Goal: Task Accomplishment & Management: Manage account settings

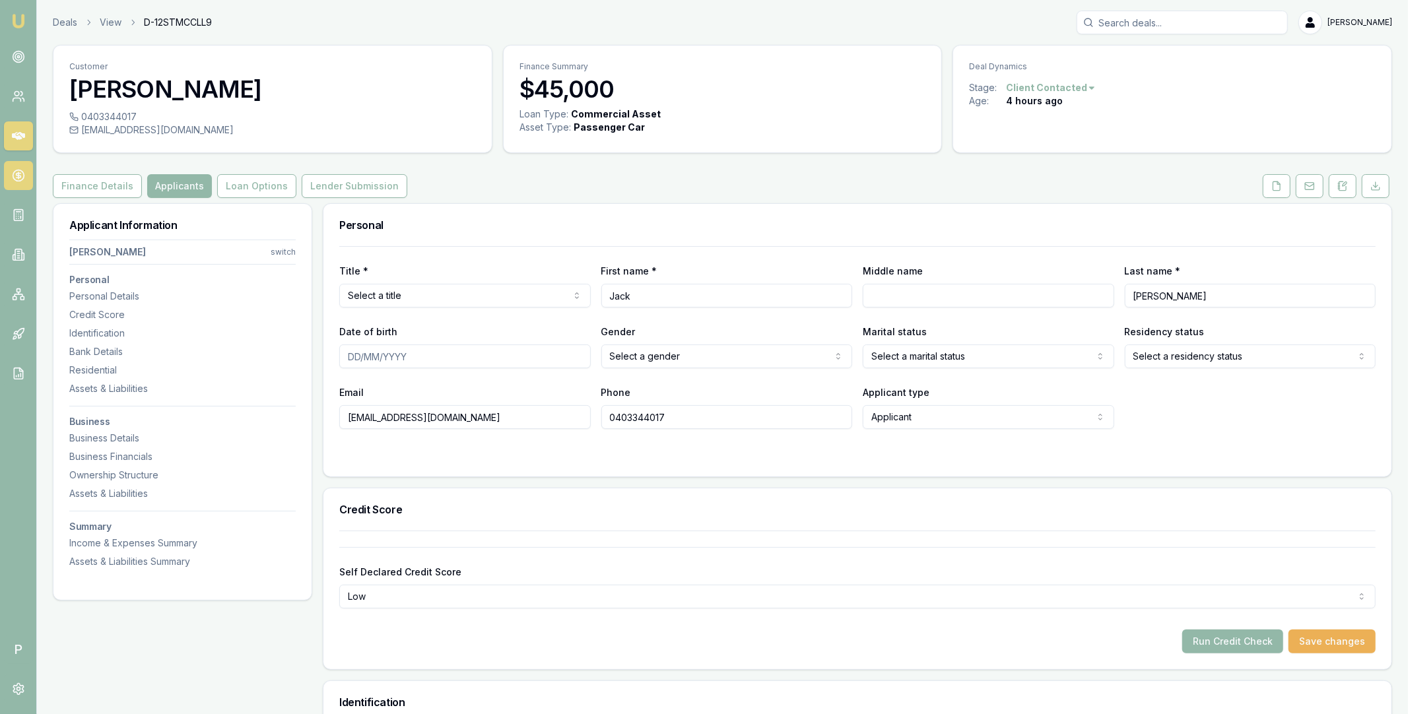
click at [22, 174] on icon at bounding box center [18, 175] width 13 height 13
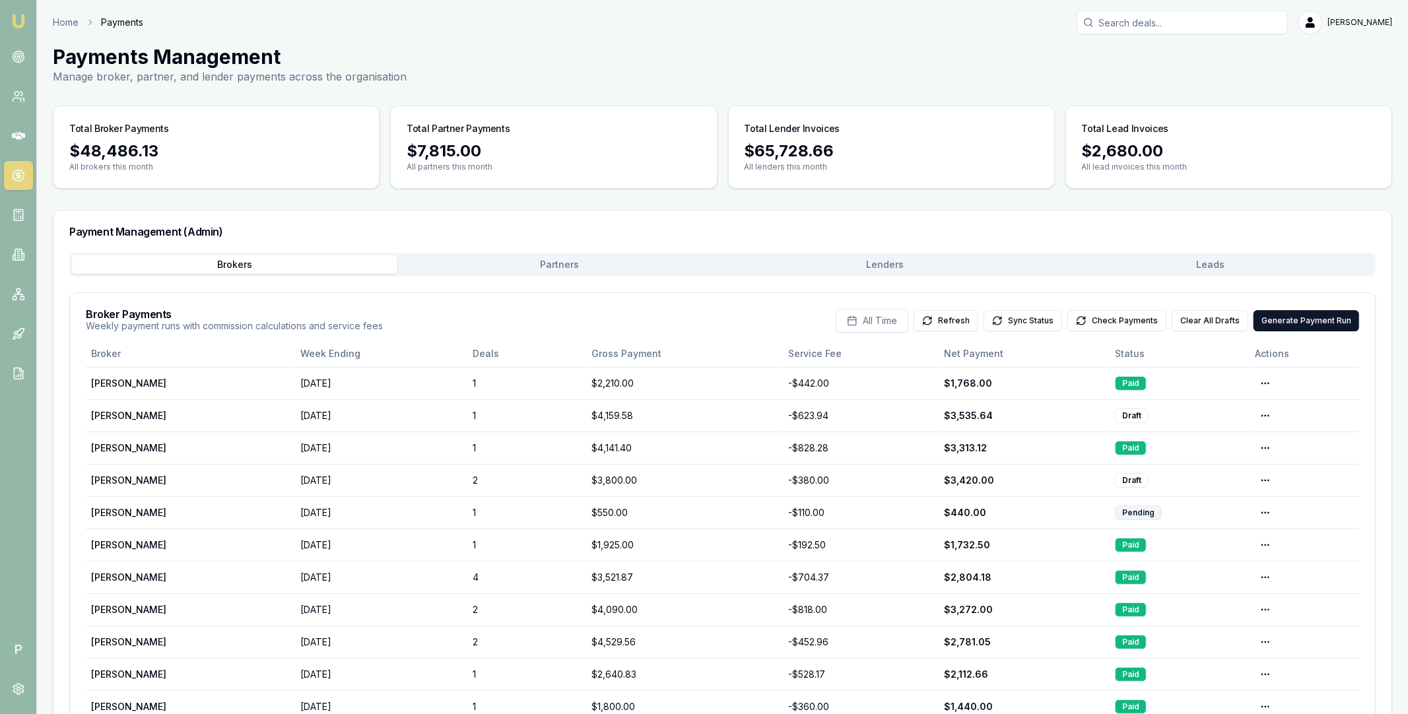
click at [869, 261] on button "Lenders" at bounding box center [885, 264] width 325 height 18
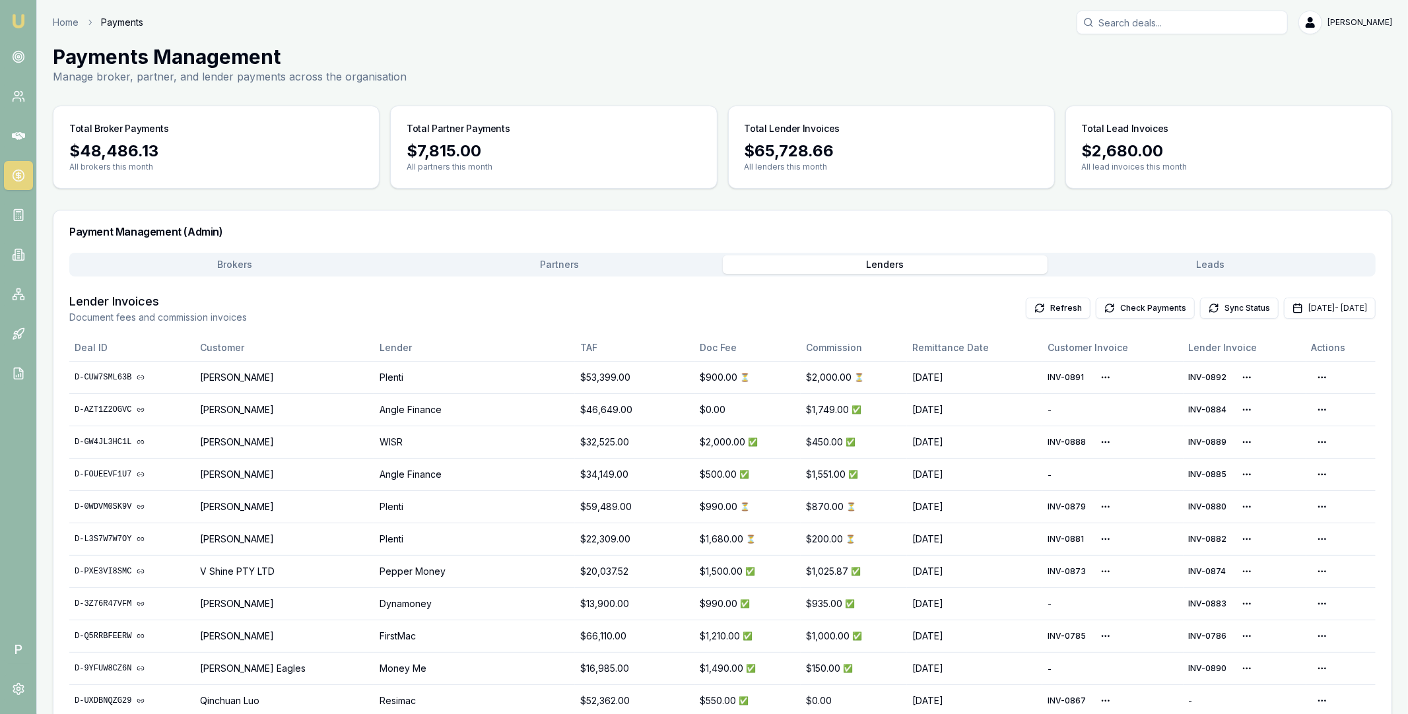
click at [532, 267] on button "Partners" at bounding box center [559, 264] width 325 height 18
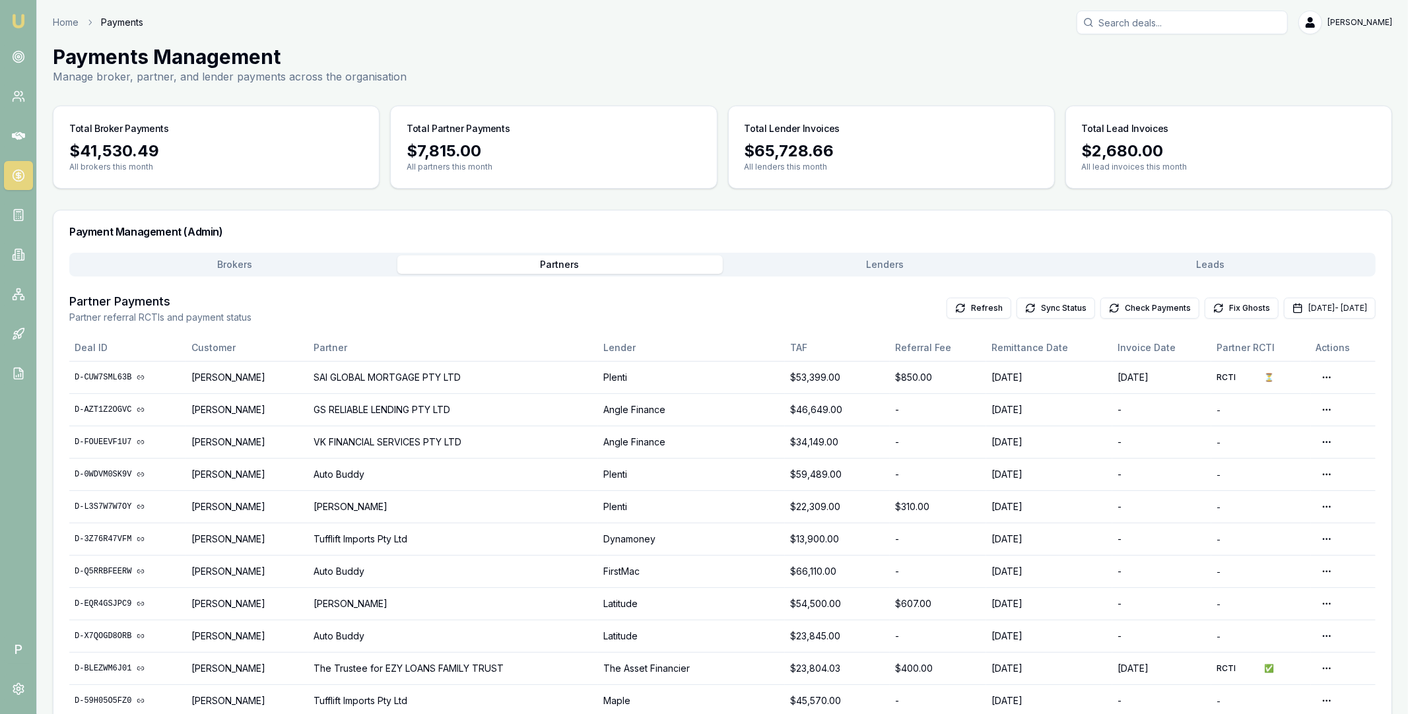
click at [1169, 23] on input "Search deals" at bounding box center [1181, 23] width 211 height 24
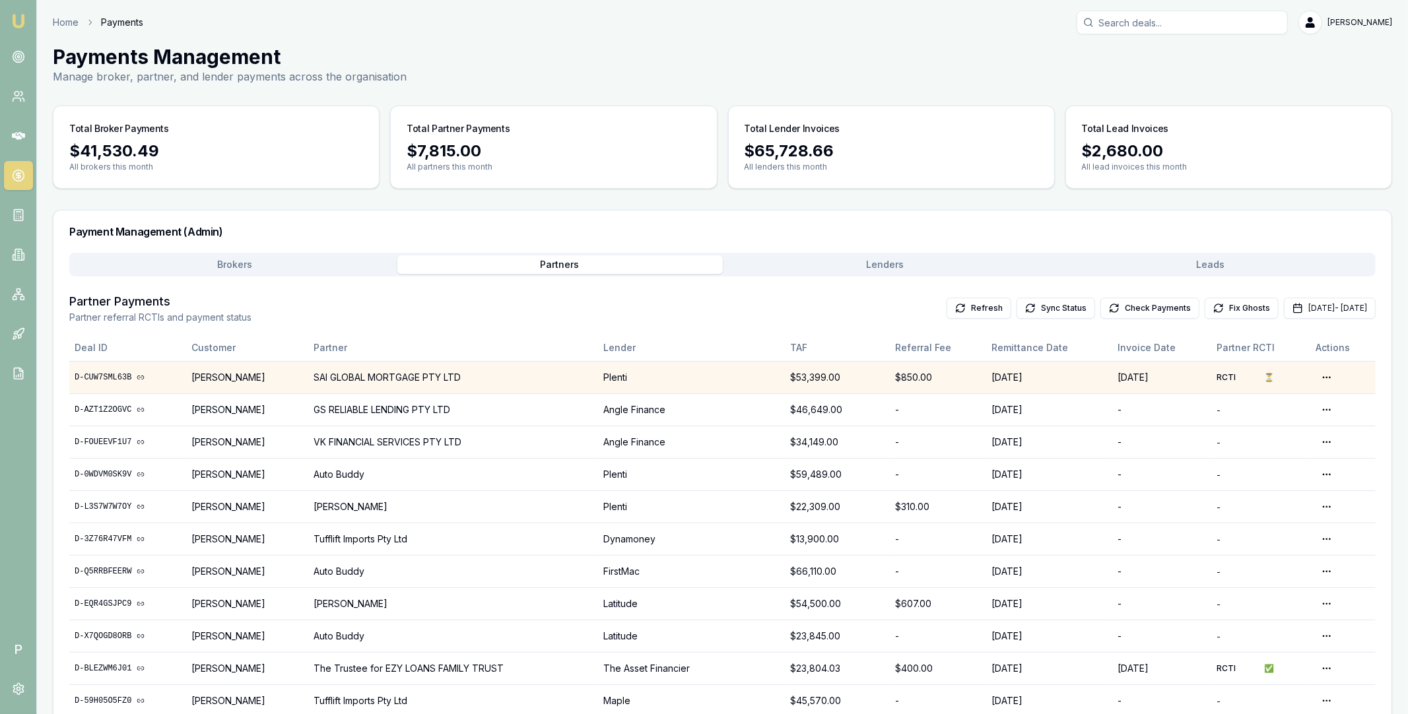
drag, startPoint x: 276, startPoint y: 379, endPoint x: 259, endPoint y: 379, distance: 17.2
click at [273, 379] on td "[PERSON_NAME]" at bounding box center [247, 377] width 122 height 32
click at [134, 377] on link "D-CUW7SML63B" at bounding box center [128, 377] width 106 height 11
click at [261, 261] on button "Brokers" at bounding box center [234, 264] width 325 height 18
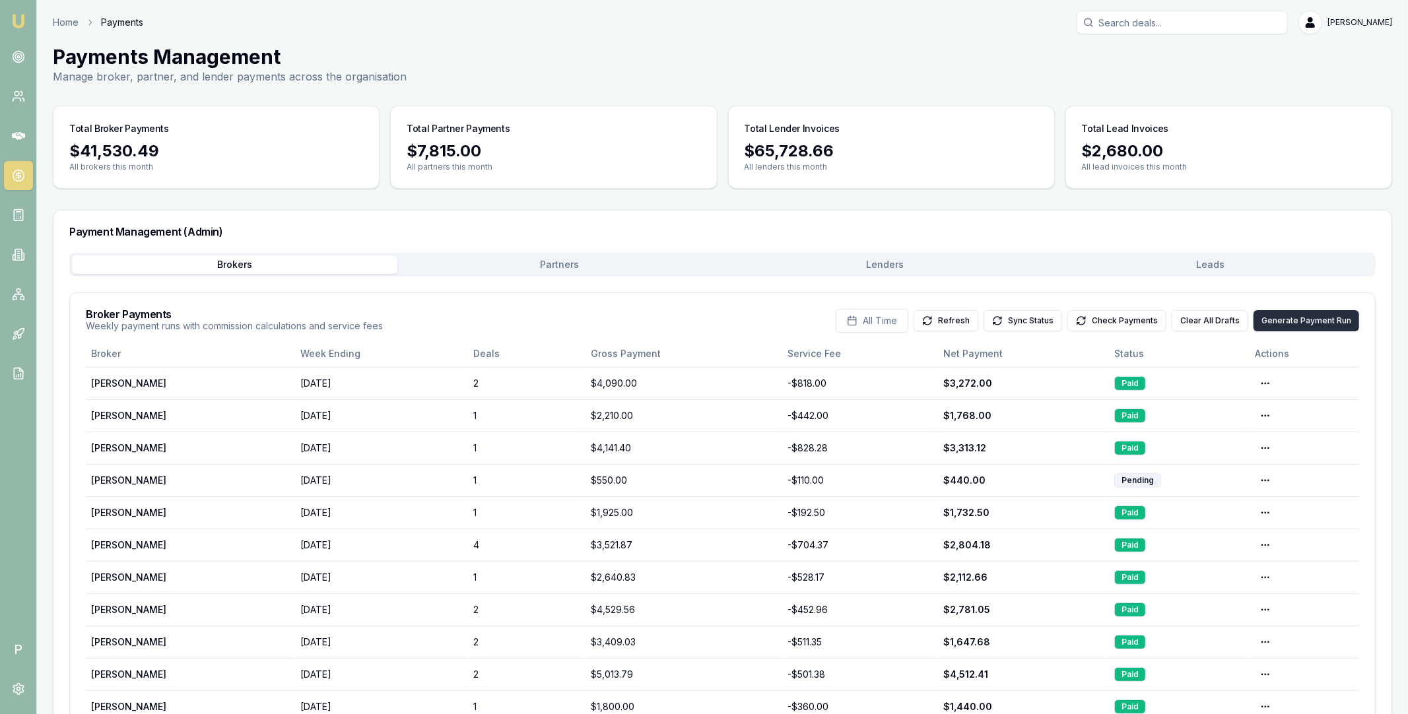
click at [1280, 319] on button "Generate Payment Run" at bounding box center [1306, 320] width 106 height 21
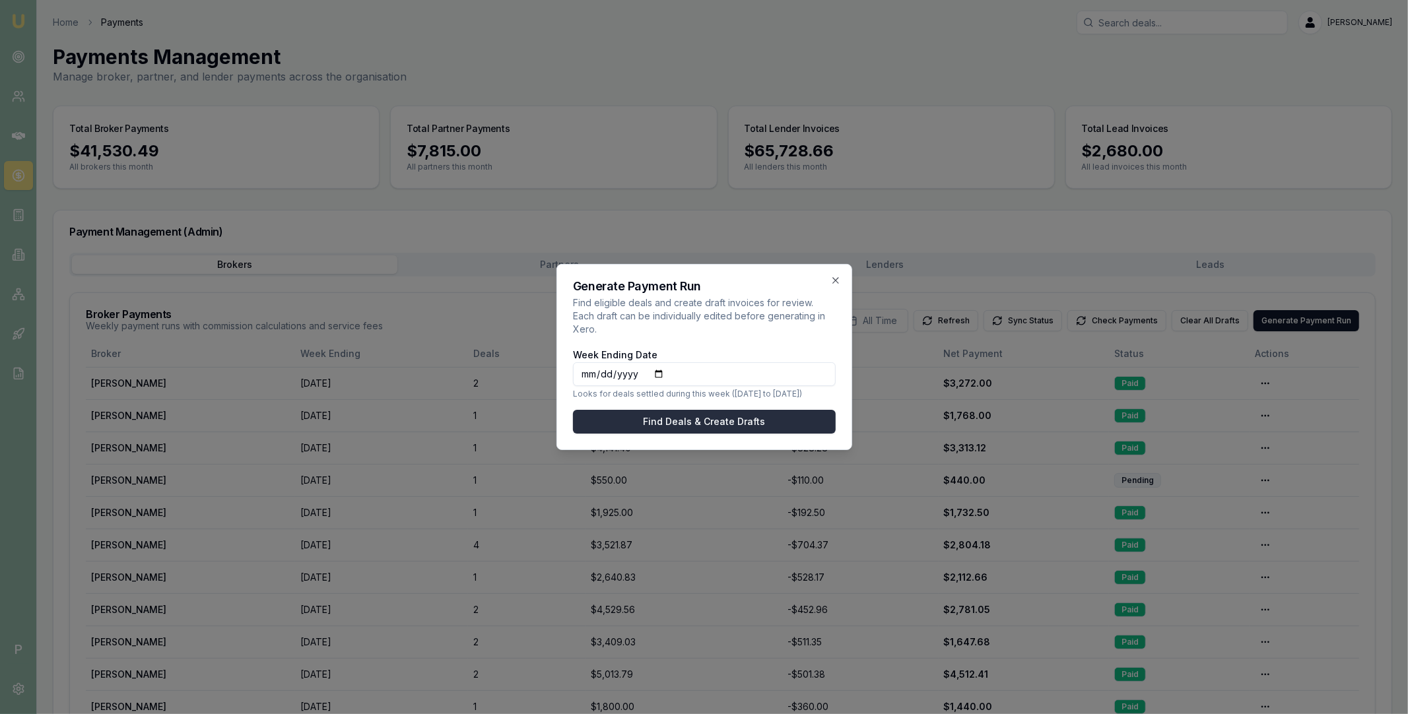
click at [725, 418] on button "Find Deals & Create Drafts" at bounding box center [704, 422] width 263 height 24
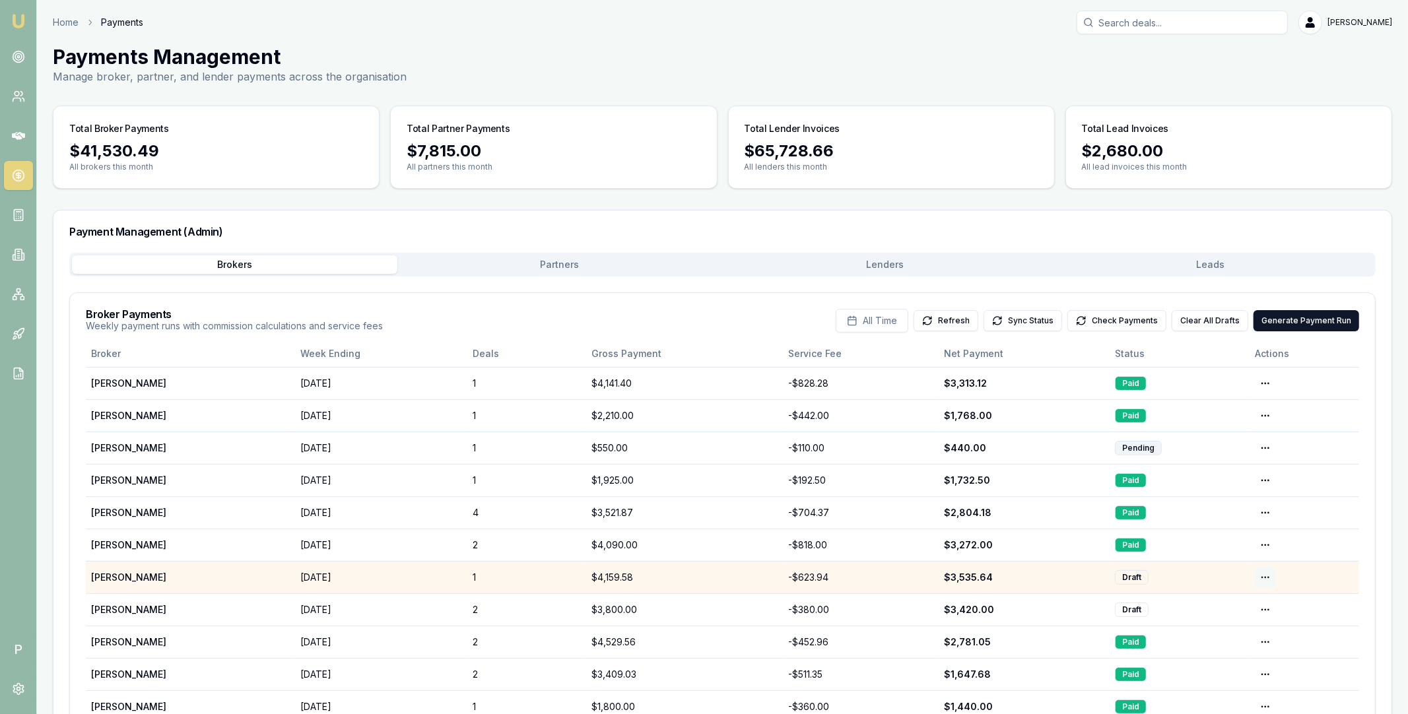
click at [1265, 578] on html "Emu Broker P Home Payments Matt Leeburn Toggle Menu Payments Management Manage …" at bounding box center [704, 357] width 1408 height 714
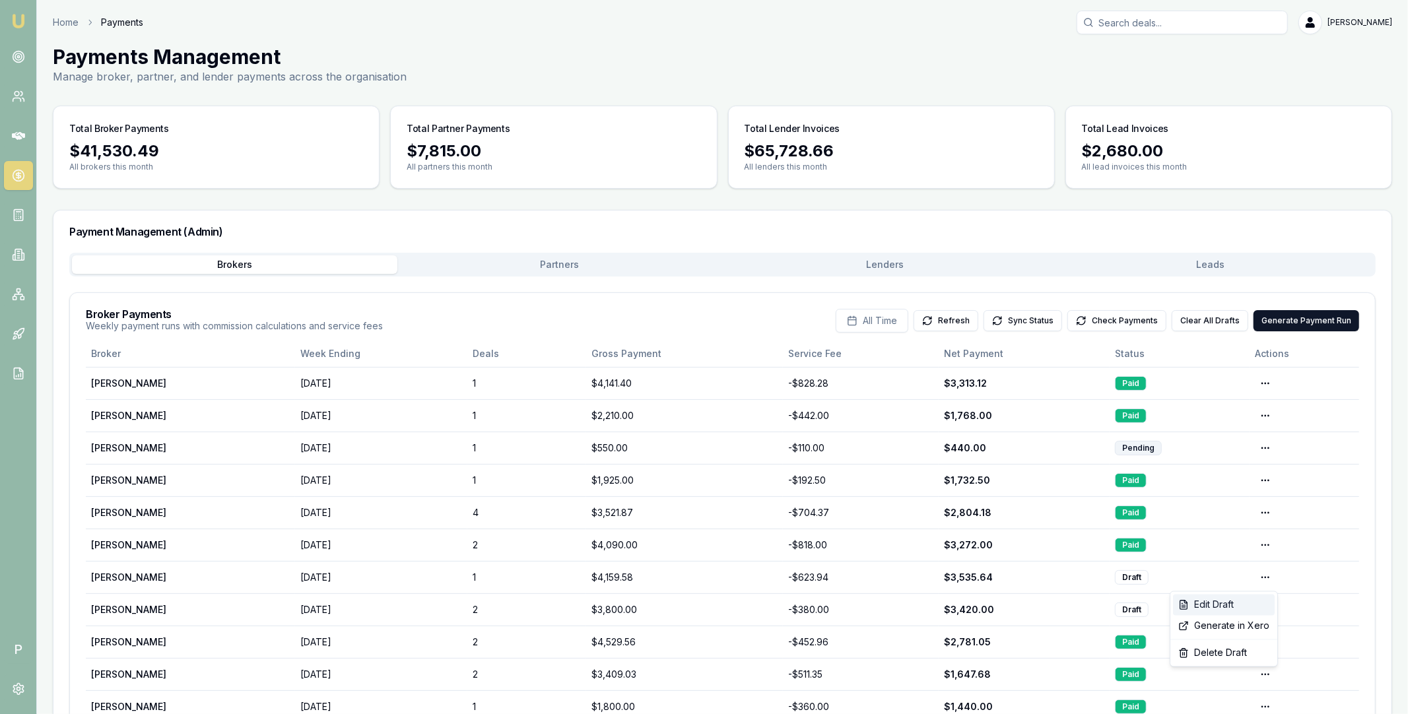
click at [1241, 601] on div "Edit Draft" at bounding box center [1224, 605] width 102 height 21
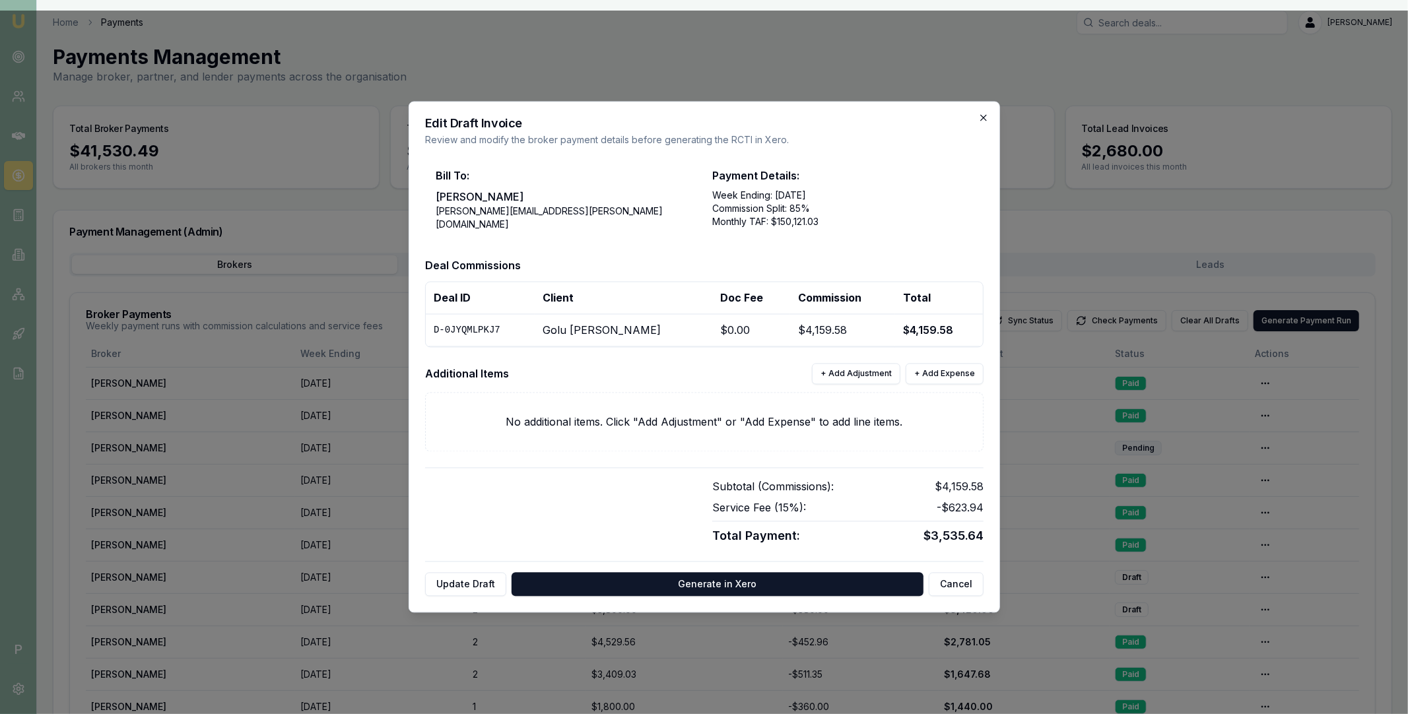
click at [981, 117] on icon "button" at bounding box center [983, 118] width 6 height 6
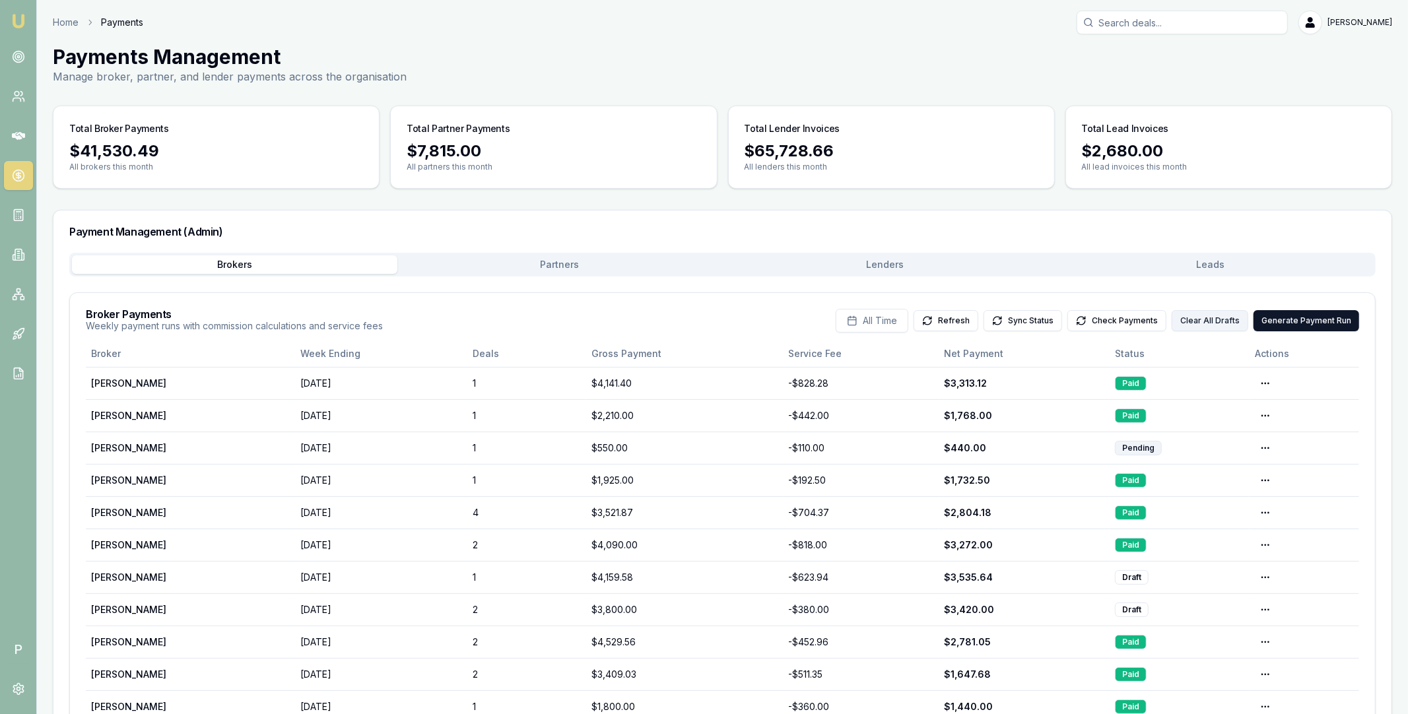
click at [1191, 318] on button "Clear All Drafts" at bounding box center [1209, 320] width 77 height 21
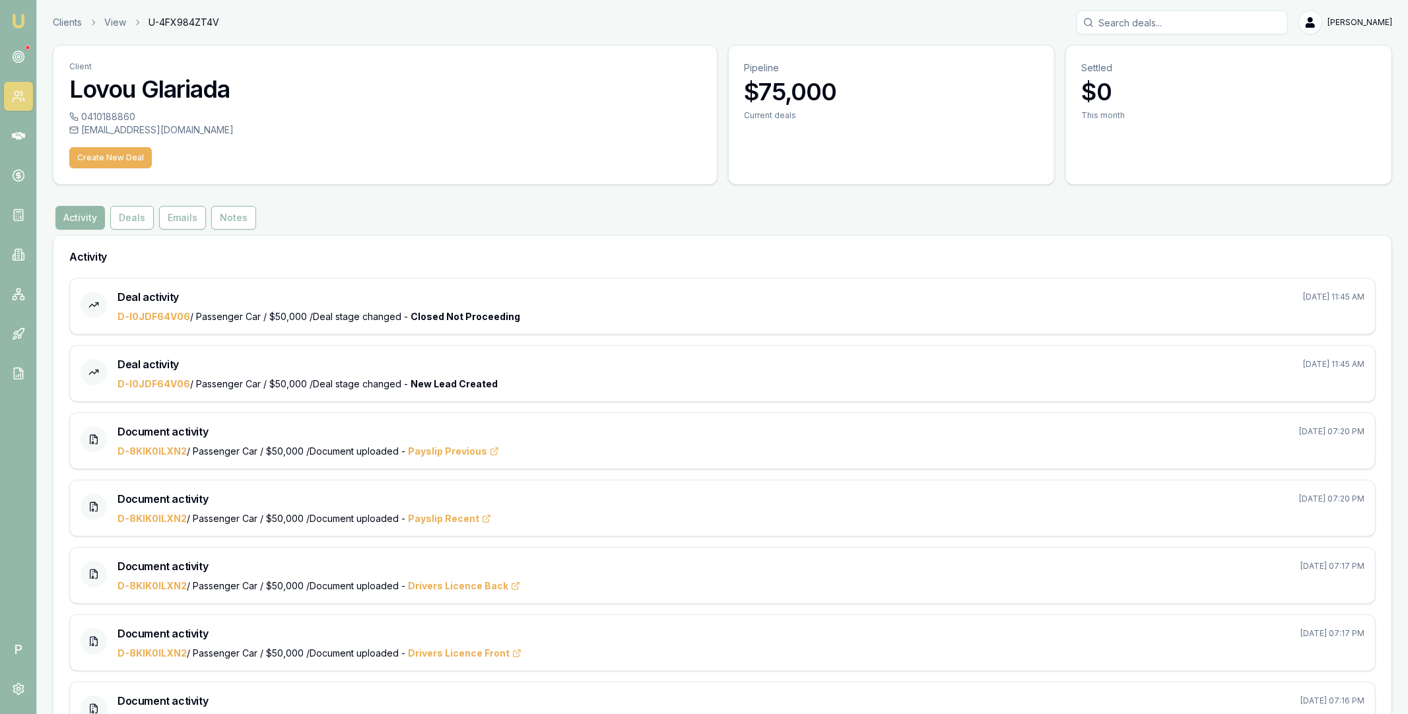
click at [13, 96] on icon at bounding box center [18, 96] width 13 height 13
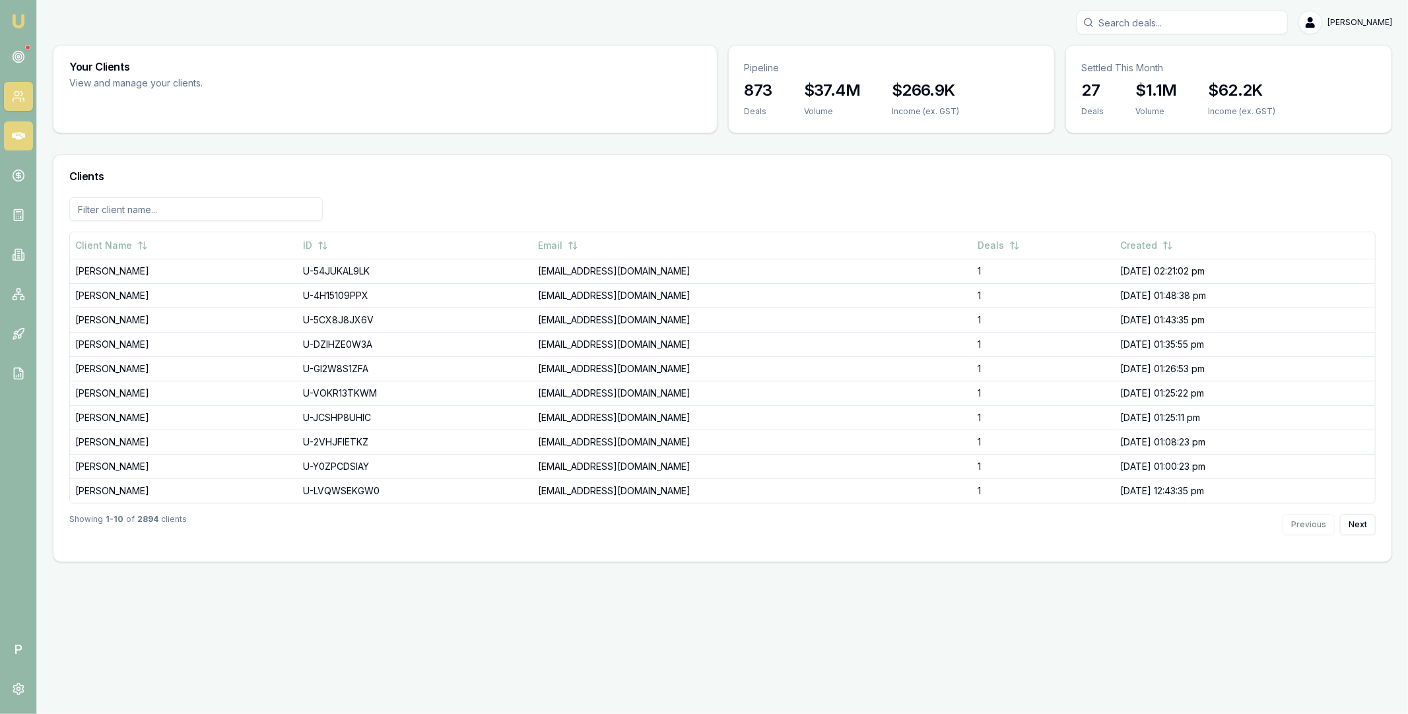
click at [24, 139] on link at bounding box center [18, 135] width 29 height 29
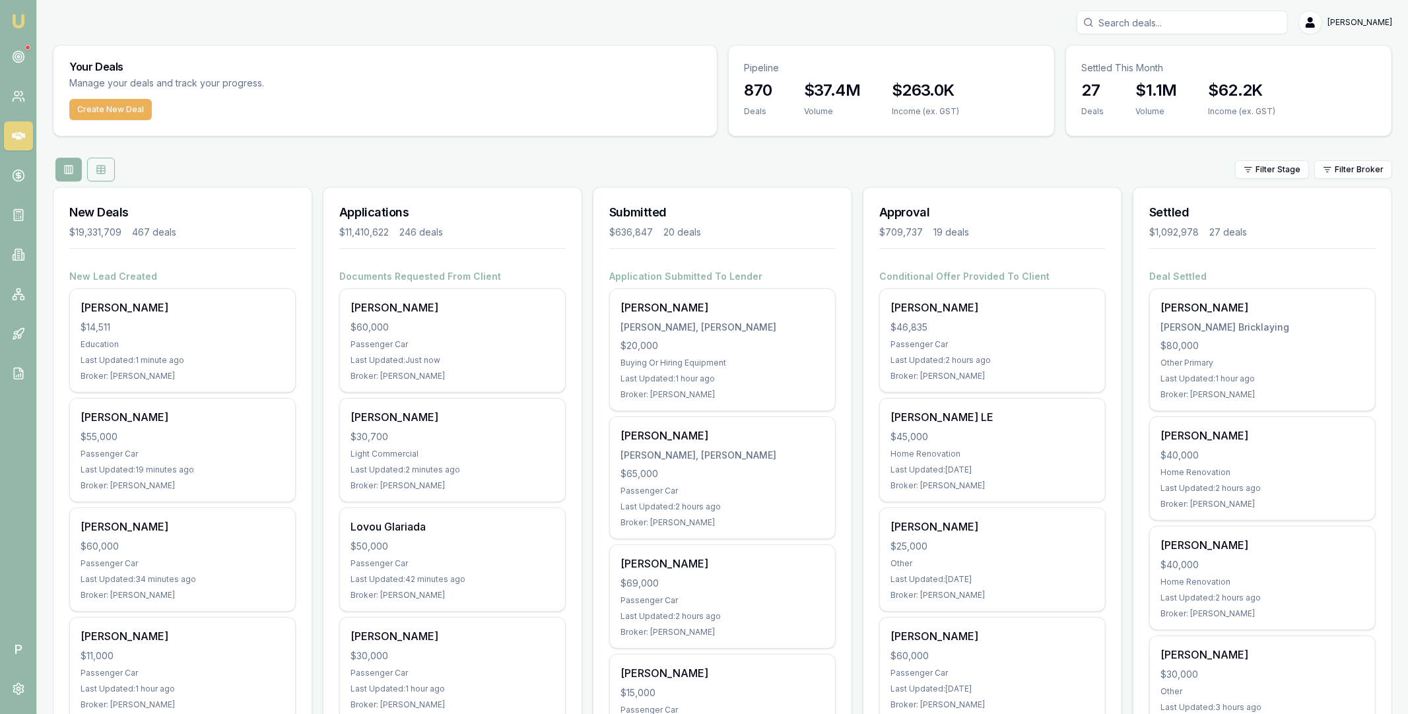
click at [106, 168] on button at bounding box center [101, 170] width 28 height 24
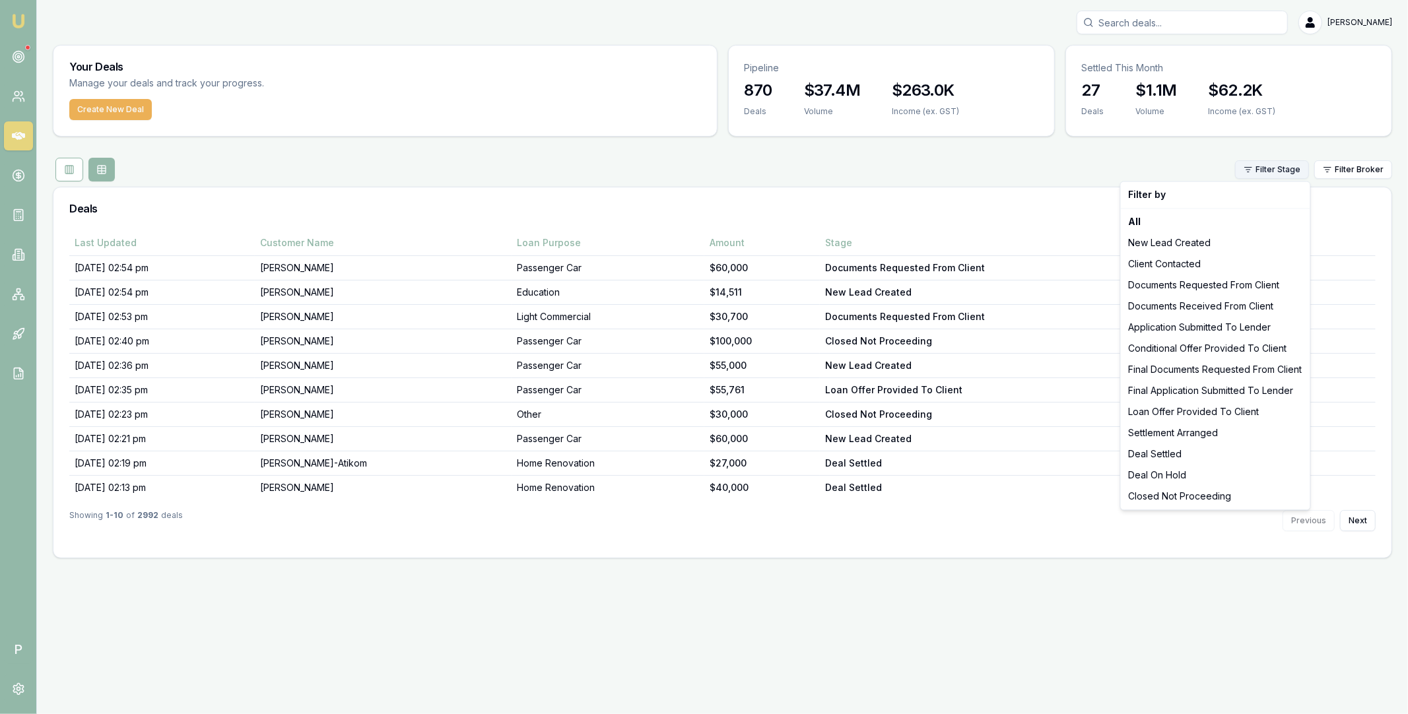
click at [1286, 170] on html "Emu Broker P Matt Leeburn Toggle Menu Your Deals Manage your deals and track yo…" at bounding box center [704, 357] width 1408 height 714
click at [1158, 450] on div "Deal Settled" at bounding box center [1215, 453] width 184 height 21
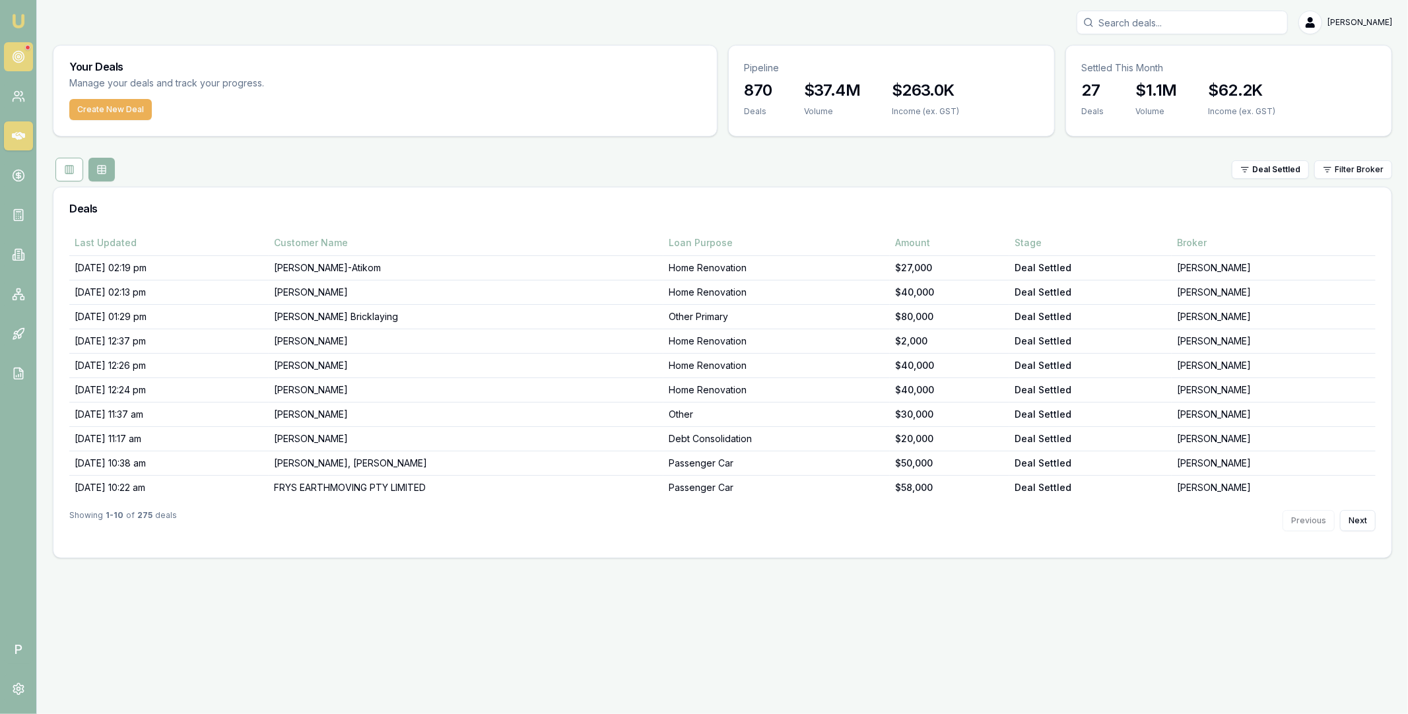
click at [16, 59] on icon at bounding box center [18, 56] width 13 height 13
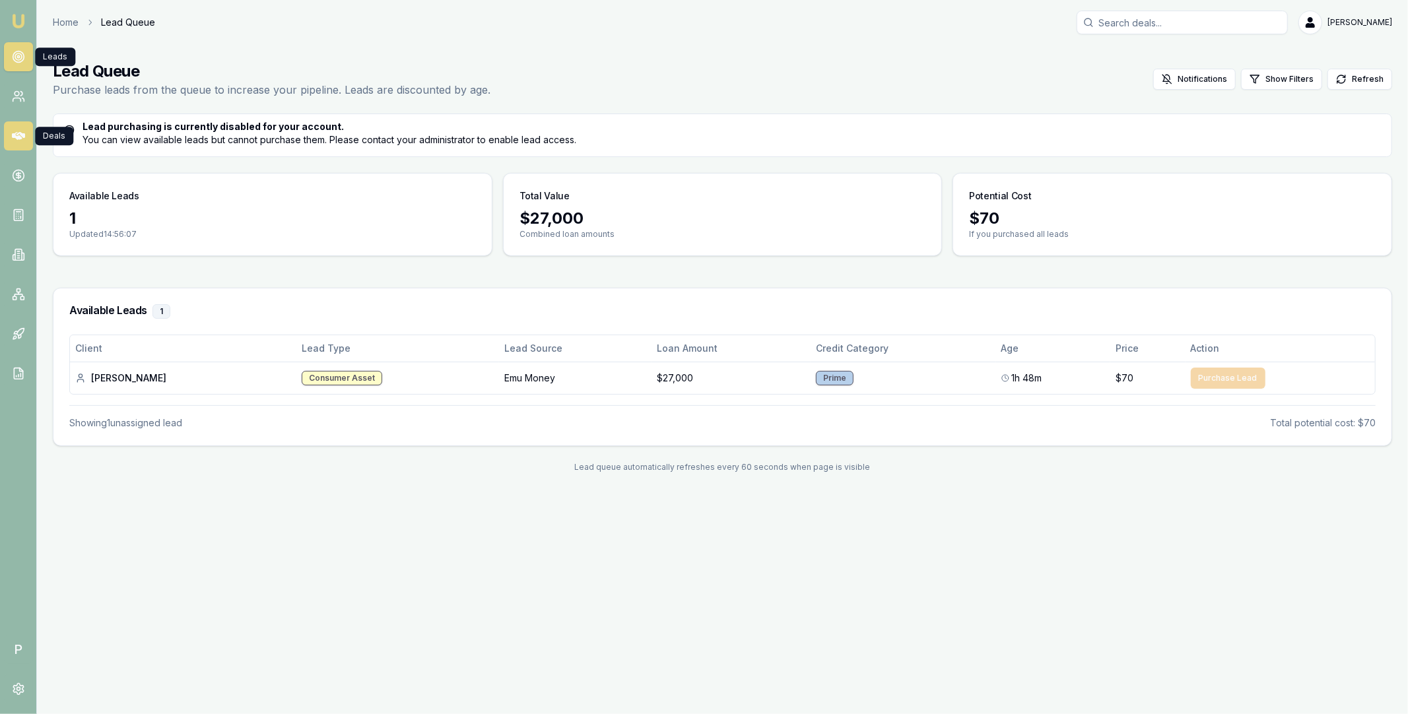
click at [27, 145] on link at bounding box center [18, 135] width 29 height 29
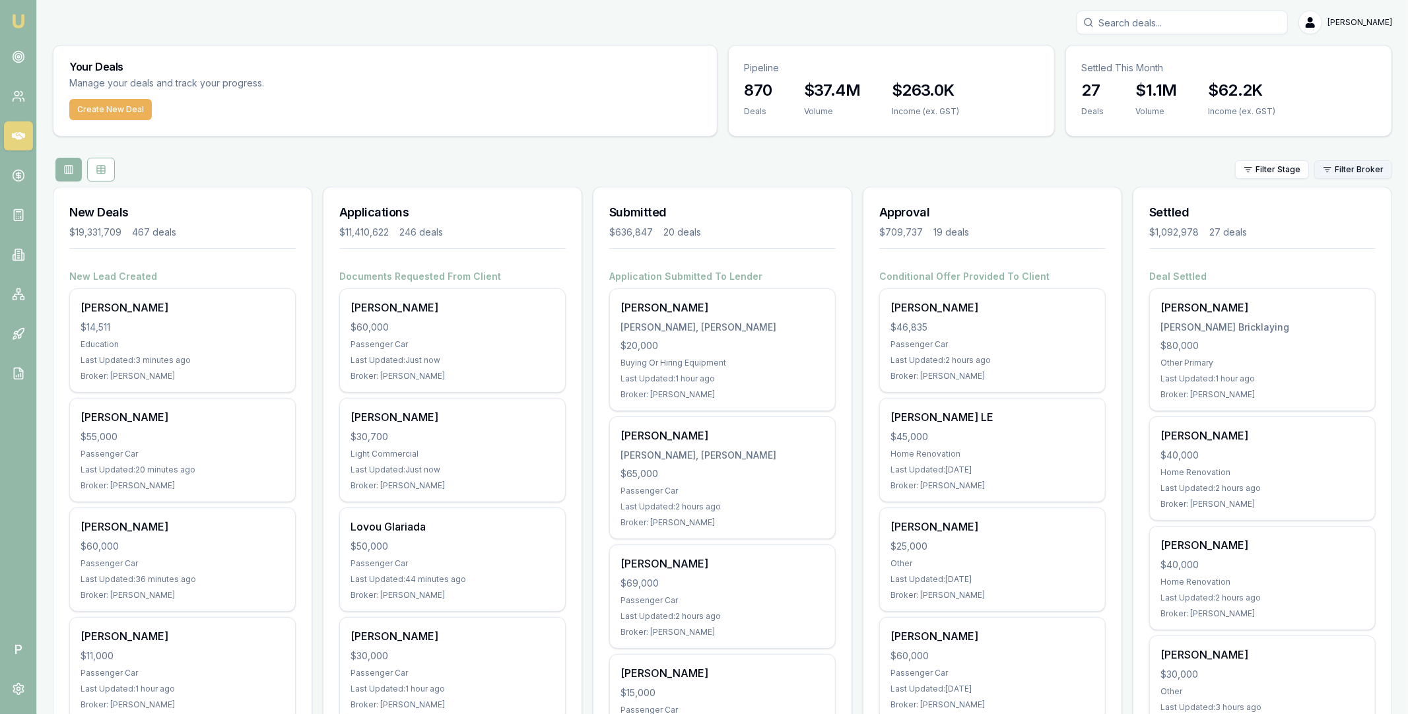
click at [1359, 169] on html "Emu Broker P Matt Leeburn Toggle Menu Your Deals Manage your deals and track yo…" at bounding box center [704, 357] width 1408 height 714
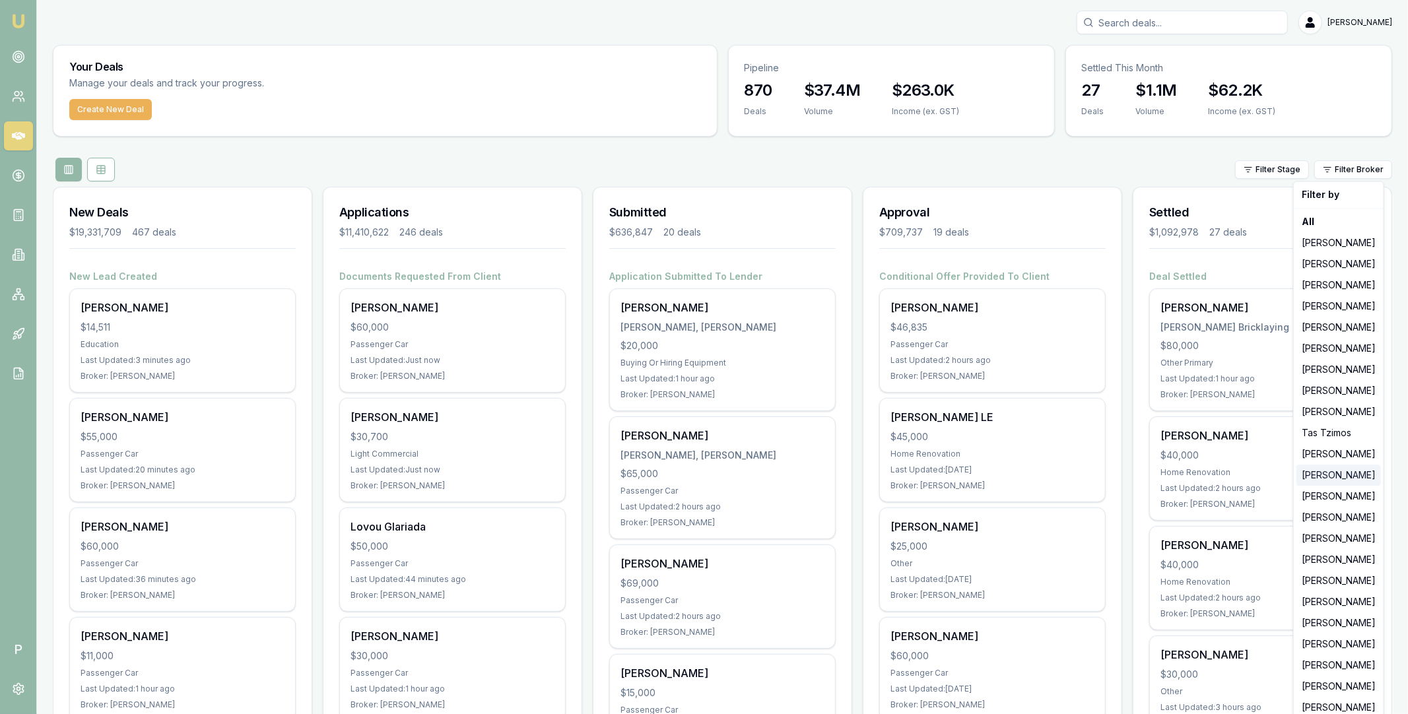
click at [1327, 471] on div "[PERSON_NAME]" at bounding box center [1338, 475] width 84 height 21
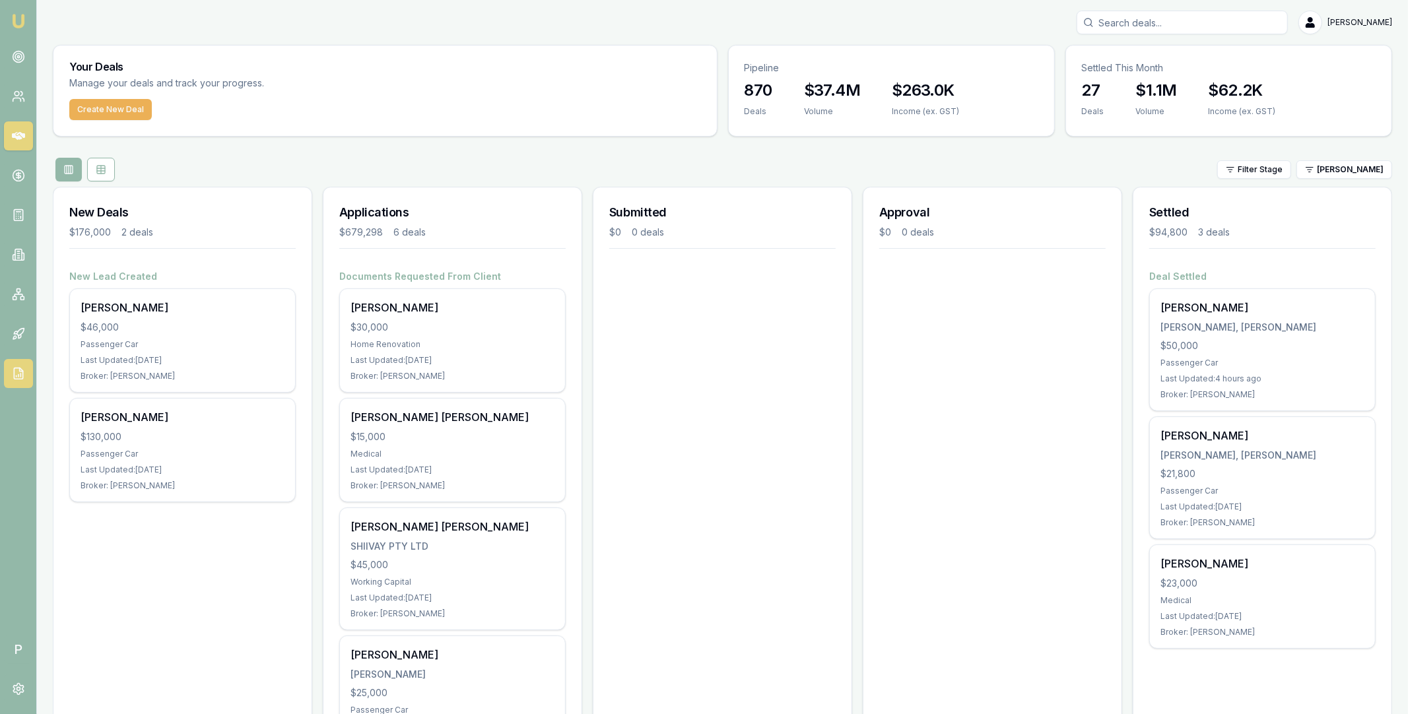
click at [25, 376] on link at bounding box center [18, 373] width 29 height 29
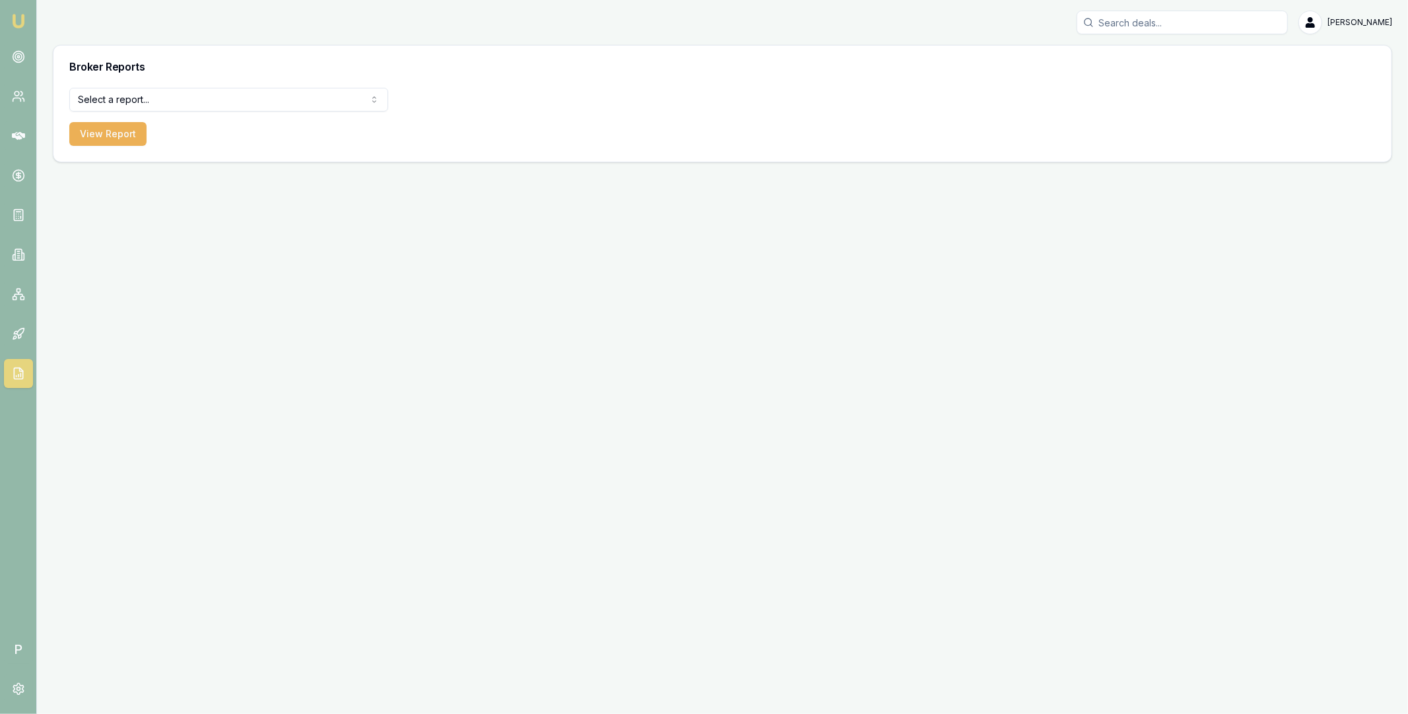
click at [165, 98] on html "Emu Broker P Matt Leeburn Toggle Menu Broker Reports Select a report... All Dea…" at bounding box center [704, 357] width 1408 height 714
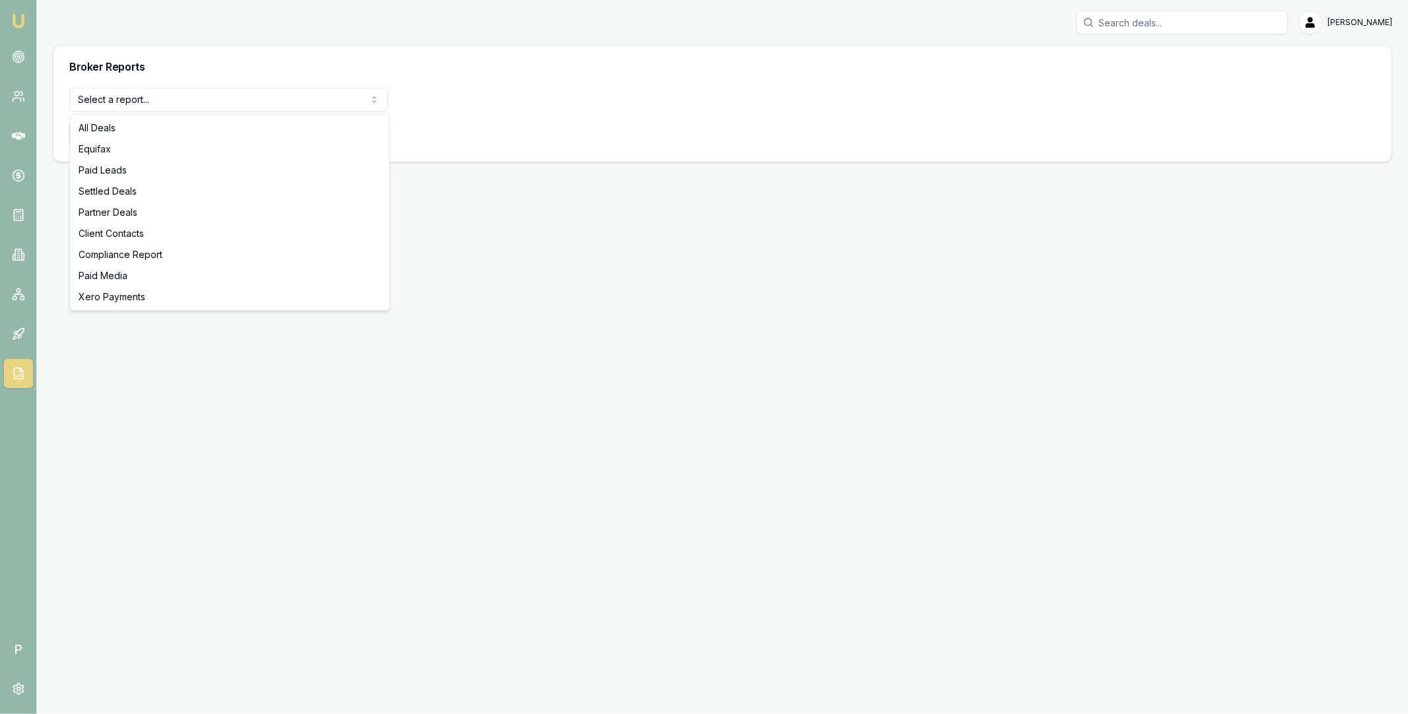
select select "settled-deals"
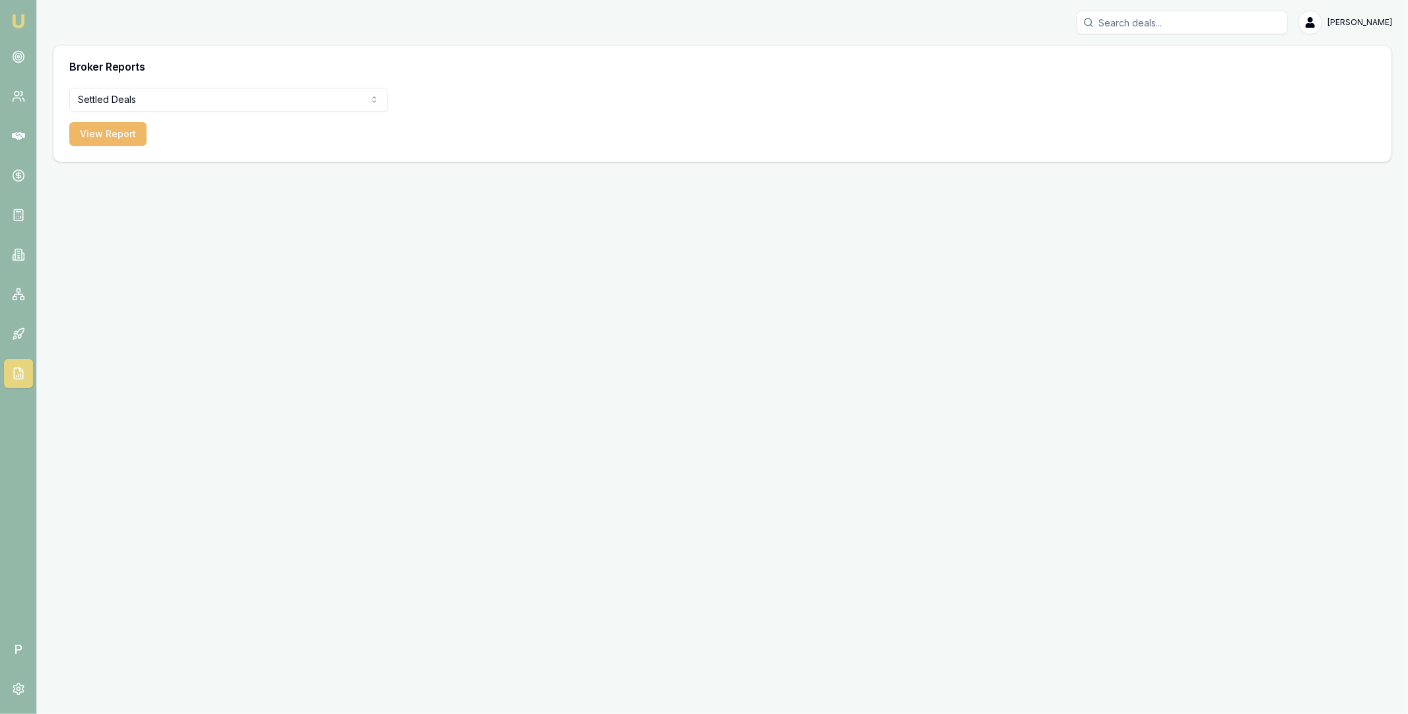
click at [96, 141] on button "View Report" at bounding box center [107, 134] width 77 height 24
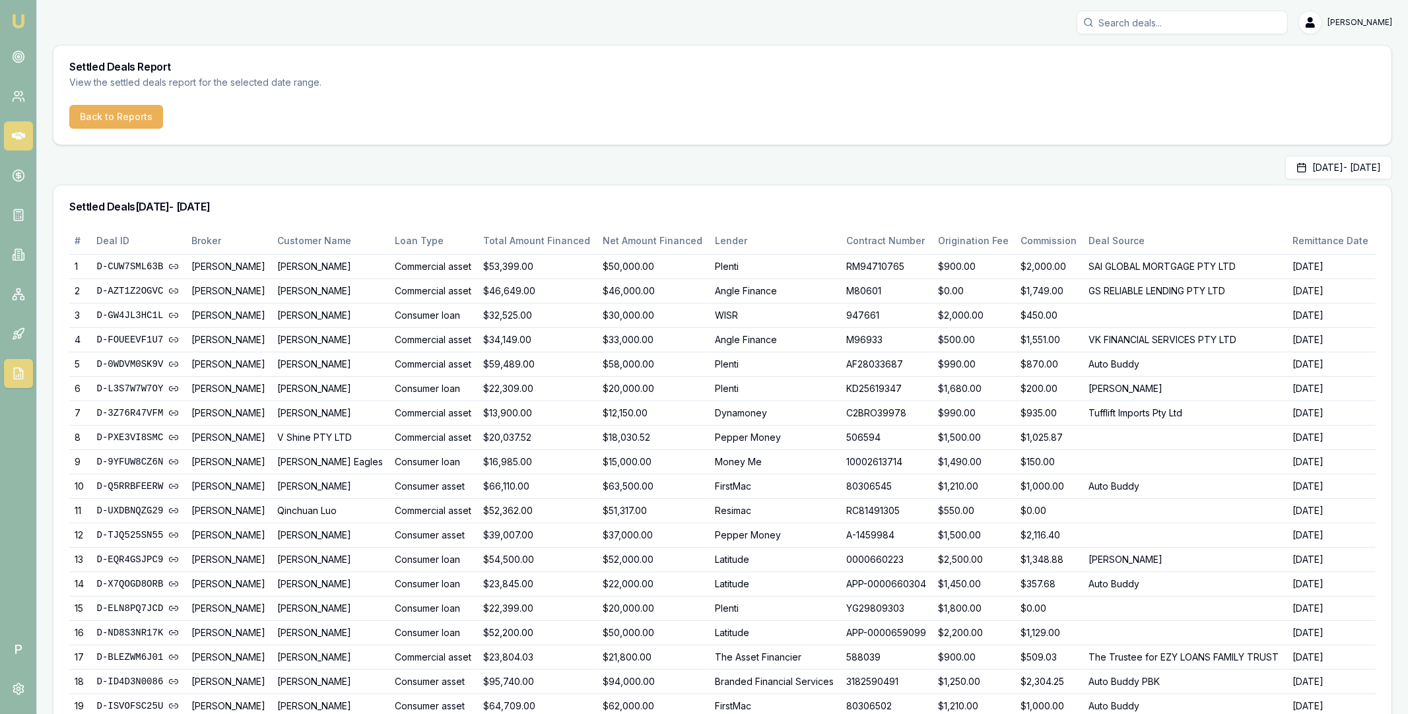
click at [18, 127] on link at bounding box center [18, 135] width 29 height 29
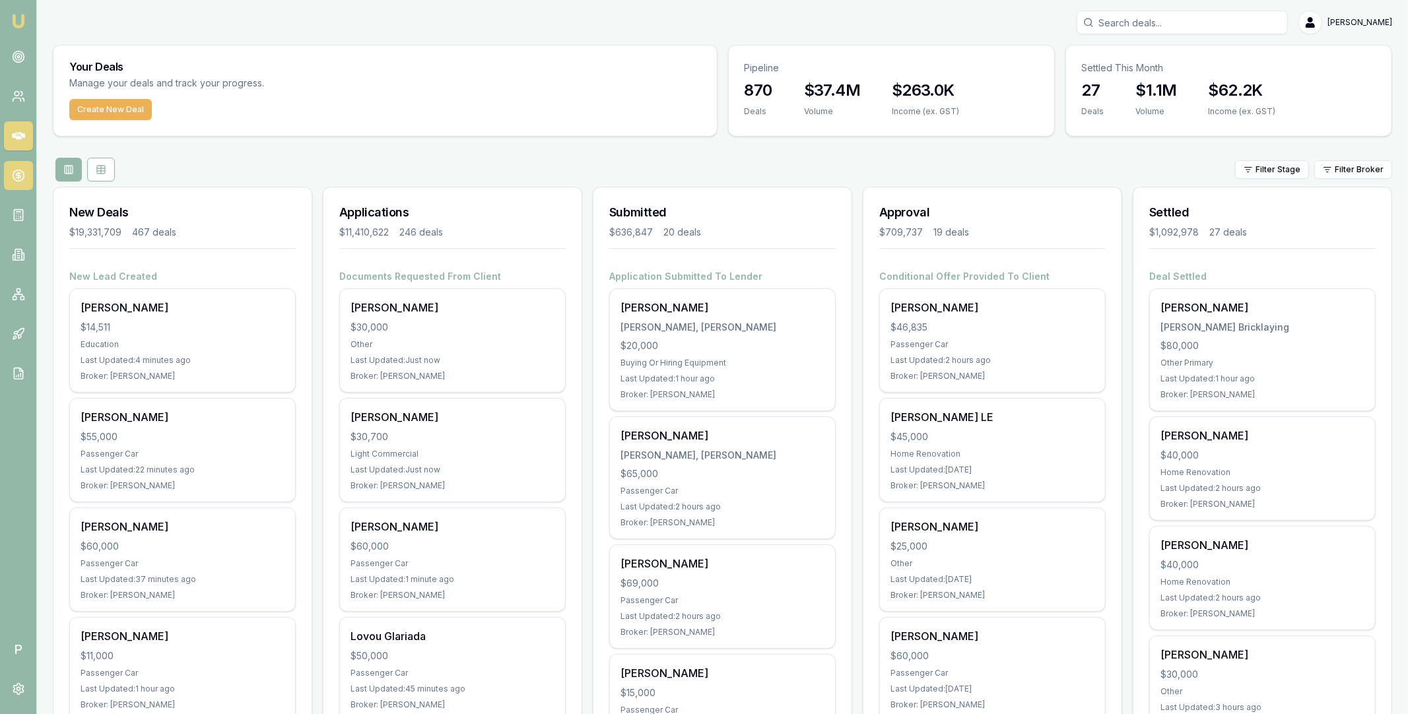
click at [16, 172] on icon at bounding box center [18, 175] width 13 height 13
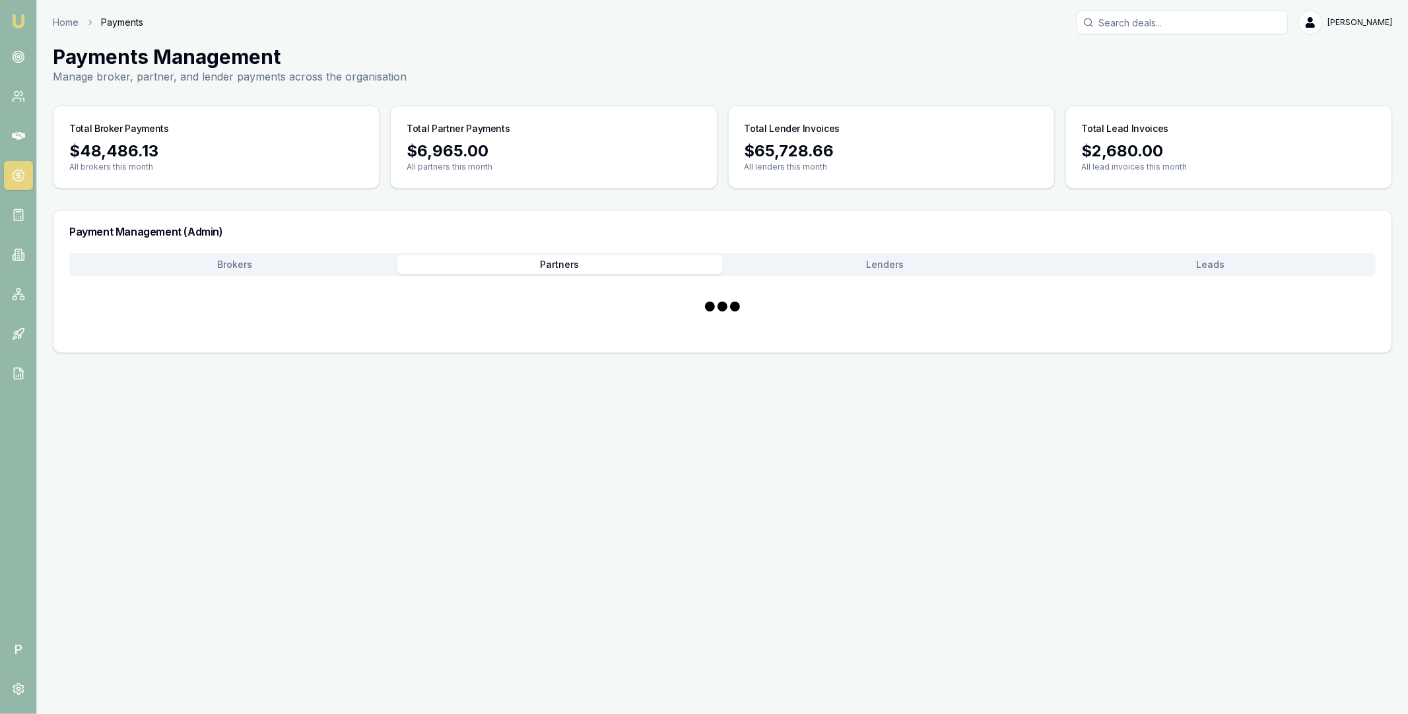
click at [535, 261] on button "Partners" at bounding box center [559, 264] width 325 height 18
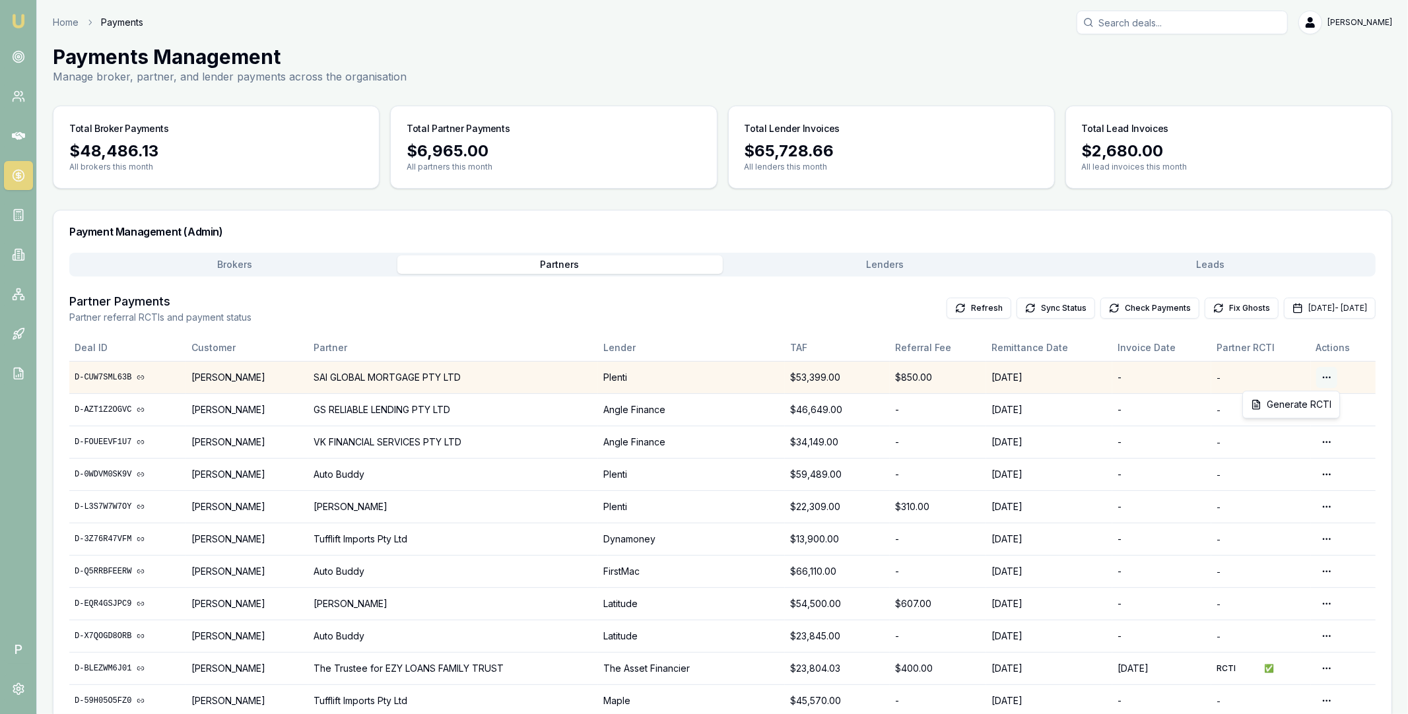
click at [1330, 374] on html "Emu Broker P Home Payments Matt Leeburn Toggle Menu Payments Management Manage …" at bounding box center [704, 357] width 1408 height 714
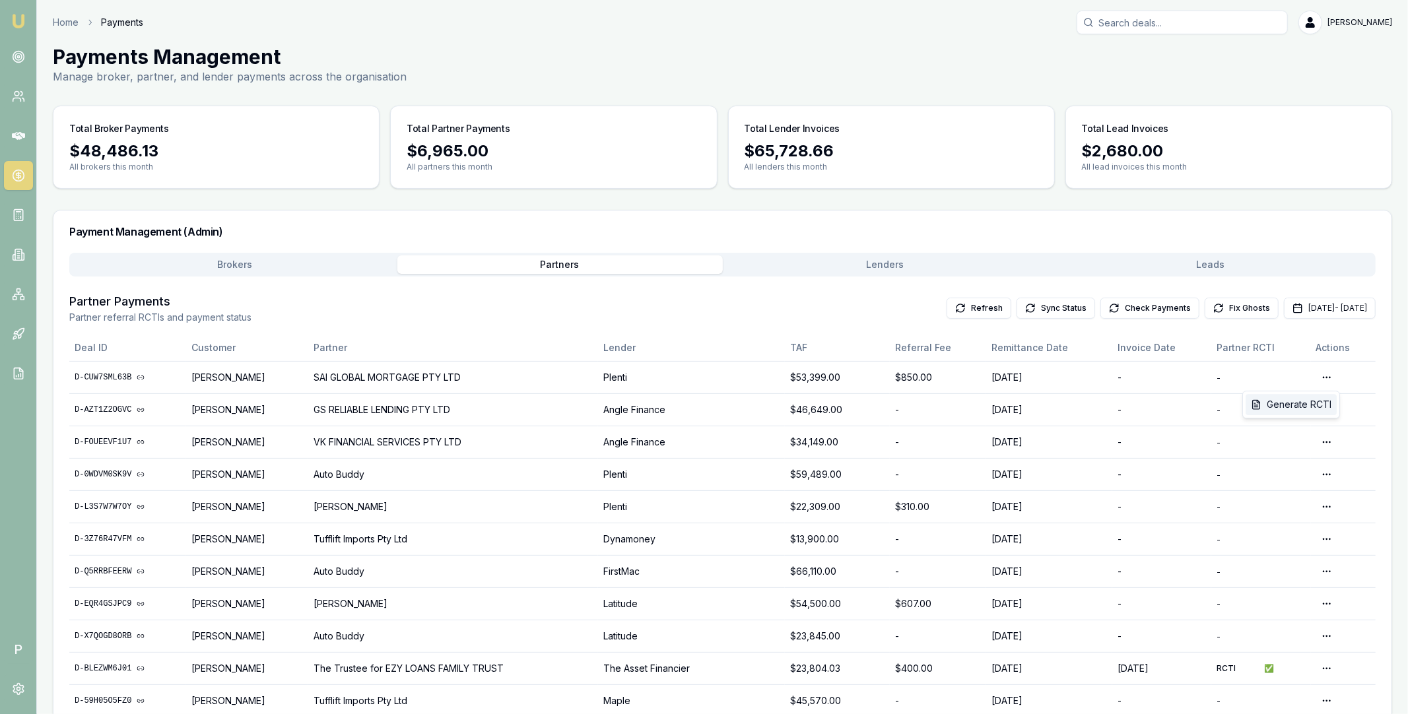
click at [1290, 401] on div "Generate RCTI" at bounding box center [1290, 404] width 91 height 21
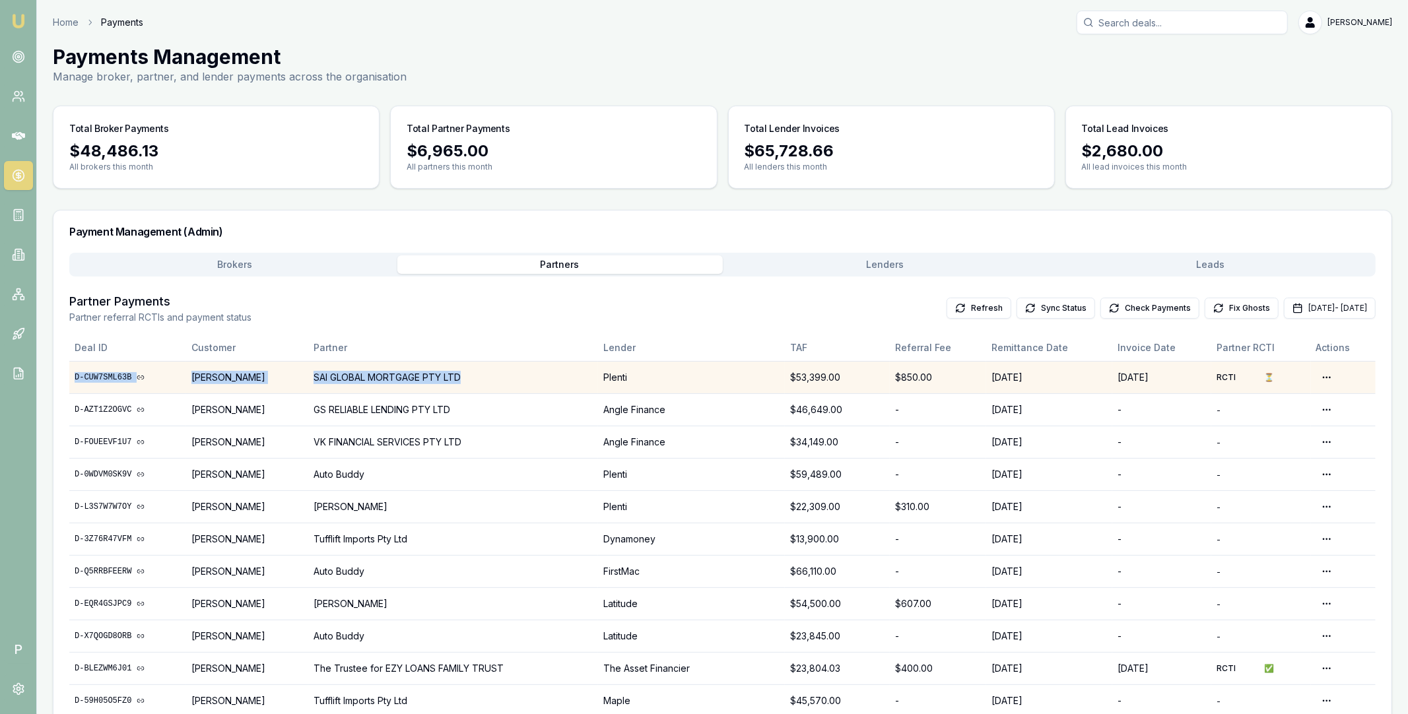
drag, startPoint x: 73, startPoint y: 374, endPoint x: 495, endPoint y: 379, distance: 422.4
click at [495, 379] on tr "D-CUW7SML63B Rutwa Modi SAI GLOBAL MORTGAGE PTY LTD Plenti $53,399.00 $850.00 1…" at bounding box center [722, 377] width 1306 height 32
copy tr "D-CUW7SML63B Rutwa Modi SAI GLOBAL MORTGAGE PTY LTD"
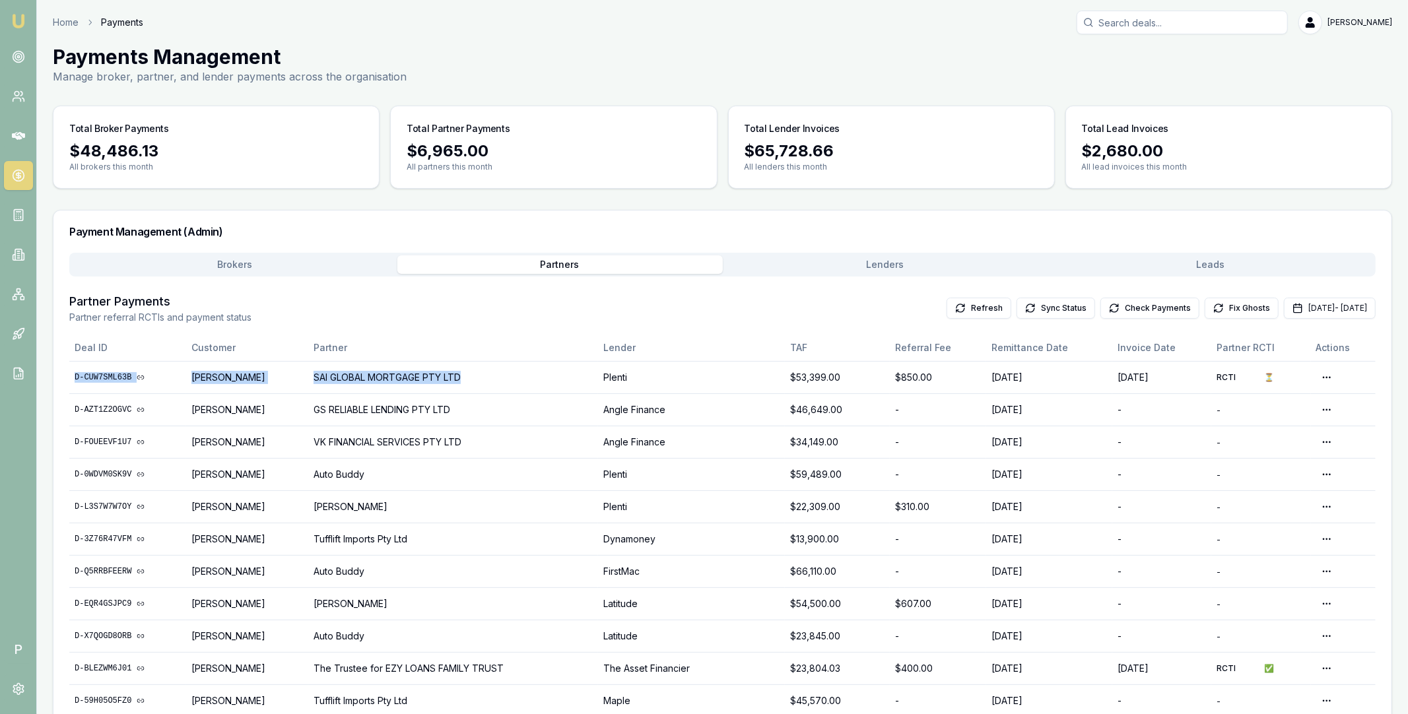
click at [269, 263] on button "Brokers" at bounding box center [234, 264] width 325 height 18
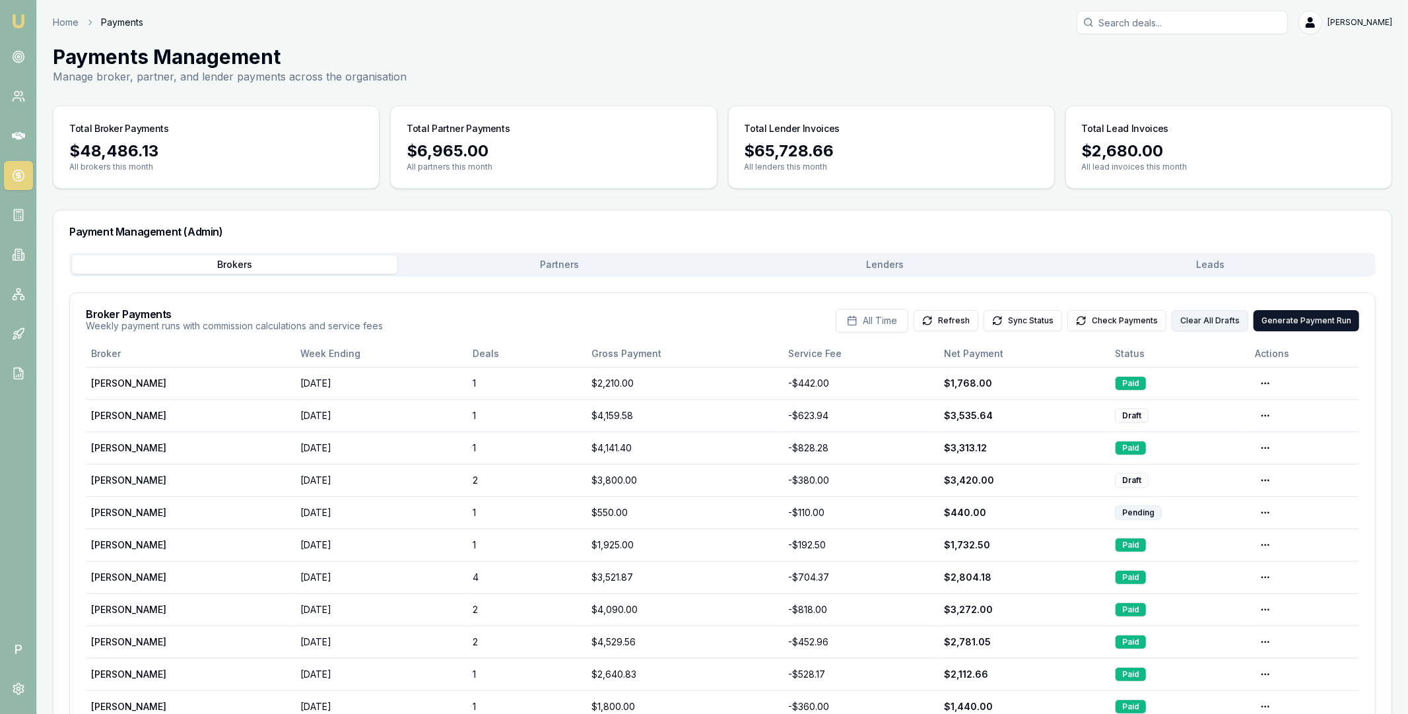
click at [1208, 322] on button "Clear All Drafts" at bounding box center [1209, 320] width 77 height 21
click at [1277, 322] on button "Generate Payment Run" at bounding box center [1306, 320] width 106 height 21
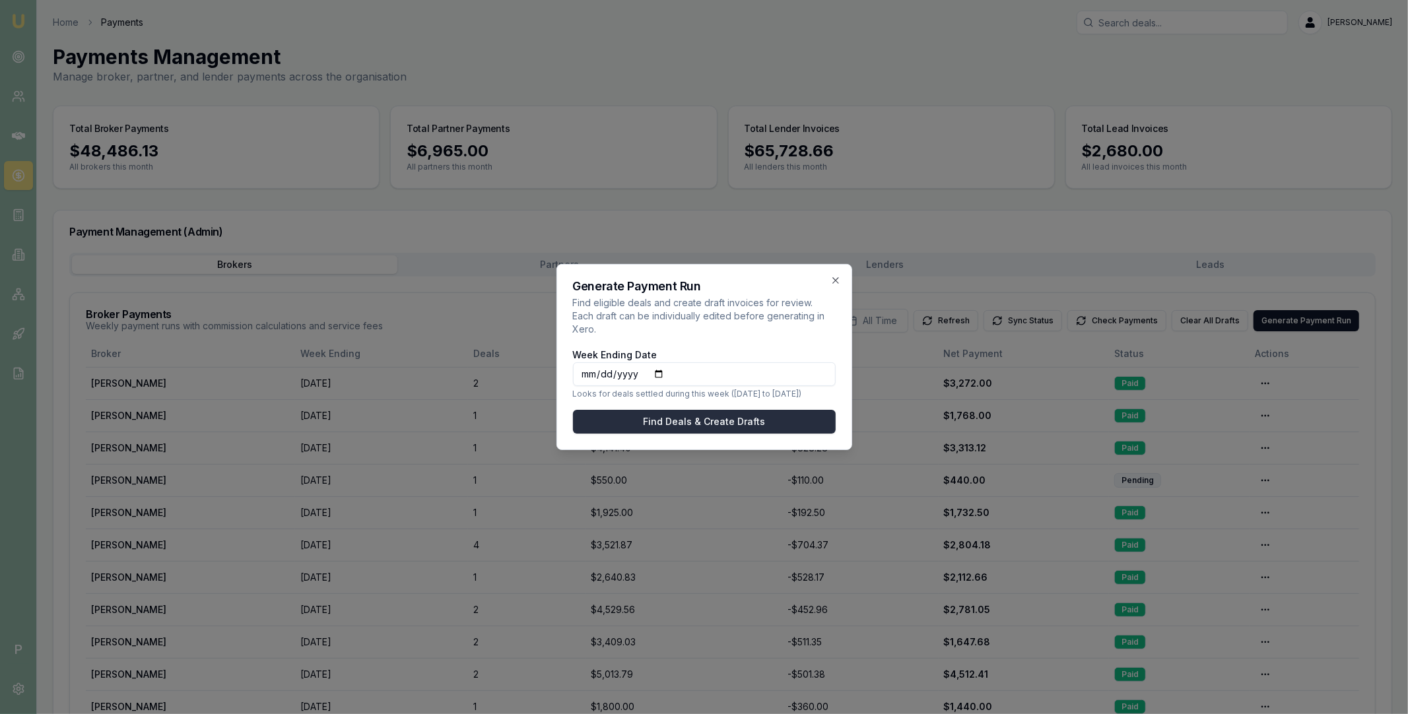
click at [722, 418] on button "Find Deals & Create Drafts" at bounding box center [704, 422] width 263 height 24
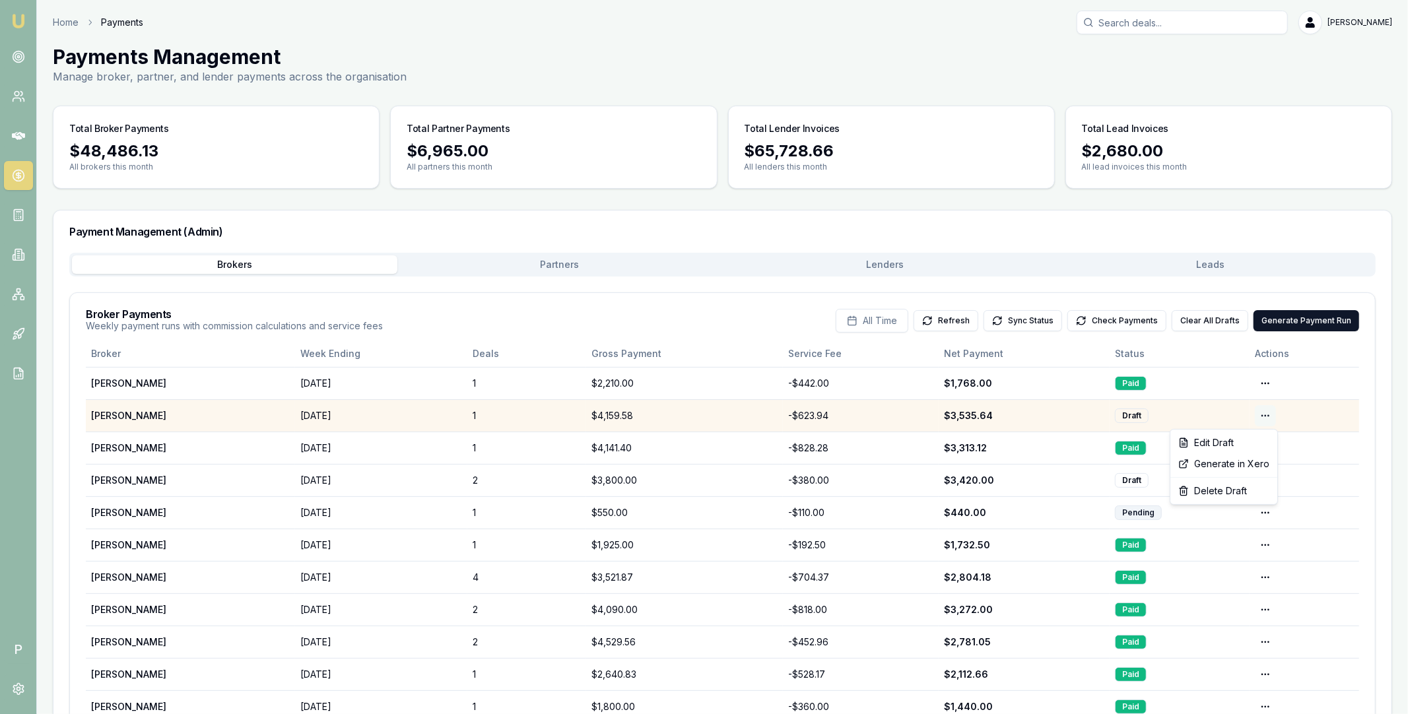
click at [1268, 413] on html "Emu Broker P Home Payments Matt Leeburn Toggle Menu Payments Management Manage …" at bounding box center [704, 357] width 1408 height 714
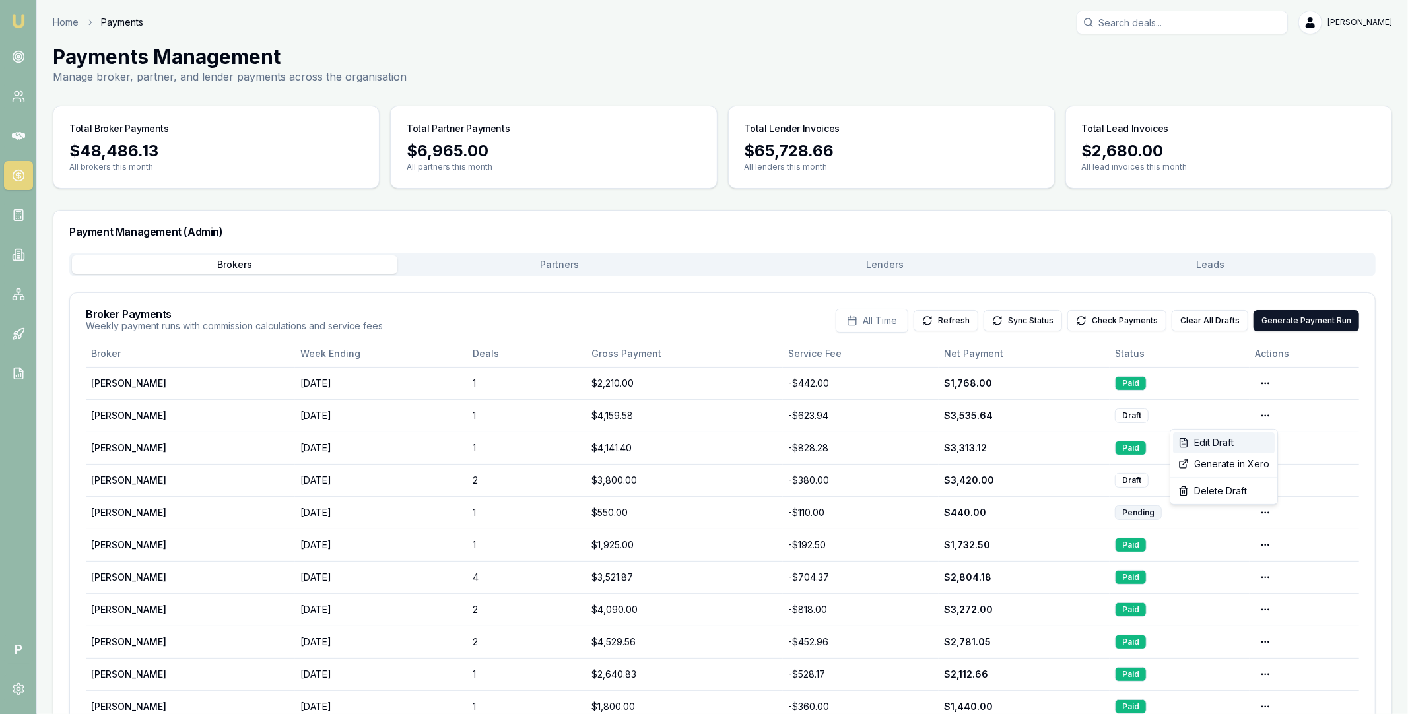
click at [1220, 441] on div "Edit Draft" at bounding box center [1224, 442] width 102 height 21
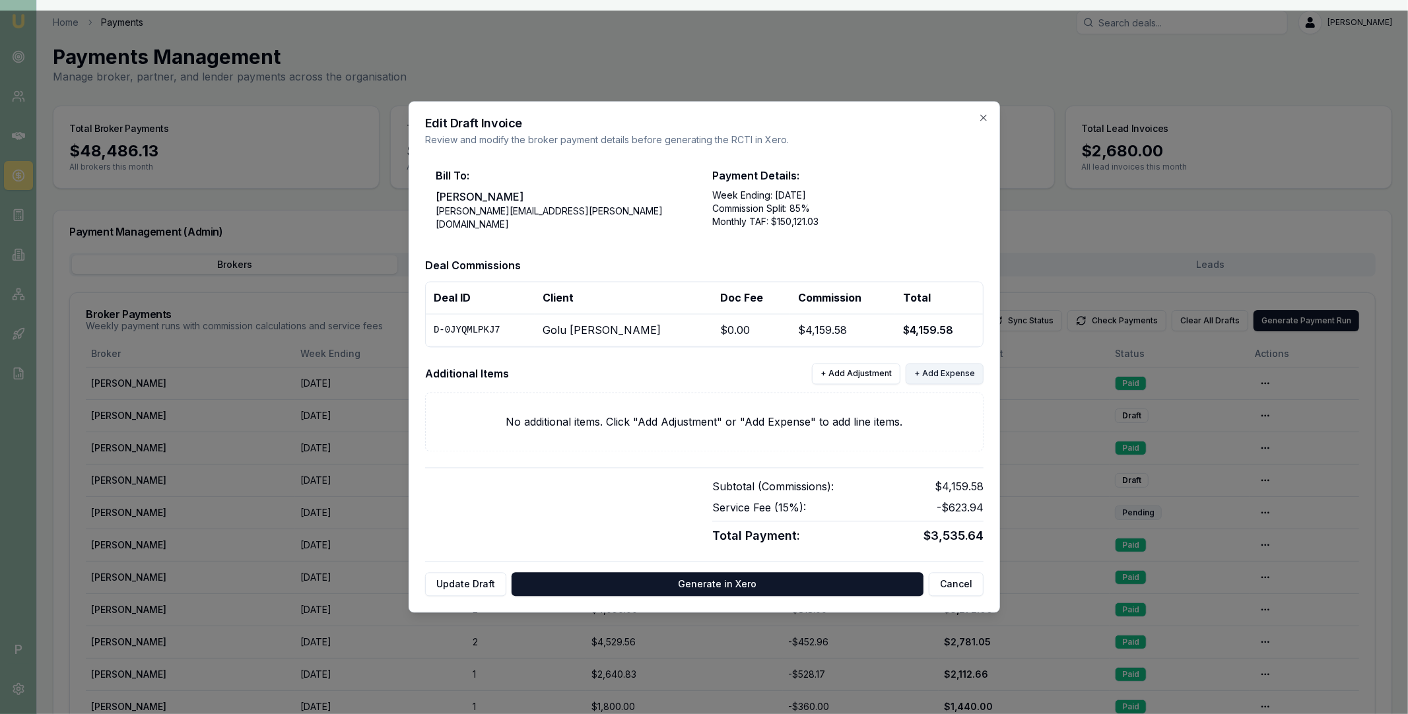
click at [940, 378] on button "+ Add Expense" at bounding box center [944, 374] width 78 height 21
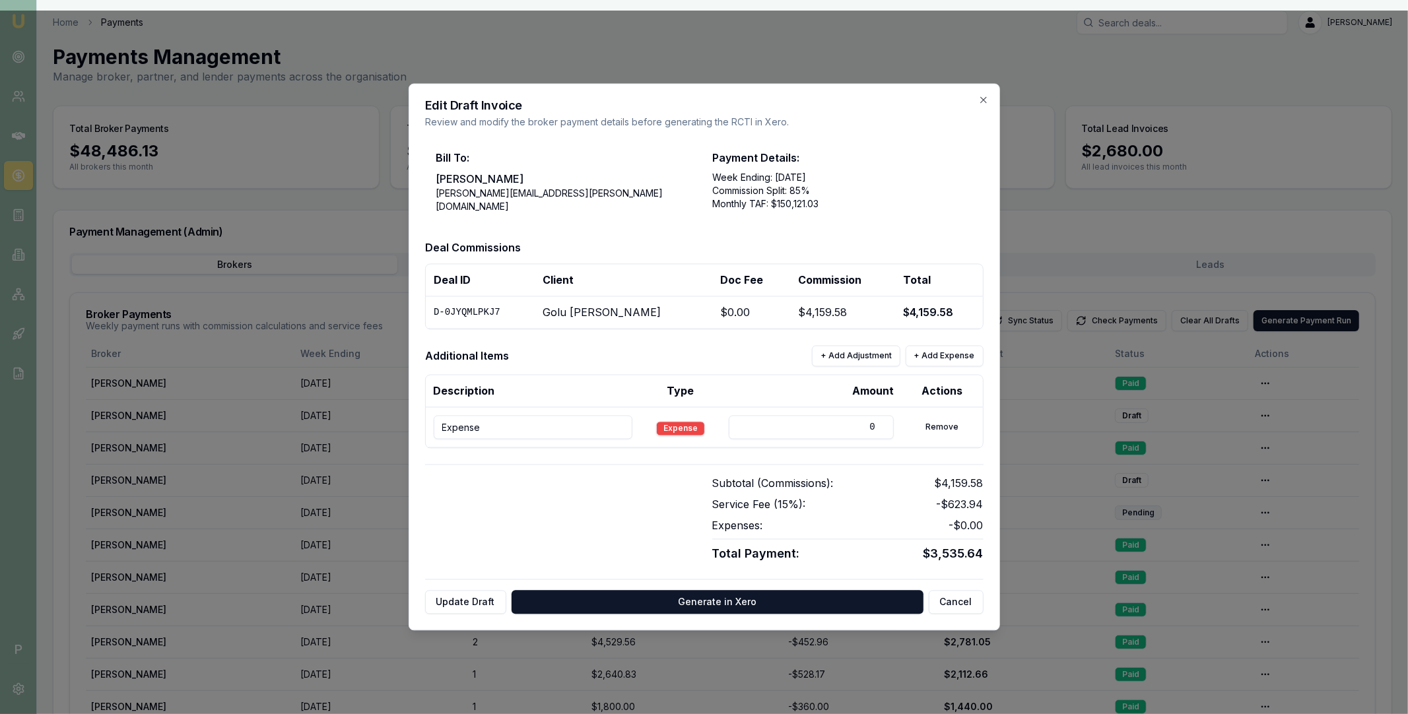
click at [464, 425] on input "Expense" at bounding box center [533, 428] width 199 height 24
click at [465, 424] on input "Expense" at bounding box center [533, 428] width 199 height 24
paste input "D-CUW7SML63B Rutwa Modi SAI GLOBAL MORTGAGE PTY LTD"
click at [445, 427] on input "D-CUW7SML63B Rutwa Modi SAI GLOBAL MORTGAGE PTY LTD" at bounding box center [533, 428] width 199 height 24
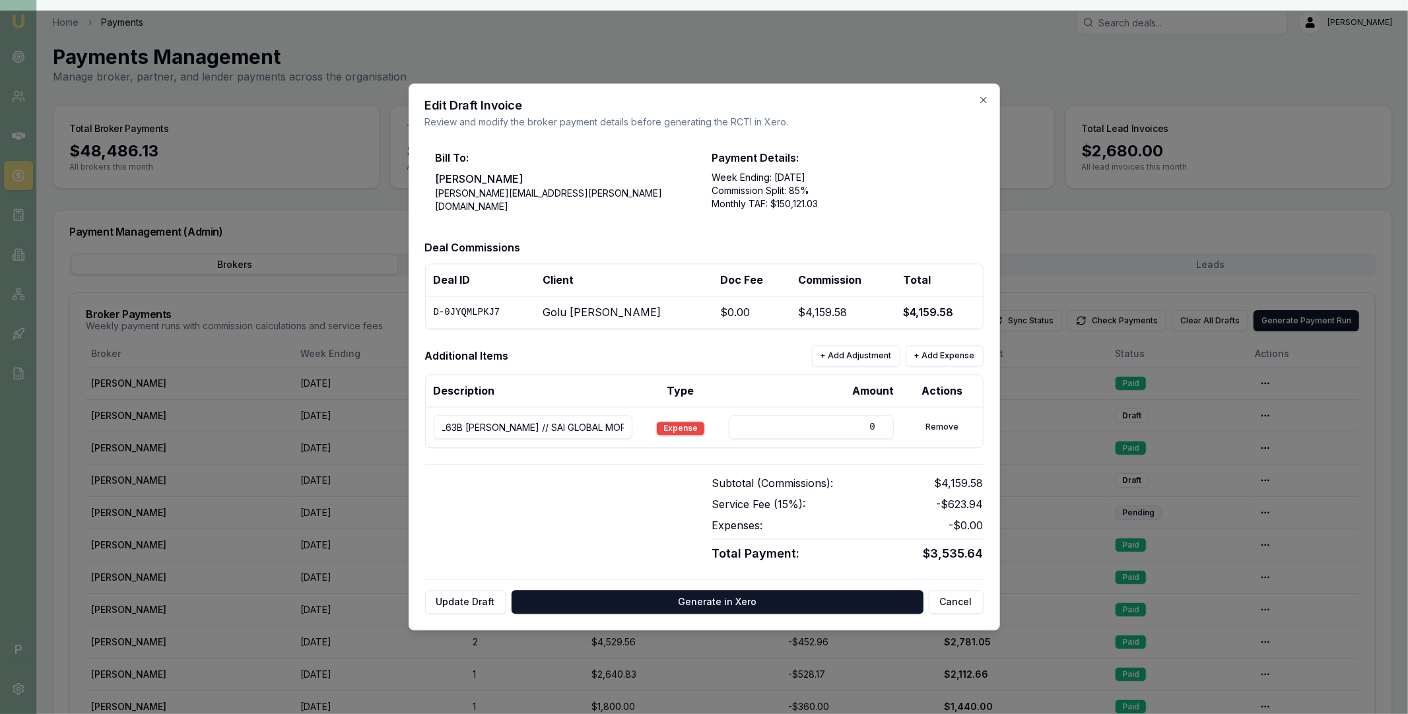
scroll to position [0, 0]
type input "D-CUW7SML63B // Rutwa Modi // SAI GLOBAL MORTGAGE PTY LTD"
drag, startPoint x: 862, startPoint y: 423, endPoint x: 877, endPoint y: 424, distance: 15.2
click at [877, 424] on input "0" at bounding box center [811, 428] width 165 height 24
type input "850"
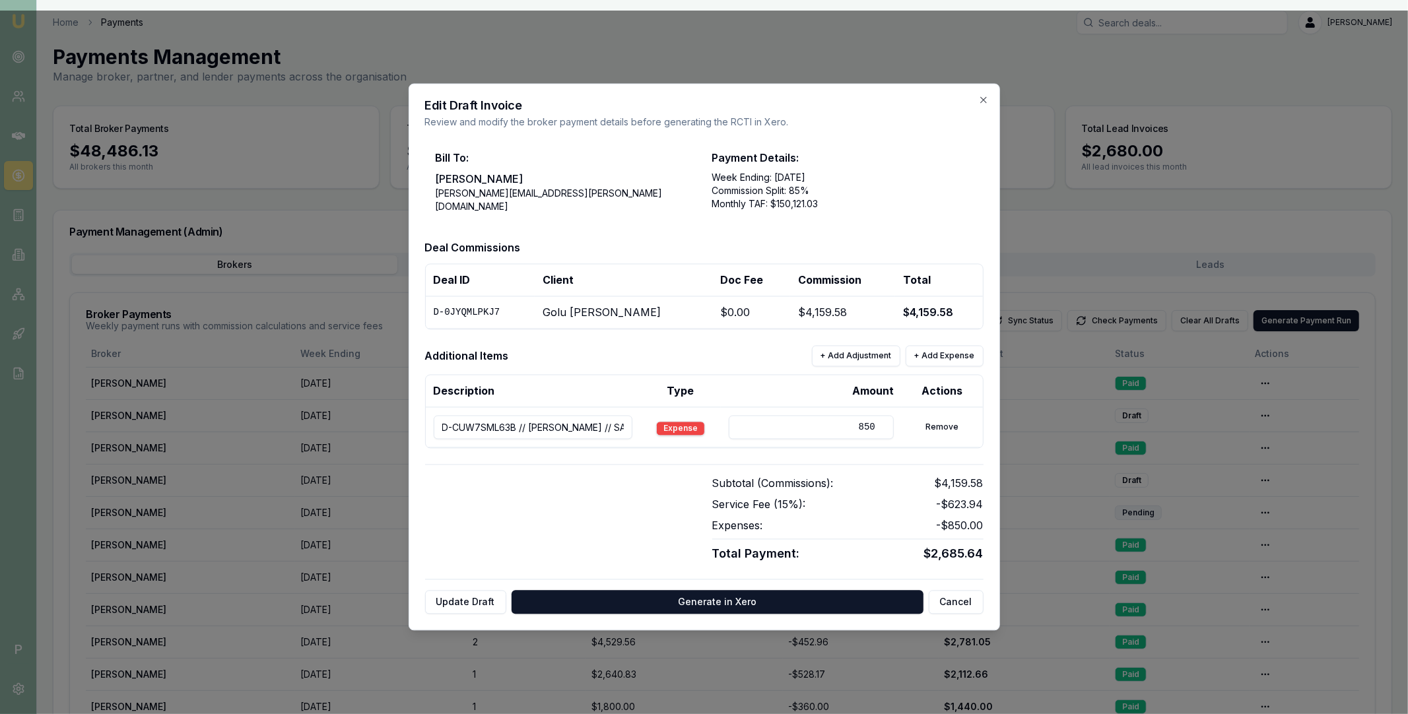
click at [589, 506] on div at bounding box center [560, 520] width 271 height 88
click at [984, 101] on icon "button" at bounding box center [983, 100] width 11 height 11
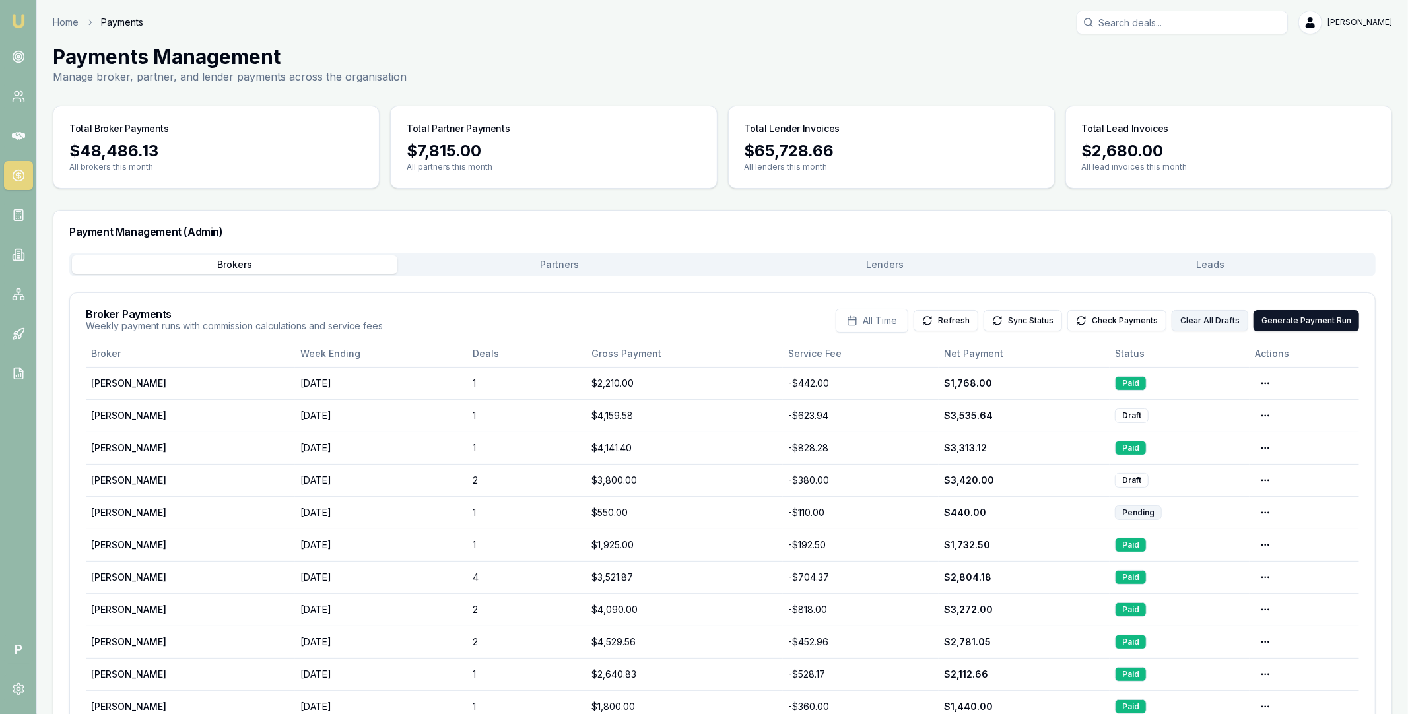
click at [1203, 320] on button "Clear All Drafts" at bounding box center [1209, 320] width 77 height 21
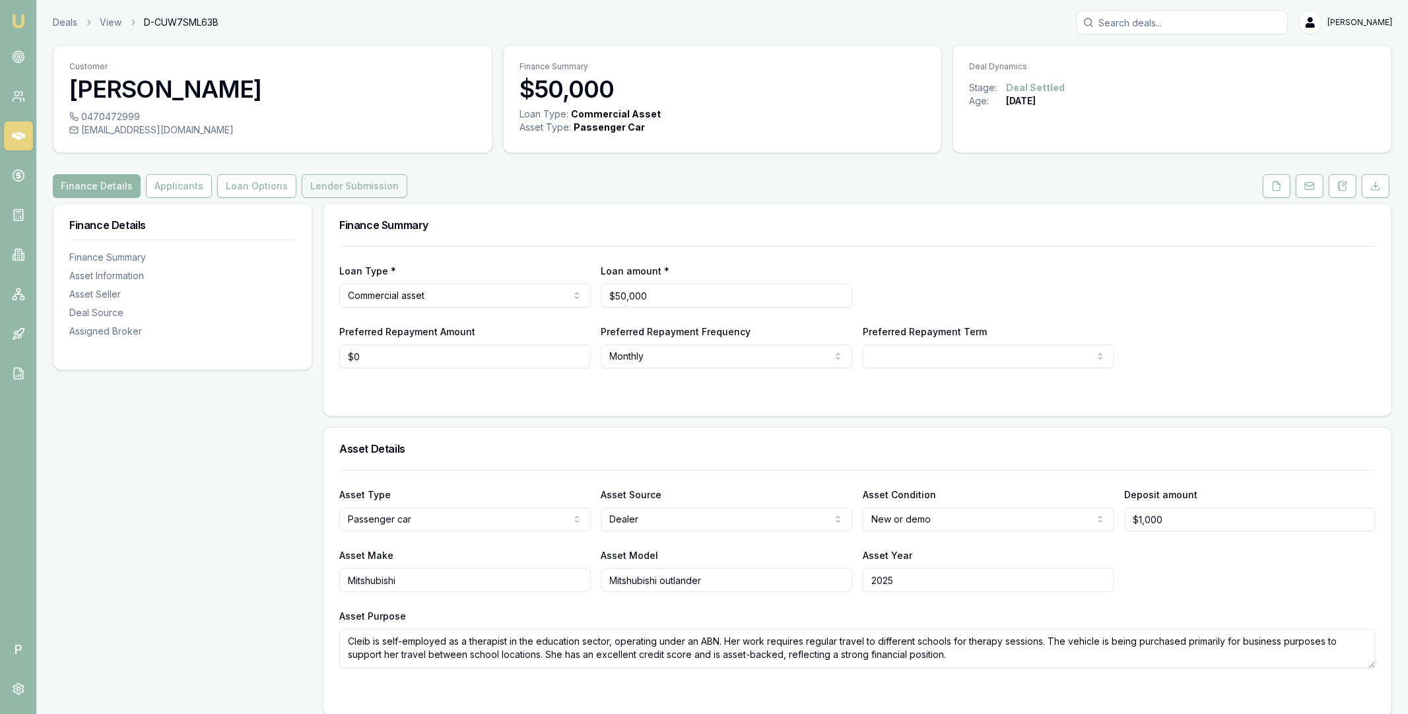
click at [335, 191] on button "Lender Submission" at bounding box center [355, 186] width 106 height 24
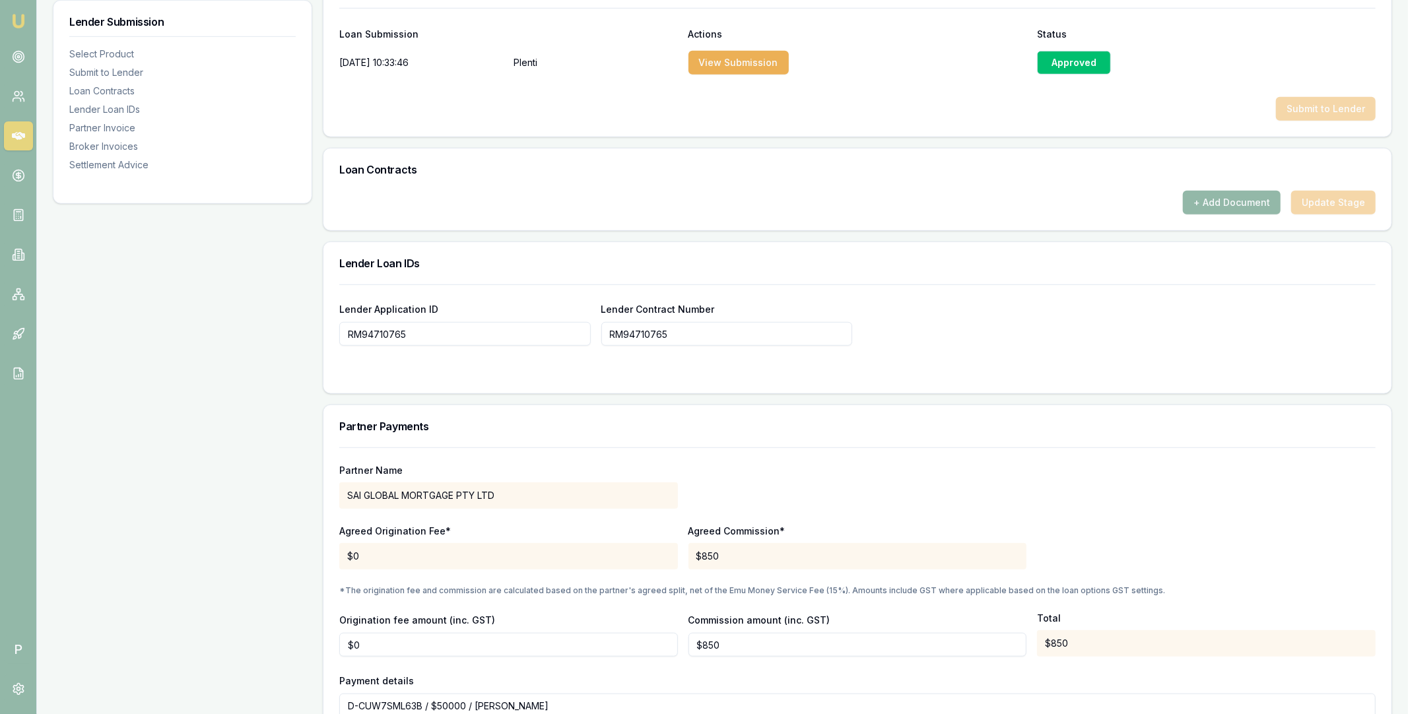
scroll to position [1279, 0]
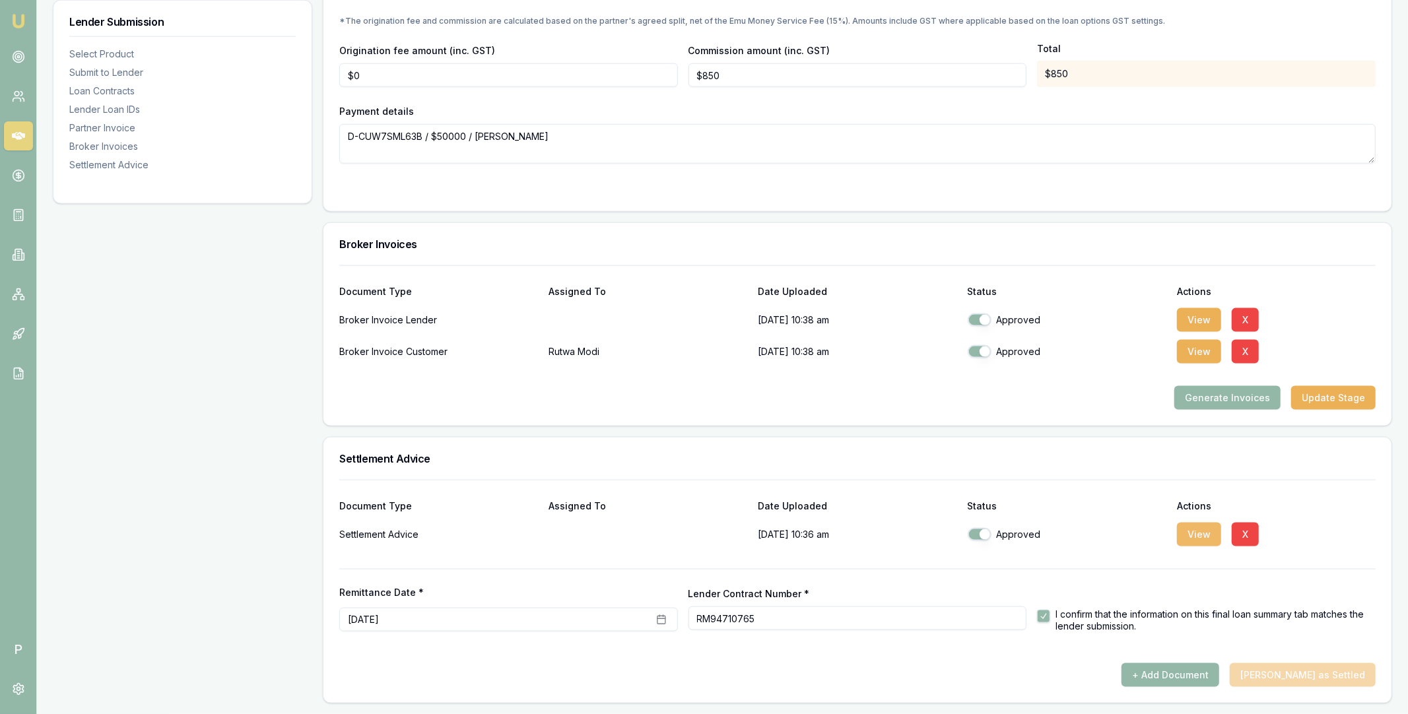
click at [1194, 535] on button "View" at bounding box center [1199, 535] width 44 height 24
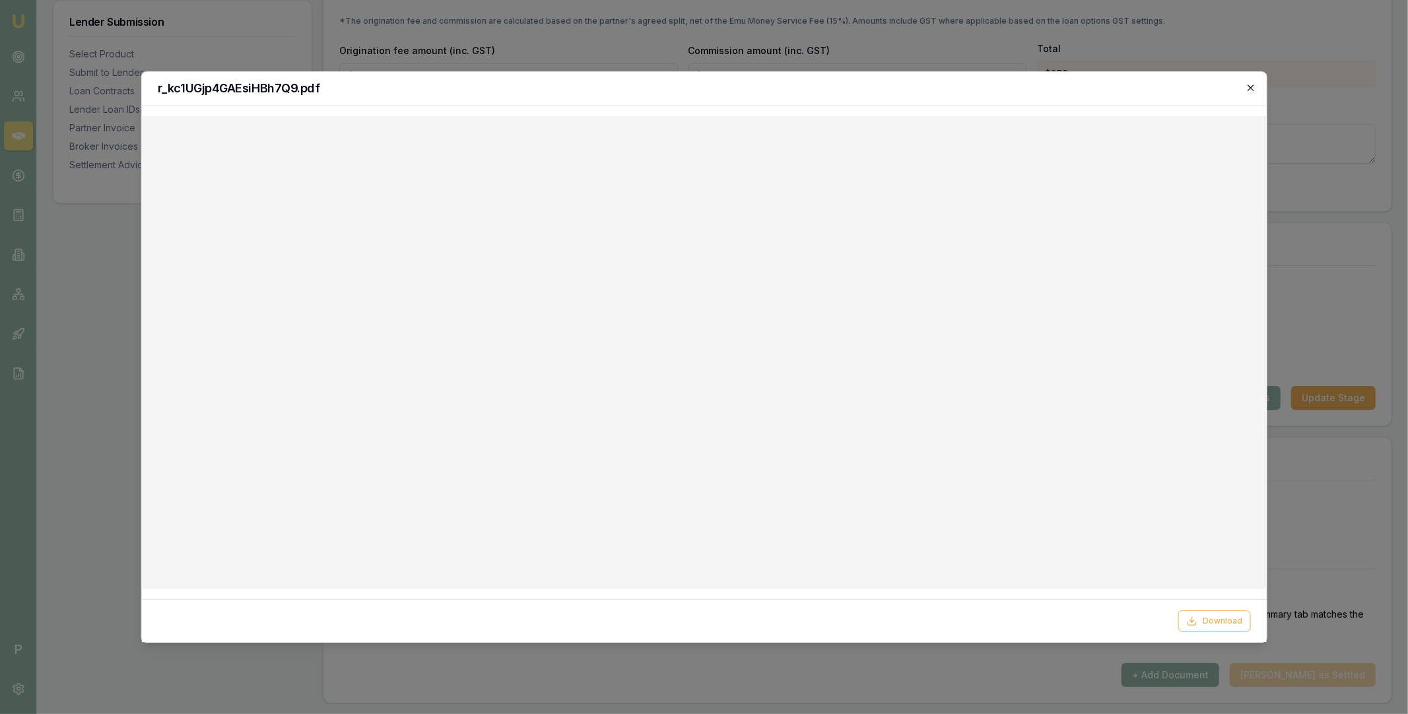
click at [1253, 85] on icon "button" at bounding box center [1250, 87] width 11 height 11
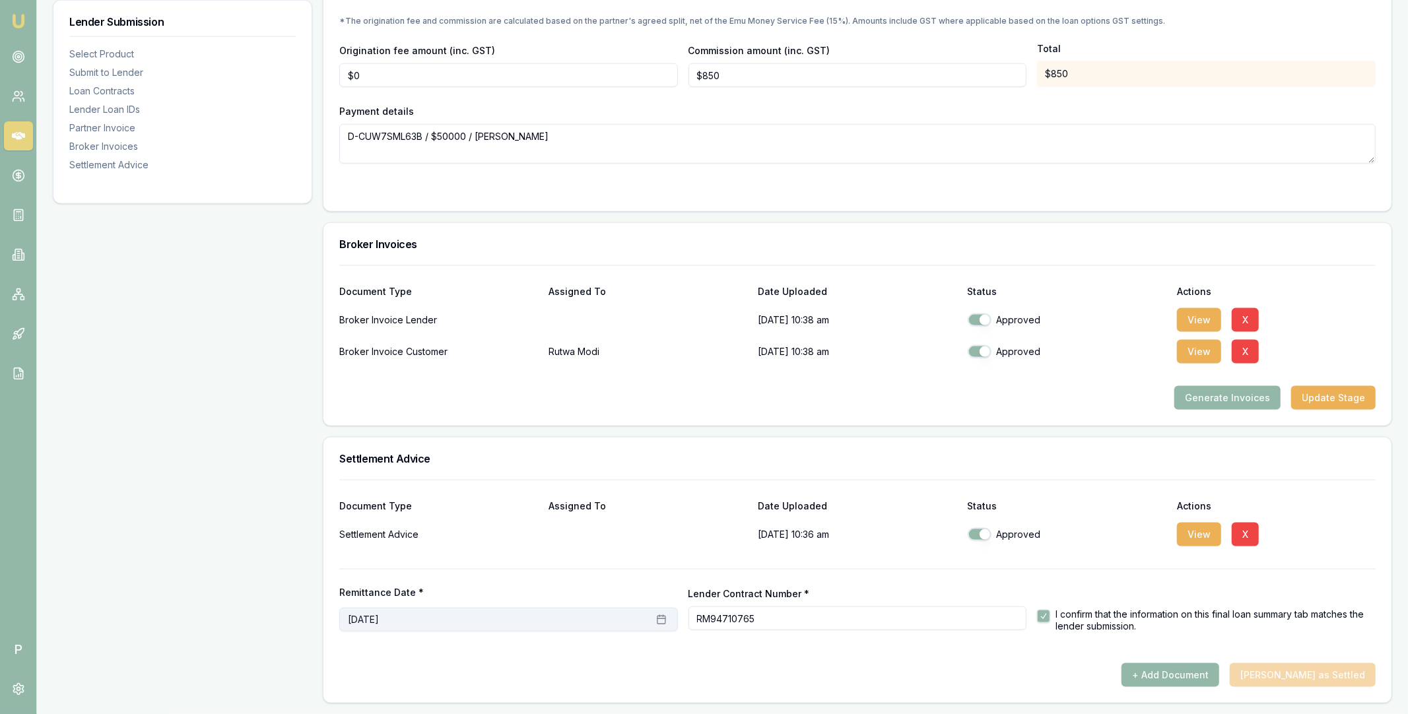
click at [455, 624] on button "October 13th, 2025" at bounding box center [508, 620] width 339 height 24
click at [426, 507] on button "8" at bounding box center [421, 506] width 21 height 21
click at [764, 671] on div "+ Add Document Mark Deal as Settled" at bounding box center [857, 675] width 1036 height 24
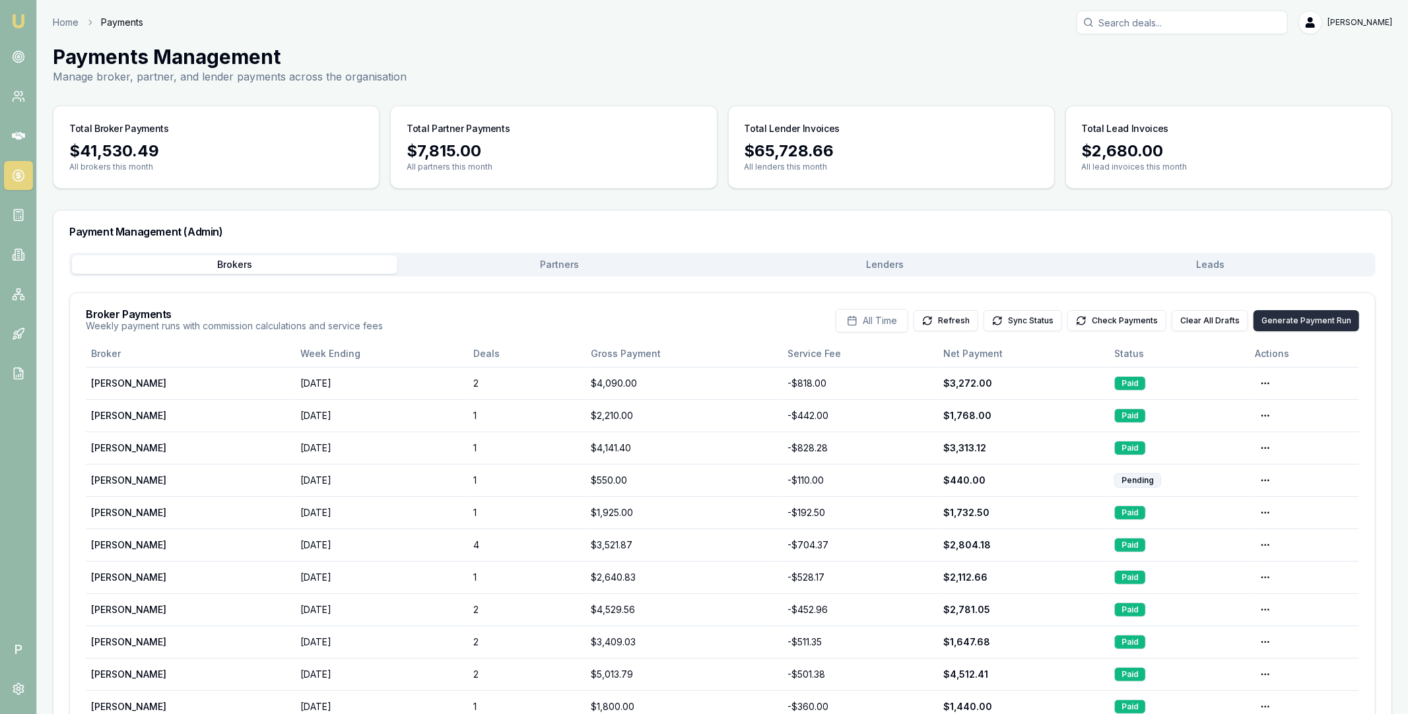
click at [1278, 322] on button "Generate Payment Run" at bounding box center [1306, 320] width 106 height 21
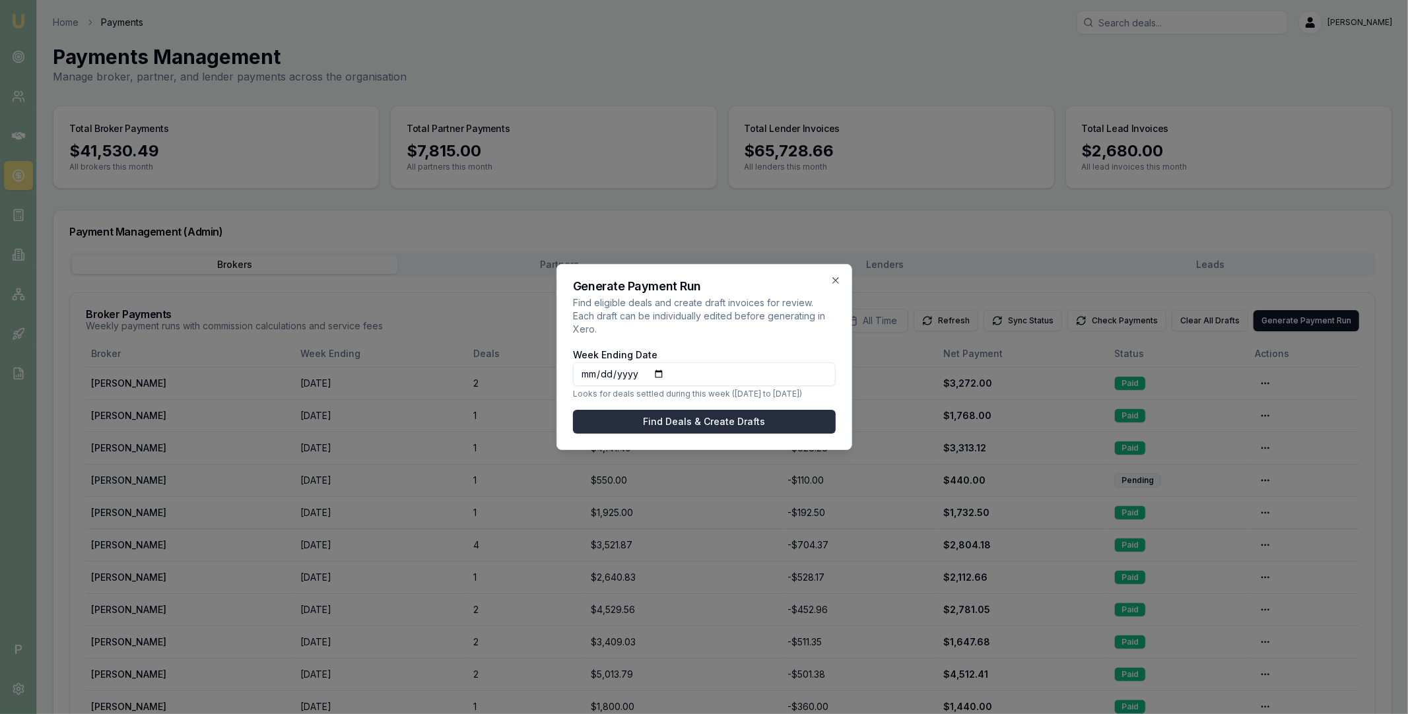
click at [725, 417] on button "Find Deals & Create Drafts" at bounding box center [704, 422] width 263 height 24
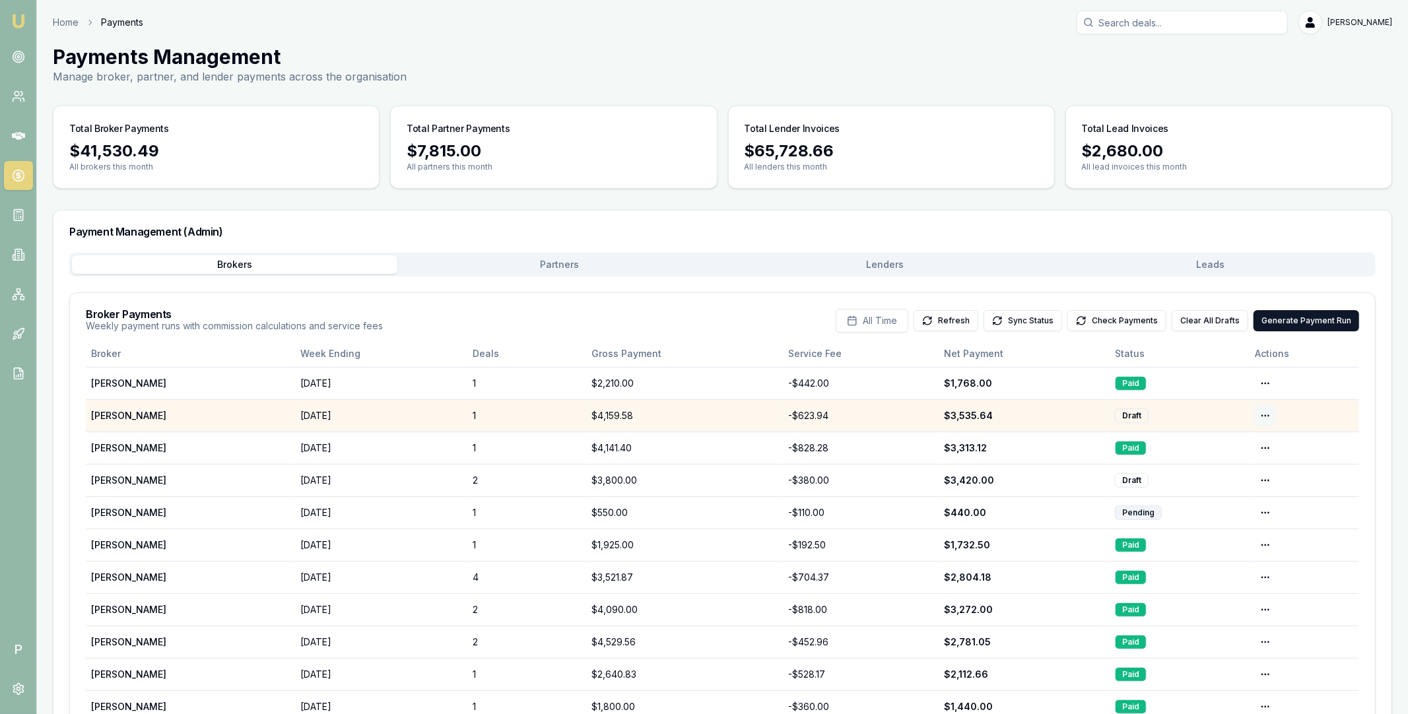
click at [1270, 416] on html "Emu Broker P Home Payments [PERSON_NAME] Toggle Menu Payments Management Manage…" at bounding box center [704, 357] width 1408 height 714
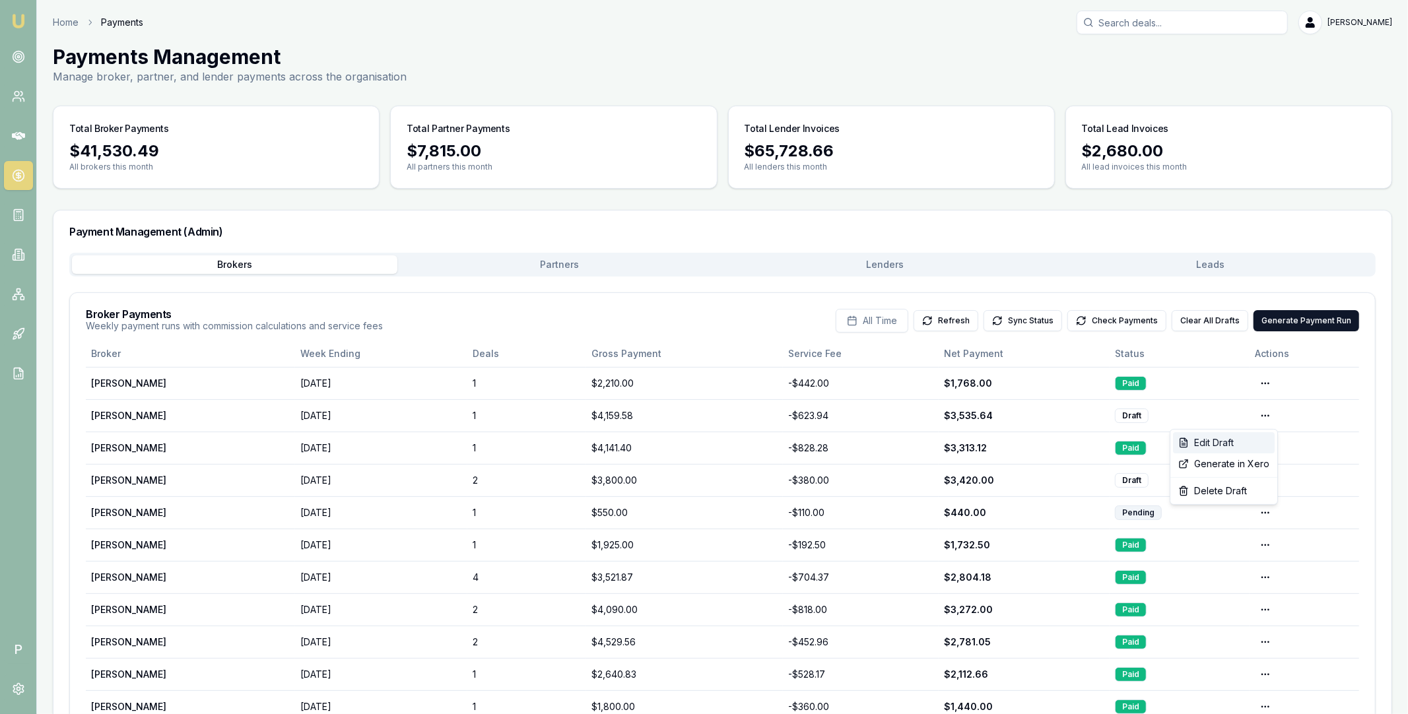
click at [1238, 436] on div "Edit Draft" at bounding box center [1224, 442] width 102 height 21
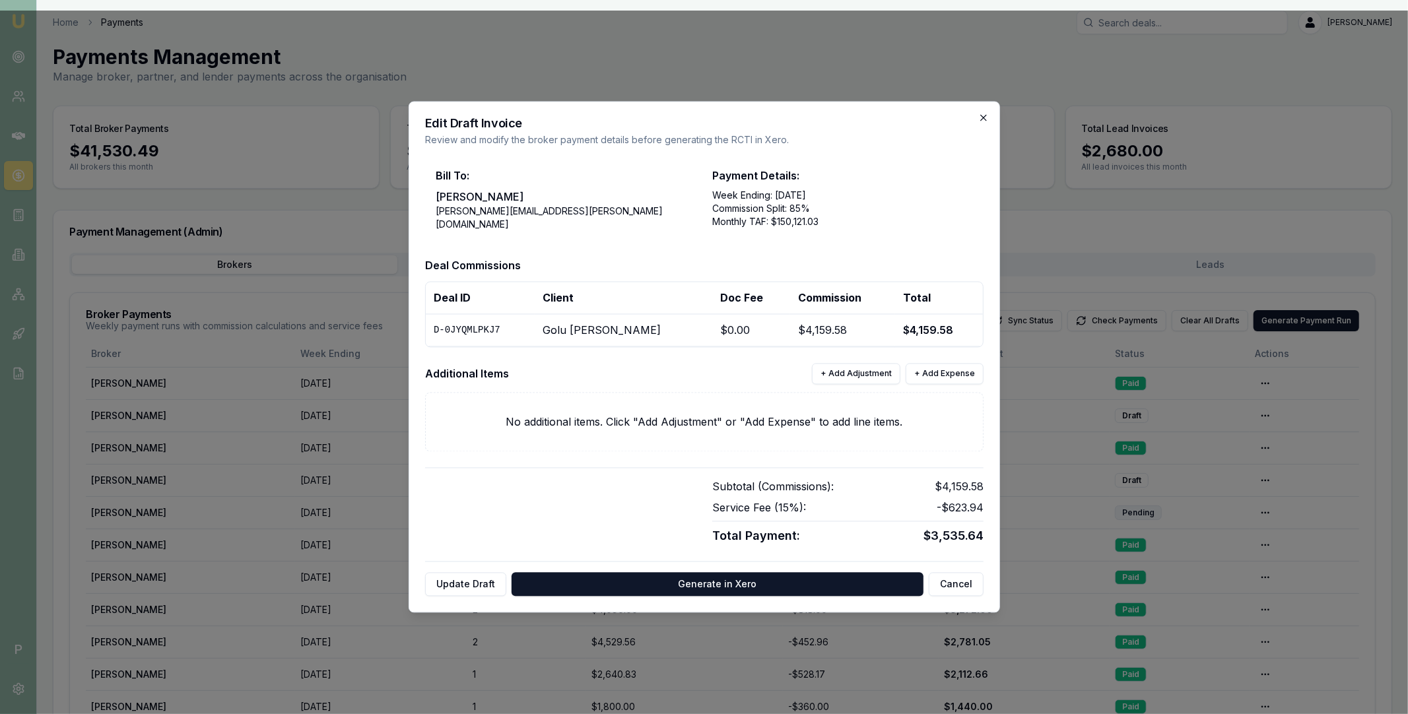
click at [987, 121] on icon "button" at bounding box center [983, 118] width 11 height 11
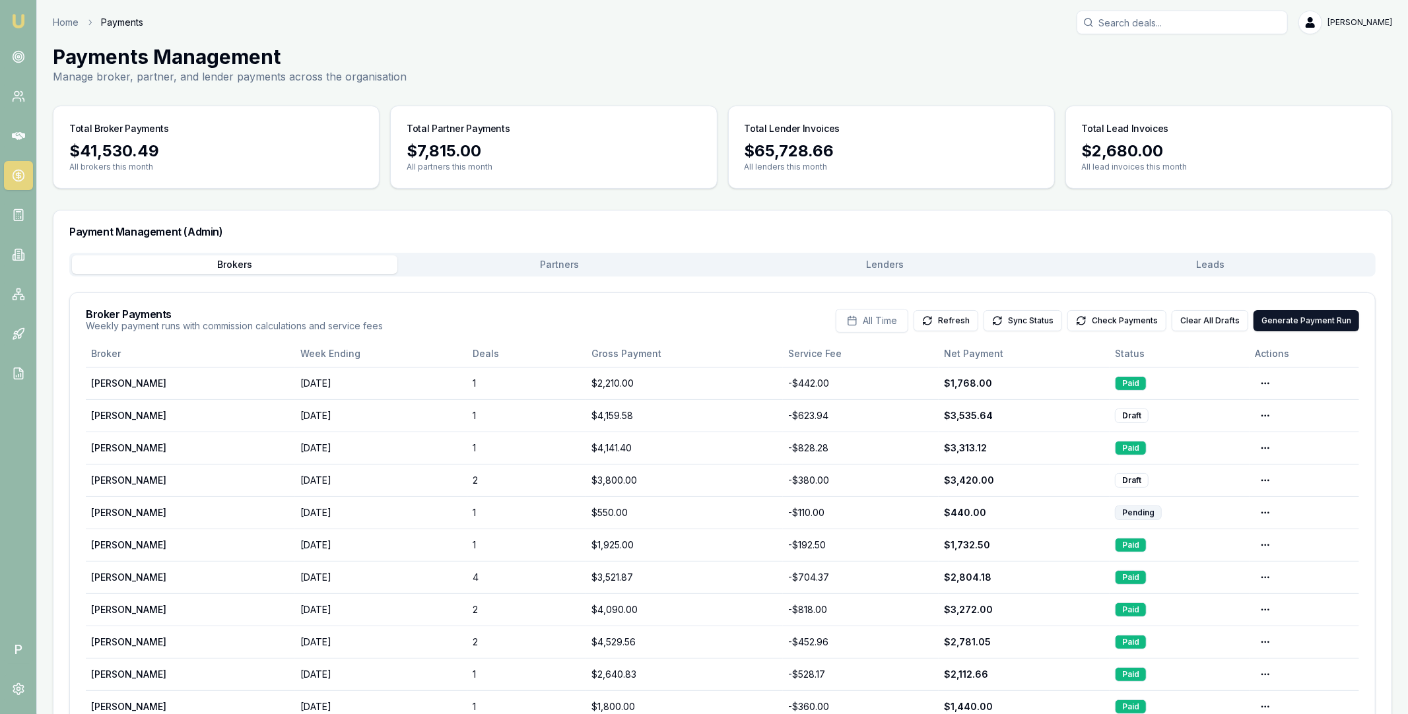
click at [596, 258] on button "Partners" at bounding box center [559, 264] width 325 height 18
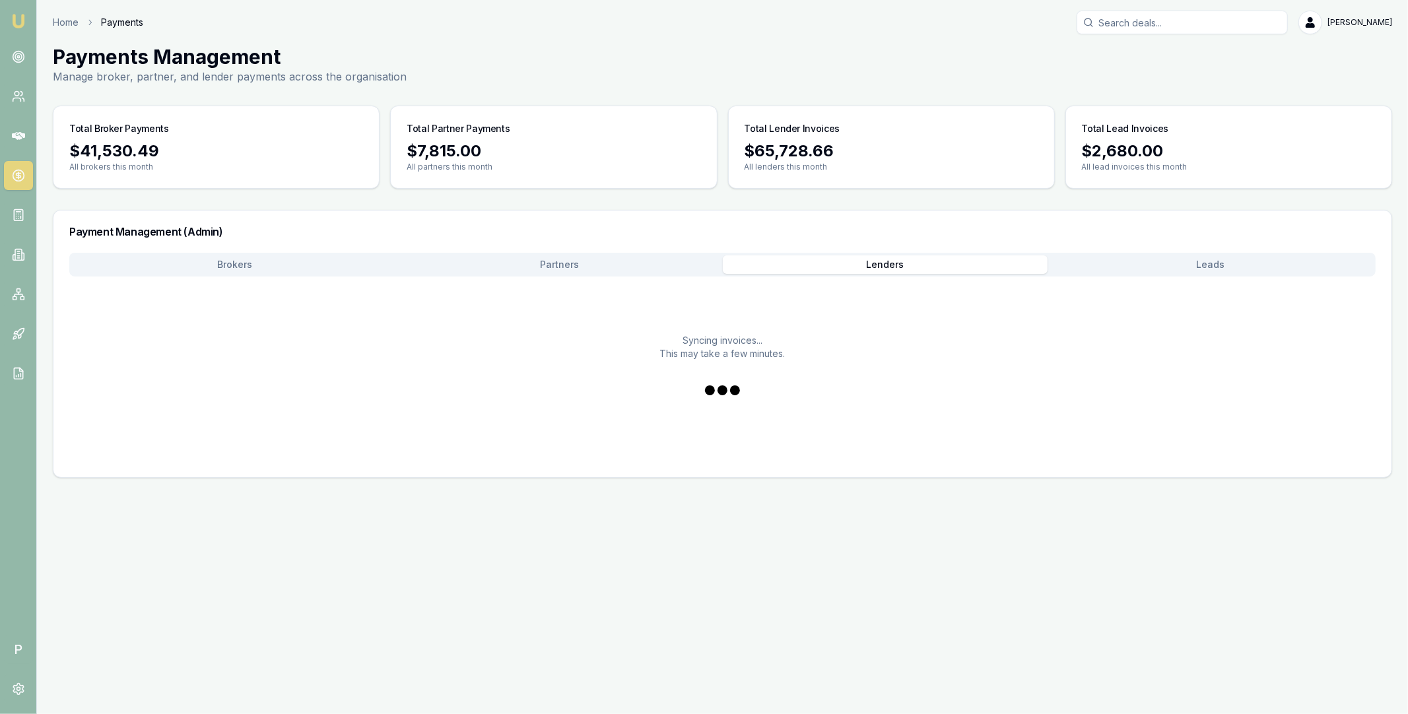
click at [861, 267] on button "Lenders" at bounding box center [885, 264] width 325 height 18
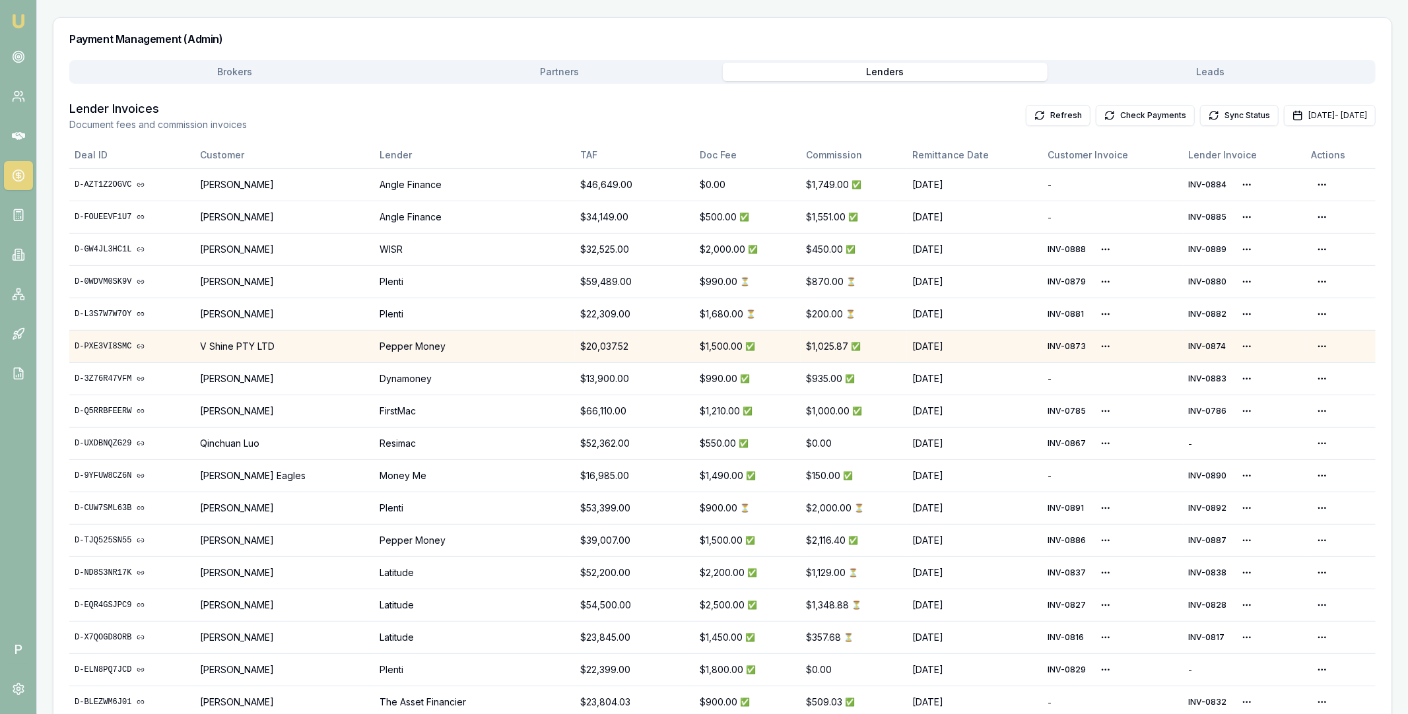
scroll to position [255, 0]
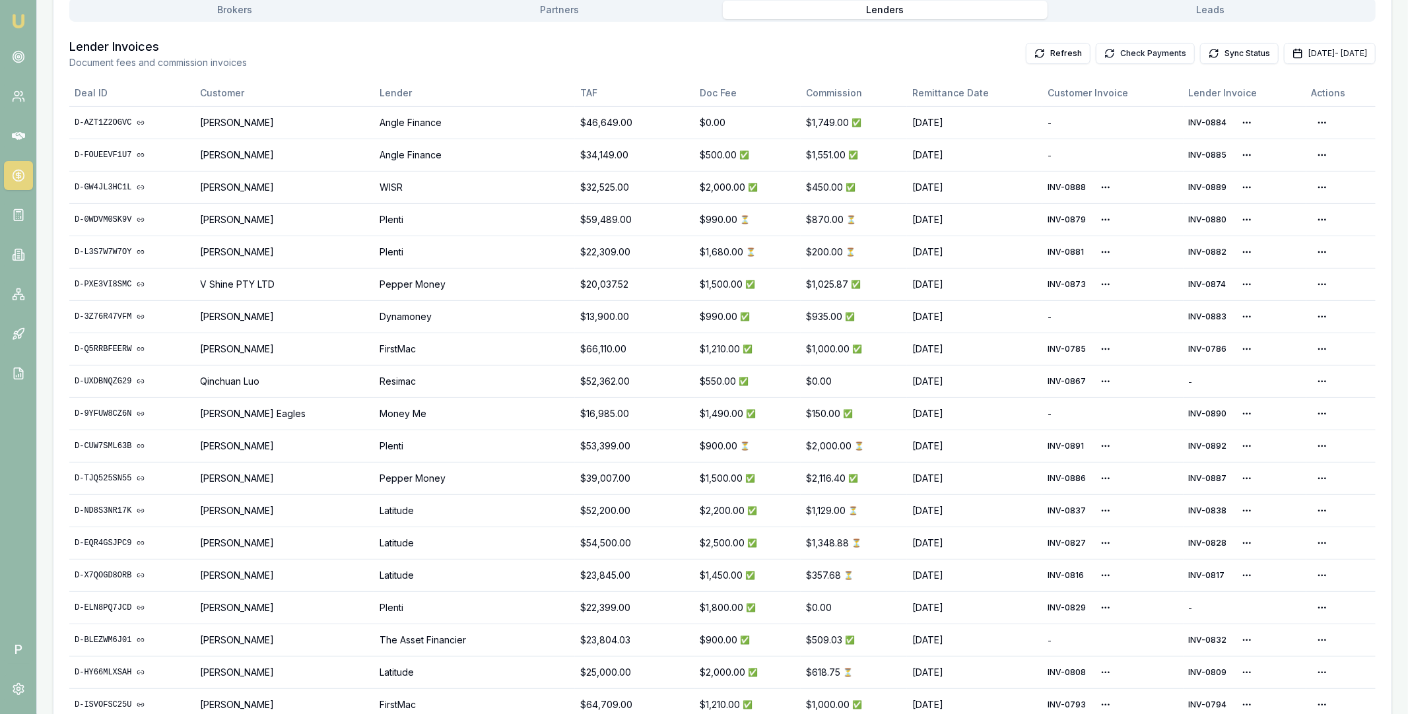
click at [1127, 52] on button "Check Payments" at bounding box center [1145, 53] width 99 height 21
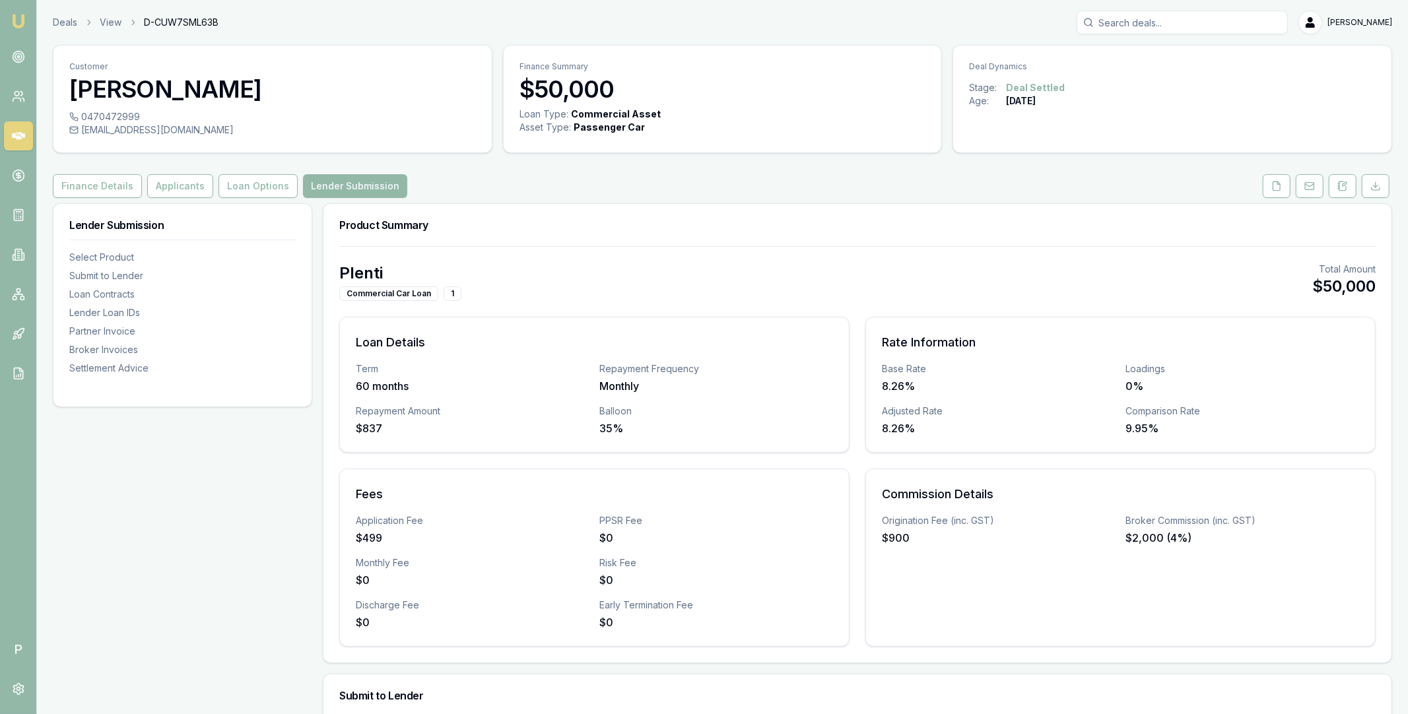
click at [15, 138] on icon at bounding box center [18, 135] width 13 height 13
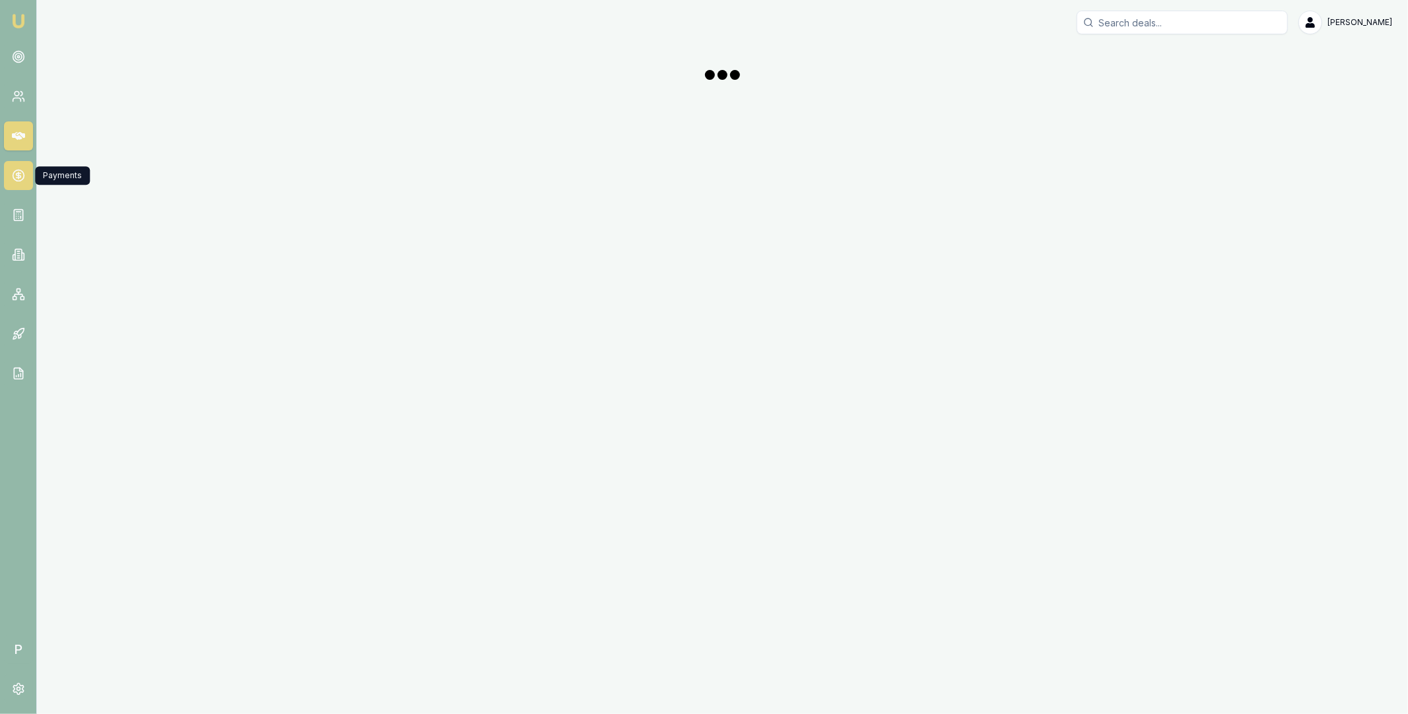
click at [18, 175] on icon at bounding box center [18, 175] width 0 height 7
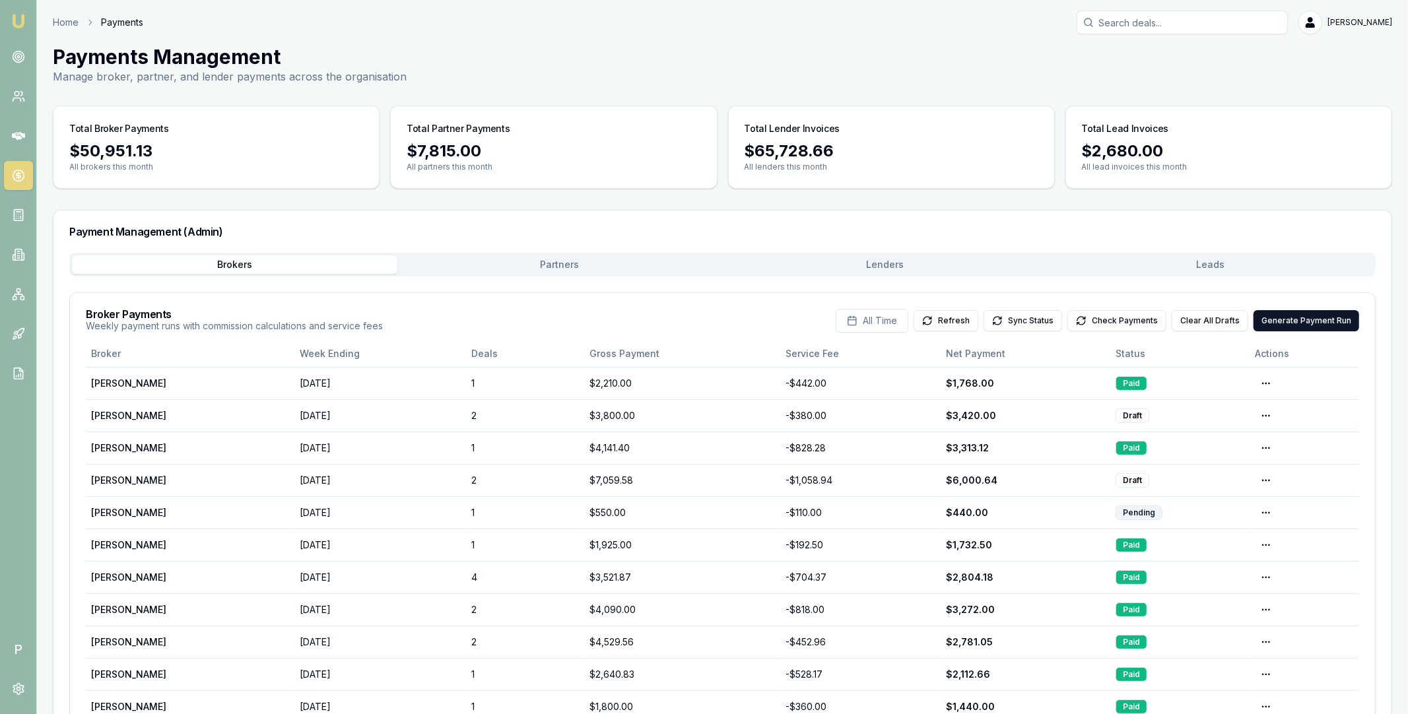
click at [893, 253] on div "Brokers Partners Lenders Leads" at bounding box center [722, 265] width 1306 height 24
click at [888, 260] on button "Lenders" at bounding box center [885, 264] width 325 height 18
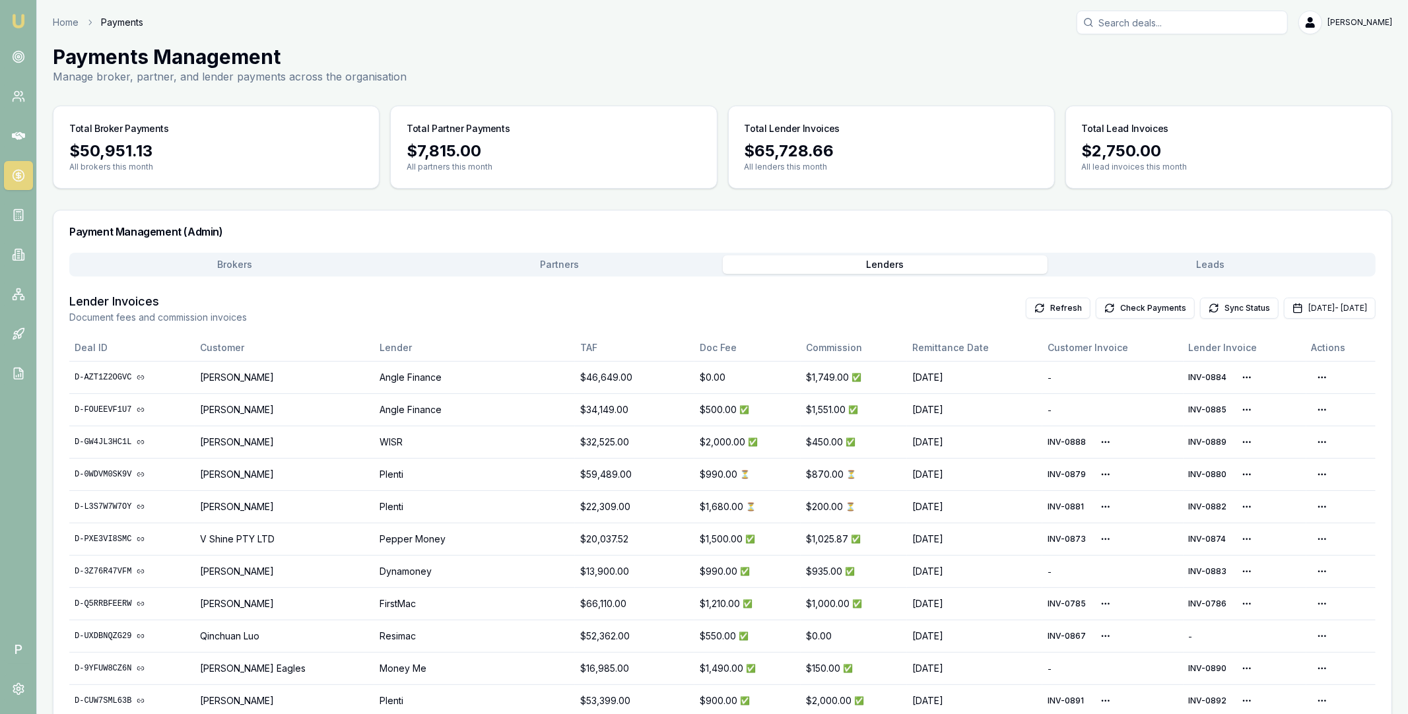
click at [220, 261] on button "Brokers" at bounding box center [234, 264] width 325 height 18
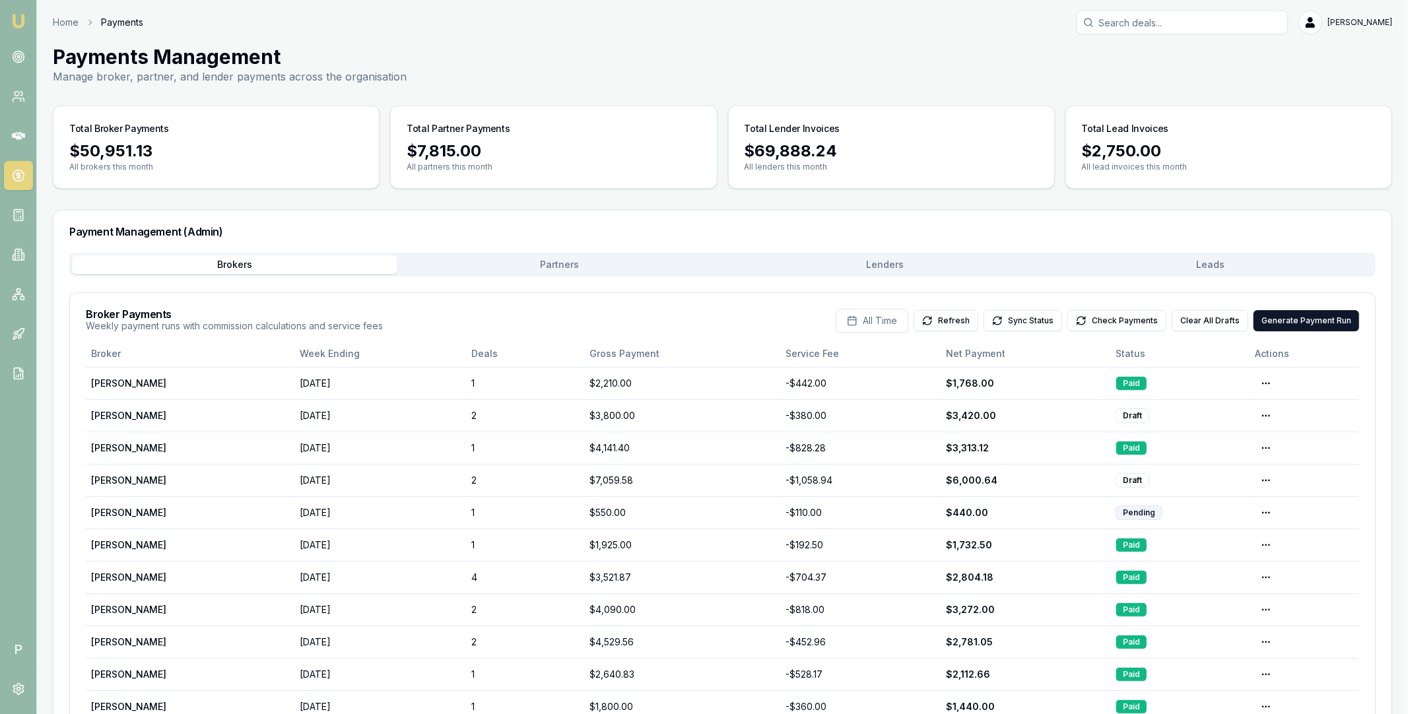
click at [577, 259] on button "Partners" at bounding box center [559, 264] width 325 height 18
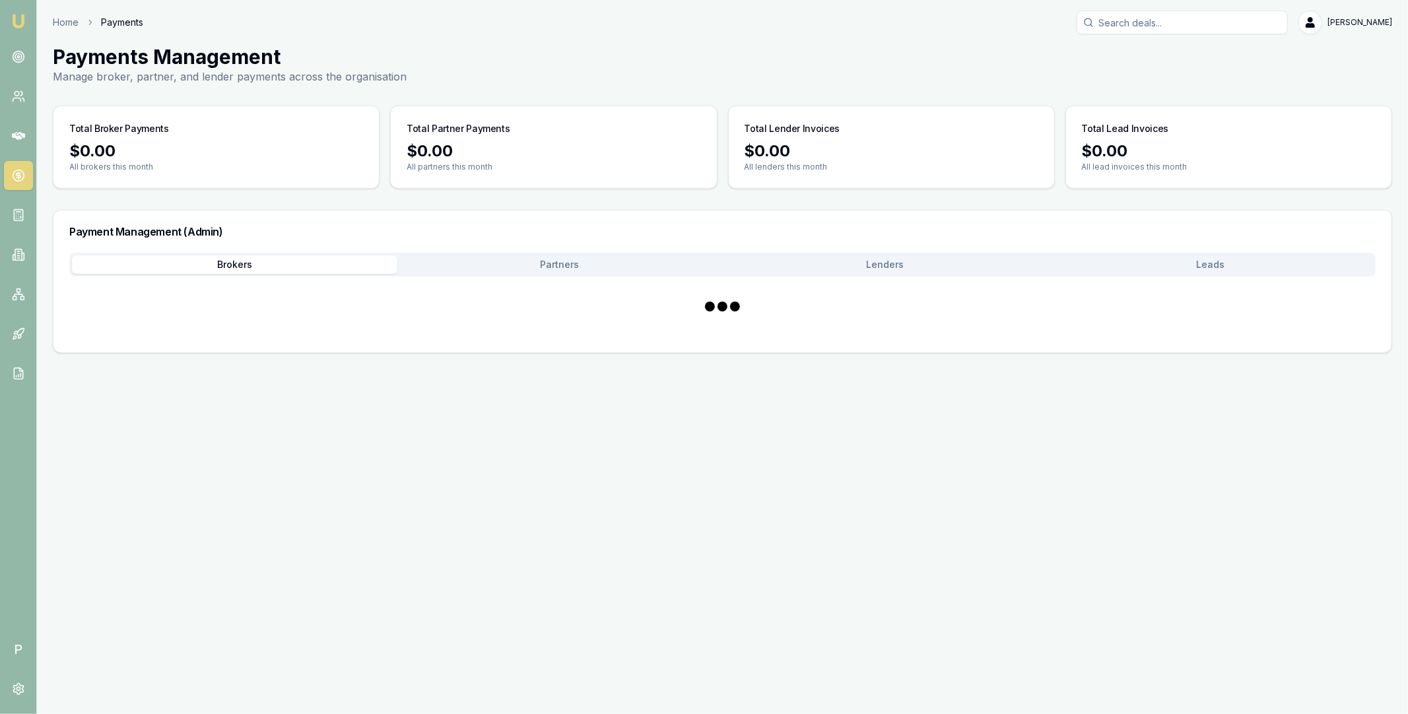
scroll to position [255, 0]
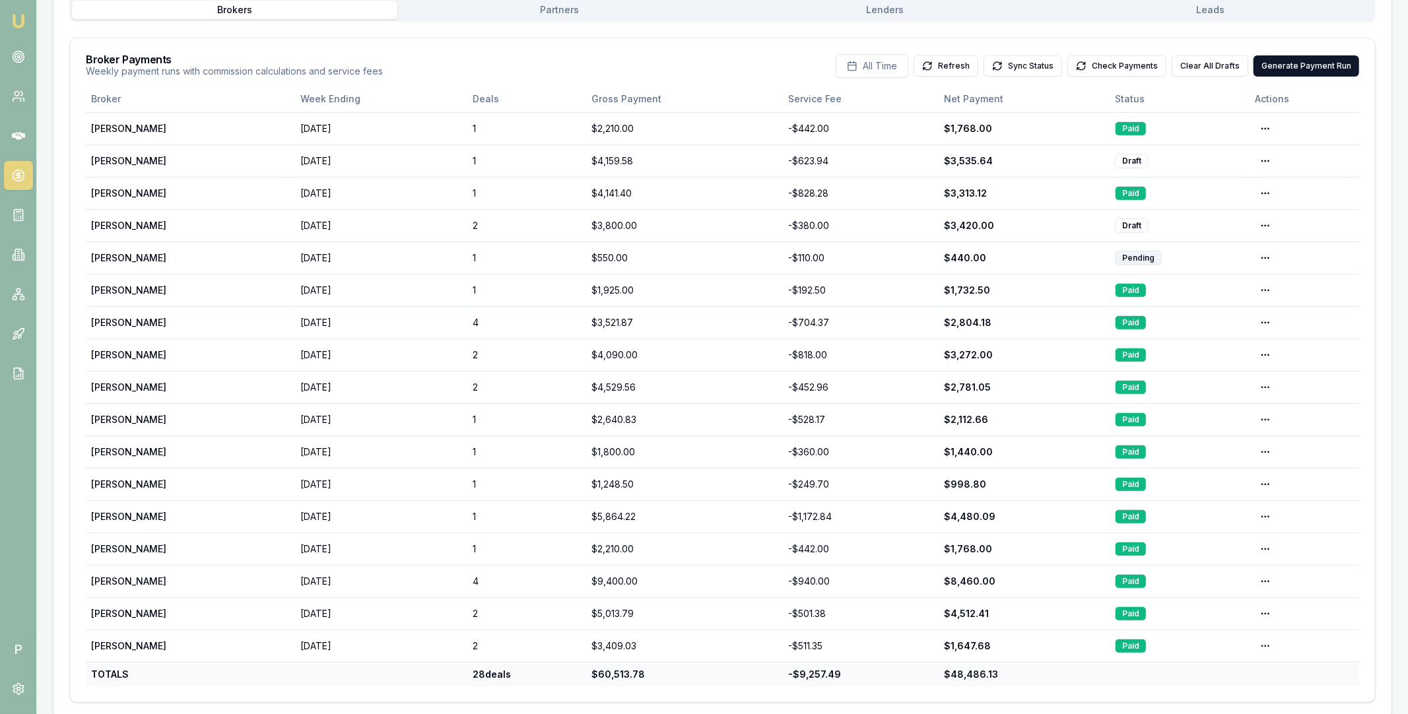
click at [905, 19] on div "Brokers Partners [PERSON_NAME] Leads" at bounding box center [722, 10] width 1306 height 24
click at [901, 14] on div "Home Payments [PERSON_NAME] Toggle Menu Payments Management Manage broker, part…" at bounding box center [722, 238] width 1371 height 964
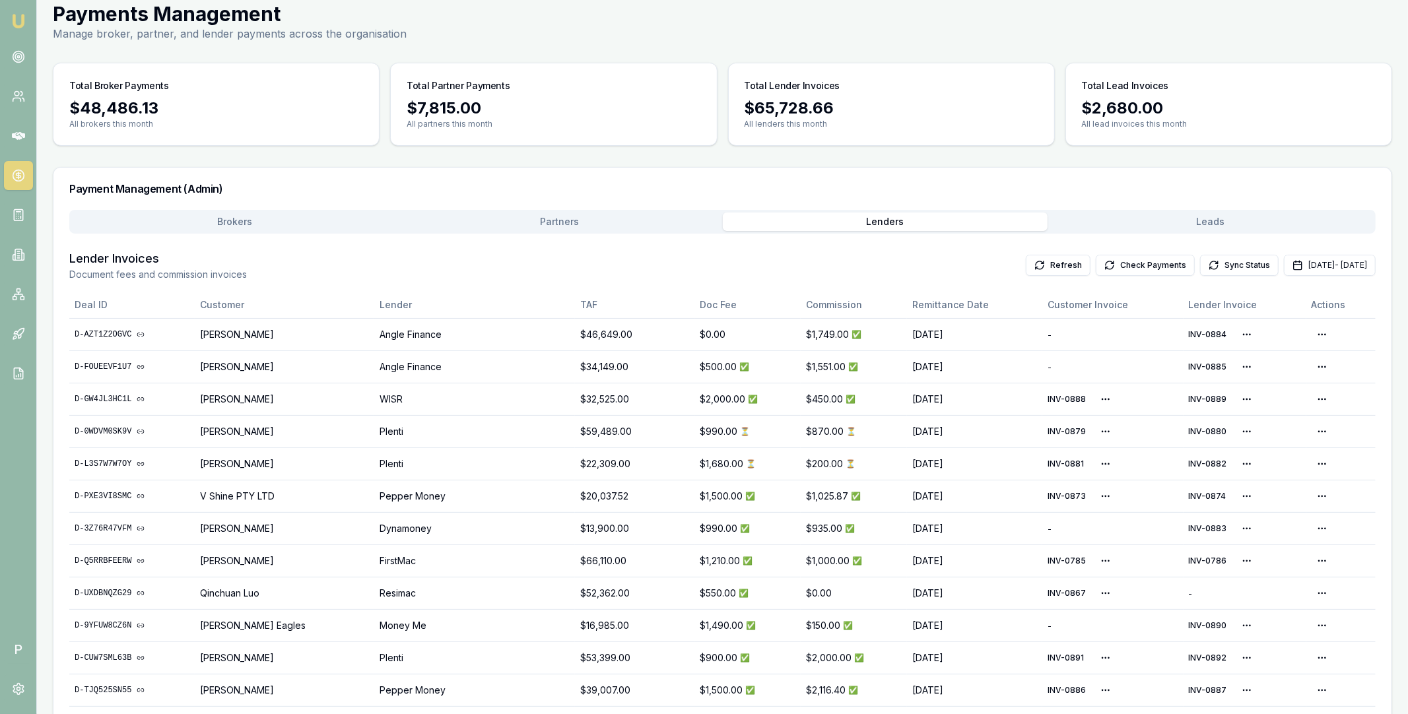
scroll to position [0, 0]
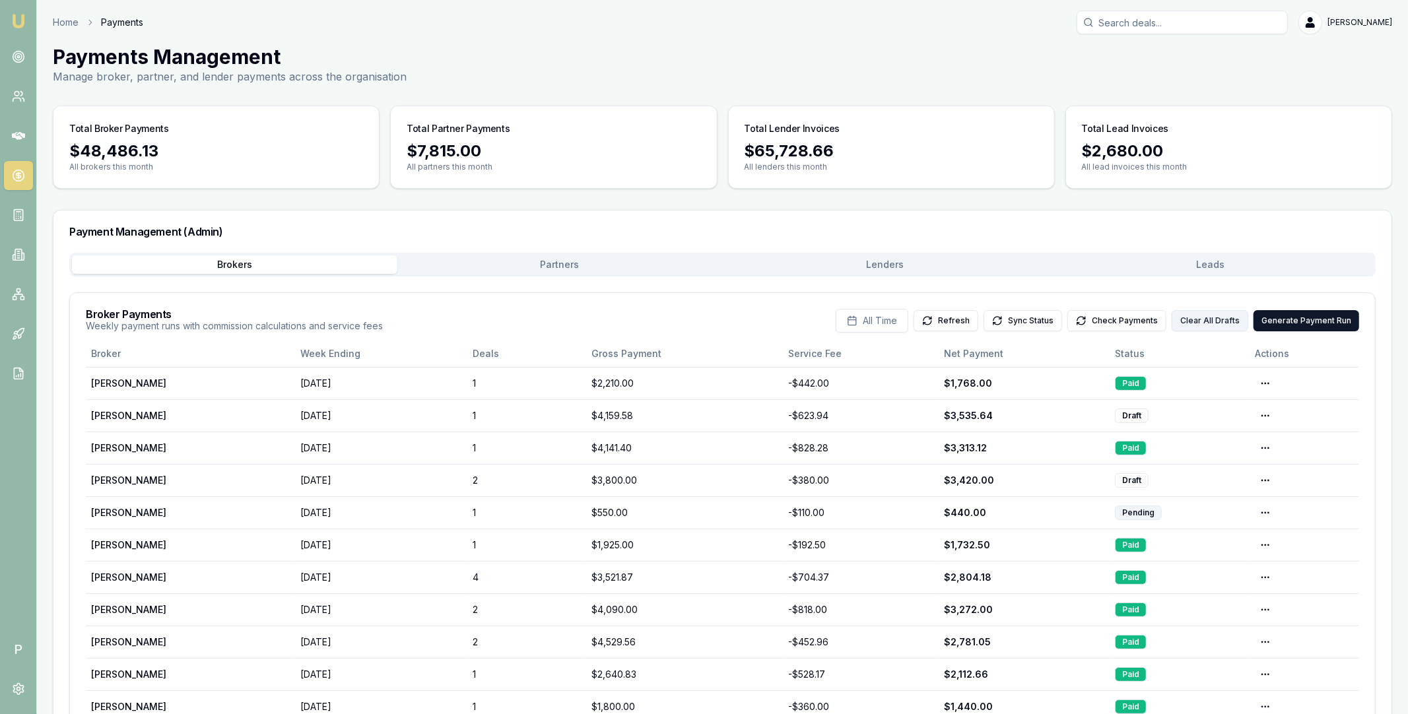
click at [1209, 321] on button "Clear All Drafts" at bounding box center [1209, 320] width 77 height 21
click at [653, 260] on button "Partners" at bounding box center [559, 264] width 325 height 18
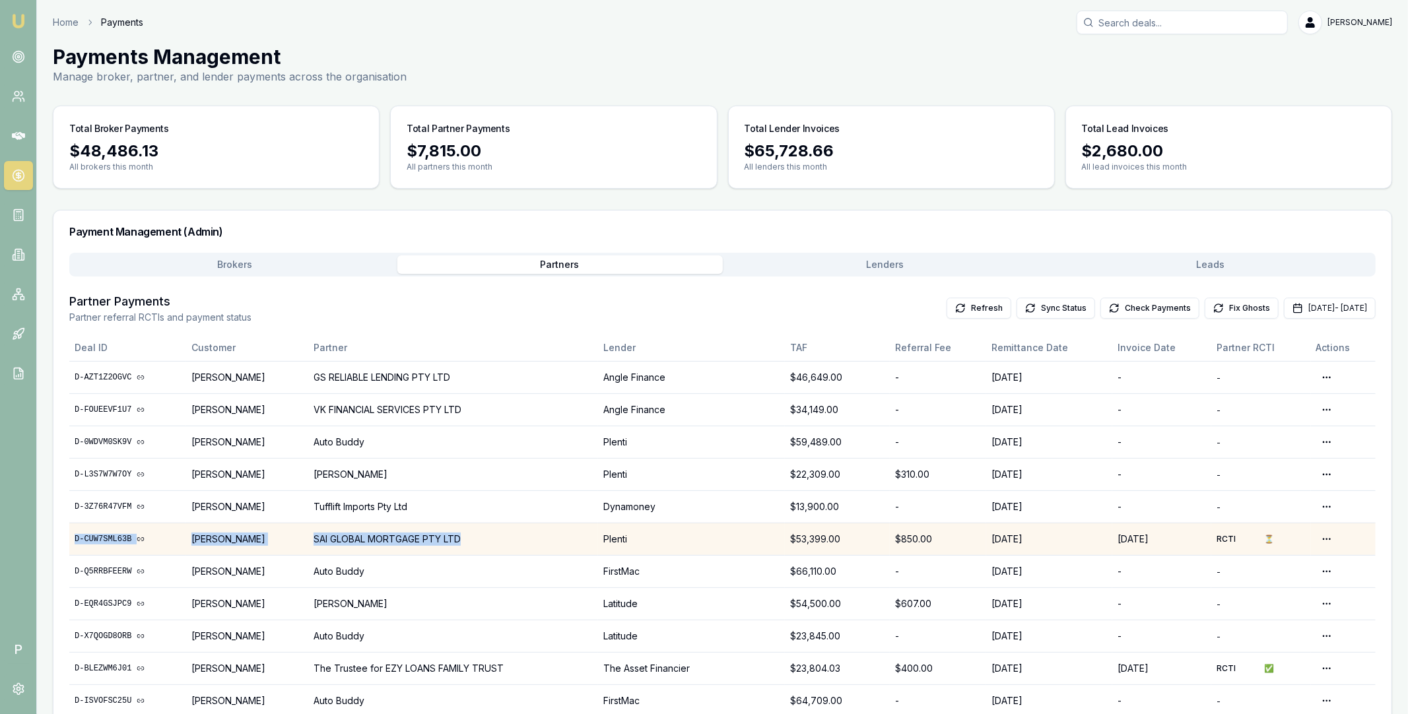
drag, startPoint x: 72, startPoint y: 538, endPoint x: 496, endPoint y: 542, distance: 423.7
click at [496, 542] on tr "D-CUW7SML63B Rutwa Modi SAI GLOBAL MORTGAGE PTY LTD Plenti $53,399.00 $850.00 0…" at bounding box center [722, 539] width 1306 height 32
copy tr "D-CUW7SML63B Rutwa Modi SAI GLOBAL MORTGAGE PTY LTD"
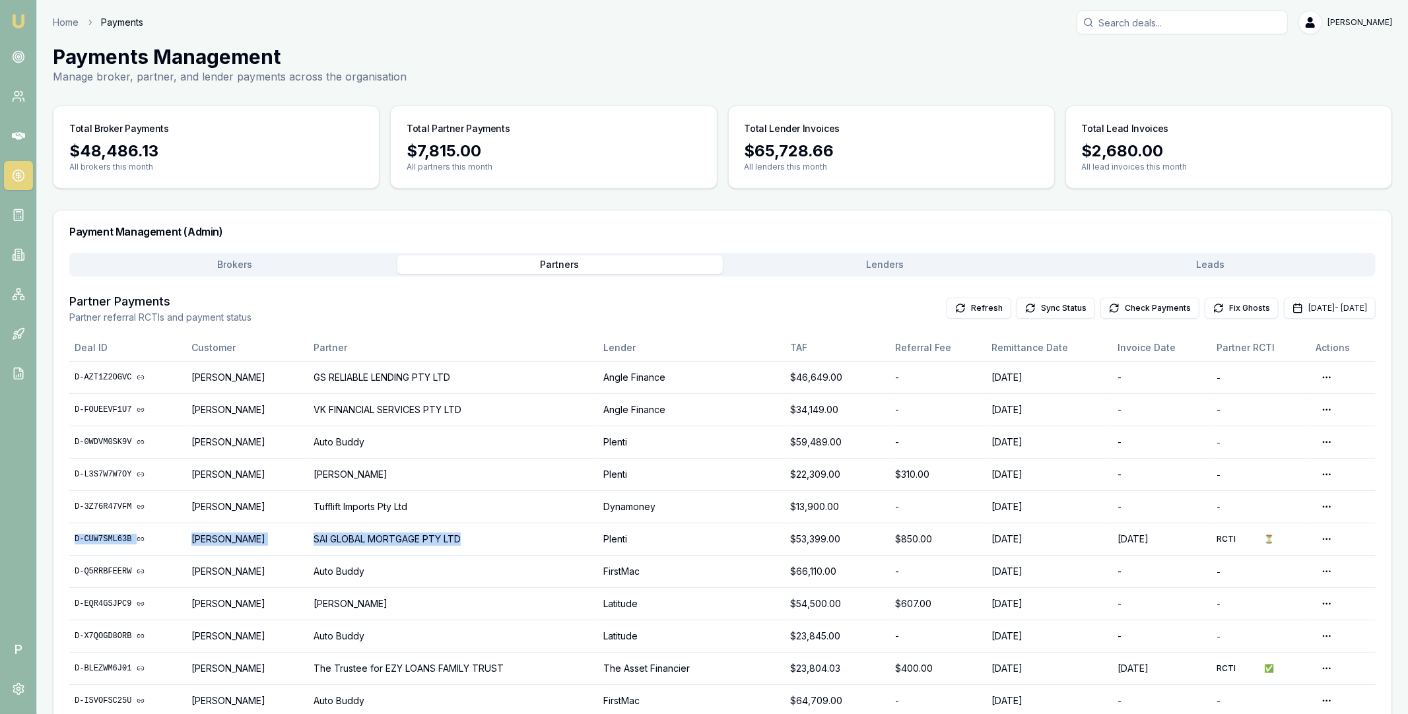
click at [288, 267] on button "Brokers" at bounding box center [234, 264] width 325 height 18
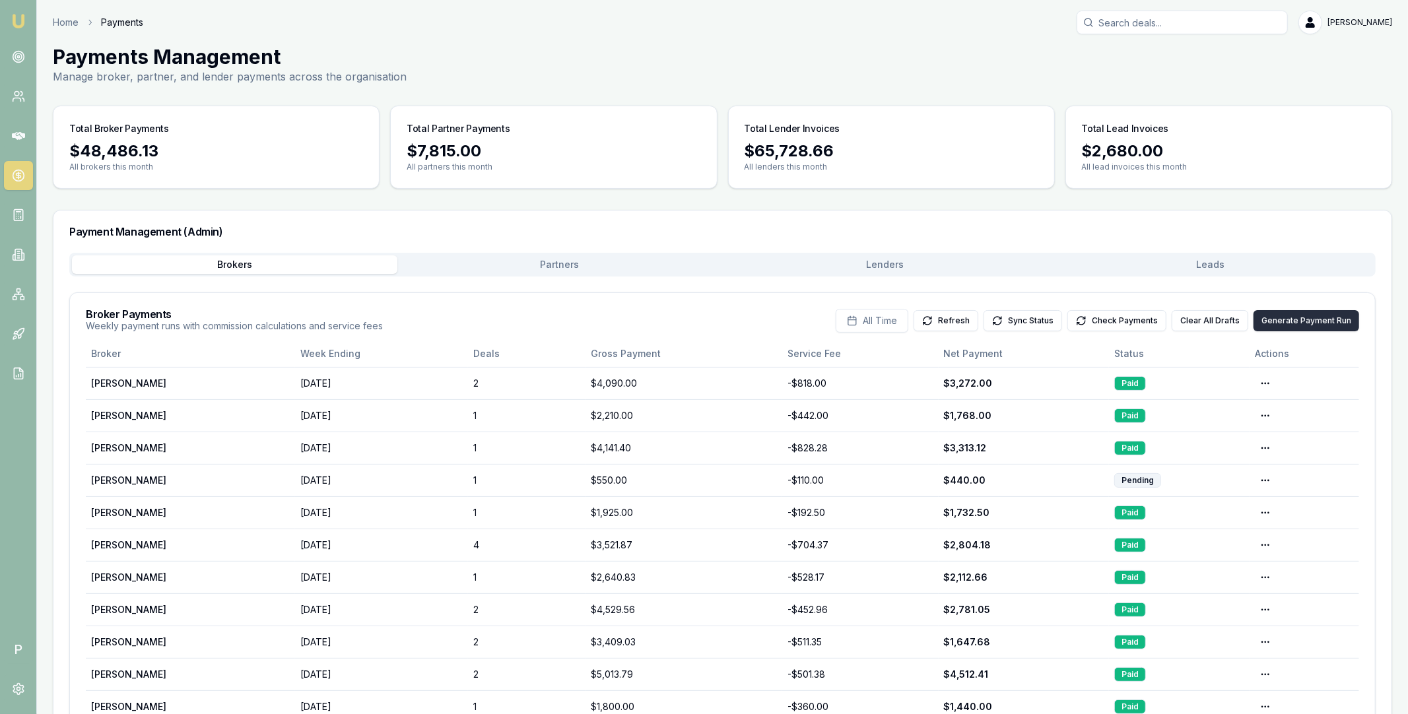
click at [1314, 320] on button "Generate Payment Run" at bounding box center [1306, 320] width 106 height 21
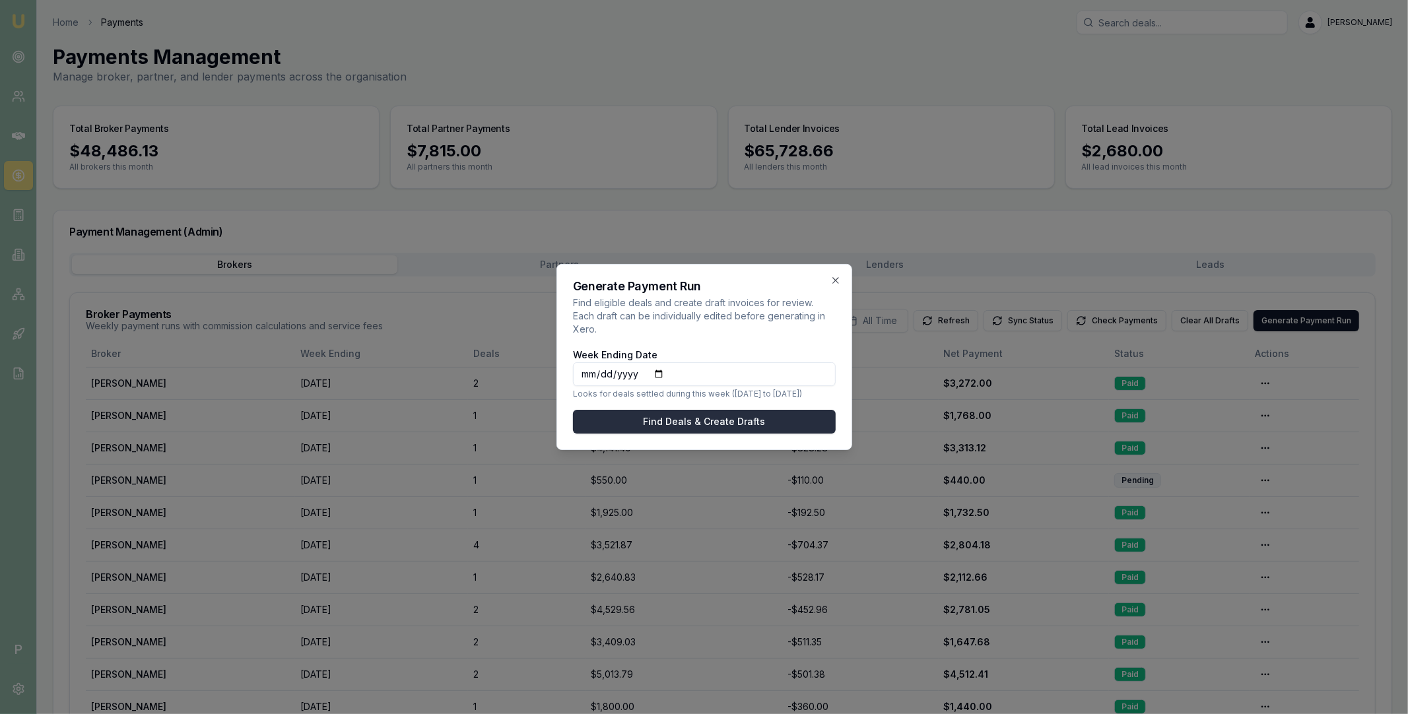
click at [776, 410] on button "Find Deals & Create Drafts" at bounding box center [704, 422] width 263 height 24
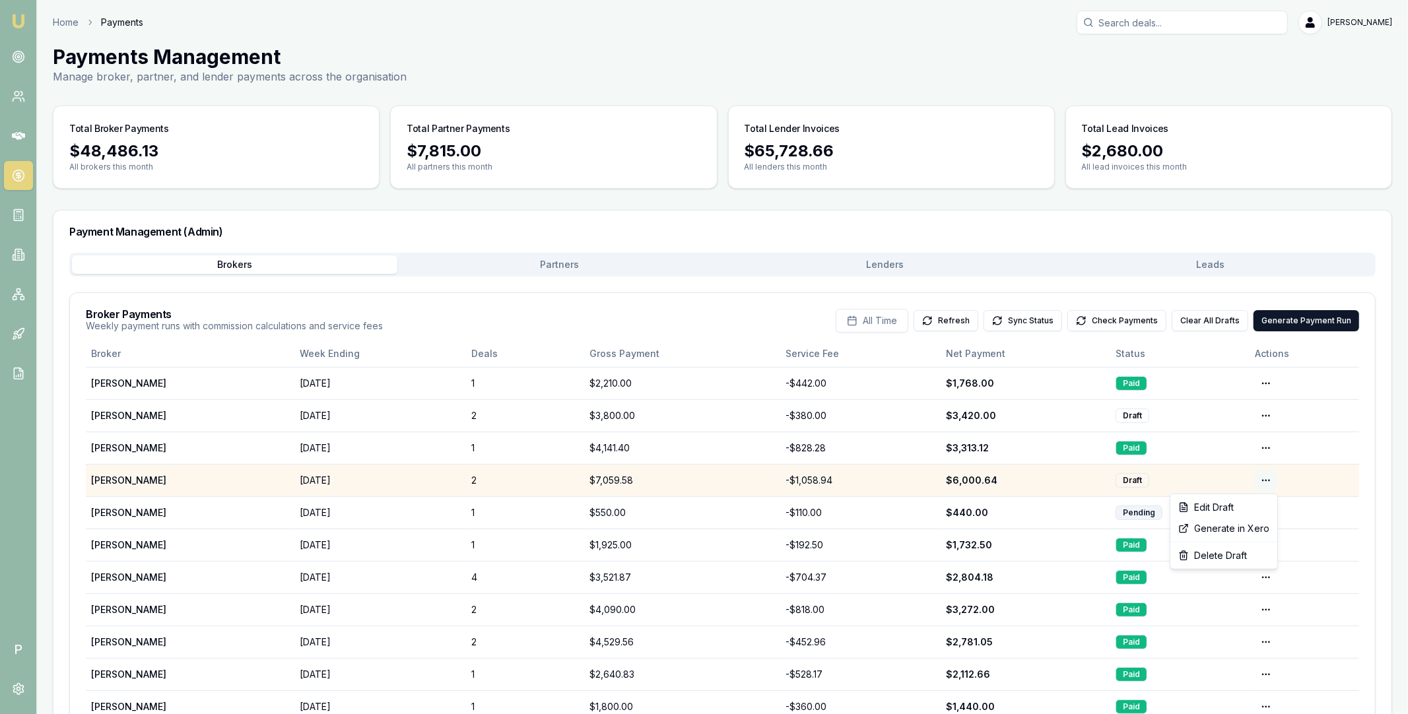
click at [1264, 479] on html "Emu Broker P Home Payments Matt Leeburn Toggle Menu Payments Management Manage …" at bounding box center [704, 357] width 1408 height 714
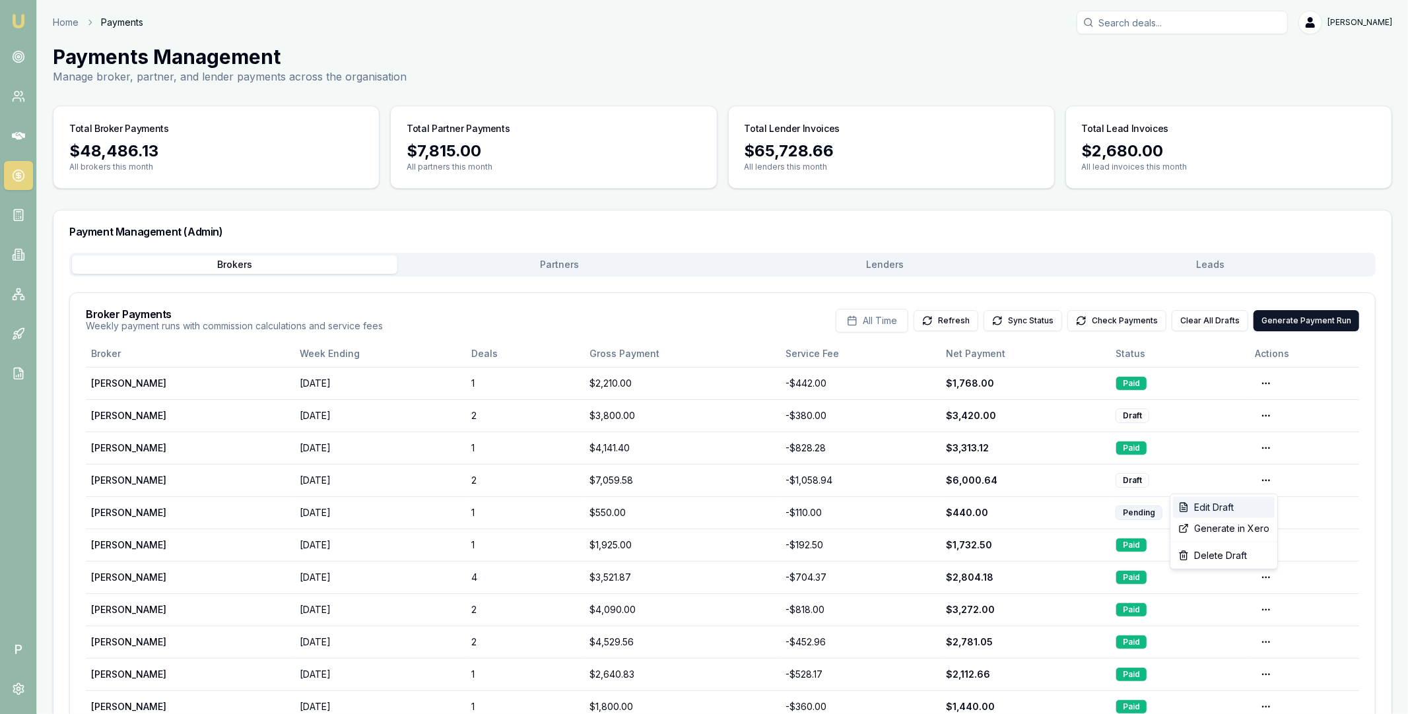
click at [1227, 507] on div "Edit Draft" at bounding box center [1224, 507] width 102 height 21
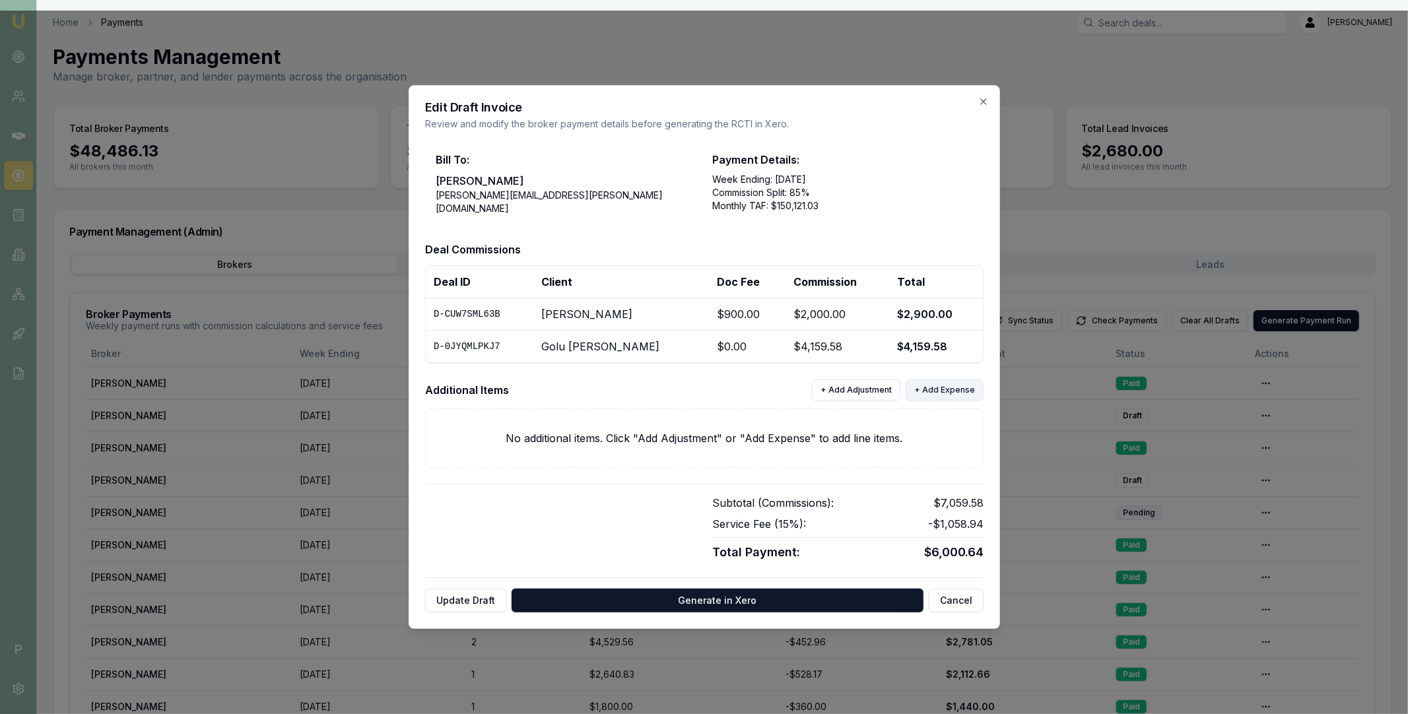
click at [926, 393] on button "+ Add Expense" at bounding box center [944, 389] width 78 height 21
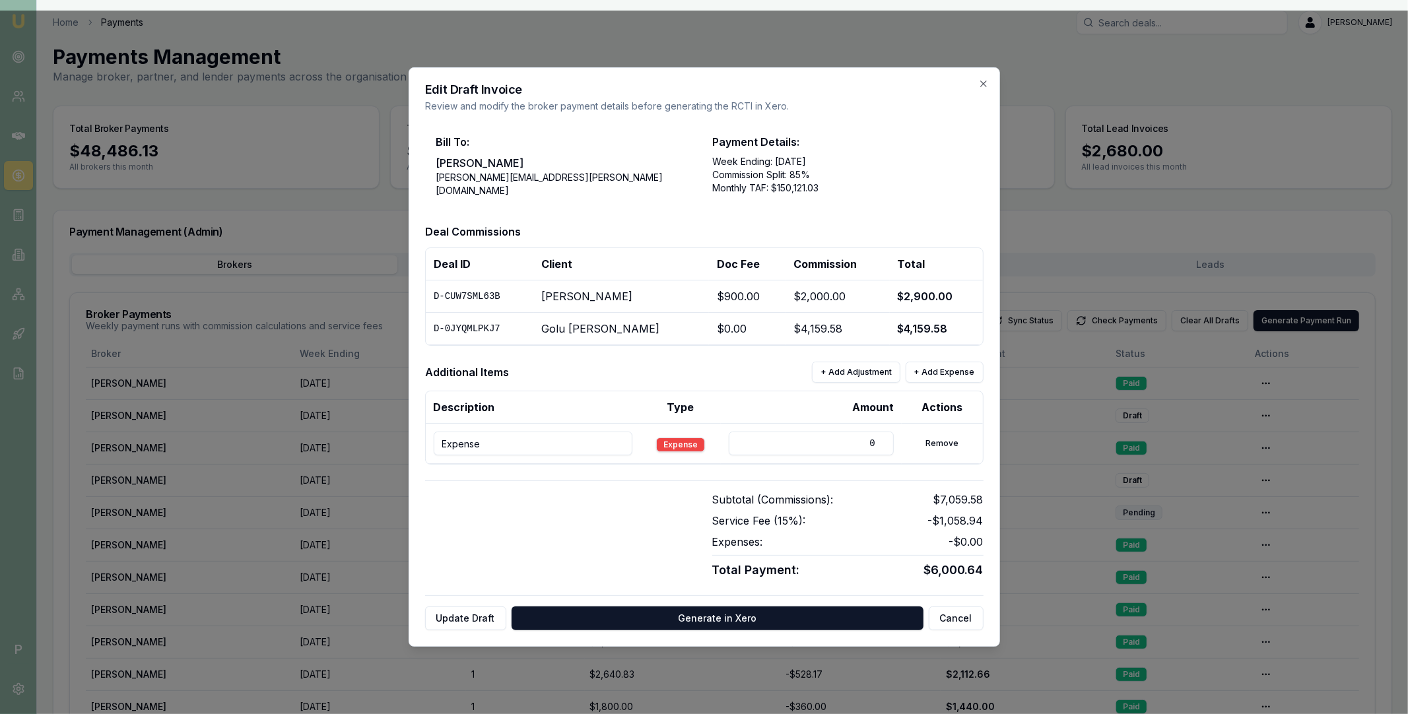
click at [531, 445] on input "Expense" at bounding box center [533, 444] width 199 height 24
paste input "D-CUW7SML63B Rutwa Modi SAI GLOBAL MORTGAGE PTY LTD"
click at [454, 443] on input "D-CUW7SML63B Rutwa Modi SAI GLOBAL MORTGAGE PTY LTD" at bounding box center [533, 444] width 199 height 24
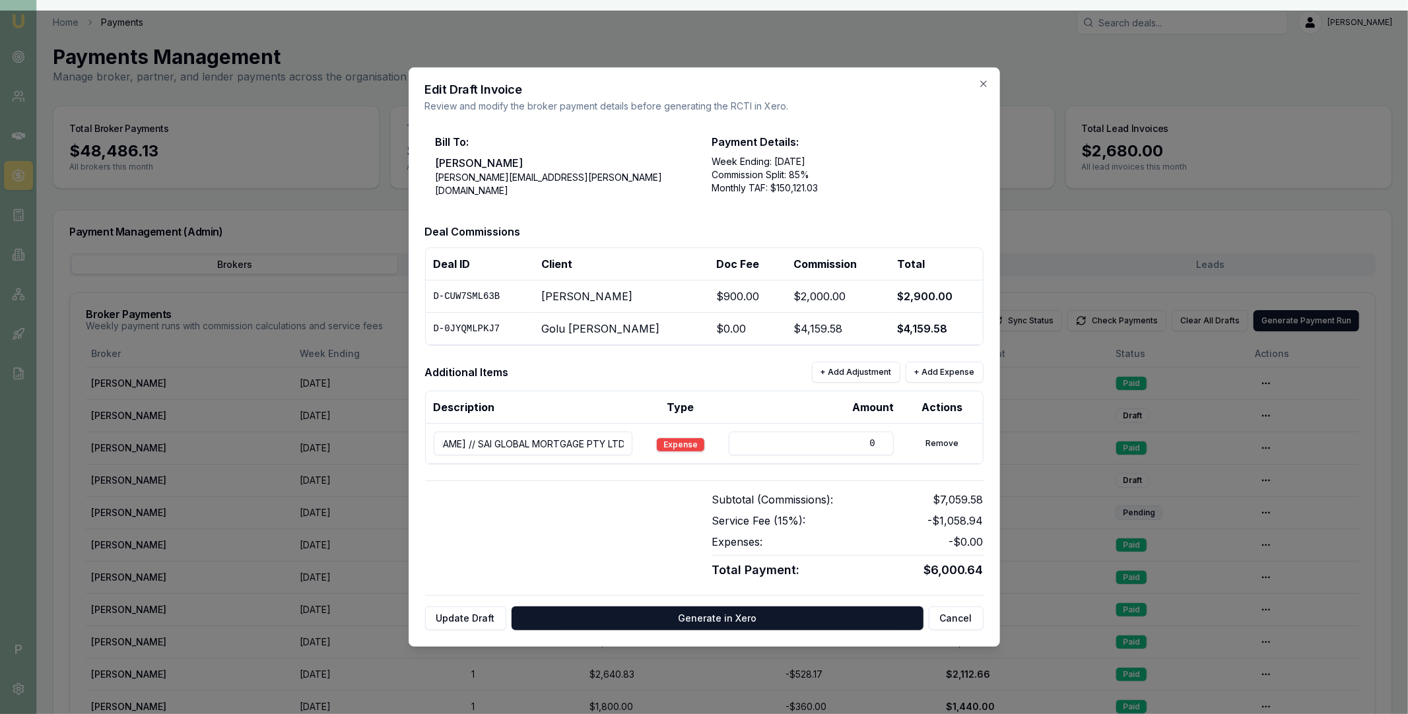
scroll to position [0, 0]
type input "D-CUW7SML63B // Rutwa Modi // SAI GLOBAL MORTGAGE PTY LTD"
click at [445, 618] on button "Update Draft" at bounding box center [465, 618] width 81 height 24
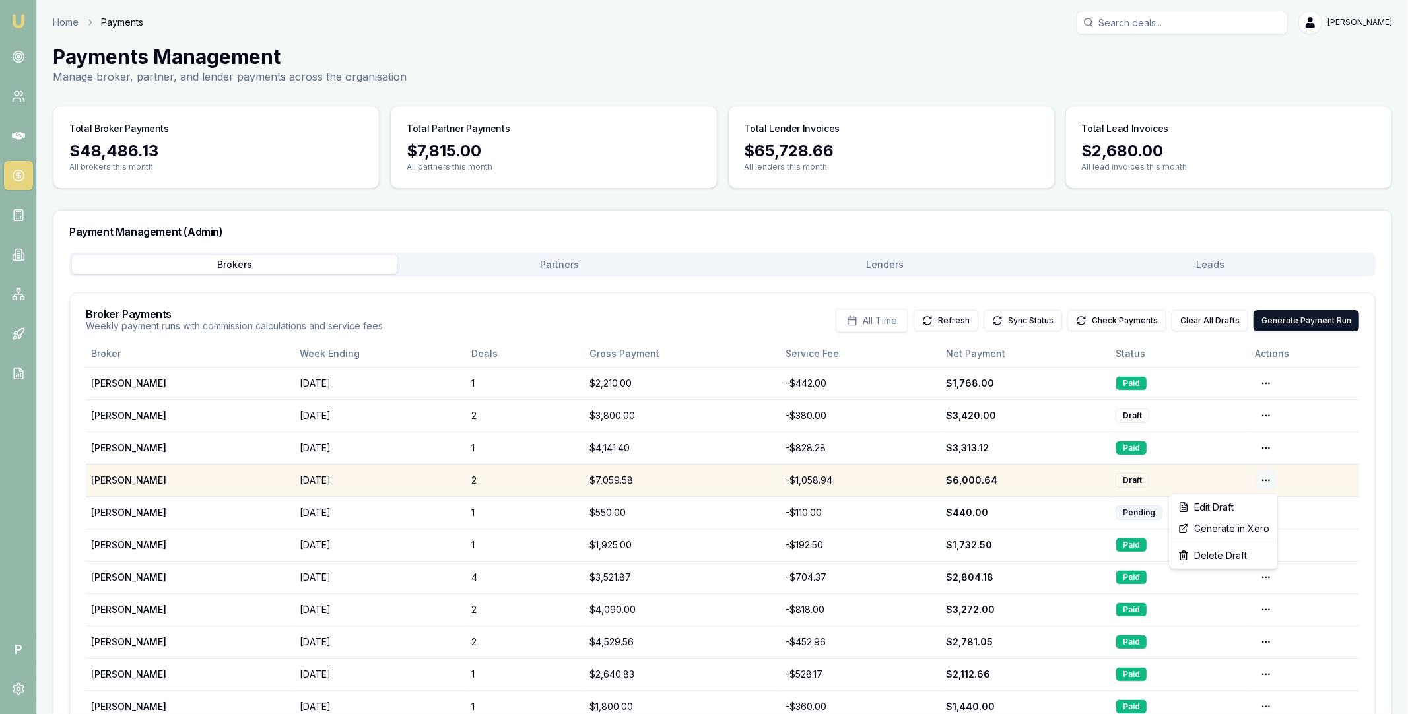
click at [1263, 479] on html "Emu Broker P Home Payments Matt Leeburn Toggle Menu Payments Management Manage …" at bounding box center [704, 357] width 1408 height 714
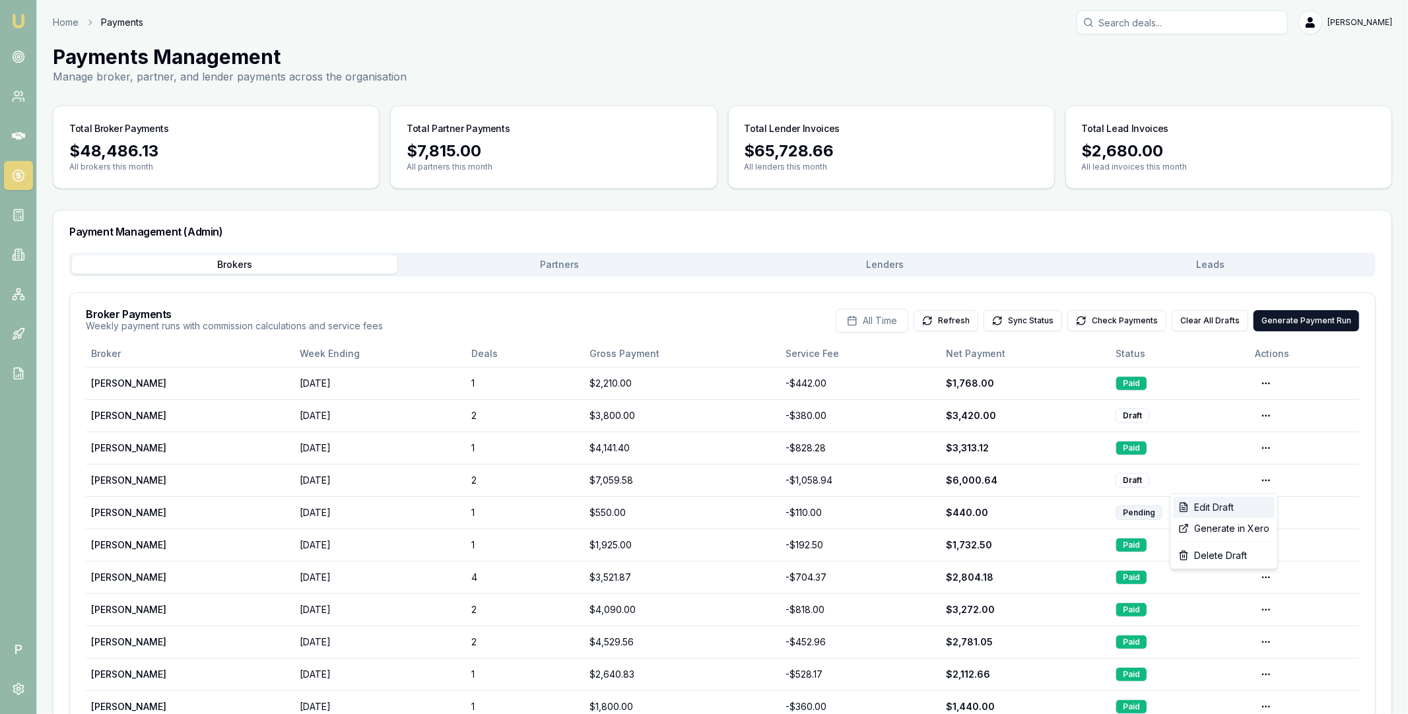
click at [1231, 505] on div "Edit Draft" at bounding box center [1224, 507] width 102 height 21
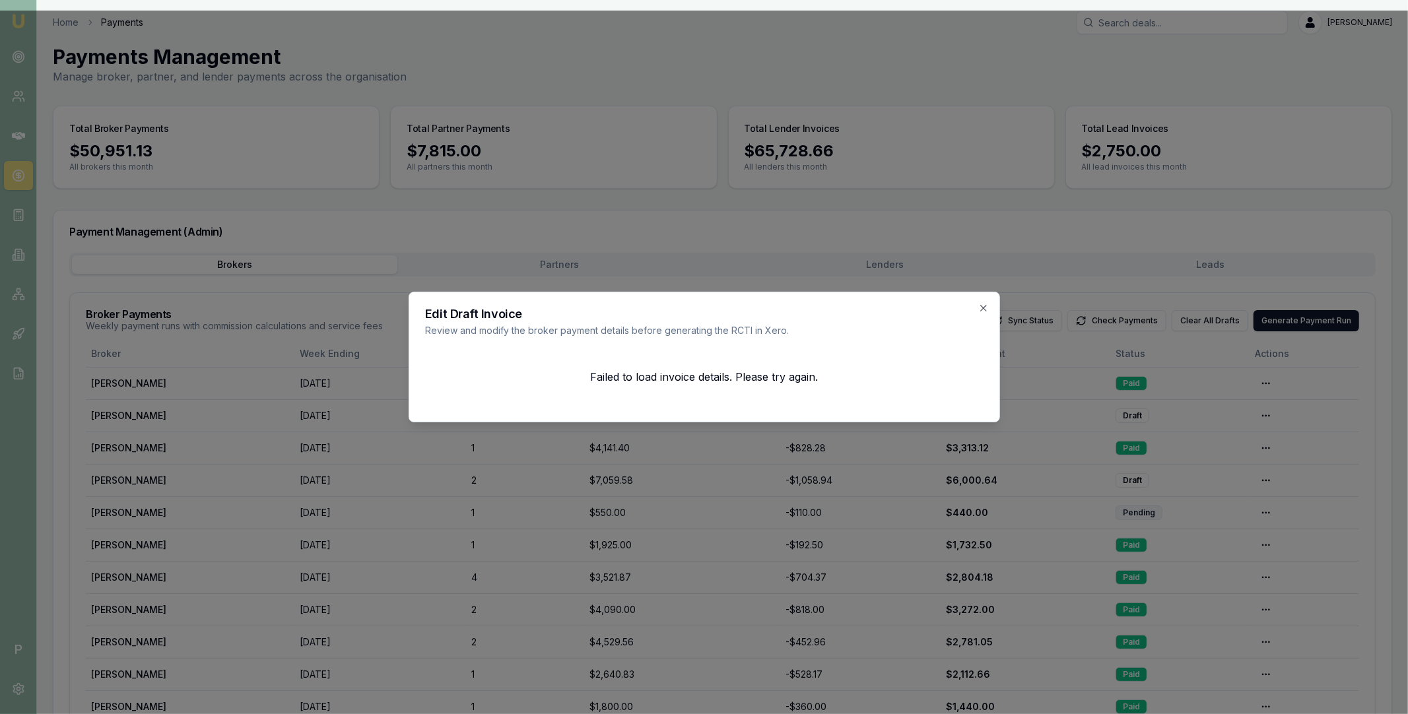
click at [1076, 84] on div at bounding box center [704, 357] width 1408 height 714
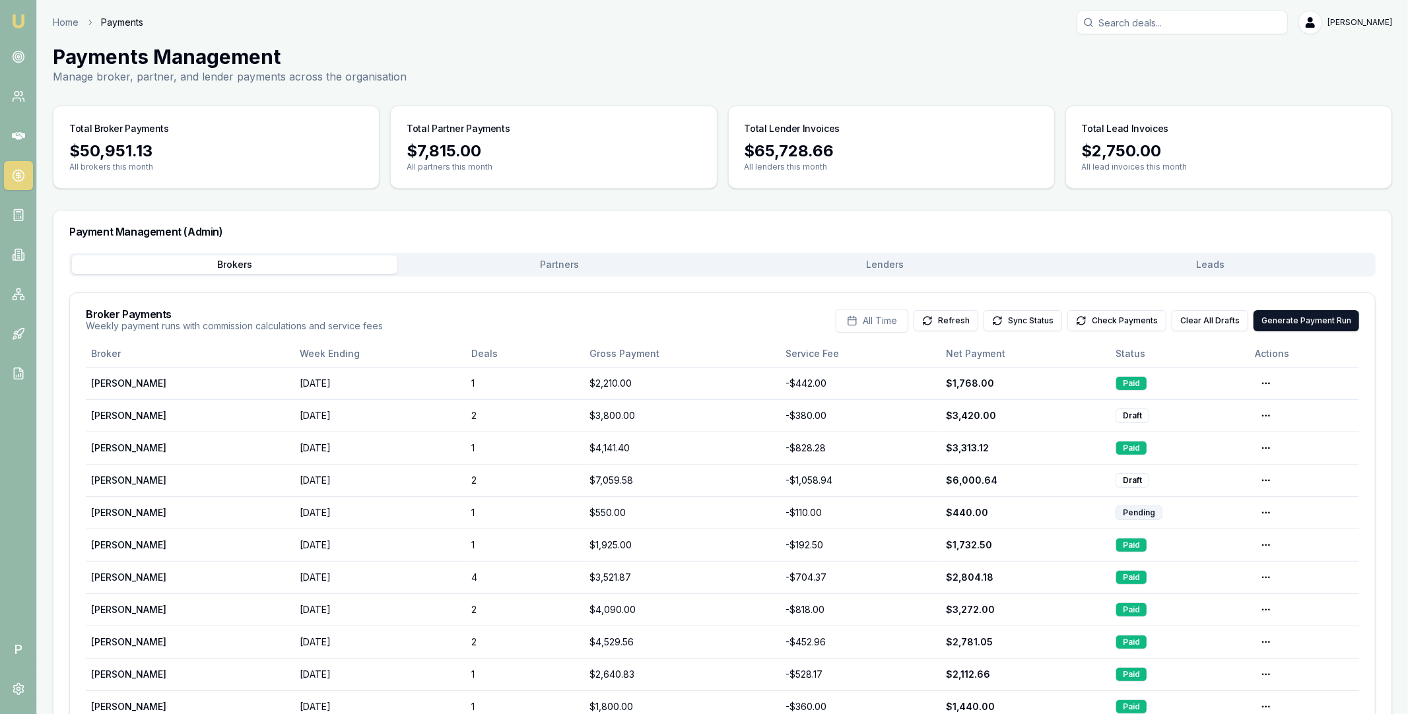
click at [1136, 18] on input "Search deals" at bounding box center [1181, 23] width 211 height 24
type input "golu"
click at [1158, 70] on p "0420241228" at bounding box center [1181, 70] width 199 height 13
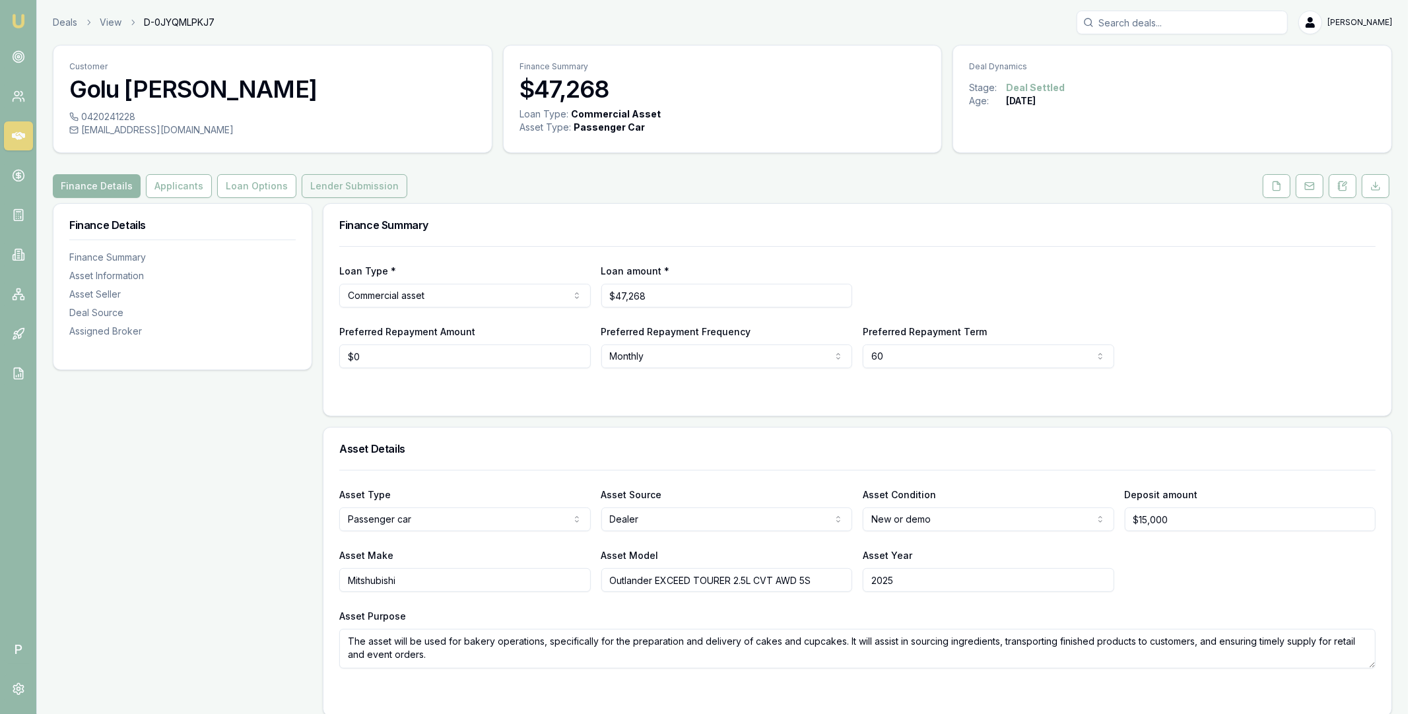
click at [331, 182] on button "Lender Submission" at bounding box center [355, 186] width 106 height 24
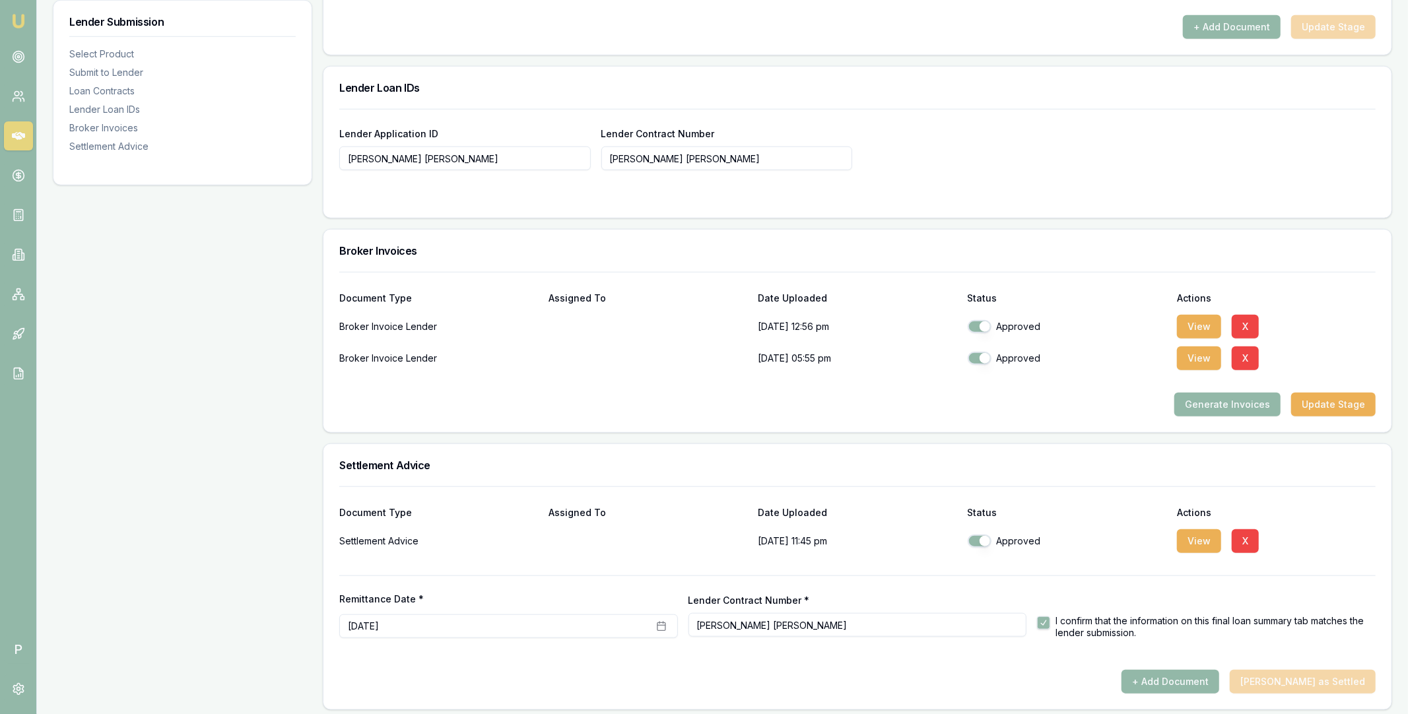
scroll to position [892, 0]
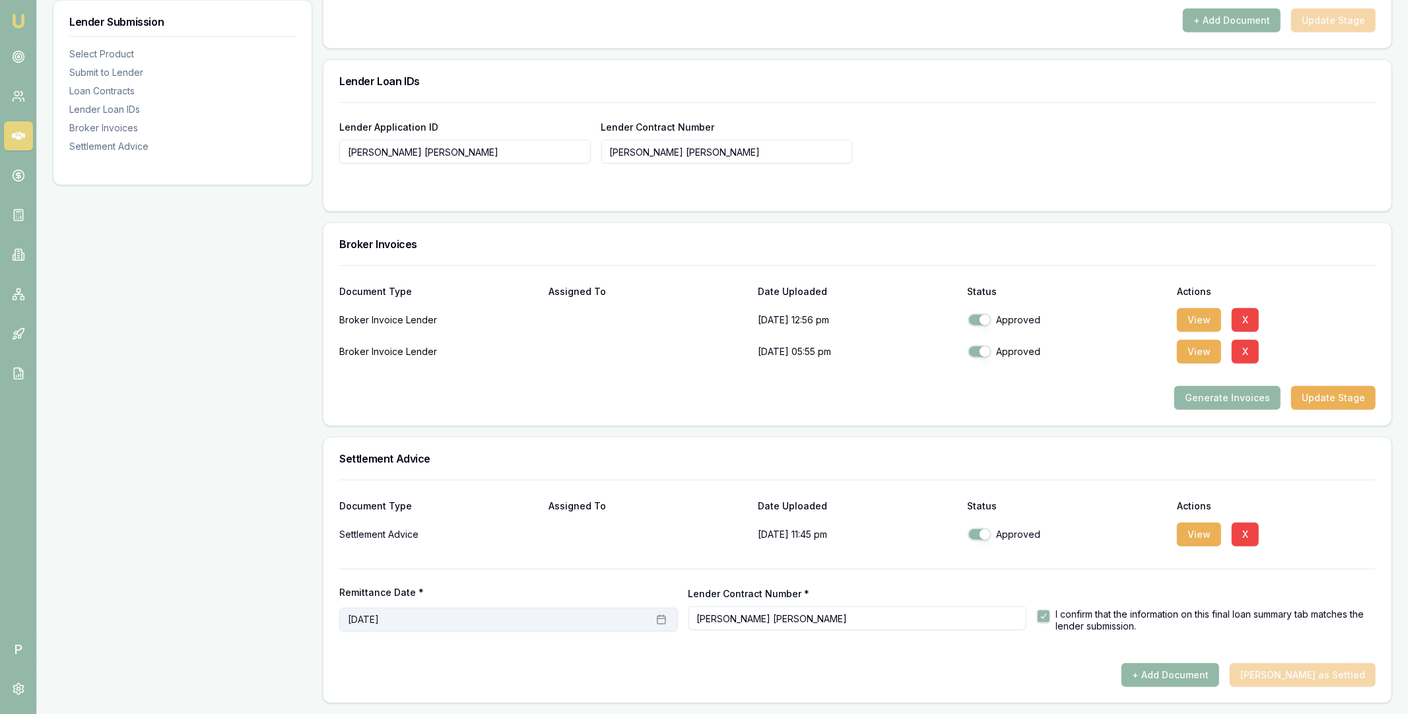
click at [585, 614] on button "September 24th, 2025" at bounding box center [508, 620] width 339 height 24
click at [439, 507] on button "9" at bounding box center [442, 506] width 21 height 21
click at [635, 556] on div at bounding box center [857, 558] width 1036 height 21
click at [12, 133] on icon at bounding box center [18, 136] width 13 height 8
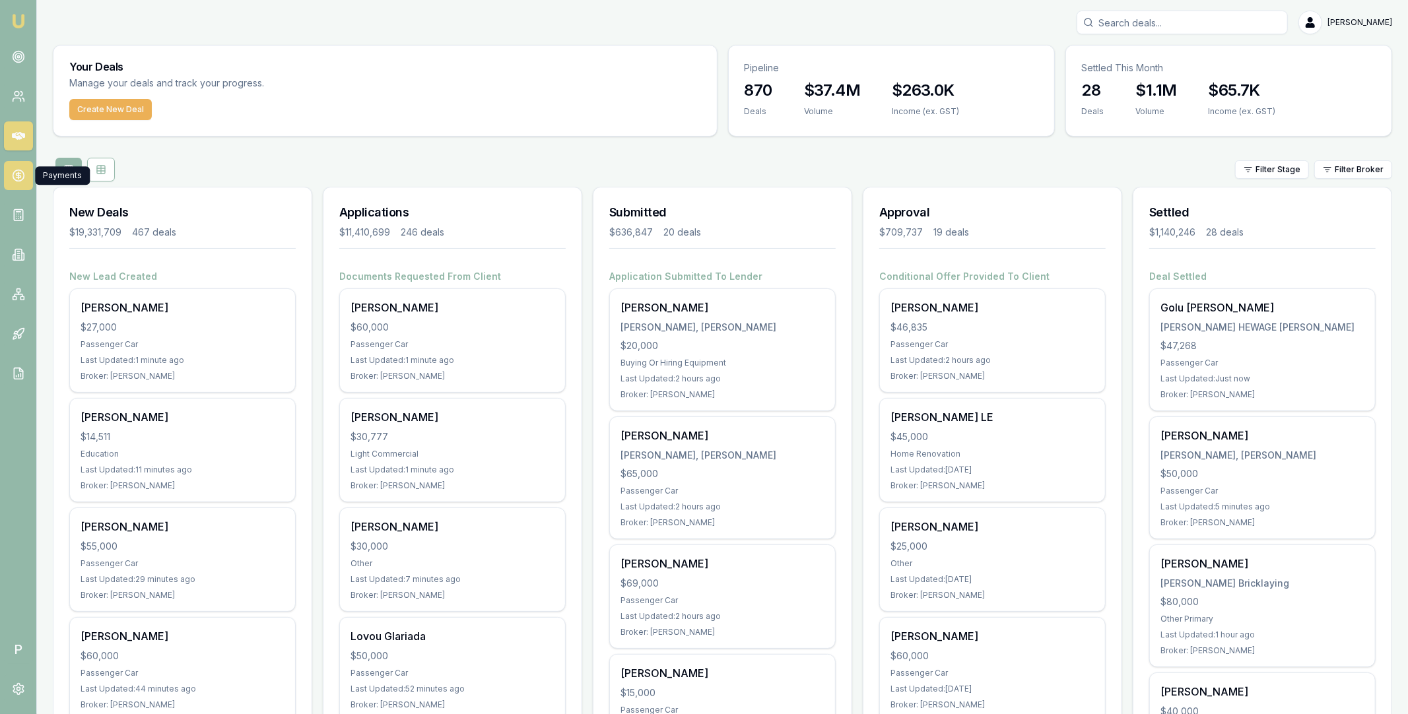
click at [18, 176] on icon at bounding box center [18, 175] width 0 height 7
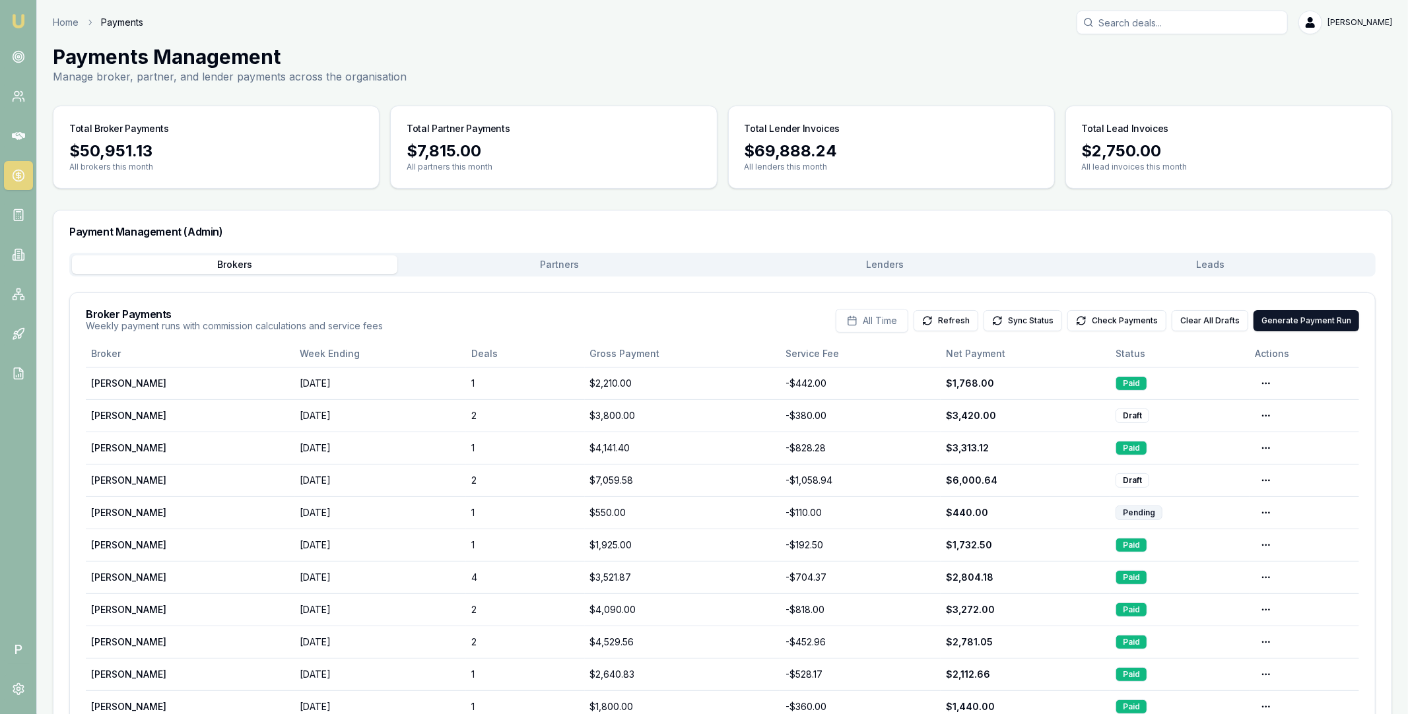
click at [882, 272] on button "Lenders" at bounding box center [885, 264] width 325 height 18
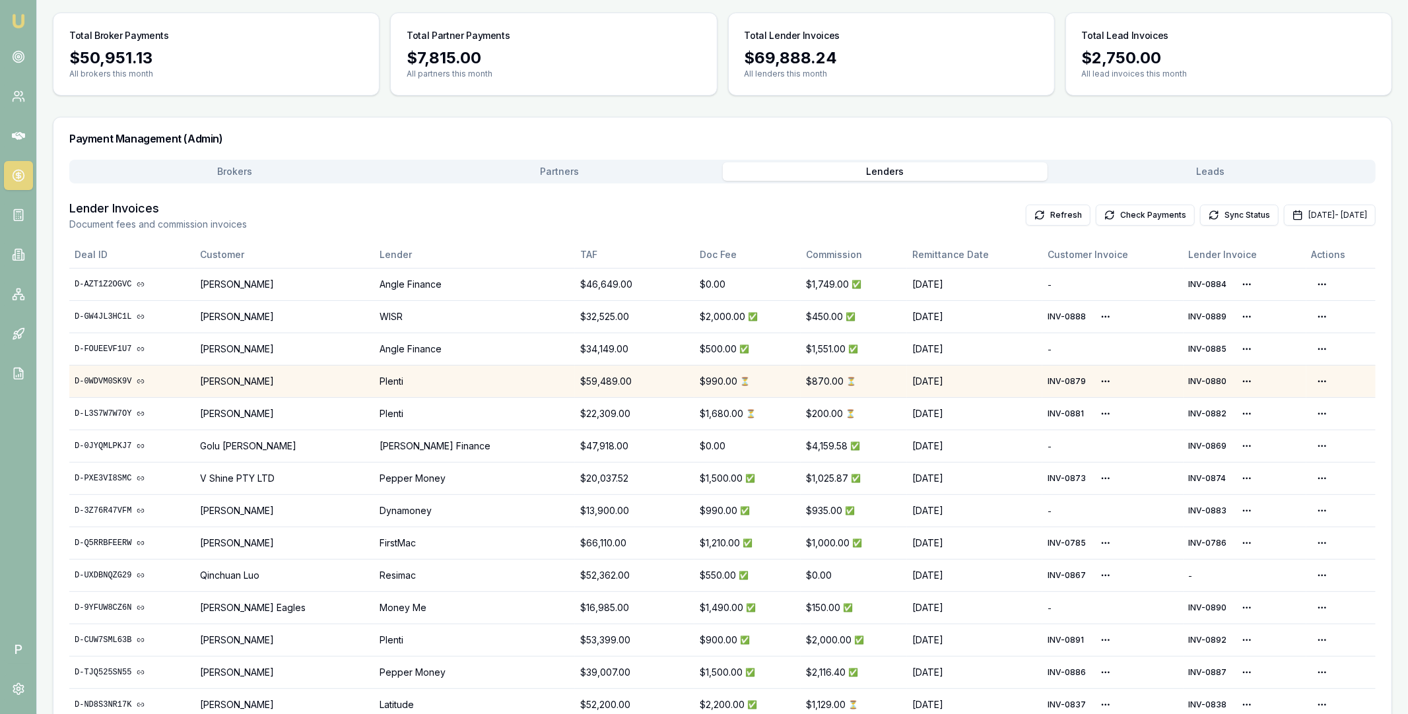
scroll to position [97, 0]
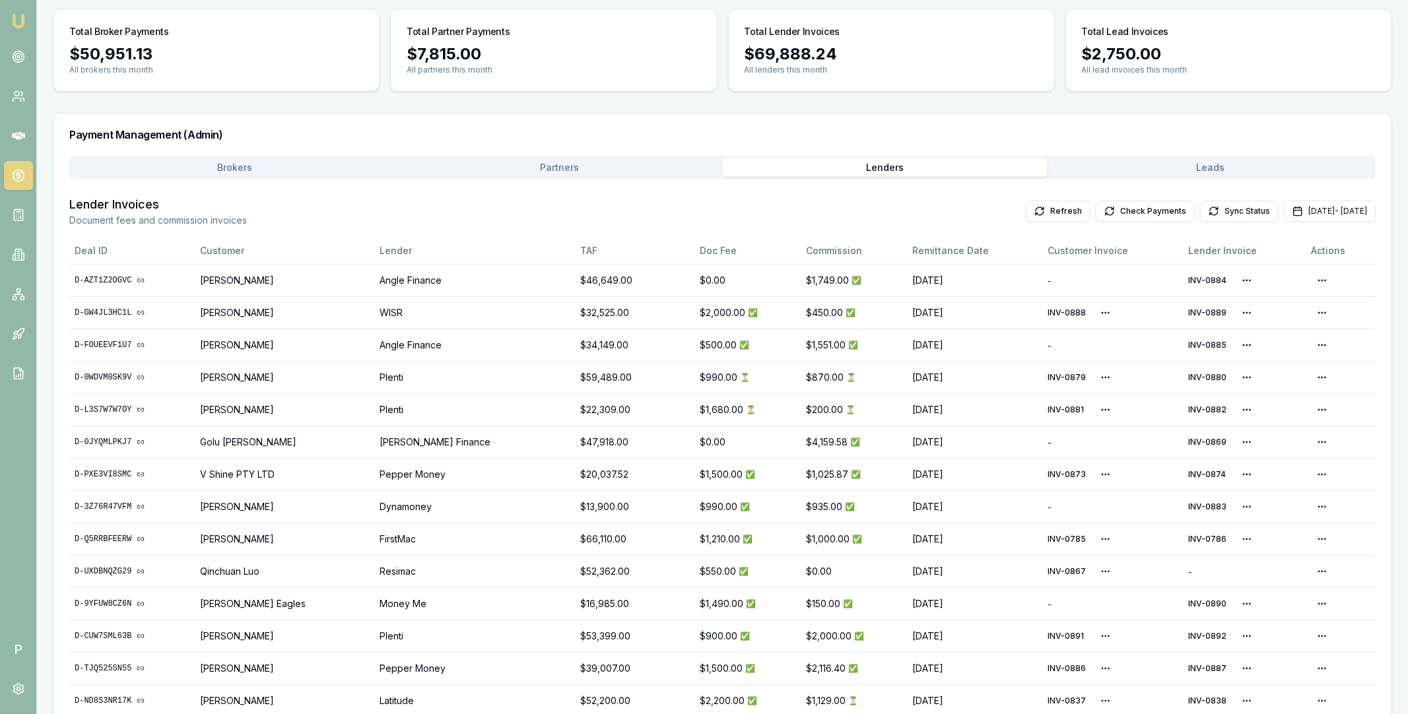
click at [249, 165] on main "Payments Management Manage broker, partner, and lender payments across the orga…" at bounding box center [722, 579] width 1371 height 1262
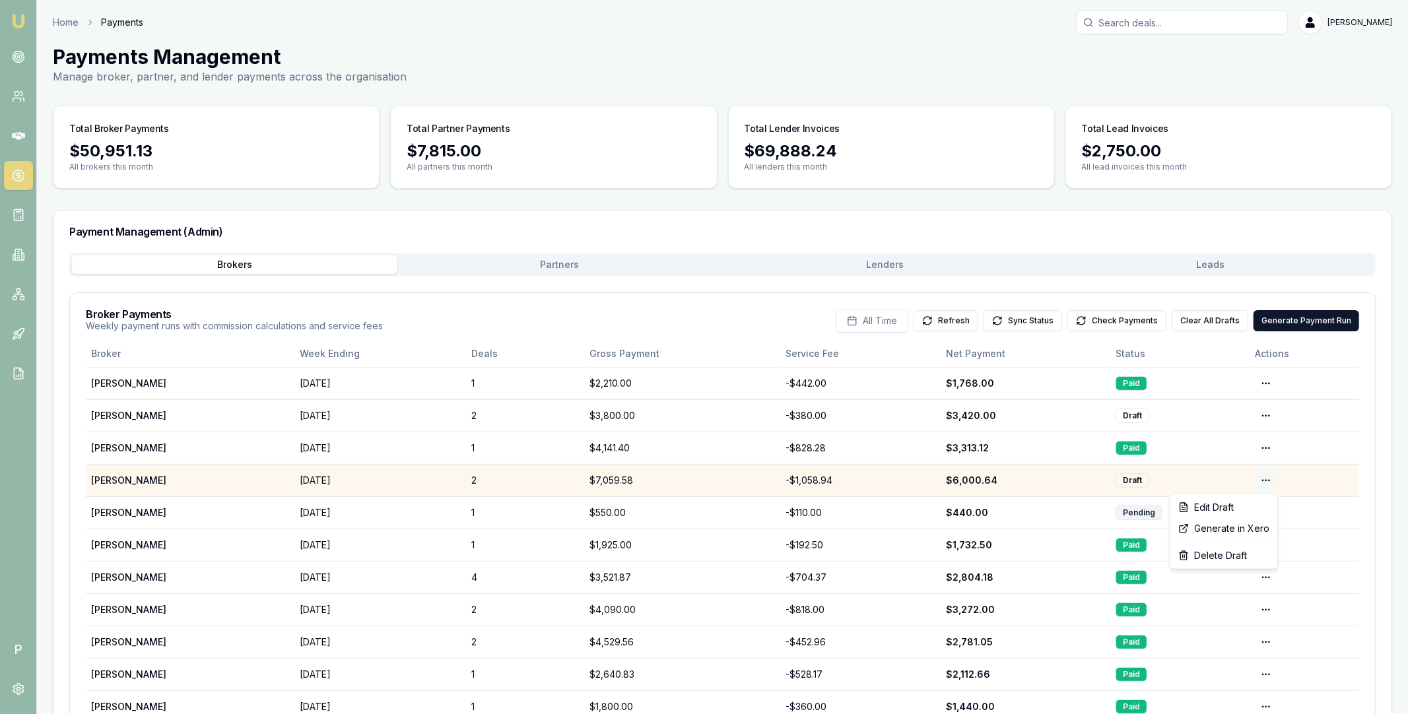
click at [1262, 478] on html "Emu Broker P Home Payments Matt Leeburn Toggle Menu Payments Management Manage …" at bounding box center [704, 357] width 1408 height 714
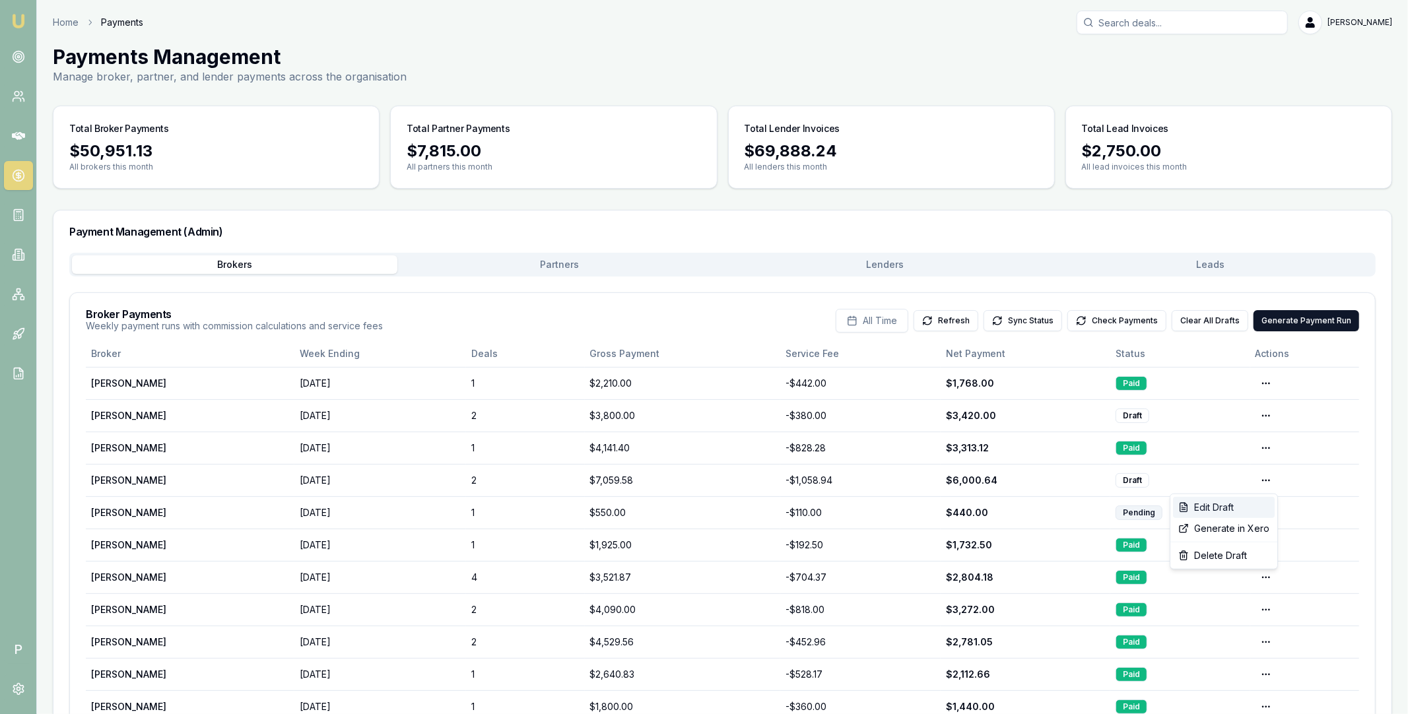
click at [1247, 504] on div "Edit Draft" at bounding box center [1224, 507] width 102 height 21
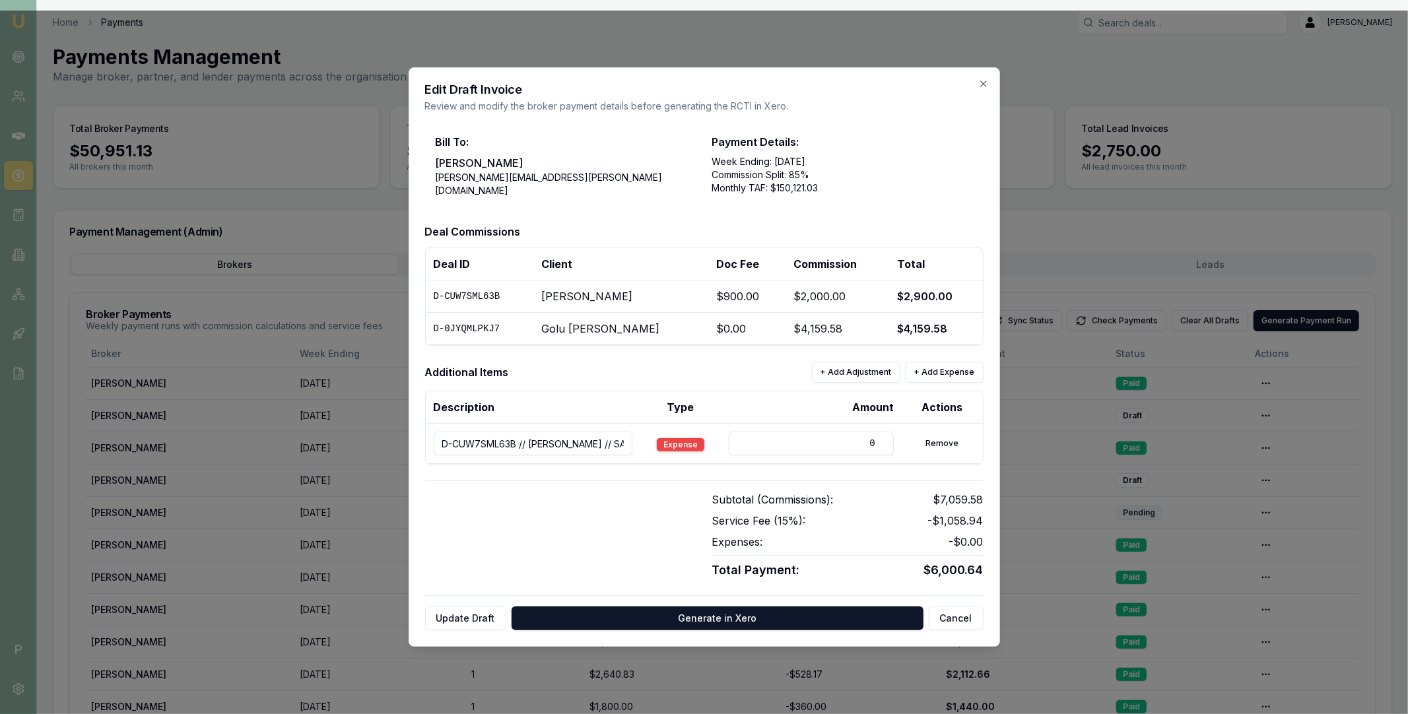
drag, startPoint x: 779, startPoint y: 441, endPoint x: 900, endPoint y: 430, distance: 121.3
click at [900, 430] on tr "D-CUW7SML63B // Rutwa Modi // SAI GLOBAL MORTGAGE PTY LTD Expense 0 Remove" at bounding box center [704, 444] width 557 height 40
drag, startPoint x: 863, startPoint y: 441, endPoint x: 879, endPoint y: 441, distance: 15.8
click at [879, 441] on input "0" at bounding box center [811, 444] width 165 height 24
type input "850"
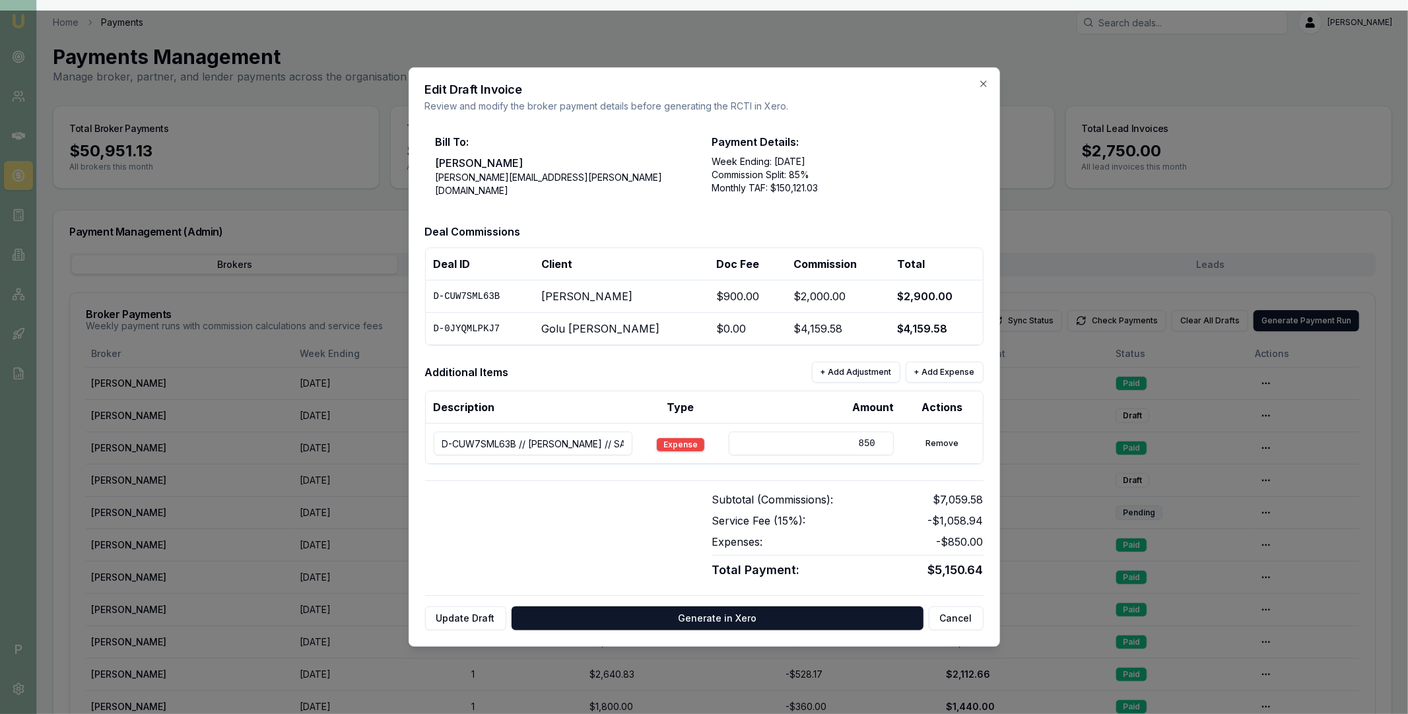
click at [936, 372] on button "+ Add Expense" at bounding box center [944, 372] width 78 height 21
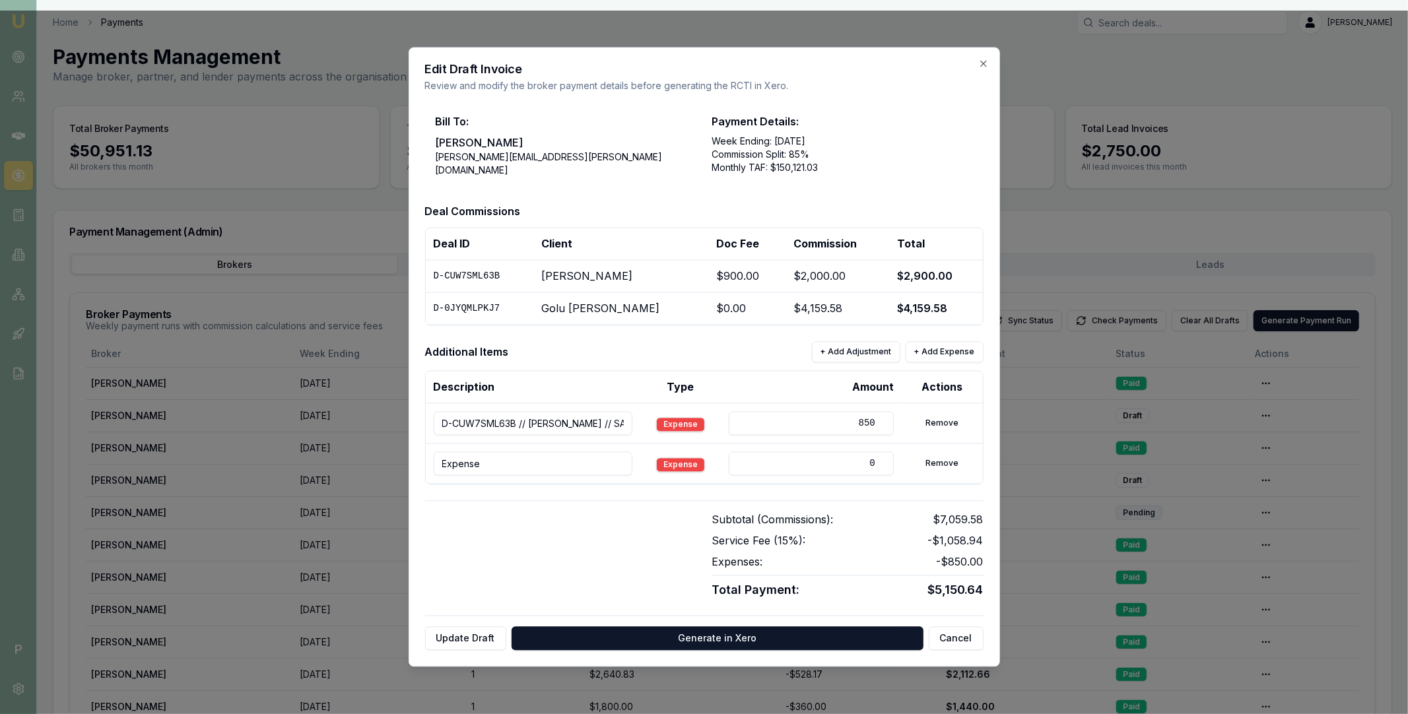
click at [536, 469] on input "Expense" at bounding box center [533, 464] width 199 height 24
paste input "INV-0777"
type input "INV-0777"
drag, startPoint x: 826, startPoint y: 461, endPoint x: 884, endPoint y: 461, distance: 58.1
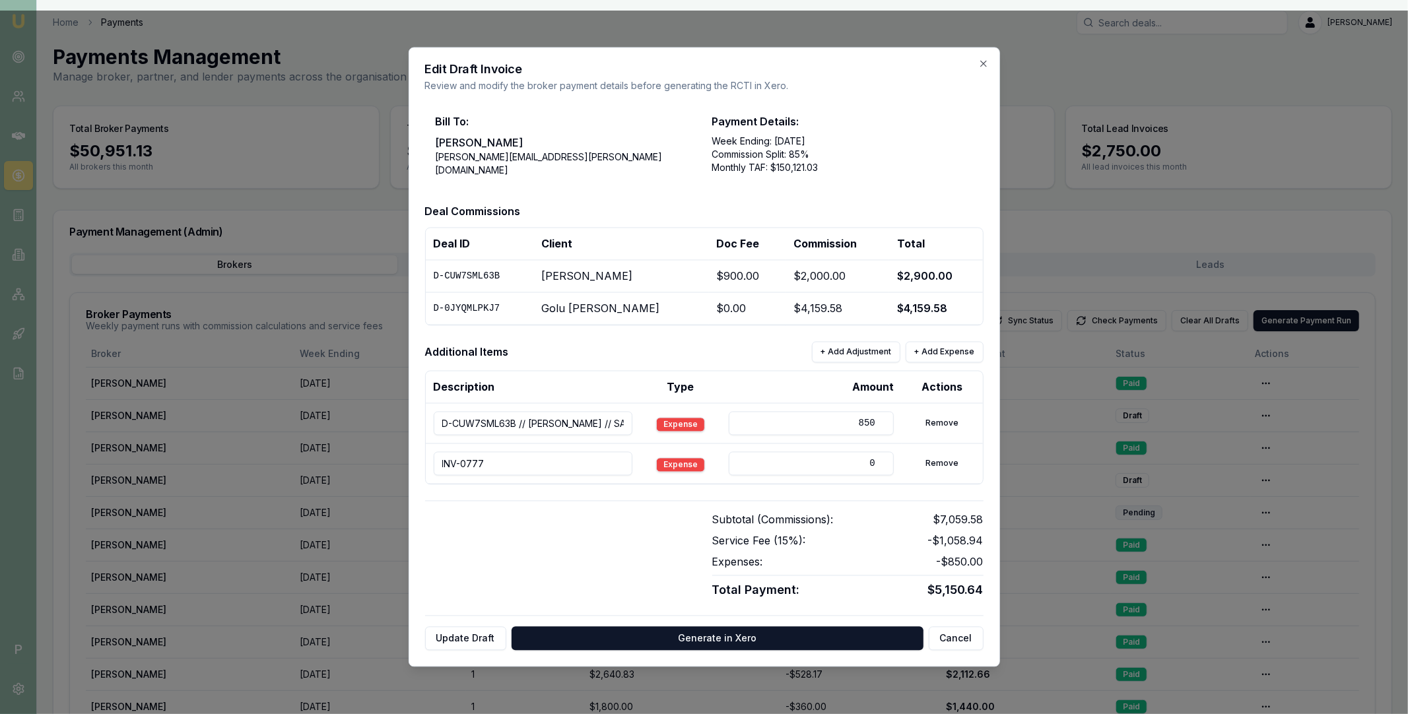
click at [892, 459] on td "0" at bounding box center [811, 463] width 181 height 40
type input "110"
drag, startPoint x: 476, startPoint y: 581, endPoint x: 534, endPoint y: 560, distance: 62.0
click at [475, 581] on div at bounding box center [560, 556] width 271 height 88
click at [686, 637] on button "Generate in Xero" at bounding box center [717, 639] width 412 height 24
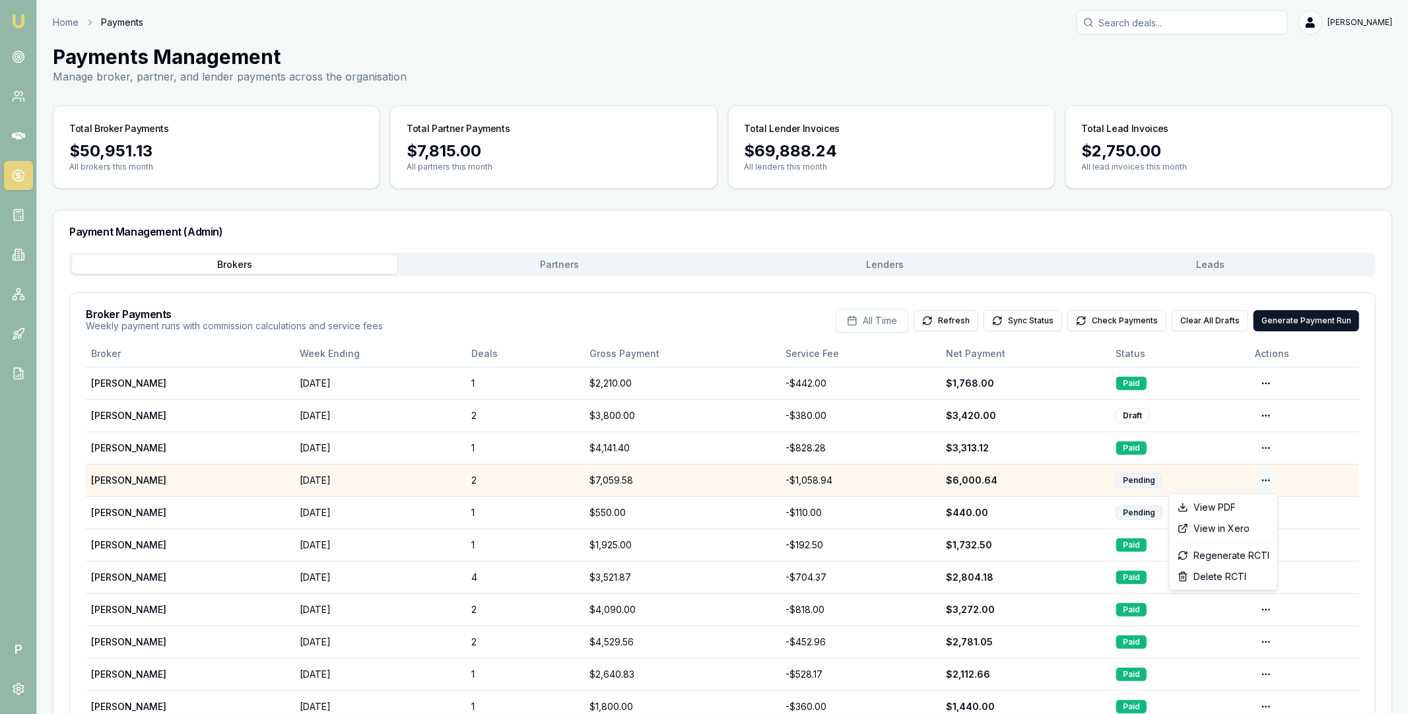
click at [1263, 479] on html "Emu Broker P Home Payments Matt Leeburn Toggle Menu Payments Management Manage …" at bounding box center [704, 357] width 1408 height 714
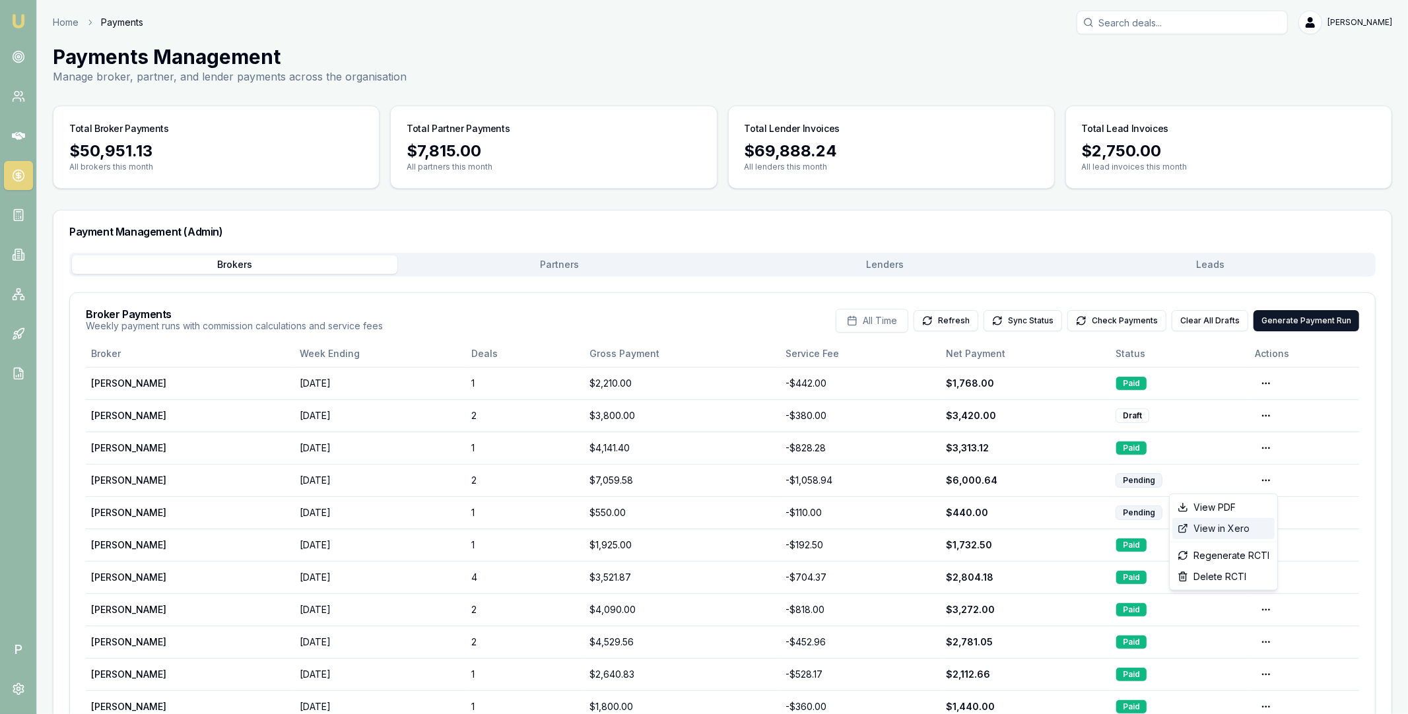
click at [1216, 525] on div "View in Xero" at bounding box center [1223, 528] width 102 height 21
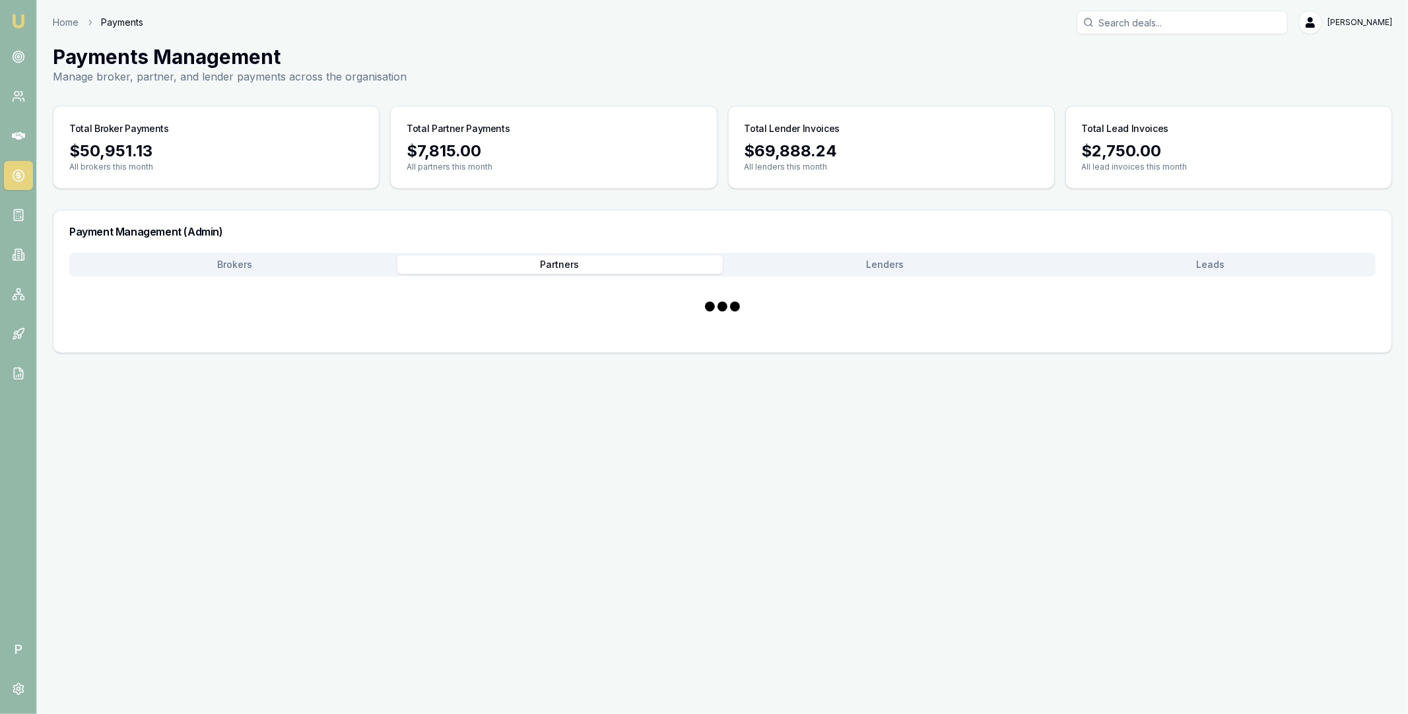
click at [552, 258] on button "Partners" at bounding box center [559, 264] width 325 height 18
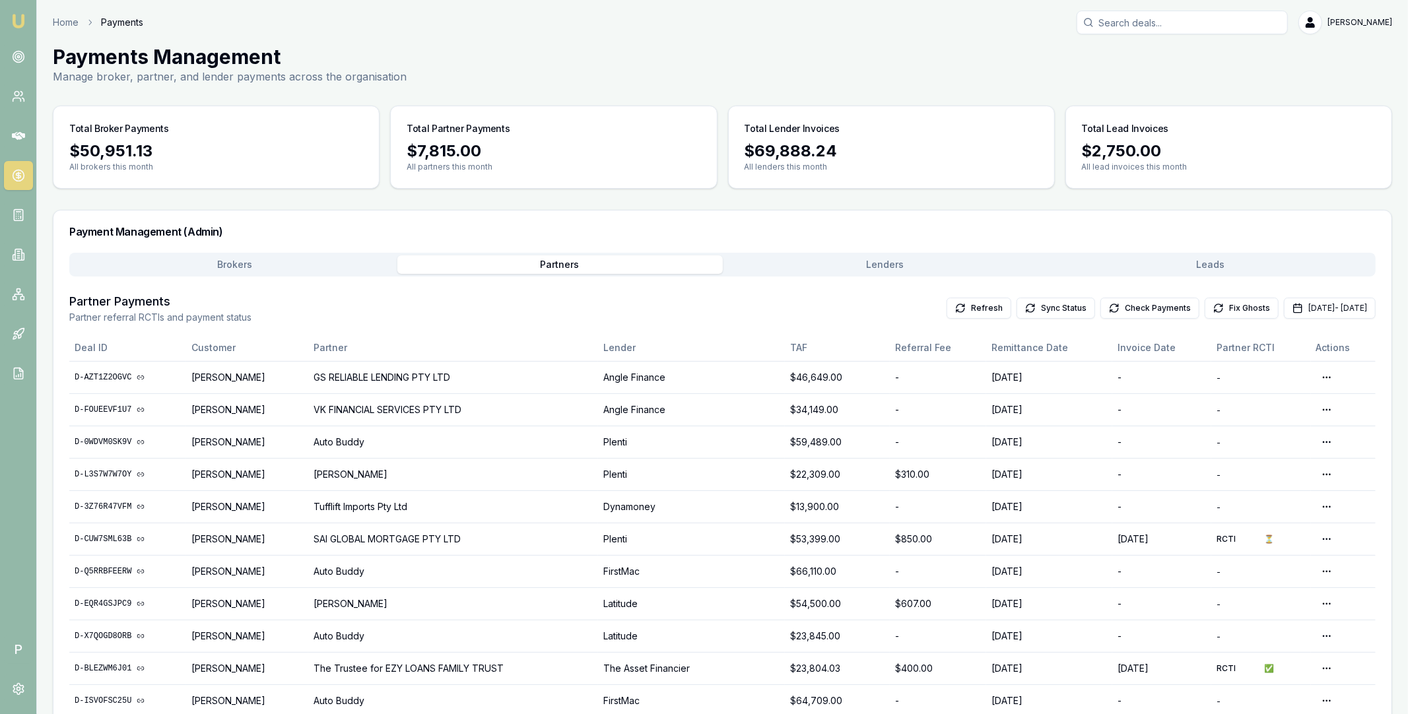
click at [1326, 536] on html "Emu Broker P Home Payments Matt Leeburn Toggle Menu Payments Management Manage …" at bounding box center [704, 357] width 1408 height 714
click at [1290, 610] on div "View in Xero" at bounding box center [1286, 614] width 102 height 21
click at [1100, 302] on button "Check Payments" at bounding box center [1149, 308] width 99 height 21
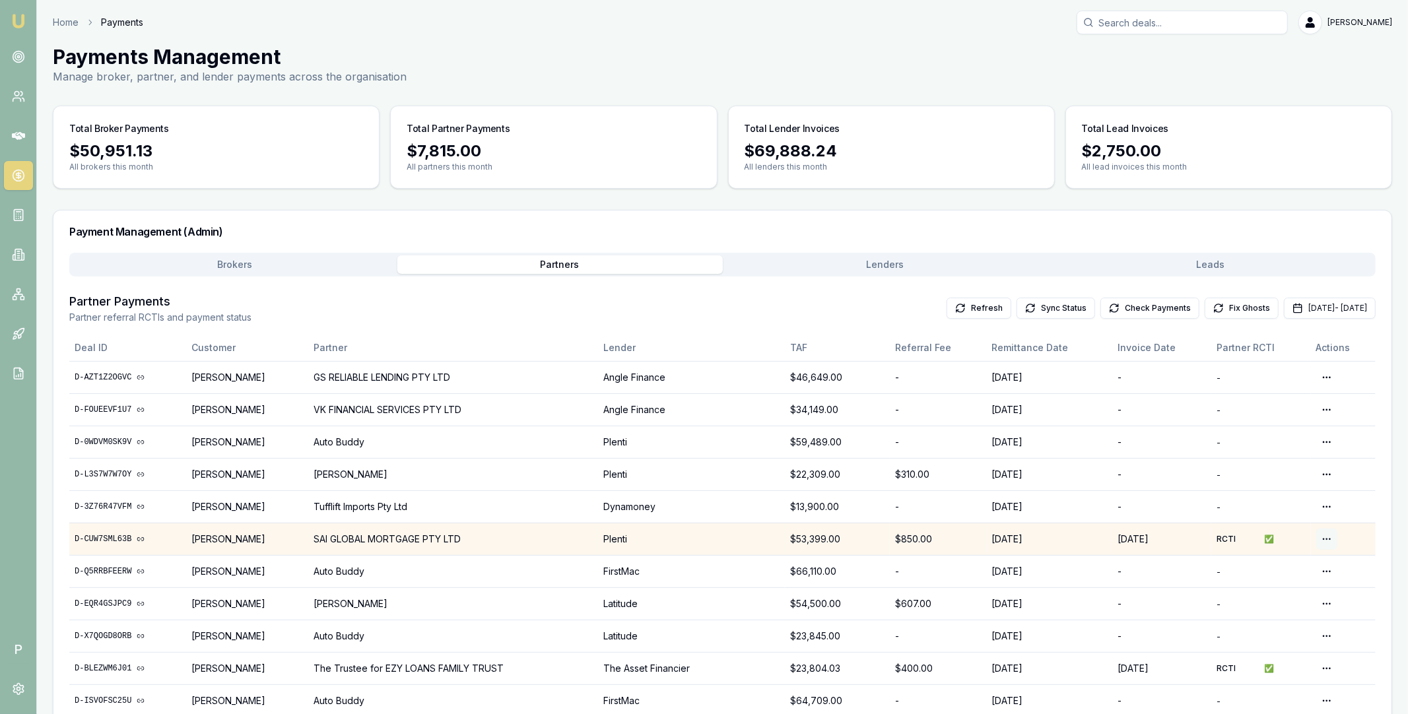
click at [1326, 538] on html "Emu Broker P Home Payments Matt Leeburn Toggle Menu Payments Management Manage …" at bounding box center [704, 357] width 1408 height 714
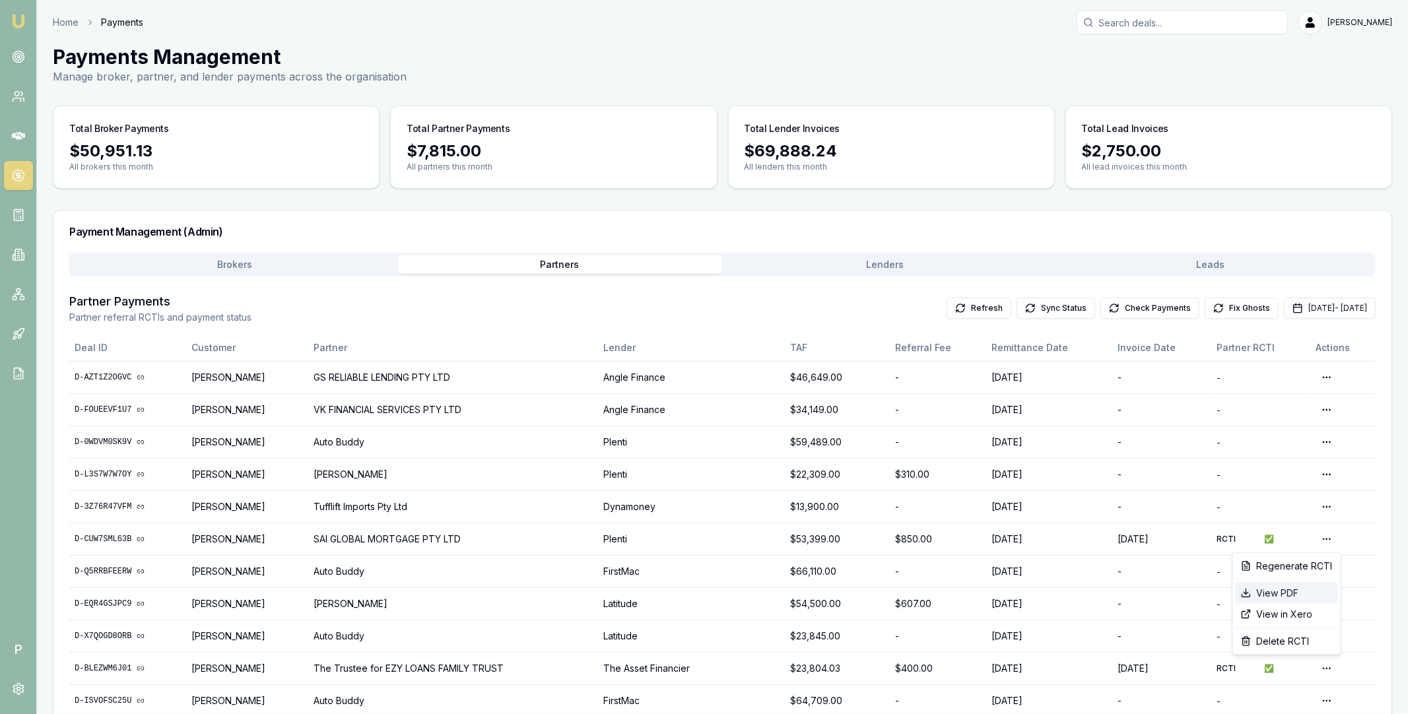
click at [1278, 592] on div "View PDF" at bounding box center [1286, 593] width 102 height 21
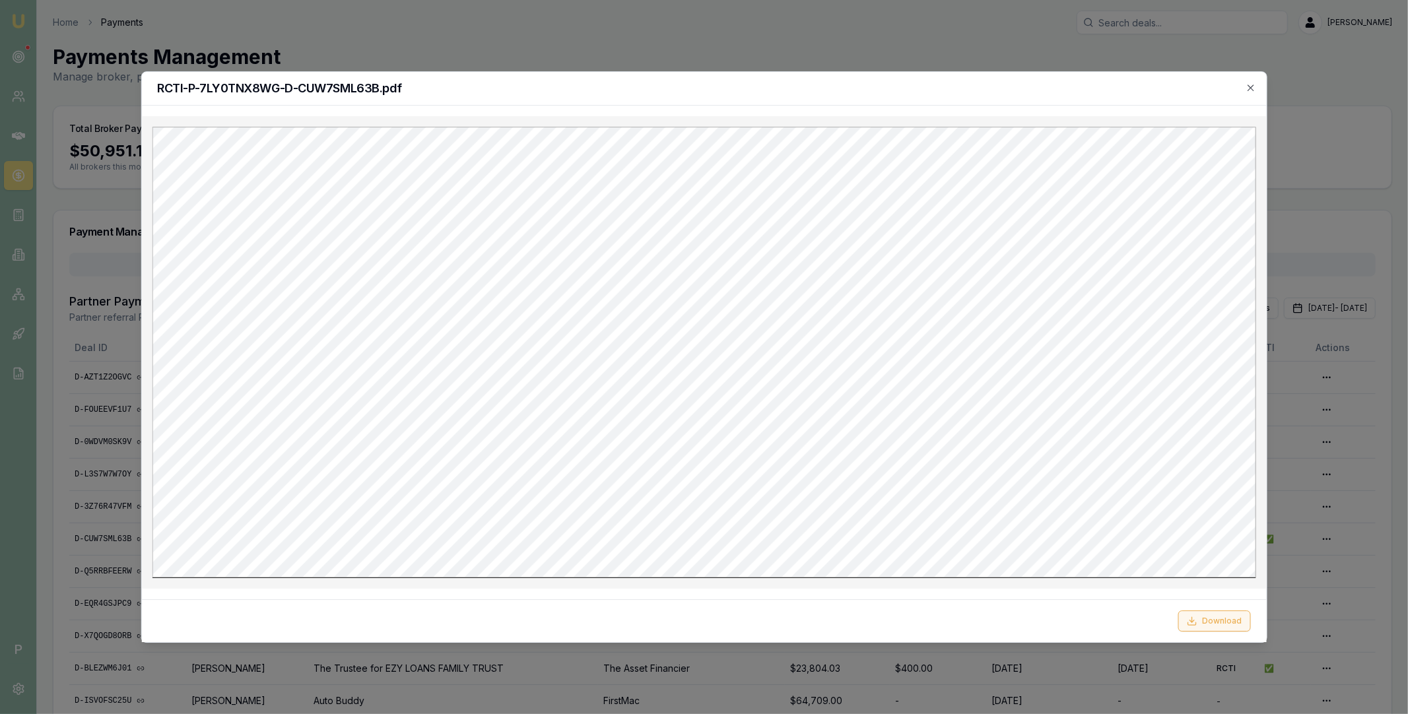
click at [1212, 618] on button "Download" at bounding box center [1214, 620] width 73 height 21
click at [1008, 79] on div "RCTI-P-7LY0TNX8WG-D-CUW7SML63B.pdf" at bounding box center [703, 89] width 1125 height 34
click at [1261, 86] on div "RCTI-P-7LY0TNX8WG-D-CUW7SML63B.pdf" at bounding box center [703, 89] width 1125 height 34
click at [1251, 88] on icon "button" at bounding box center [1250, 87] width 6 height 6
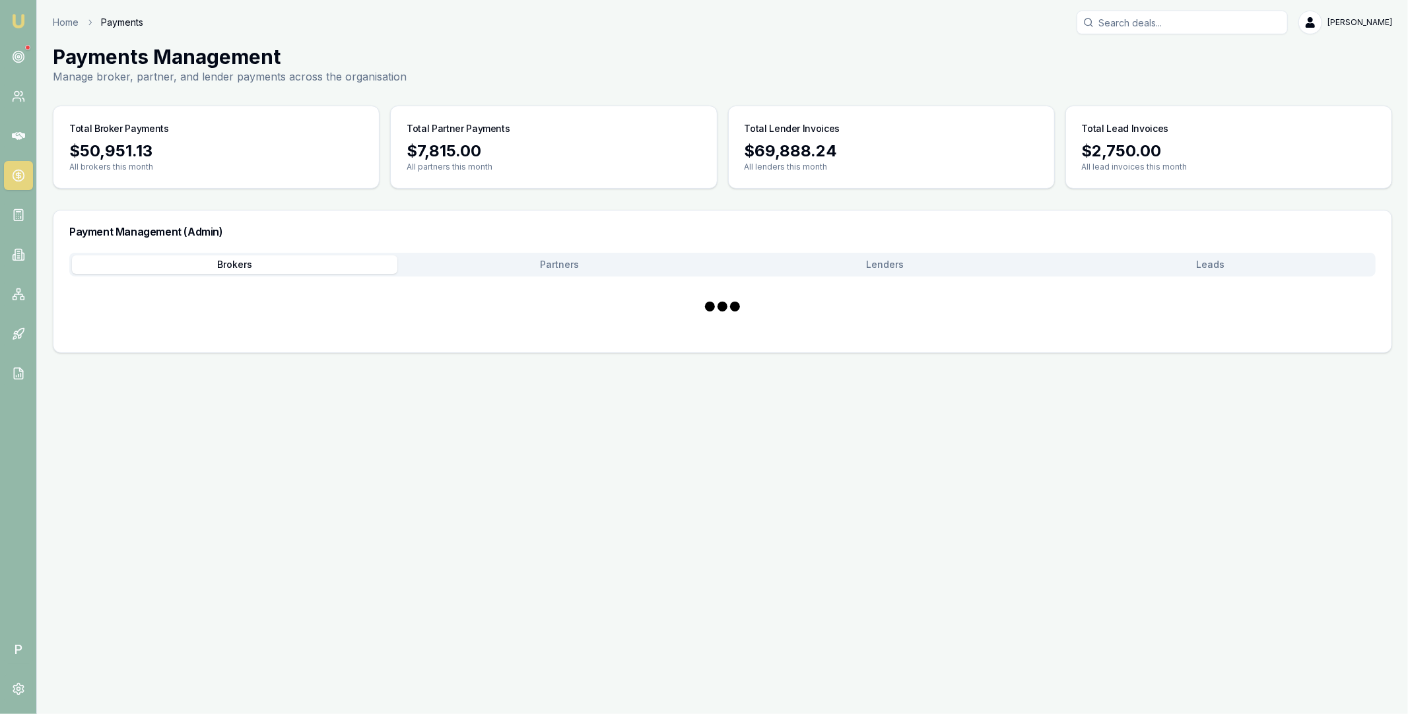
click at [274, 273] on button "Brokers" at bounding box center [234, 264] width 325 height 18
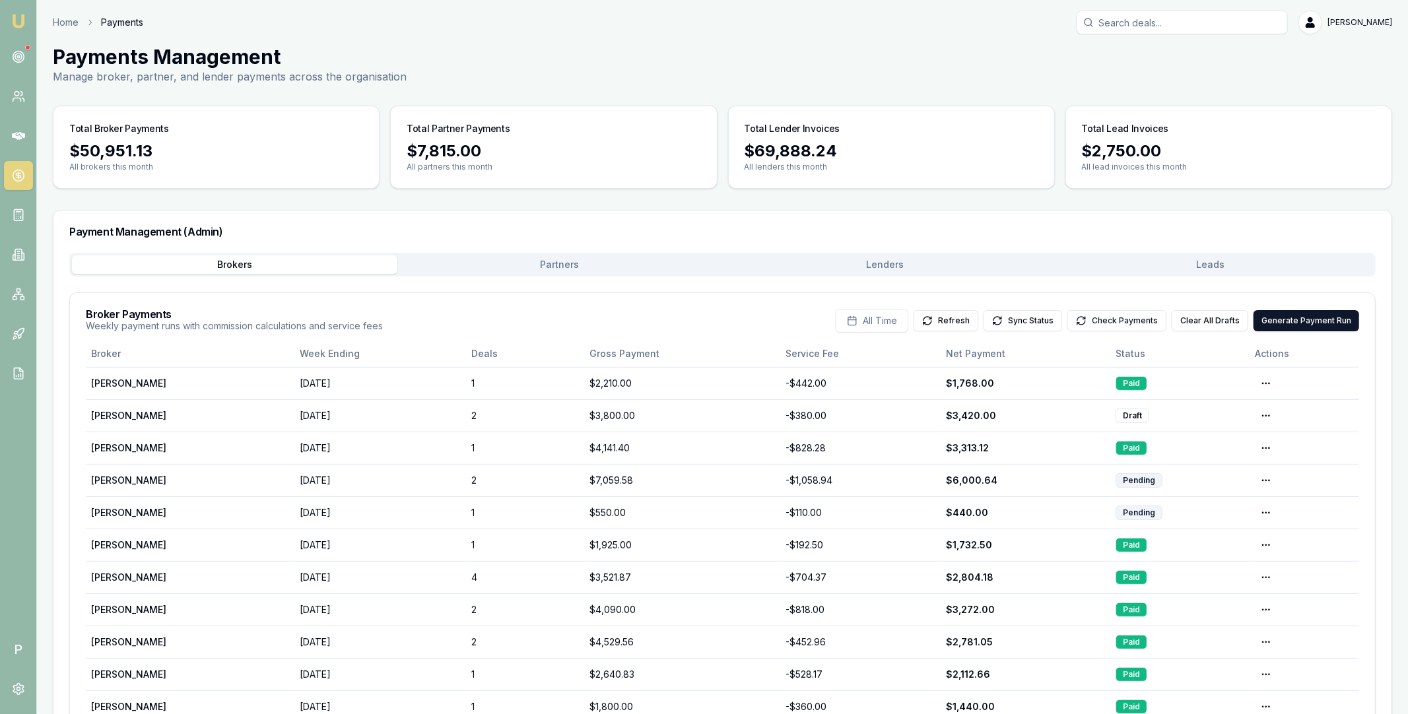
click at [1131, 323] on button "Check Payments" at bounding box center [1116, 320] width 99 height 21
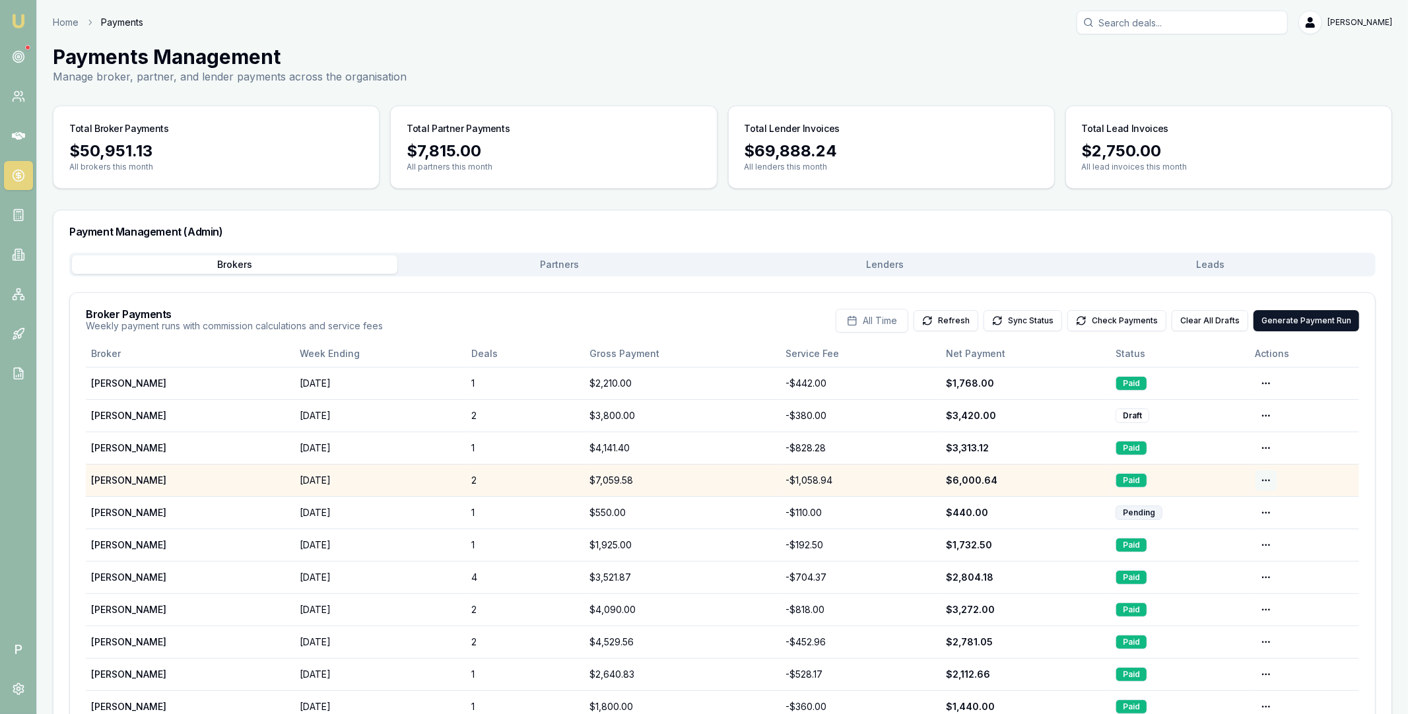
click at [1266, 478] on html "Emu Broker P Home Payments Matt Leeburn Toggle Menu Payments Management Manage …" at bounding box center [704, 357] width 1408 height 714
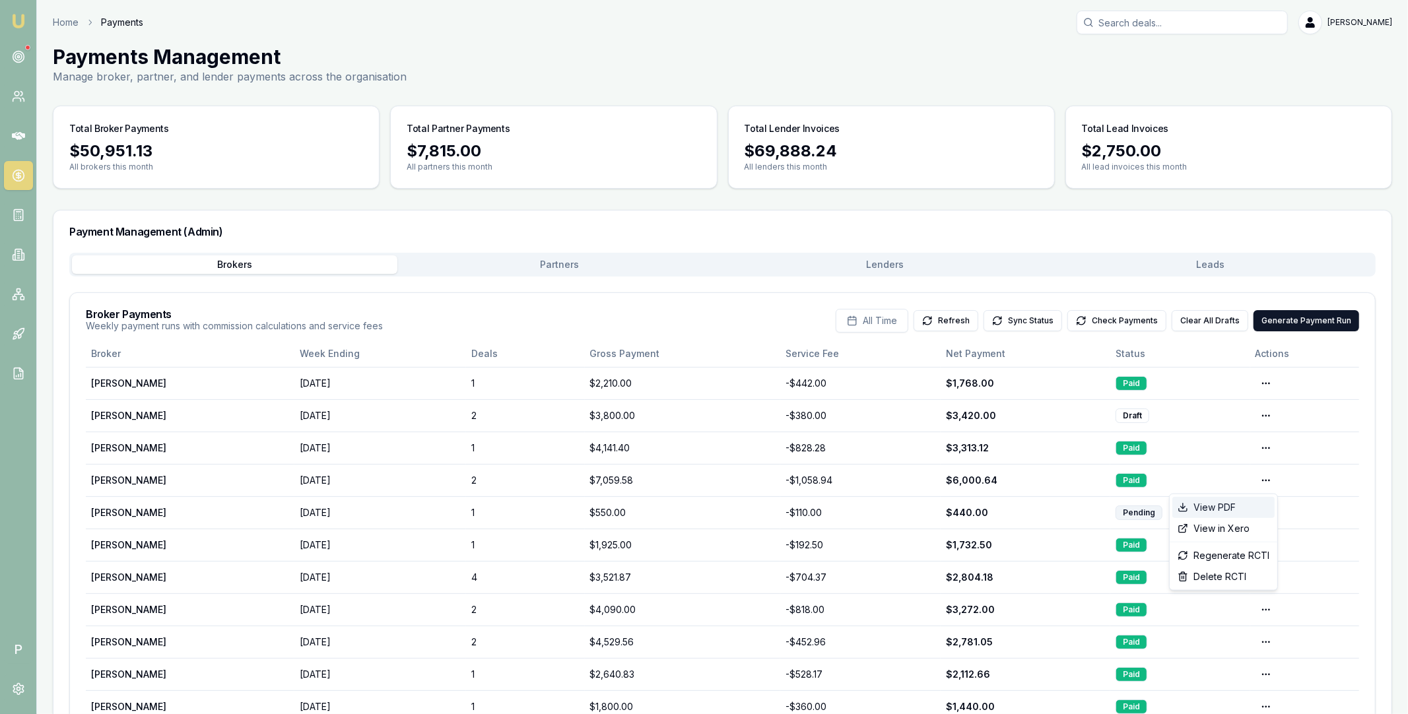
click at [1236, 512] on div "View PDF" at bounding box center [1223, 507] width 102 height 21
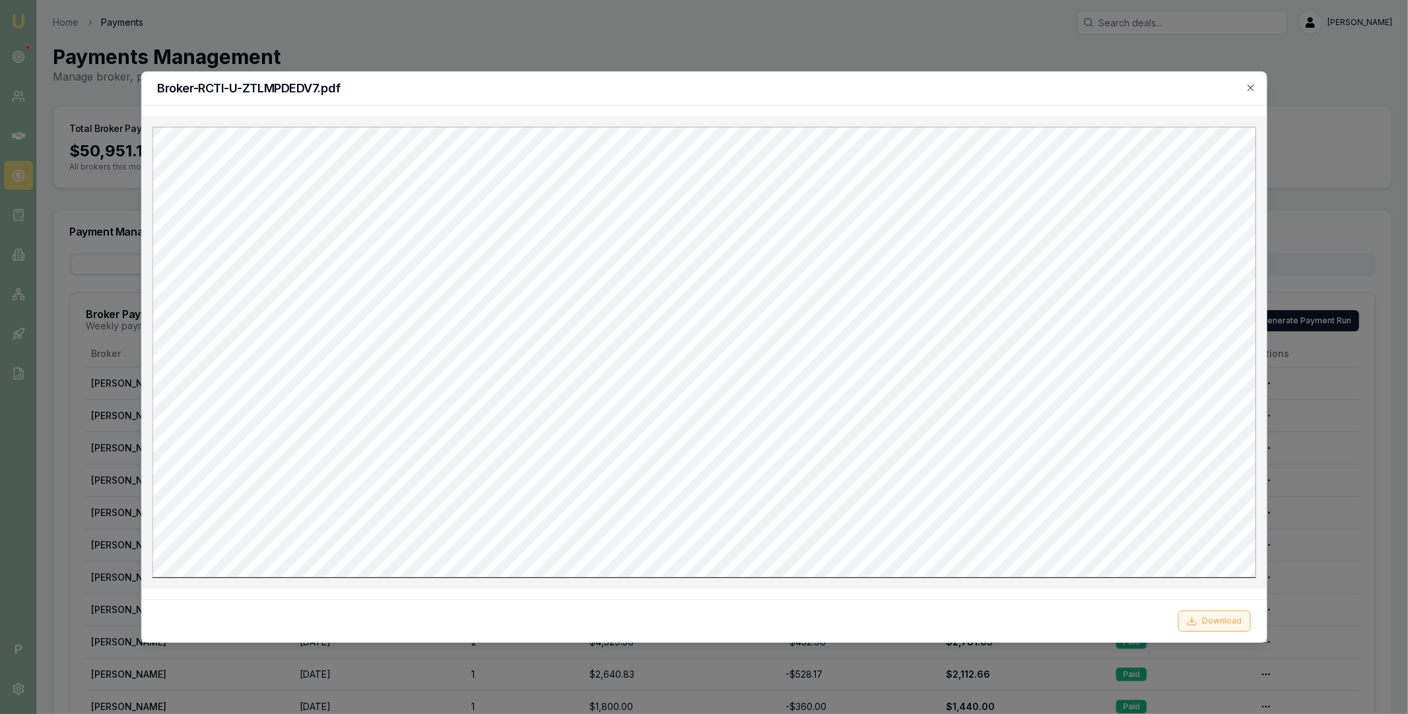
click at [1208, 621] on button "Download" at bounding box center [1214, 620] width 73 height 21
click at [1249, 86] on icon "button" at bounding box center [1250, 87] width 6 height 6
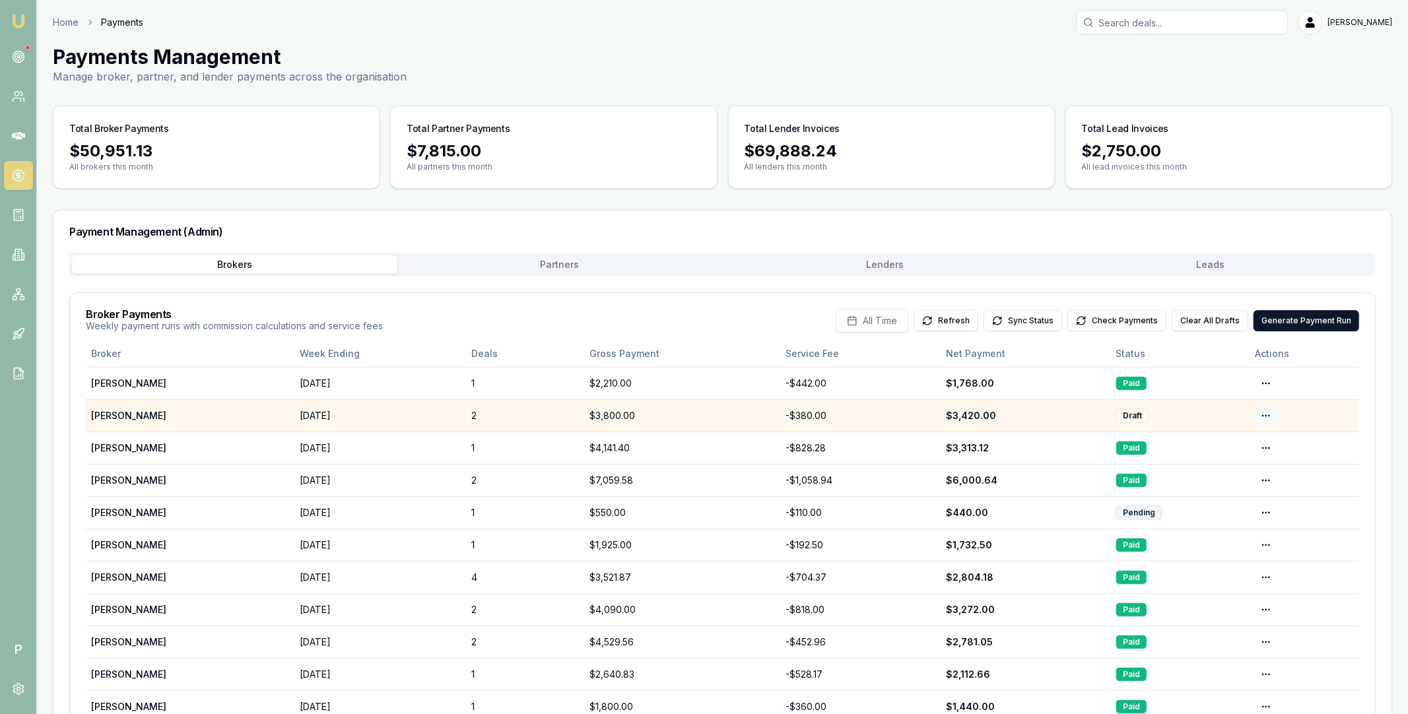
click at [1263, 414] on html "Emu Broker P Home Payments Matt Leeburn Toggle Menu Payments Management Manage …" at bounding box center [704, 357] width 1408 height 714
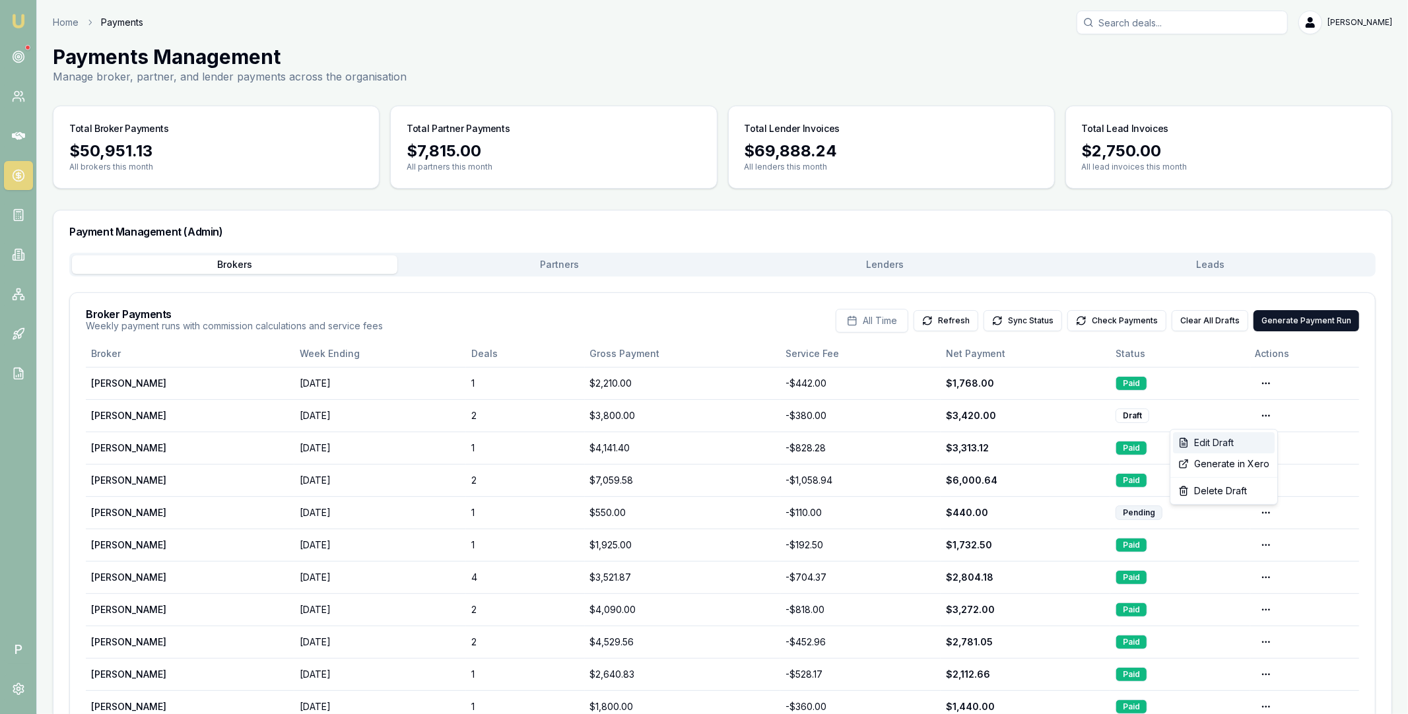
click at [1226, 442] on div "Edit Draft" at bounding box center [1224, 442] width 102 height 21
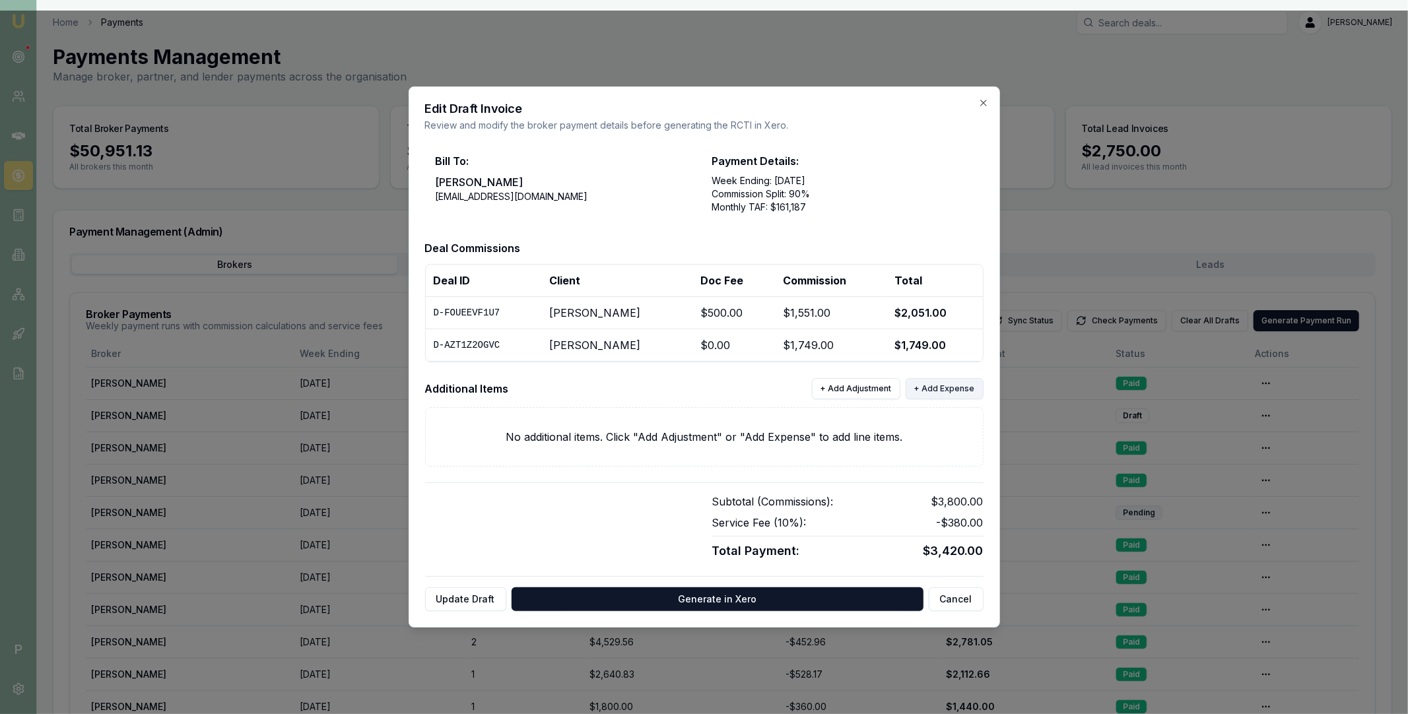
click at [942, 387] on button "+ Add Expense" at bounding box center [944, 388] width 78 height 21
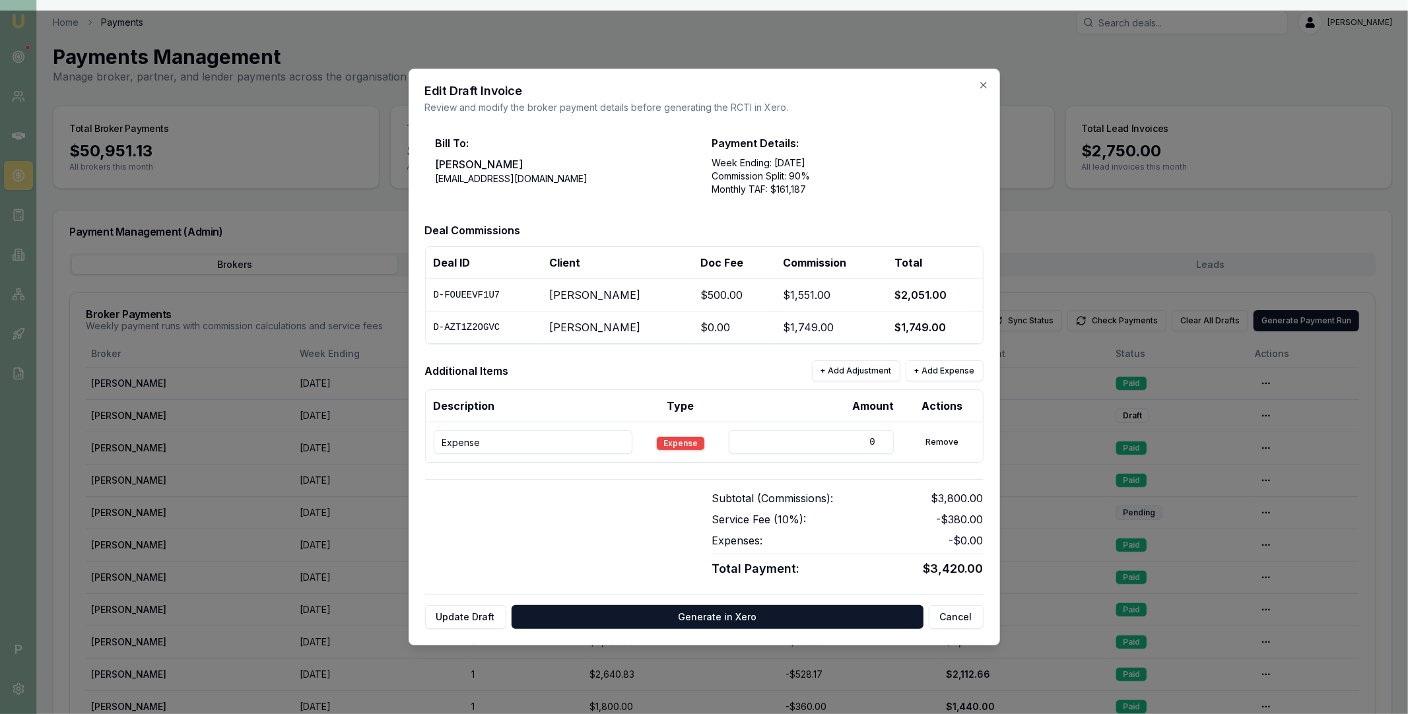
click at [561, 442] on input "Expense" at bounding box center [533, 442] width 199 height 24
paste input "D-0JYQMLPKJ7"
type input "D-0JYQMLPKJ7 // Mentor Fee"
click at [940, 362] on button "+ Add Expense" at bounding box center [944, 370] width 78 height 21
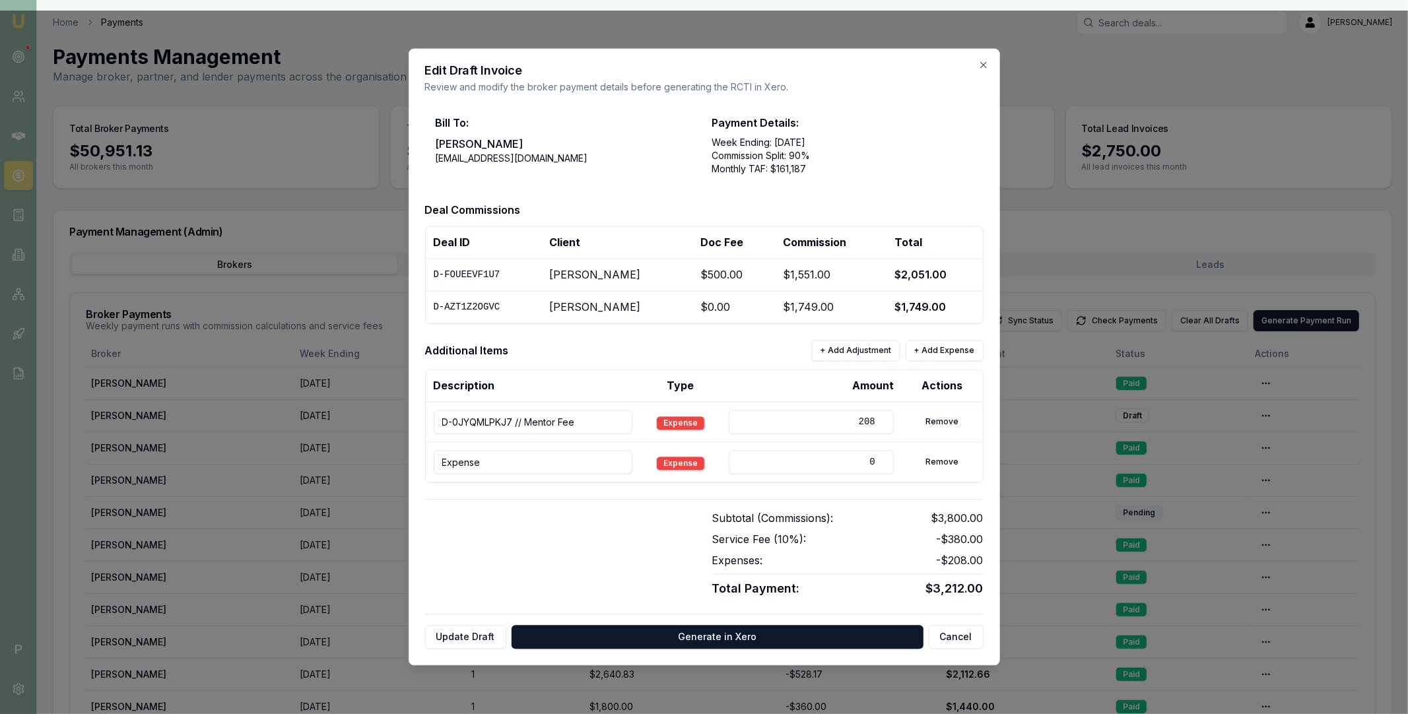
click at [853, 424] on input "208" at bounding box center [811, 422] width 165 height 24
type input "-208"
click at [539, 470] on input "Expense" at bounding box center [533, 463] width 199 height 24
paste input "D-CUW7SML63B"
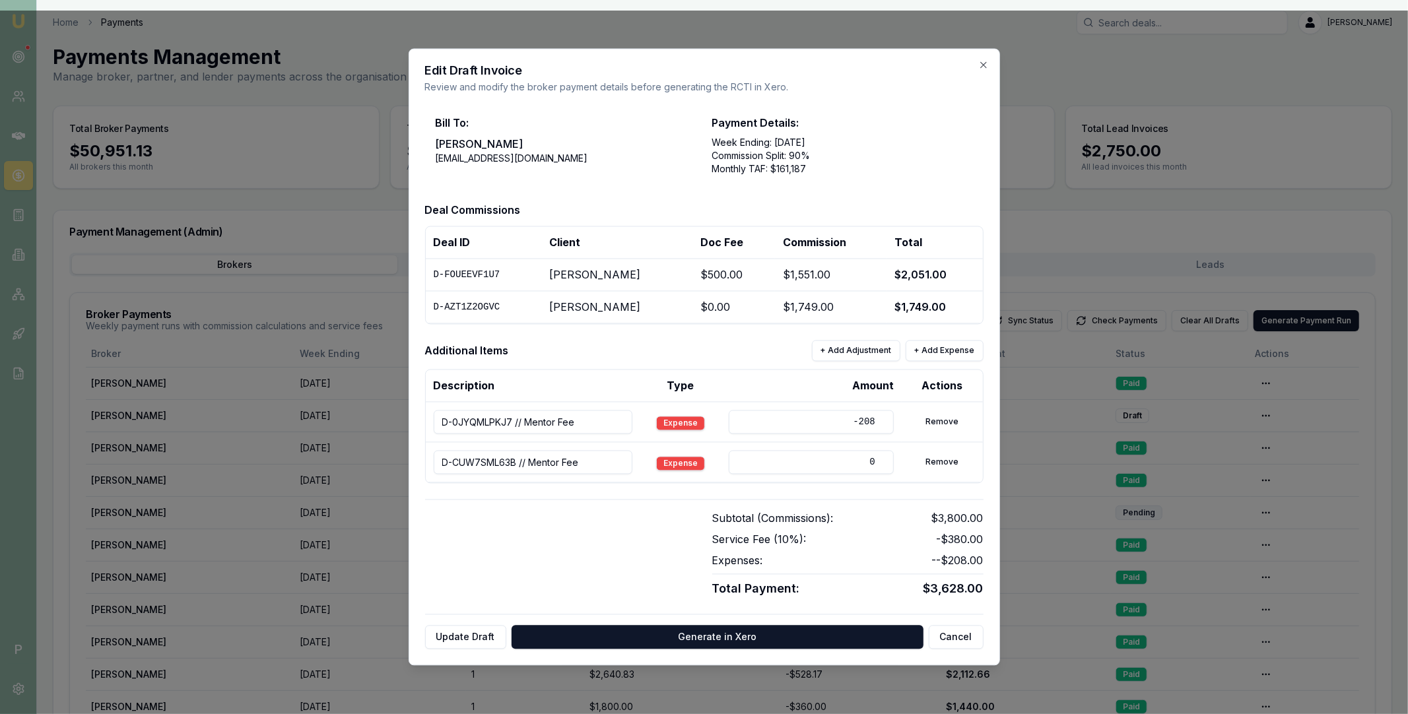
type input "D-CUW7SML63B // Mentor Fee"
drag, startPoint x: 863, startPoint y: 461, endPoint x: 894, endPoint y: 461, distance: 30.4
click at [894, 461] on td "0" at bounding box center [811, 462] width 181 height 40
type input "-145"
click at [676, 517] on div at bounding box center [560, 555] width 271 height 88
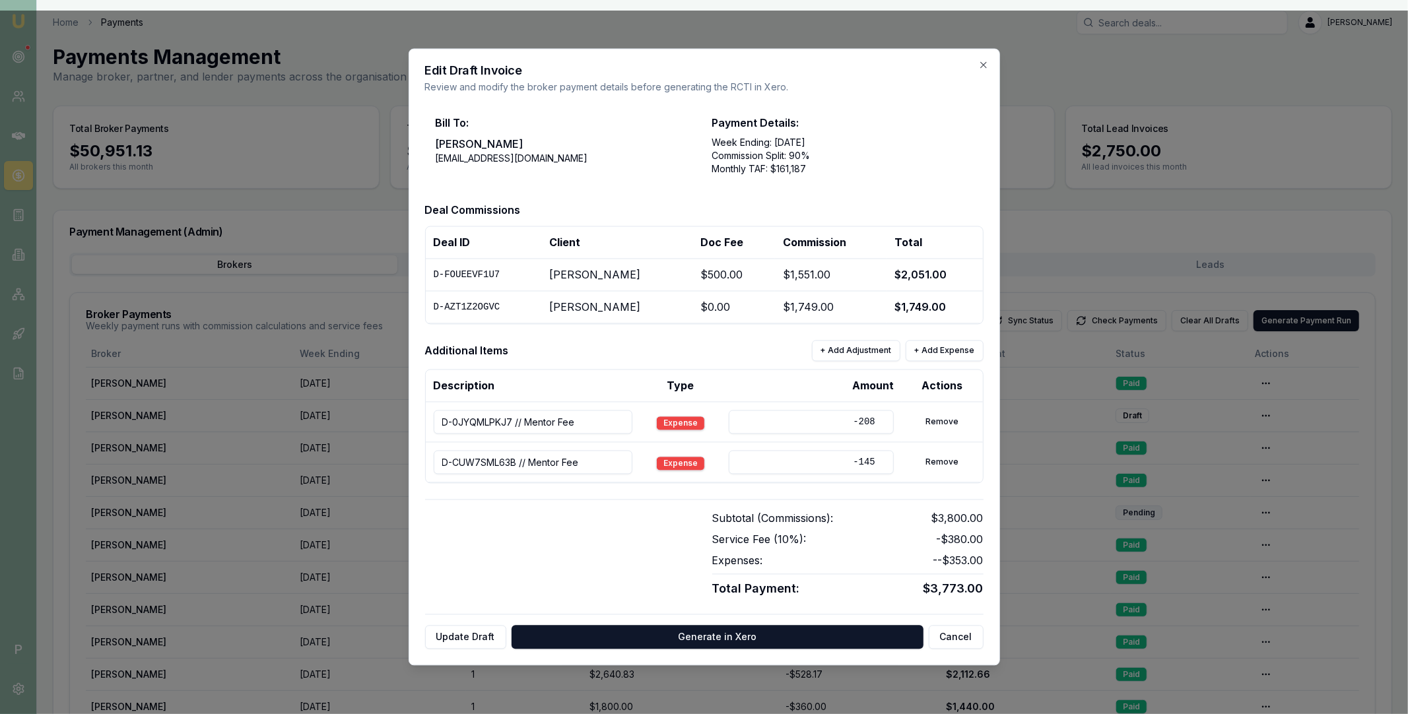
click at [460, 640] on button "Update Draft" at bounding box center [465, 638] width 81 height 24
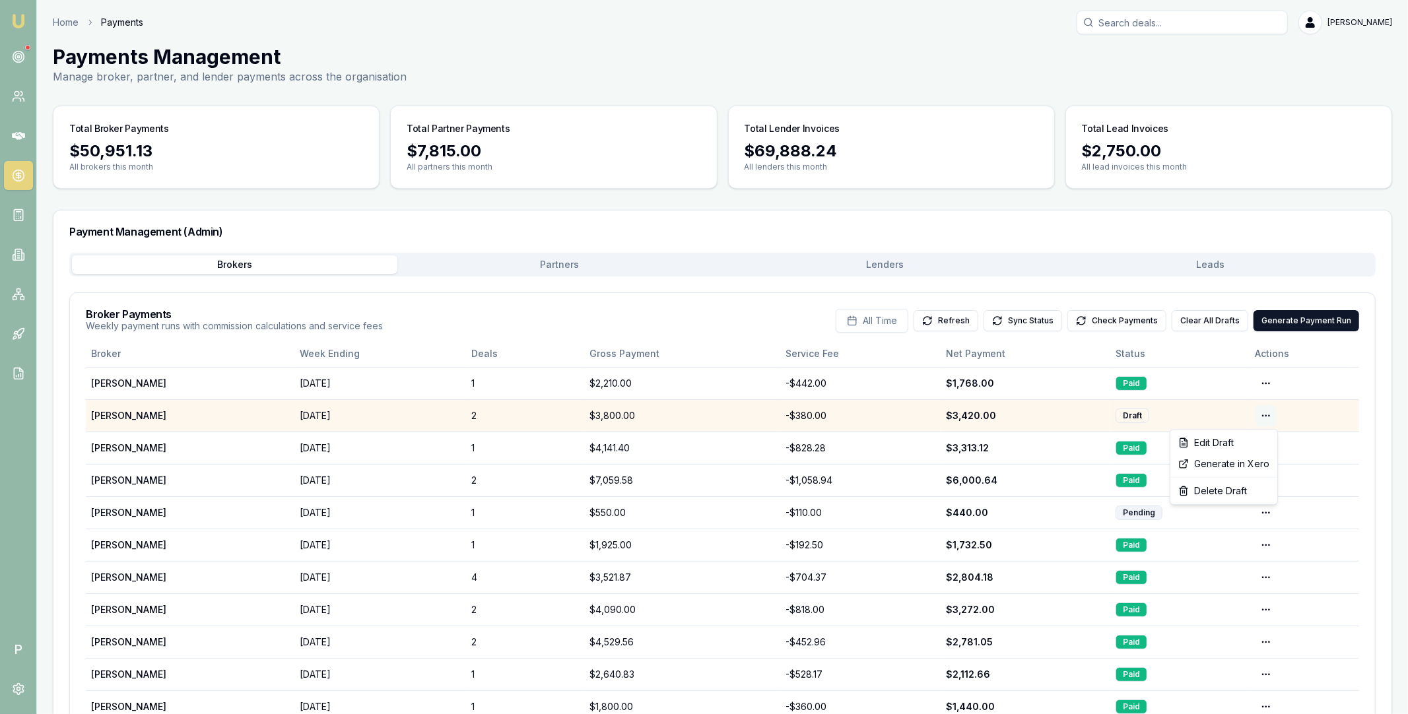
click at [1268, 409] on html "Emu Broker P Home Payments Matt Leeburn Toggle Menu Payments Management Manage …" at bounding box center [704, 357] width 1408 height 714
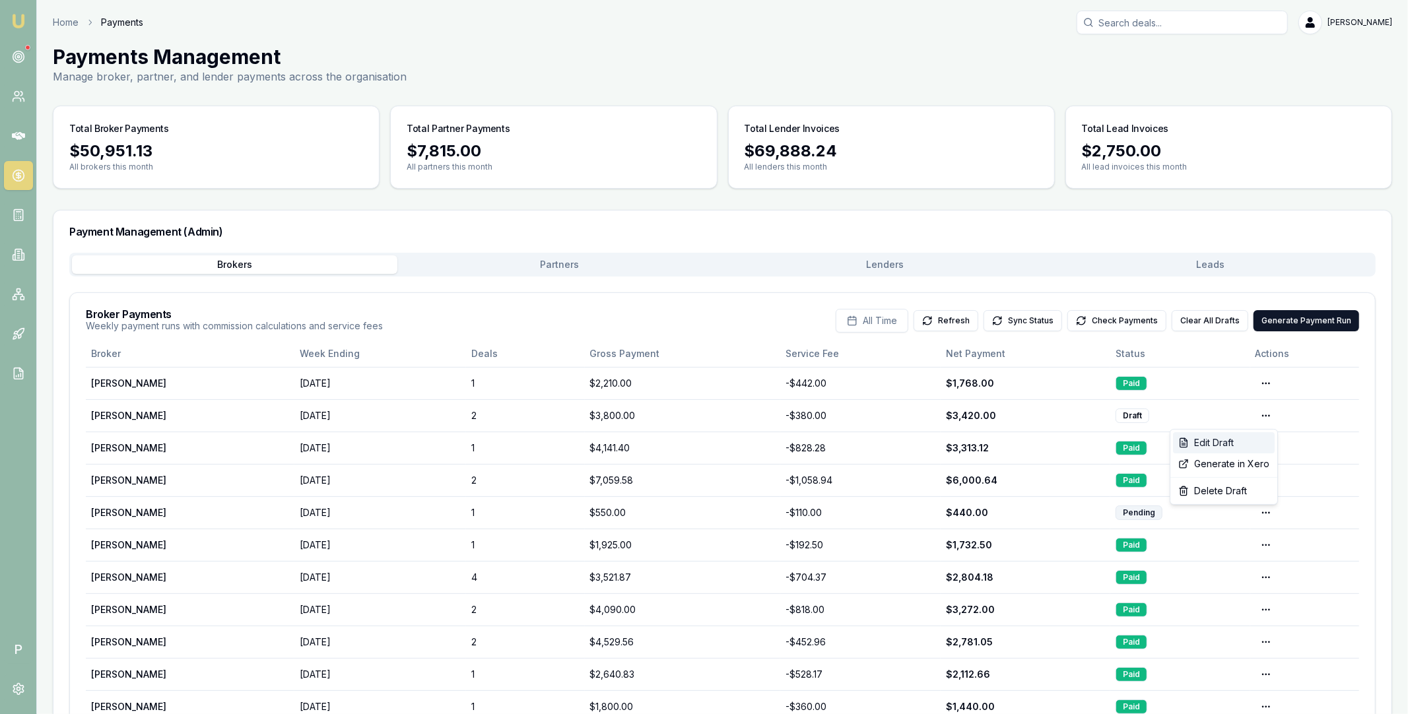
click at [1235, 438] on div "Edit Draft" at bounding box center [1224, 442] width 102 height 21
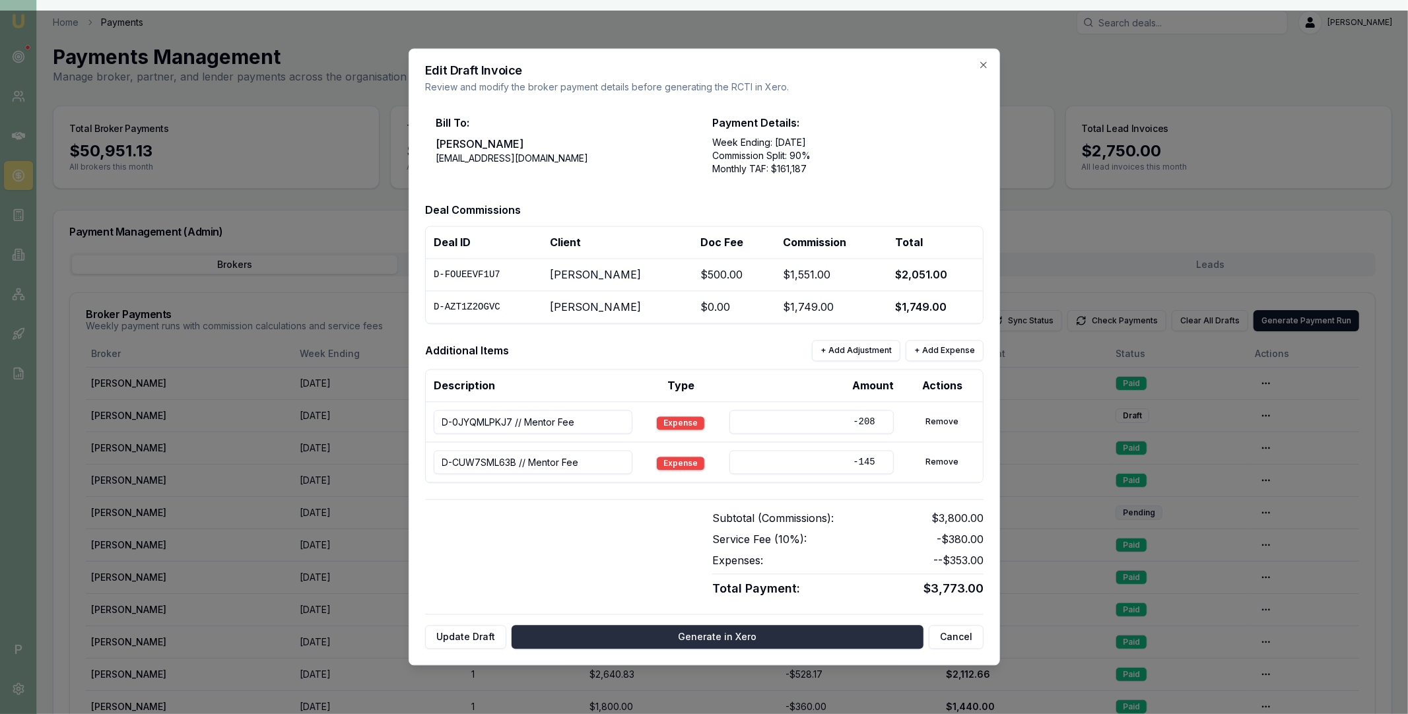
click at [696, 639] on button "Generate in Xero" at bounding box center [717, 638] width 412 height 24
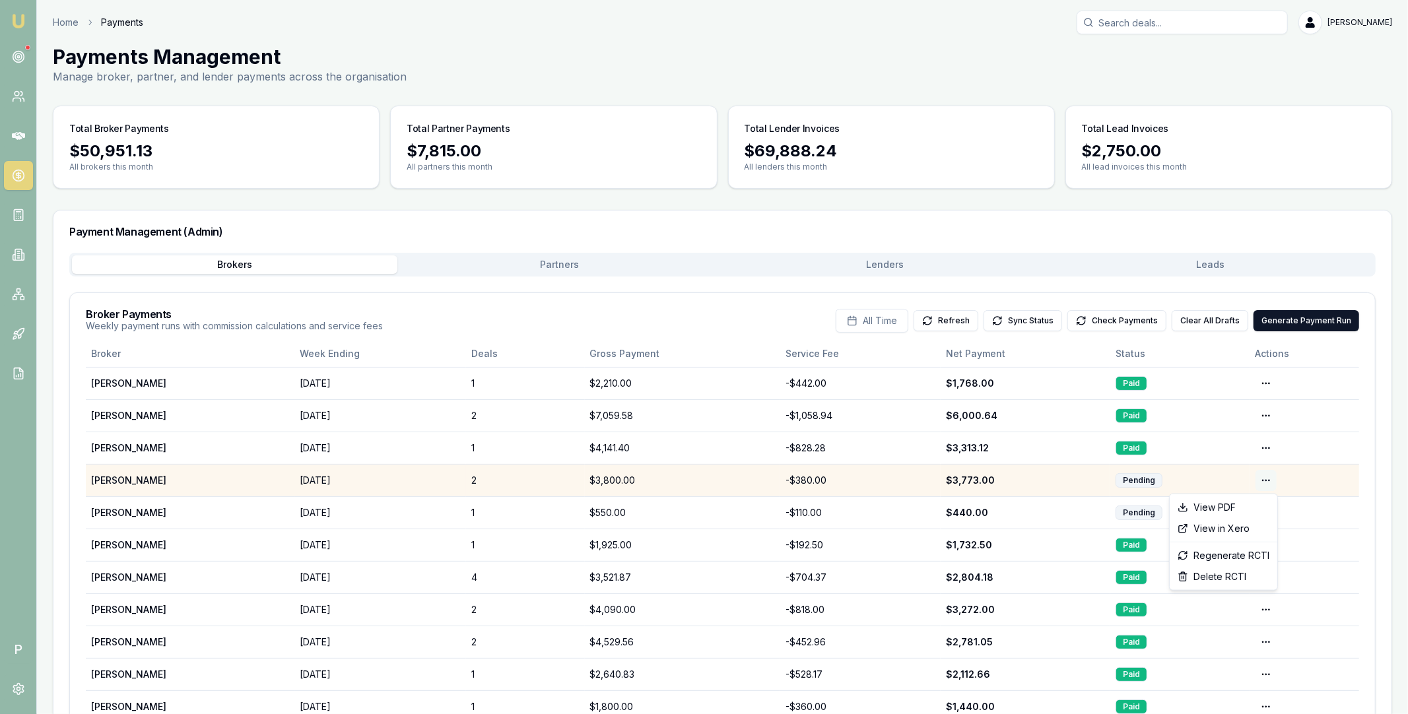
click at [1264, 478] on html "Emu Broker P Home Payments Matt Leeburn Toggle Menu Payments Management Manage …" at bounding box center [704, 357] width 1408 height 714
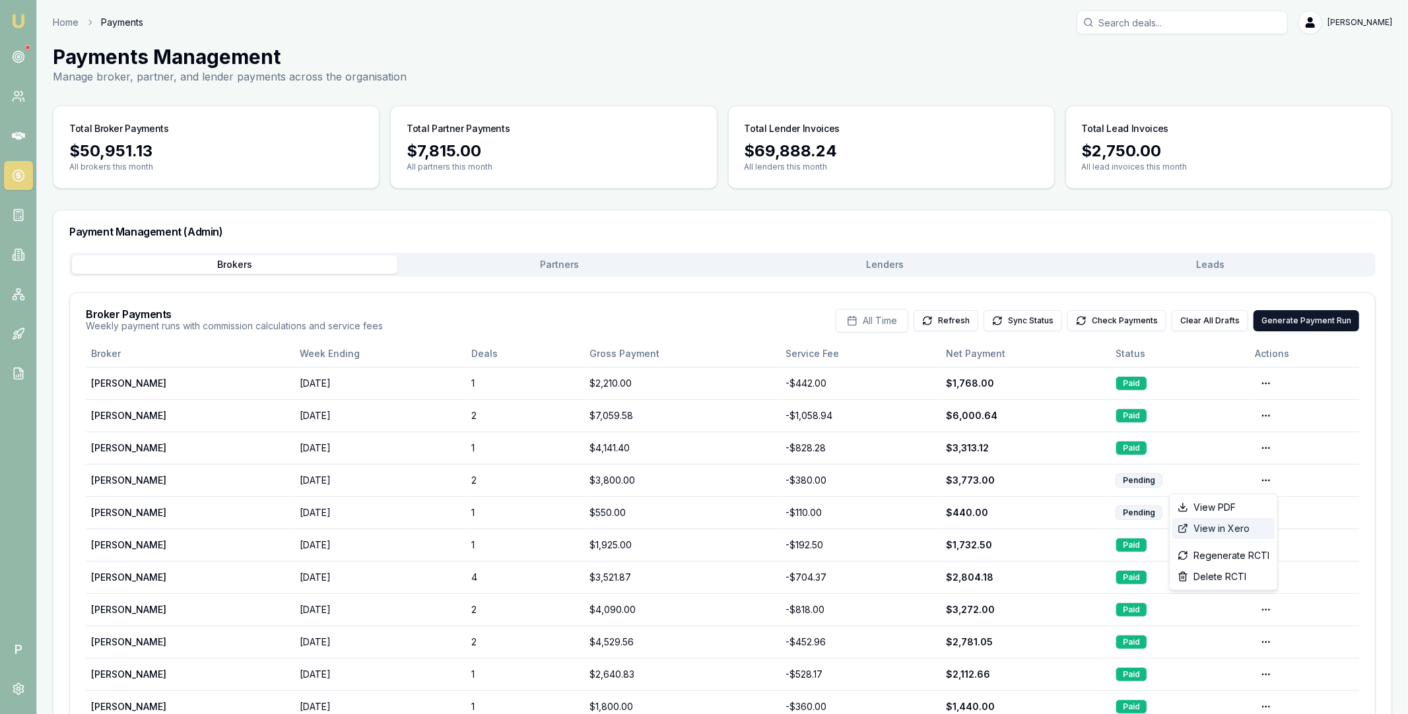
click at [1226, 528] on div "View in Xero" at bounding box center [1223, 528] width 102 height 21
click at [1103, 314] on button "Check Payments" at bounding box center [1116, 320] width 99 height 21
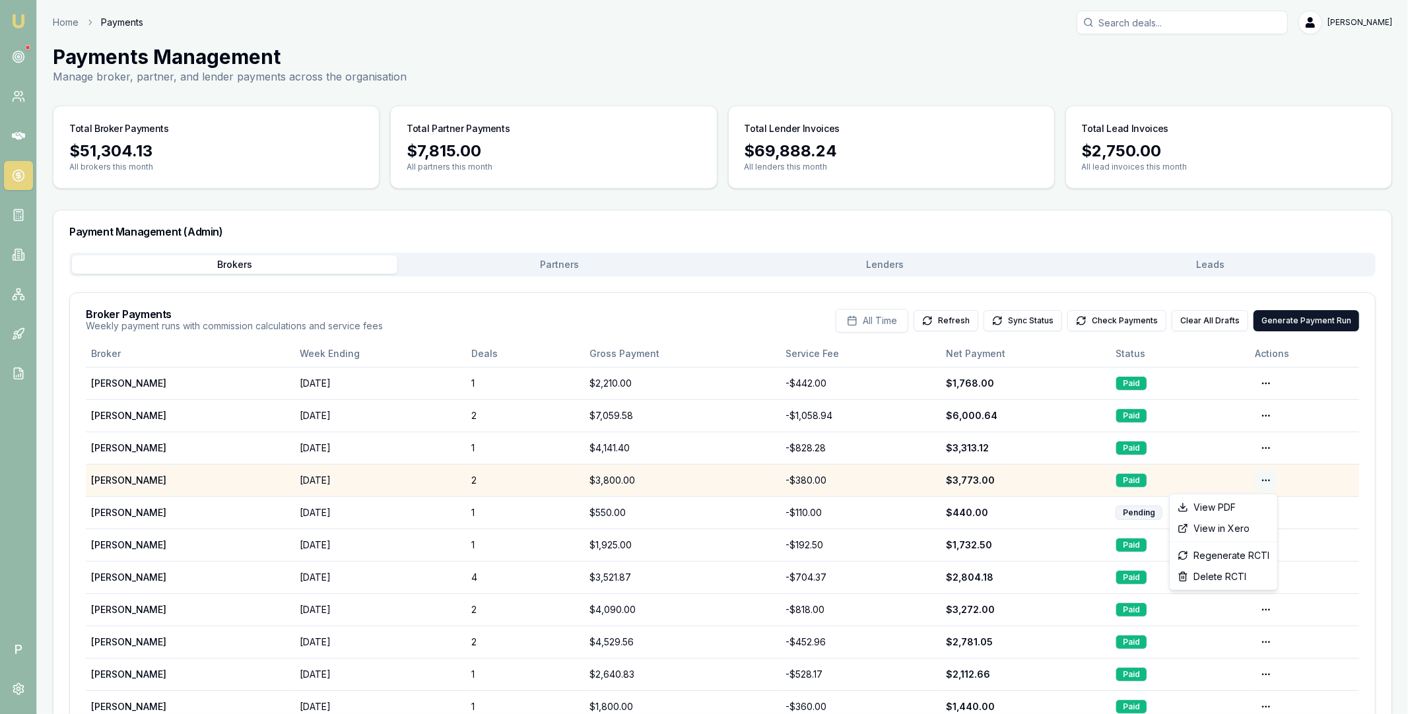
click at [1262, 481] on html "Emu Broker P Home Payments Matt Leeburn Toggle Menu Payments Management Manage …" at bounding box center [704, 357] width 1408 height 714
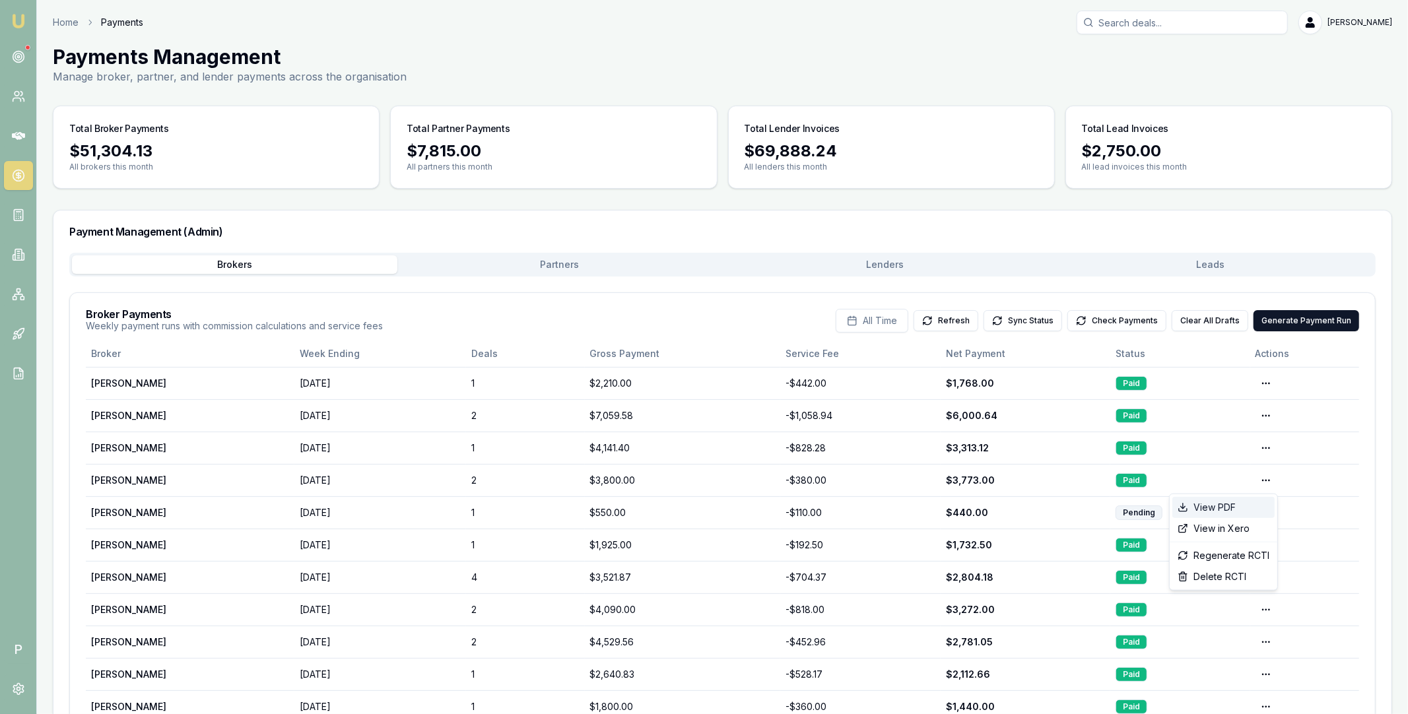
click at [1238, 506] on div "View PDF" at bounding box center [1223, 507] width 102 height 21
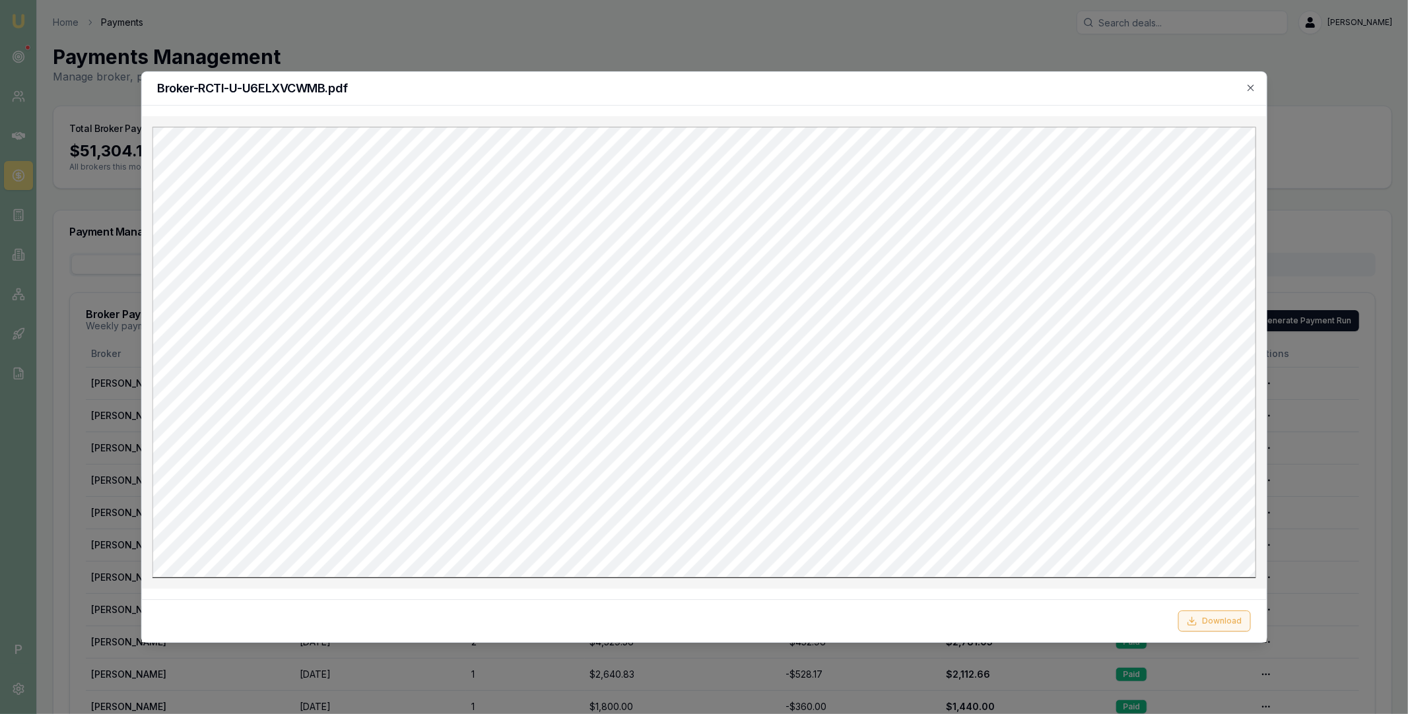
click at [1210, 621] on button "Download" at bounding box center [1214, 620] width 73 height 21
click at [1246, 92] on icon "button" at bounding box center [1250, 87] width 11 height 11
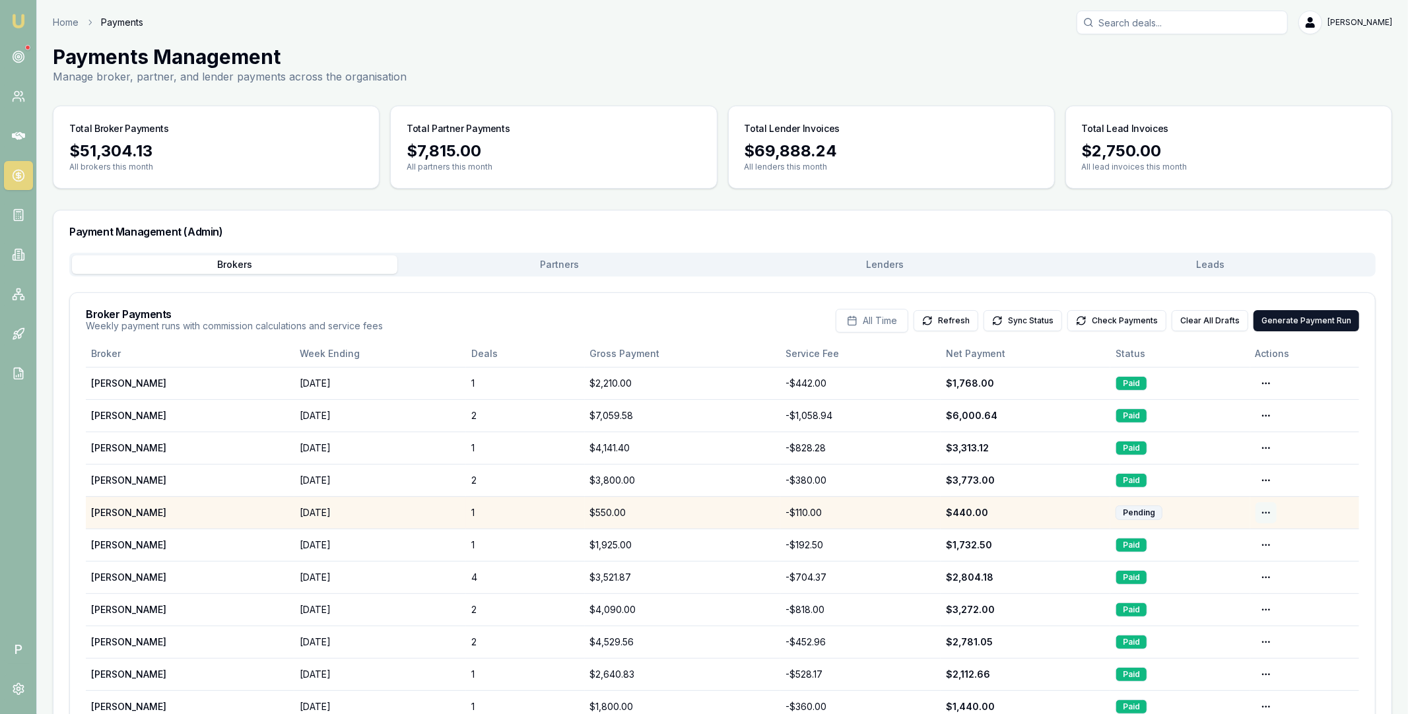
click at [1264, 510] on html "Emu Broker P Home Payments Matt Leeburn Toggle Menu Payments Management Manage …" at bounding box center [704, 357] width 1408 height 714
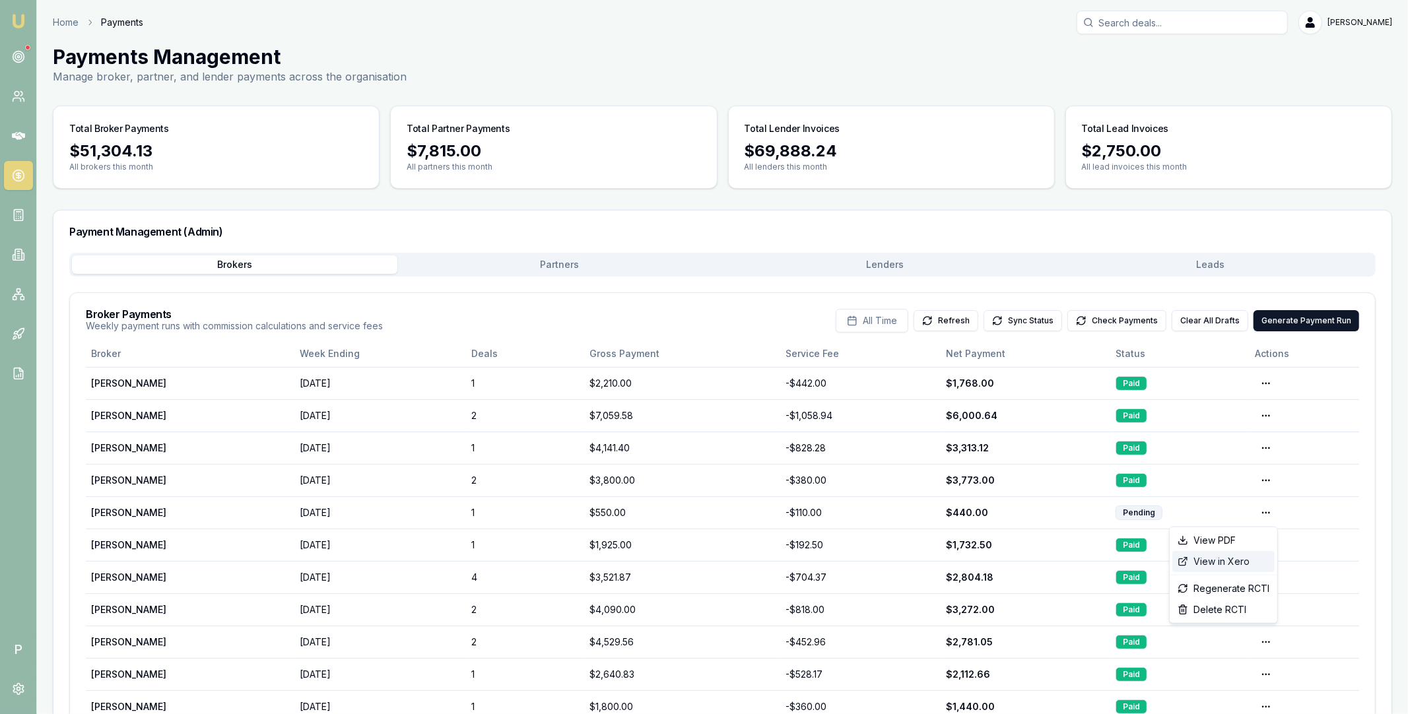
click at [1239, 557] on div "View in Xero" at bounding box center [1223, 561] width 102 height 21
click at [1124, 315] on button "Check Payments" at bounding box center [1116, 320] width 99 height 21
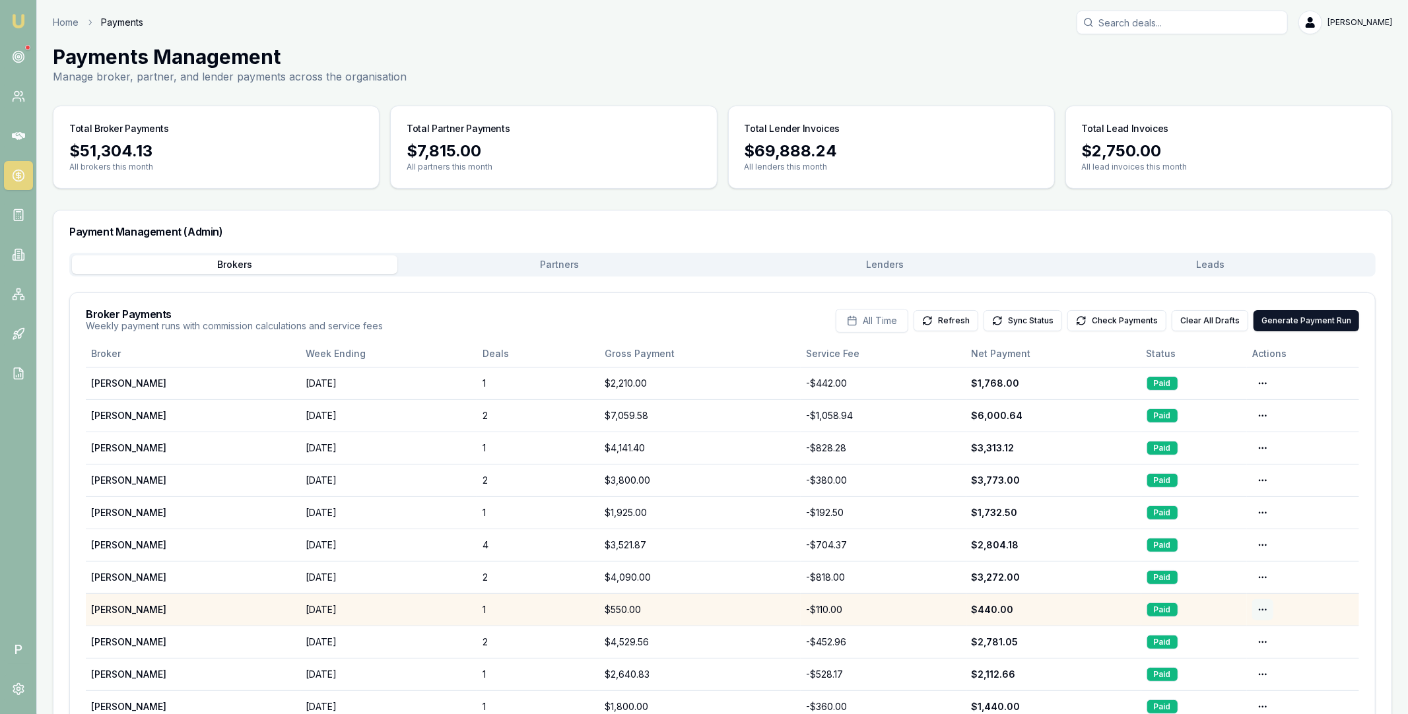
click at [1263, 606] on html "Emu Broker P Home Payments Matt Leeburn Toggle Menu Payments Management Manage …" at bounding box center [704, 357] width 1408 height 714
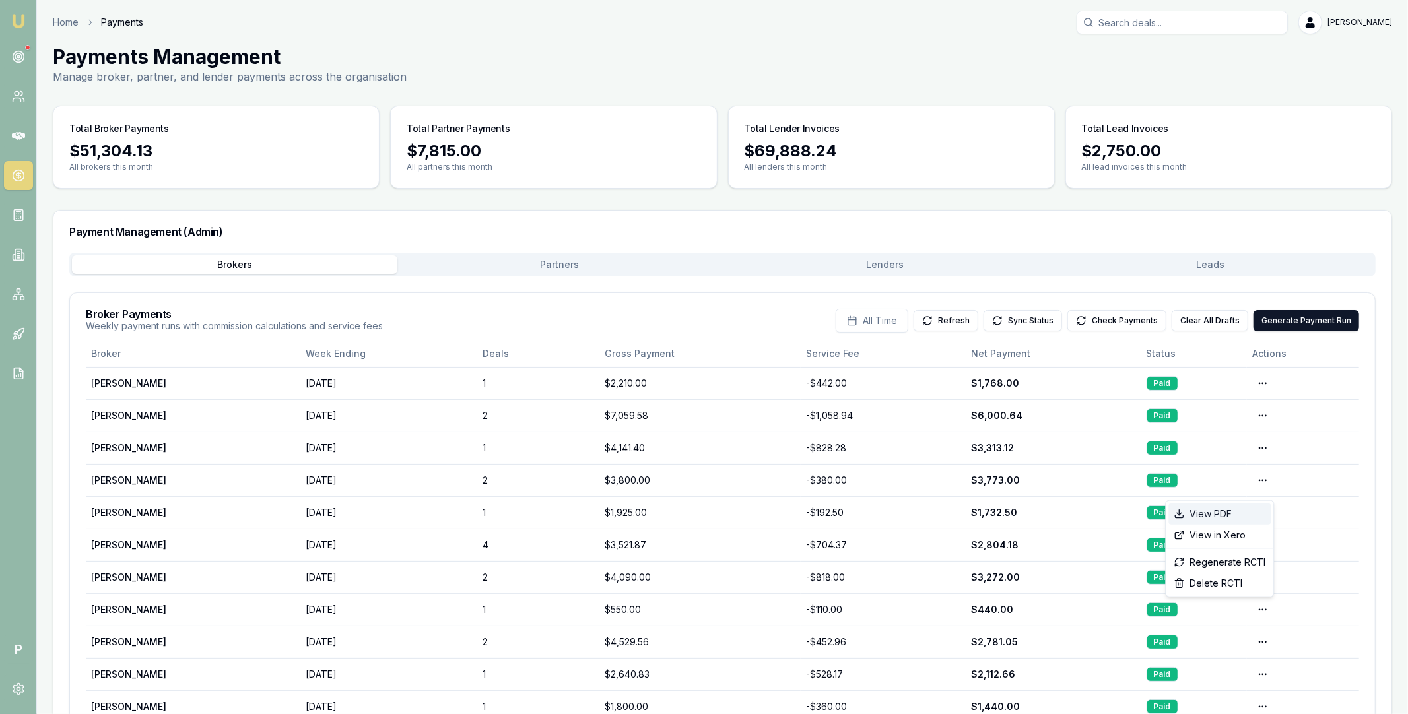
click at [1218, 512] on div "View PDF" at bounding box center [1220, 514] width 102 height 21
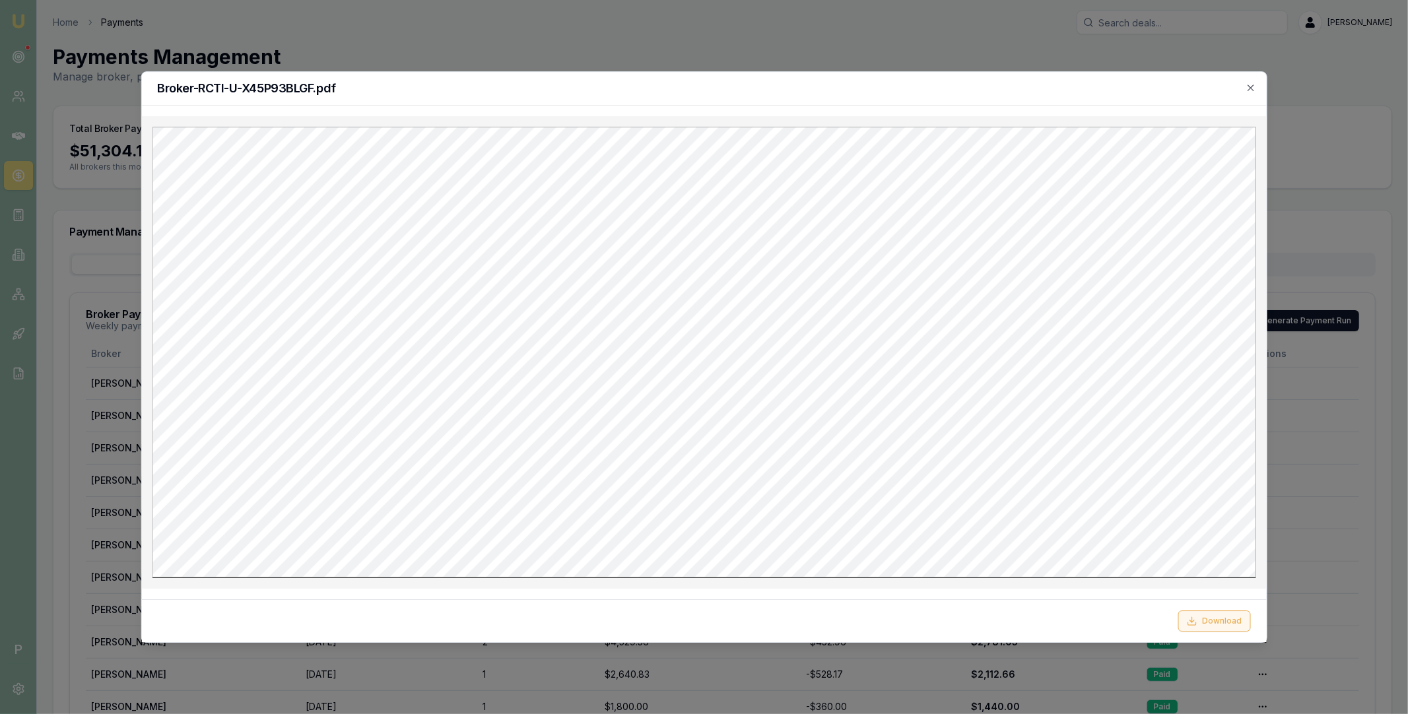
click at [1189, 619] on icon at bounding box center [1192, 621] width 11 height 11
click at [1019, 77] on div "Broker-RCTI-U-X45P93BLGF.pdf" at bounding box center [703, 89] width 1125 height 34
click at [1249, 84] on icon "button" at bounding box center [1250, 87] width 11 height 11
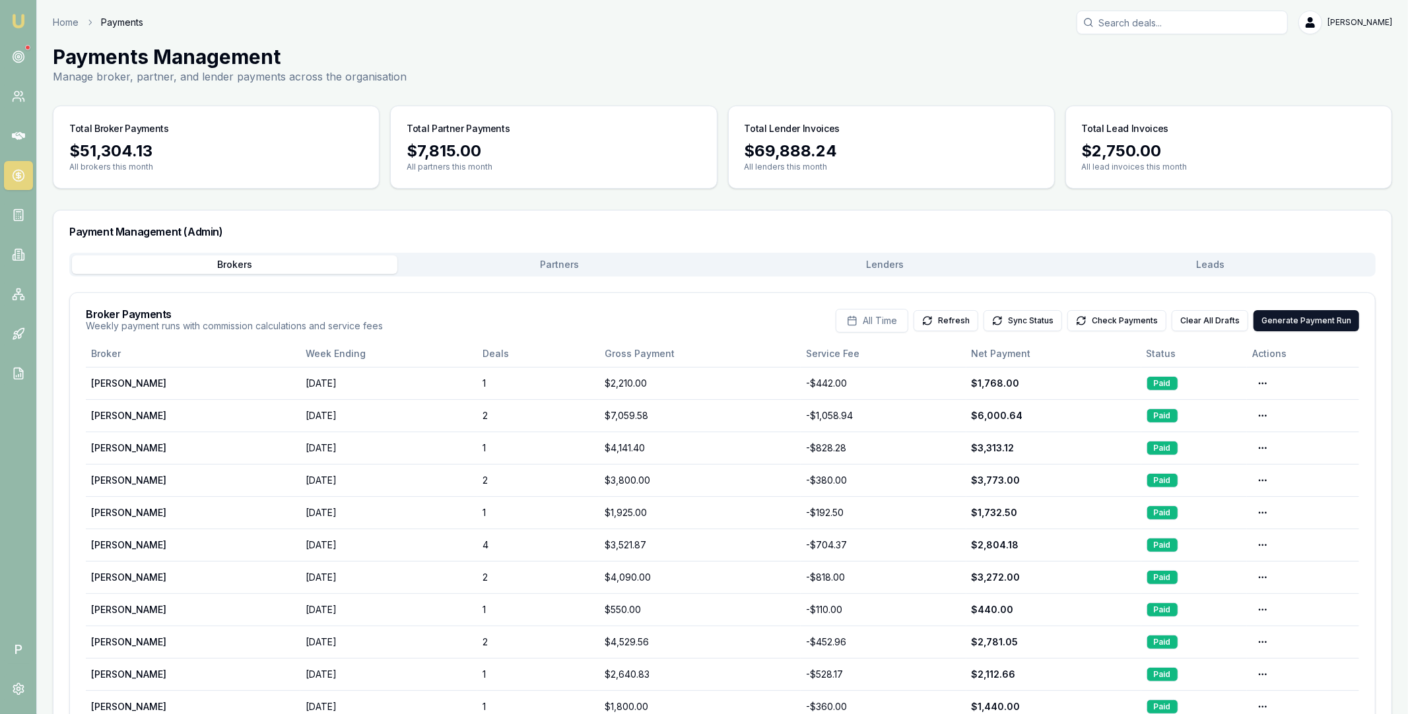
click at [1203, 263] on button "Leads" at bounding box center [1209, 264] width 325 height 18
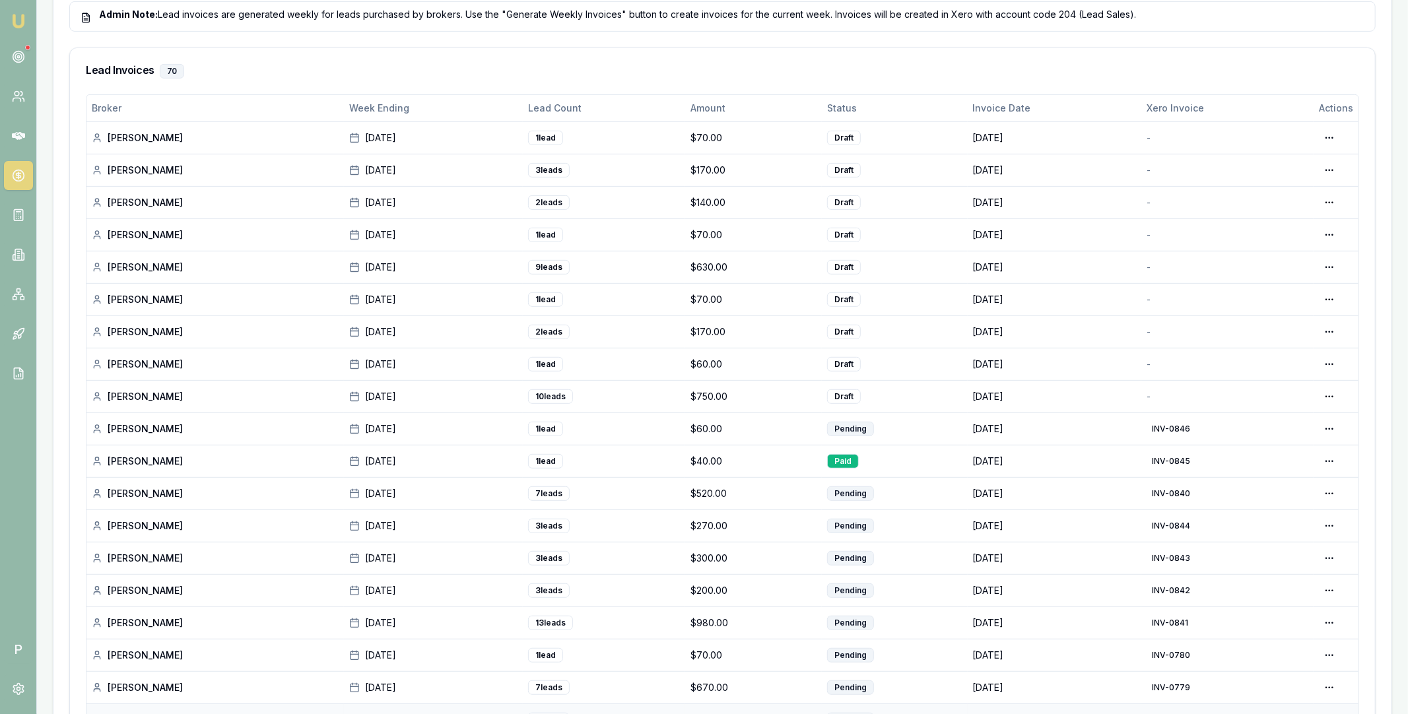
scroll to position [424, 0]
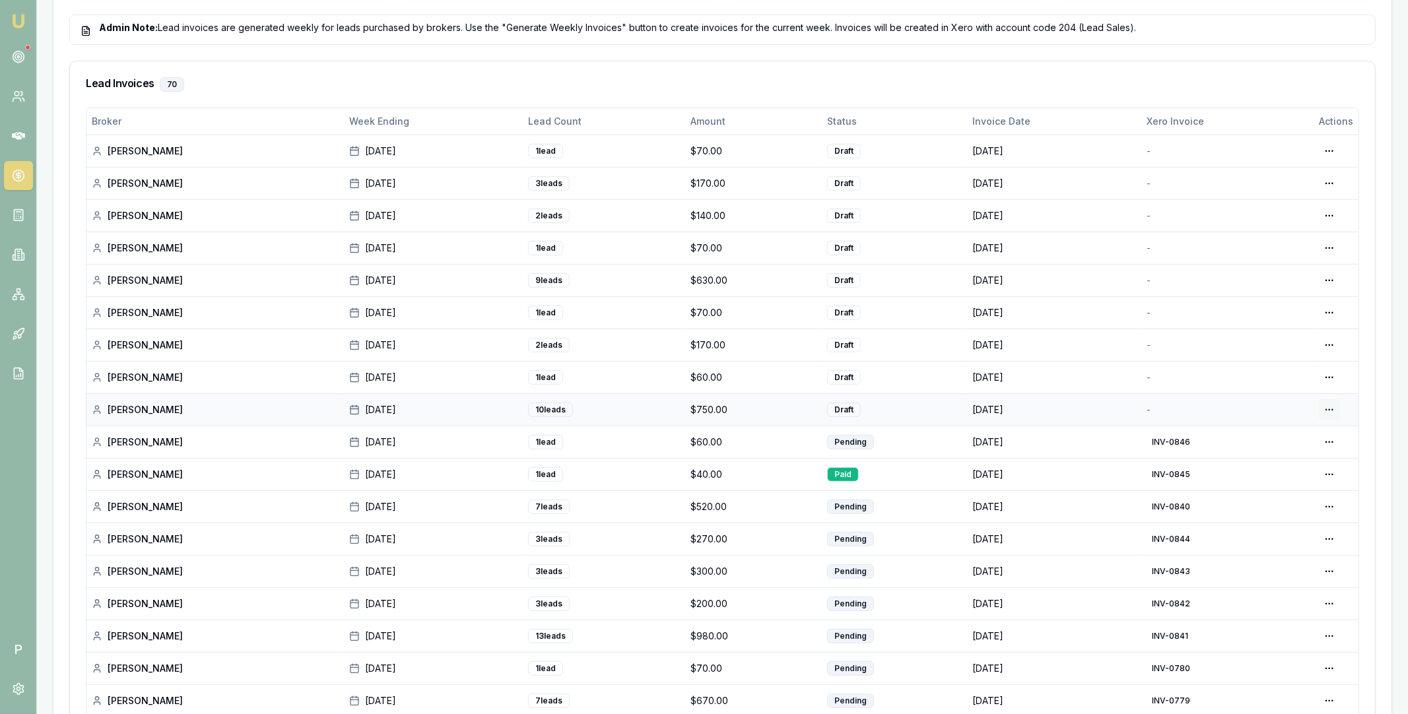
click at [1309, 437] on div "Generate in Xero" at bounding box center [1288, 437] width 102 height 21
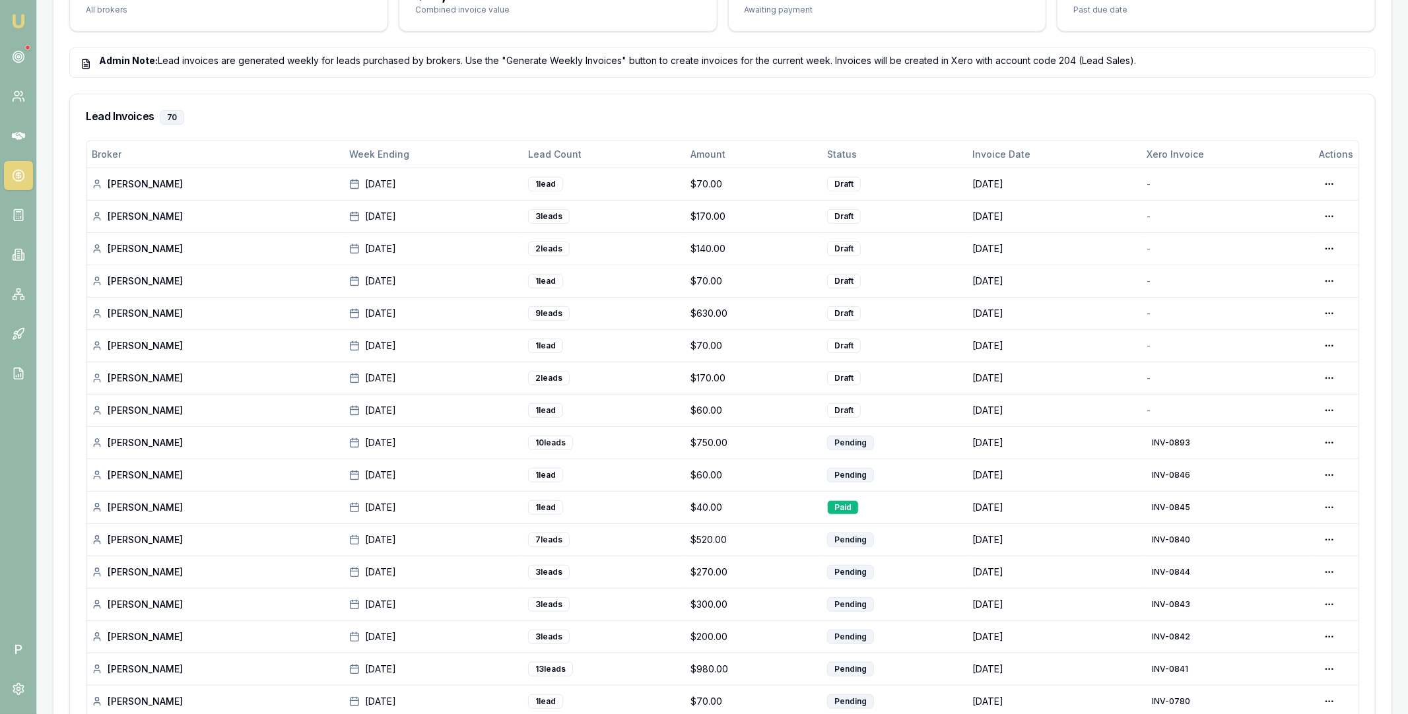
scroll to position [513, 0]
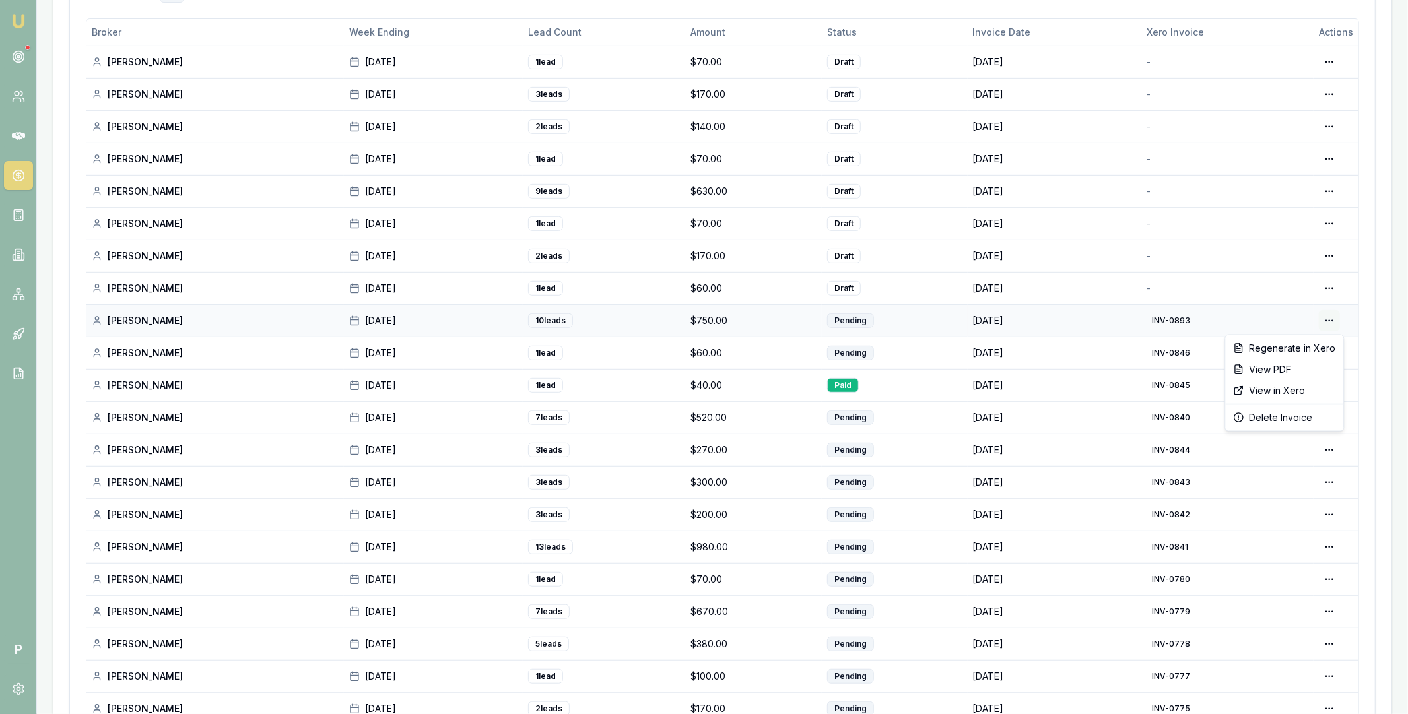
click at [1279, 389] on div "View in Xero" at bounding box center [1284, 390] width 113 height 21
click at [1299, 311] on div "Generate in Xero" at bounding box center [1288, 316] width 102 height 21
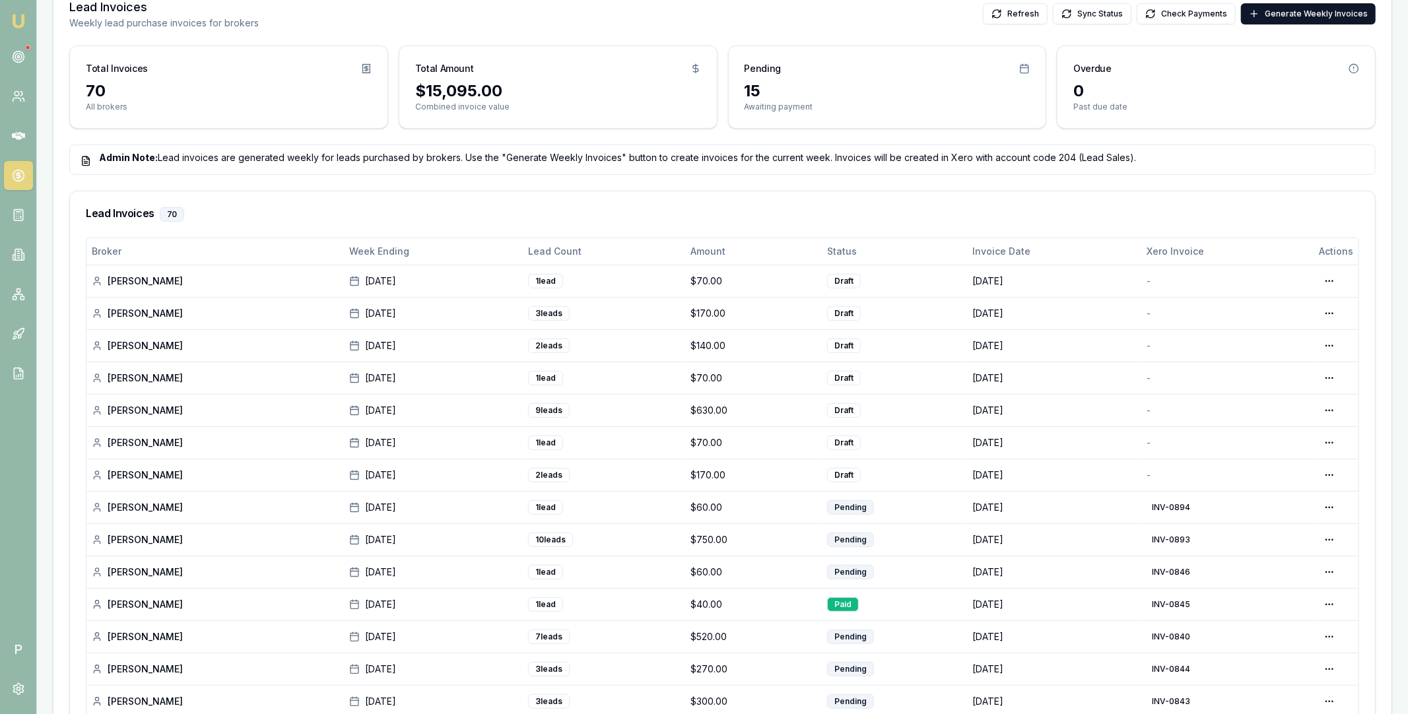
scroll to position [364, 0]
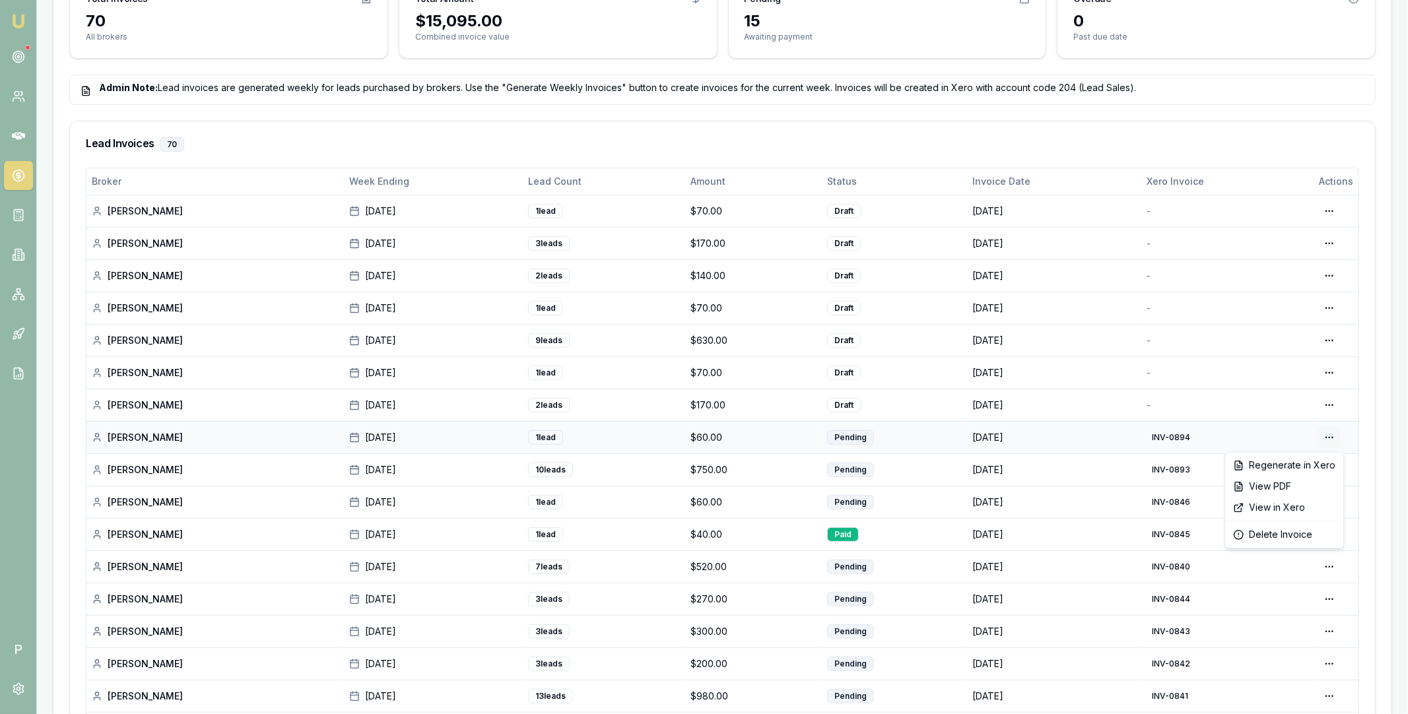
click at [1296, 506] on div "View in Xero" at bounding box center [1284, 507] width 113 height 21
click at [1301, 433] on div "Generate in Xero" at bounding box center [1288, 432] width 102 height 21
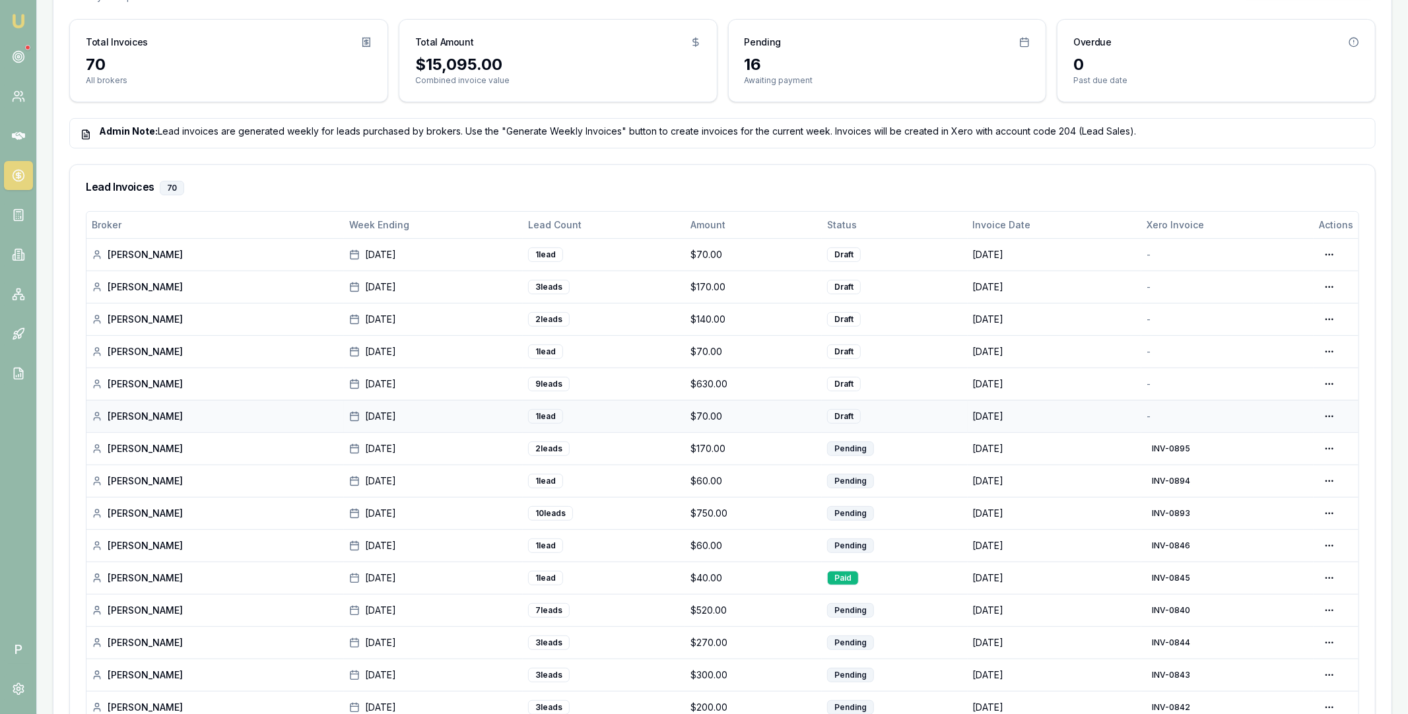
scroll to position [385, 0]
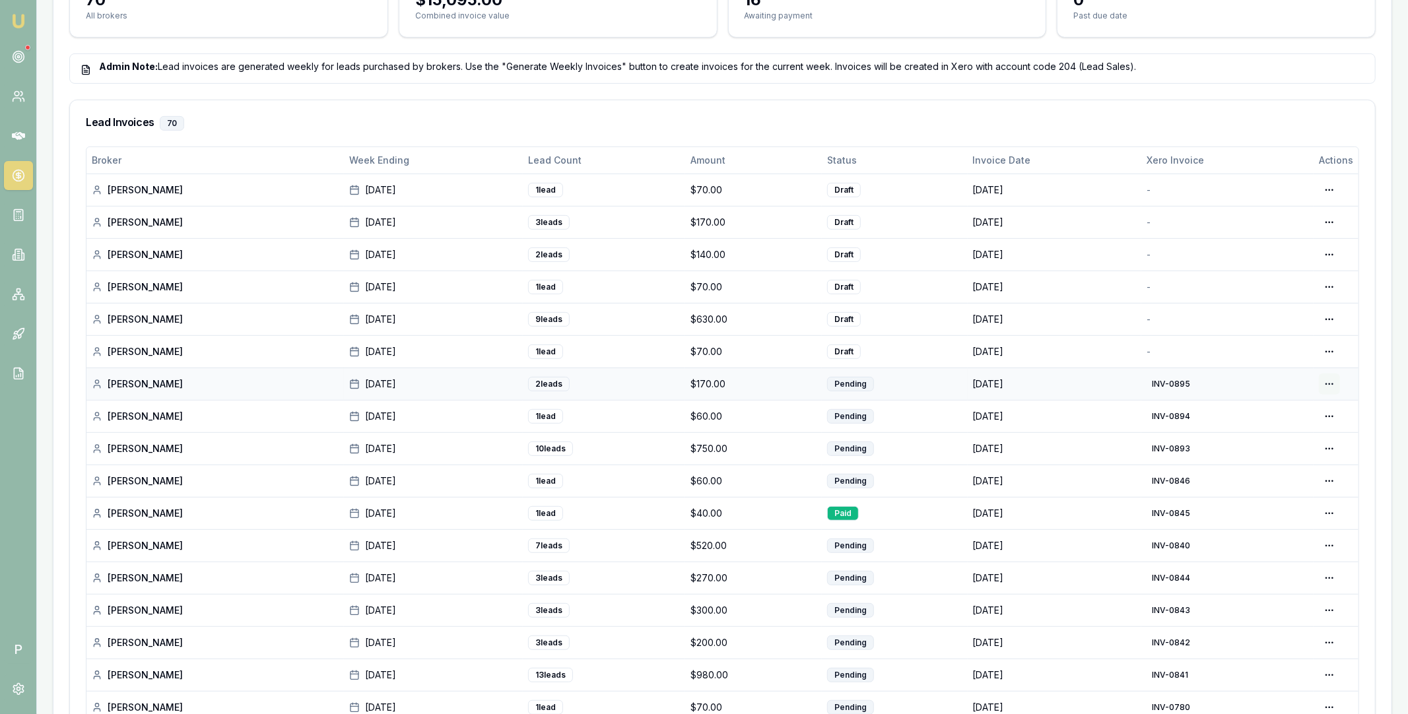
click at [1290, 457] on div "View in Xero" at bounding box center [1284, 453] width 113 height 21
click at [1289, 377] on div "Generate in Xero" at bounding box center [1288, 378] width 102 height 21
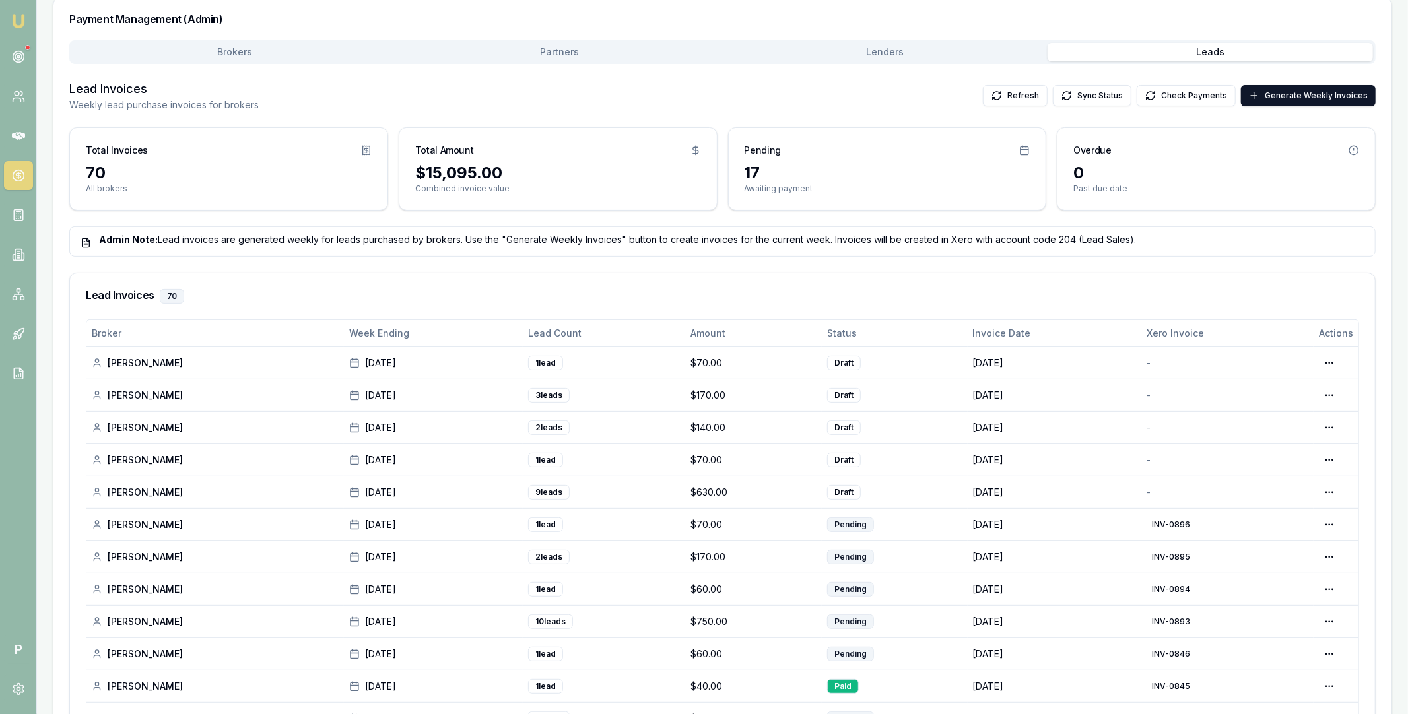
scroll to position [267, 0]
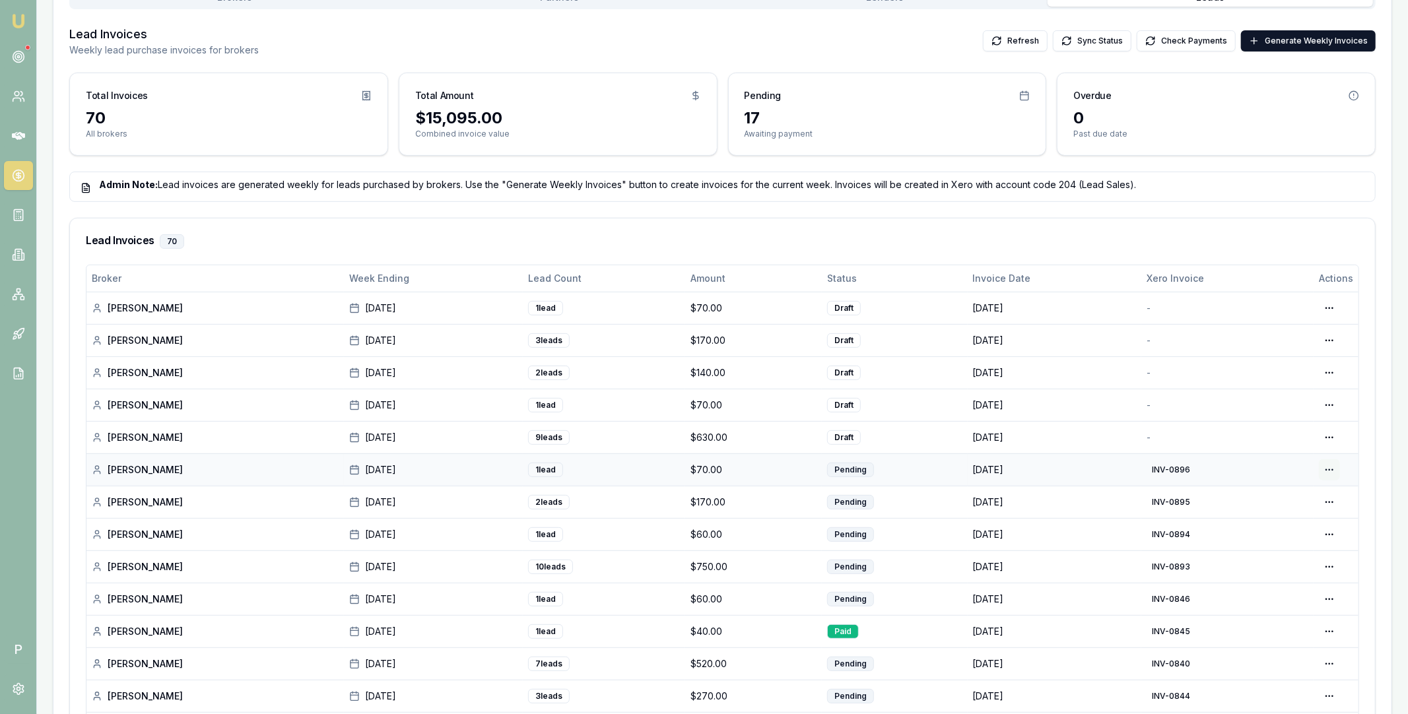
click at [1328, 447] on html "Emu Broker P Home Payments Matt Leeburn Toggle Menu Payments Management Manage …" at bounding box center [704, 90] width 1408 height 714
click at [1293, 534] on div "View in Xero" at bounding box center [1284, 539] width 113 height 21
click at [1328, 436] on html "Emu Broker P Home Payments Matt Leeburn Toggle Menu Payments Management Manage …" at bounding box center [704, 90] width 1408 height 714
click at [1298, 465] on div "Generate in Xero" at bounding box center [1288, 464] width 102 height 21
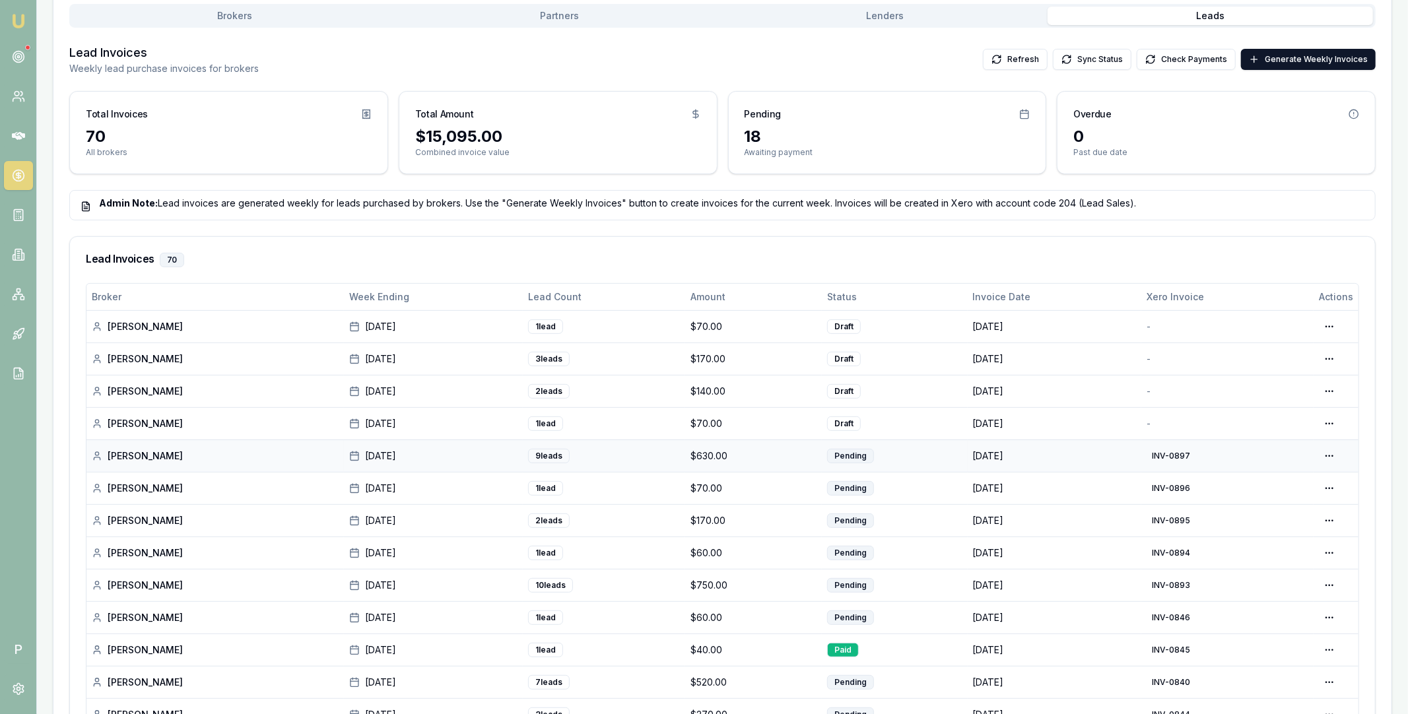
scroll to position [255, 0]
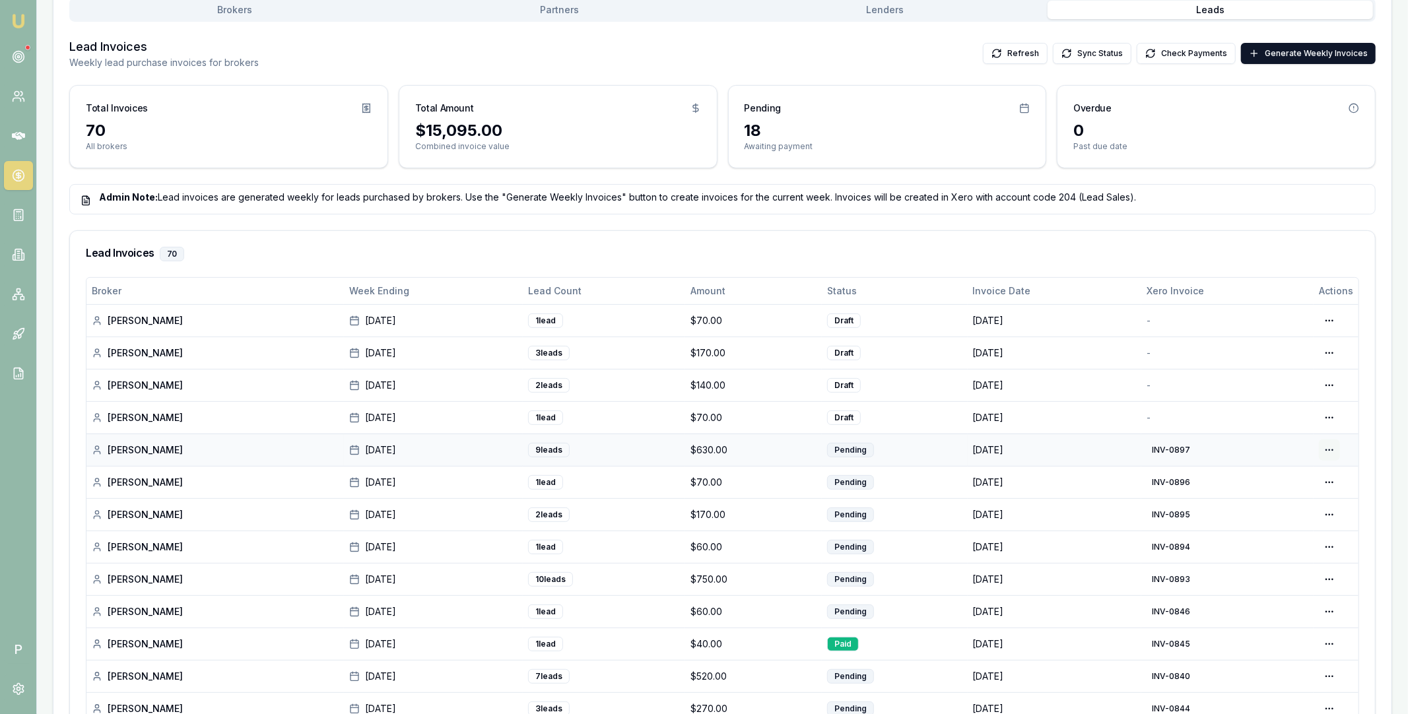
click at [1328, 447] on html "Emu Broker P Home Payments Matt Leeburn Toggle Menu Payments Management Manage …" at bounding box center [704, 102] width 1408 height 714
click at [1285, 513] on div "View in Xero" at bounding box center [1284, 519] width 113 height 21
click at [1327, 418] on html "Emu Broker P Home Payments Matt Leeburn Toggle Menu Payments Management Manage …" at bounding box center [704, 102] width 1408 height 714
click at [1293, 443] on div "Generate in Xero" at bounding box center [1288, 444] width 102 height 21
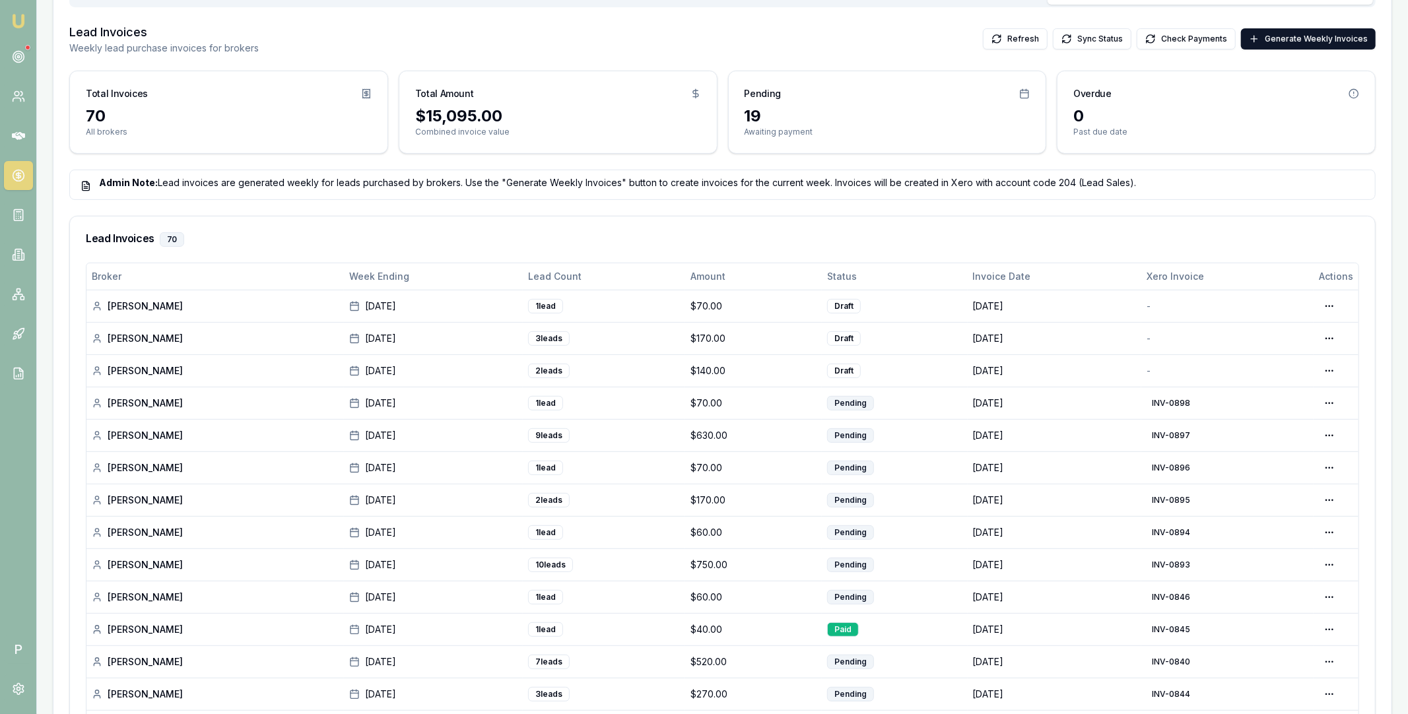
scroll to position [277, 0]
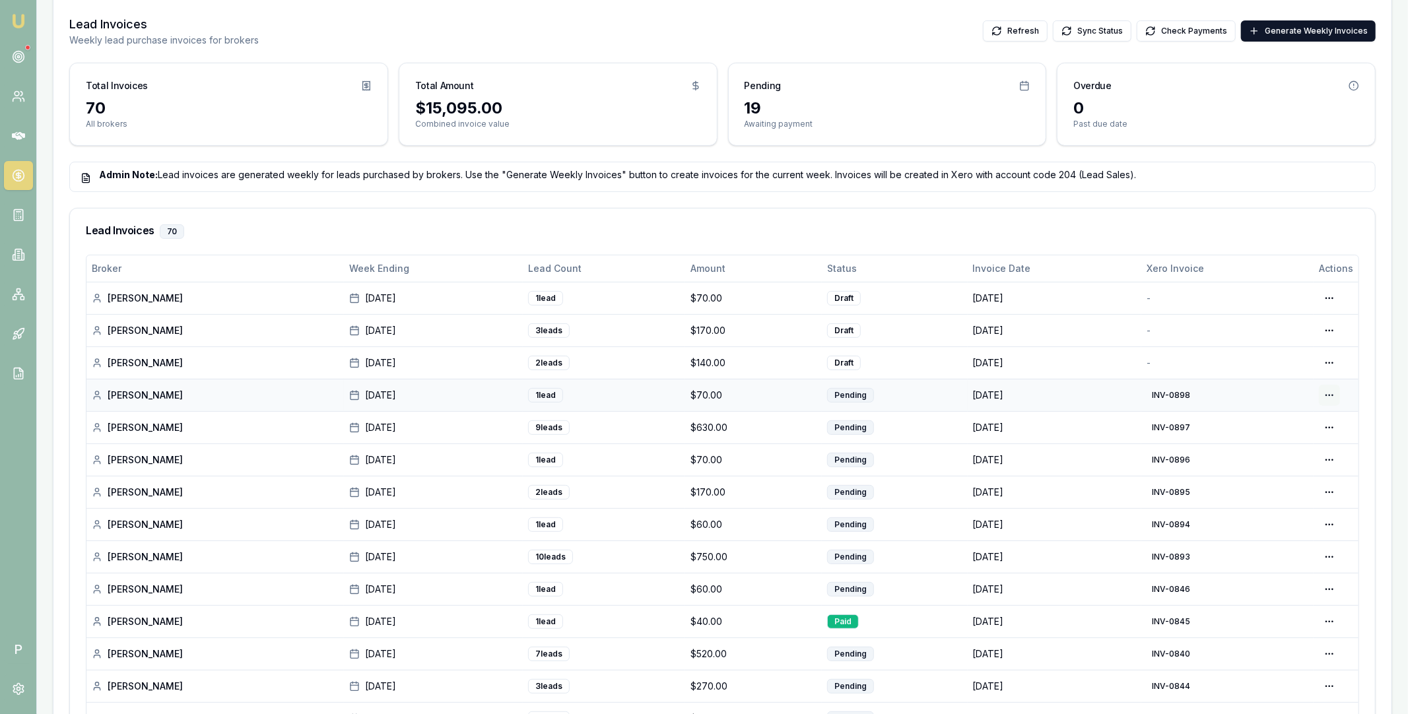
click at [1327, 395] on html "Emu Broker P Home Payments Matt Leeburn Toggle Menu Payments Management Manage …" at bounding box center [704, 80] width 1408 height 714
click at [1297, 459] on div "View in Xero" at bounding box center [1284, 465] width 113 height 21
click at [1332, 363] on html "Emu Broker P Home Payments Matt Leeburn Toggle Menu Payments Management Manage …" at bounding box center [704, 80] width 1408 height 714
click at [1369, 396] on html "Emu Broker P Home Payments Matt Leeburn Toggle Menu Payments Management Manage …" at bounding box center [704, 80] width 1408 height 714
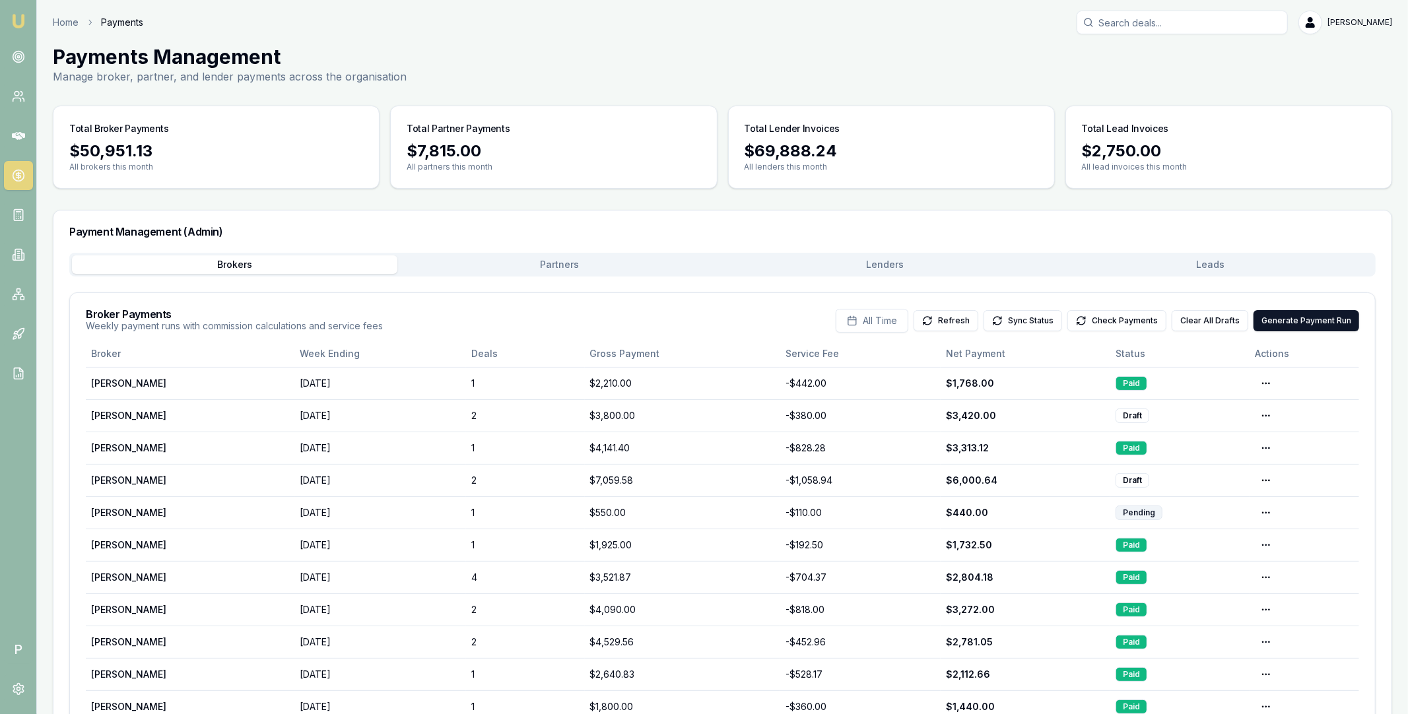
click at [617, 265] on button "Partners" at bounding box center [559, 264] width 325 height 18
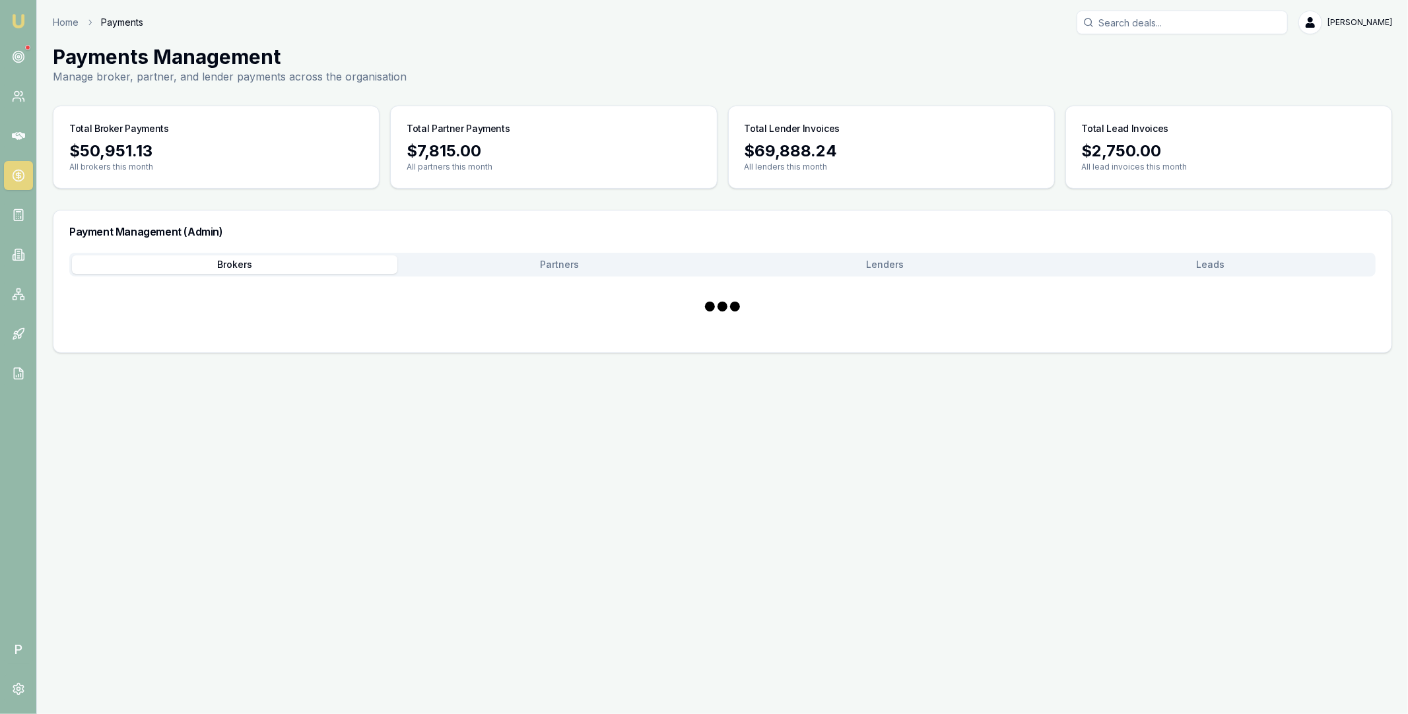
click at [263, 261] on button "Brokers" at bounding box center [234, 264] width 325 height 18
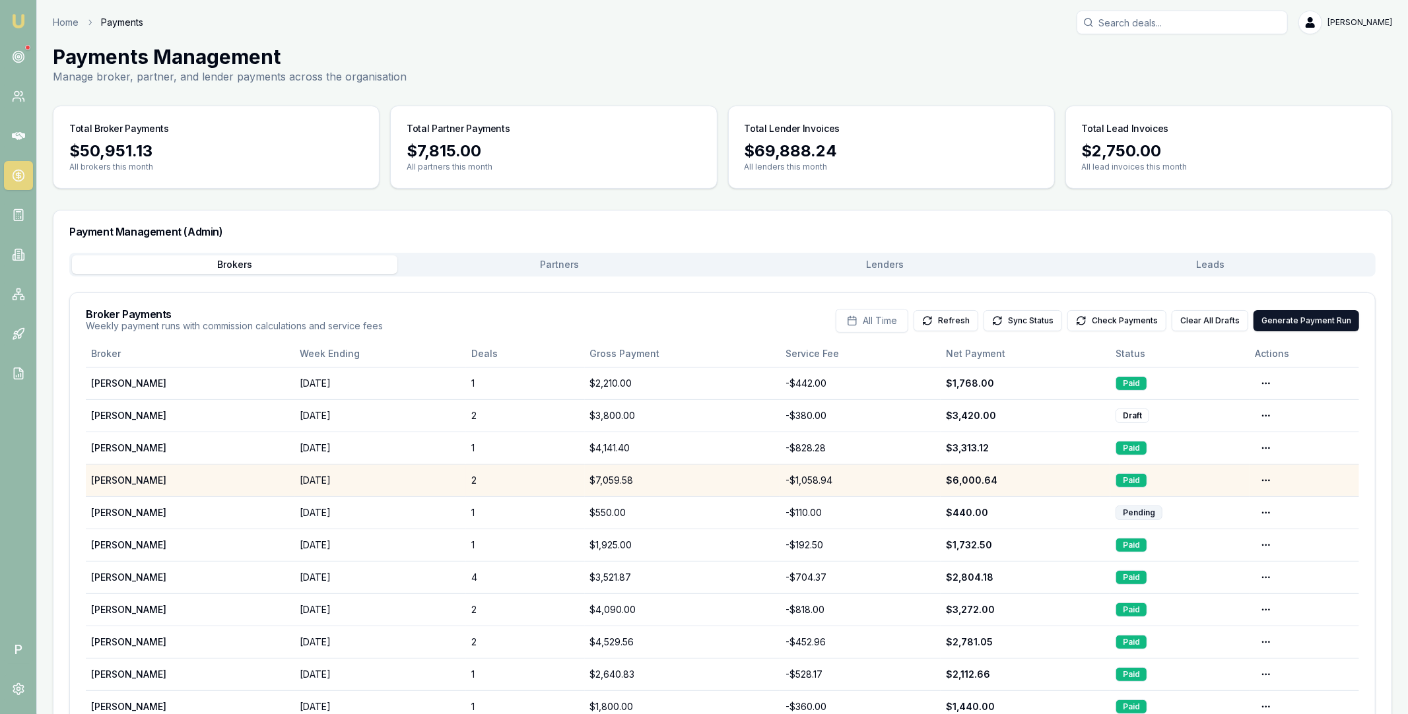
click at [762, 478] on div "$7,059.58" at bounding box center [682, 480] width 185 height 13
drag, startPoint x: 1283, startPoint y: 478, endPoint x: 1268, endPoint y: 478, distance: 14.5
click at [1281, 479] on td "Open menu" at bounding box center [1304, 480] width 109 height 32
click at [1263, 478] on html "Emu Broker P Home Payments [PERSON_NAME] Toggle Menu Payments Management Manage…" at bounding box center [704, 357] width 1408 height 714
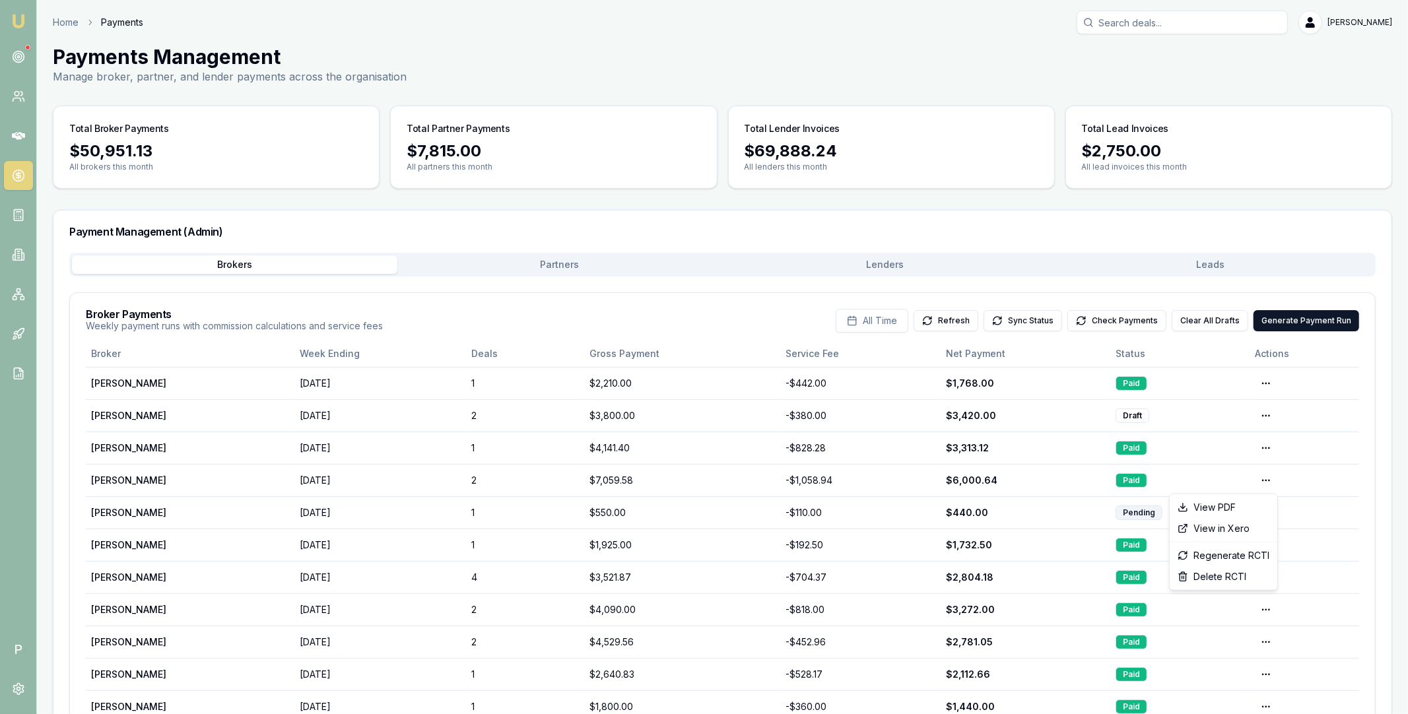
click at [199, 482] on html "Emu Broker P Home Payments Matt Leeburn Toggle Menu Payments Management Manage …" at bounding box center [704, 357] width 1408 height 714
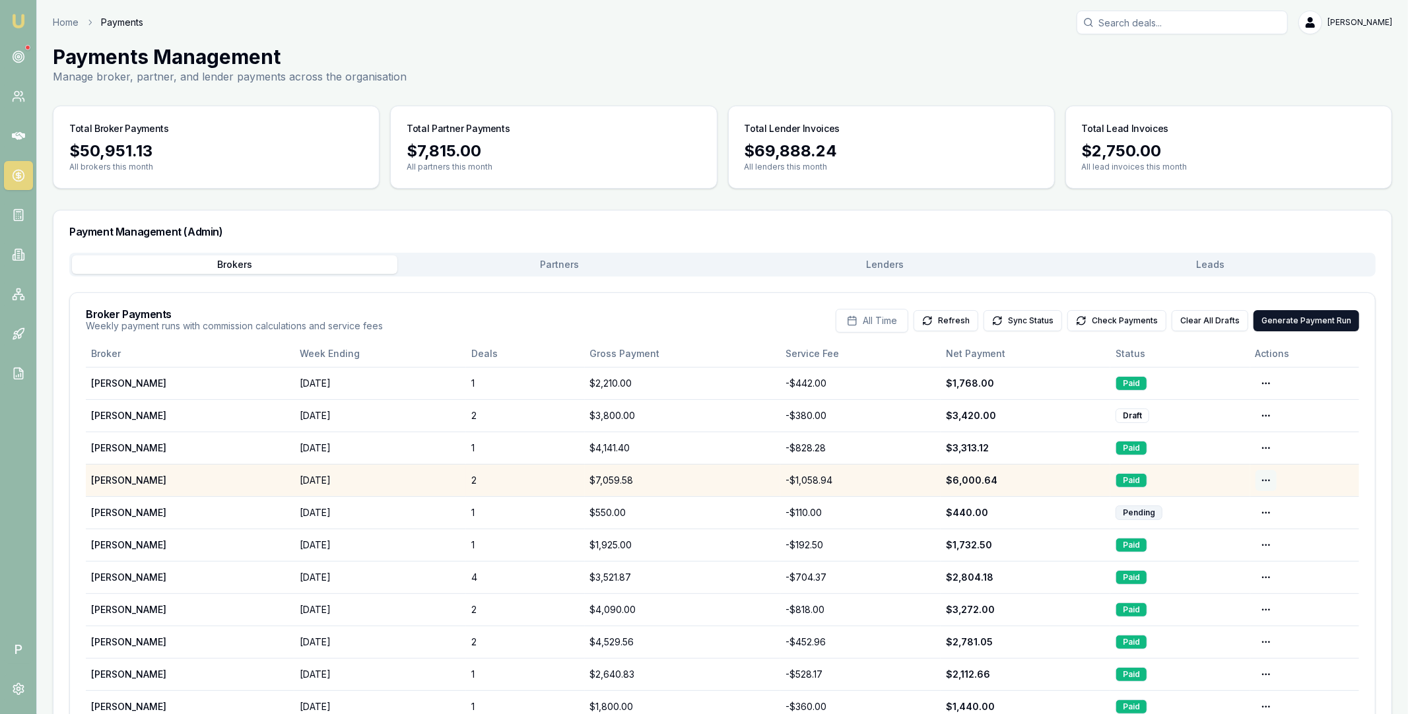
click at [1273, 478] on html "Emu Broker P Home Payments Matt Leeburn Toggle Menu Payments Management Manage …" at bounding box center [704, 357] width 1408 height 714
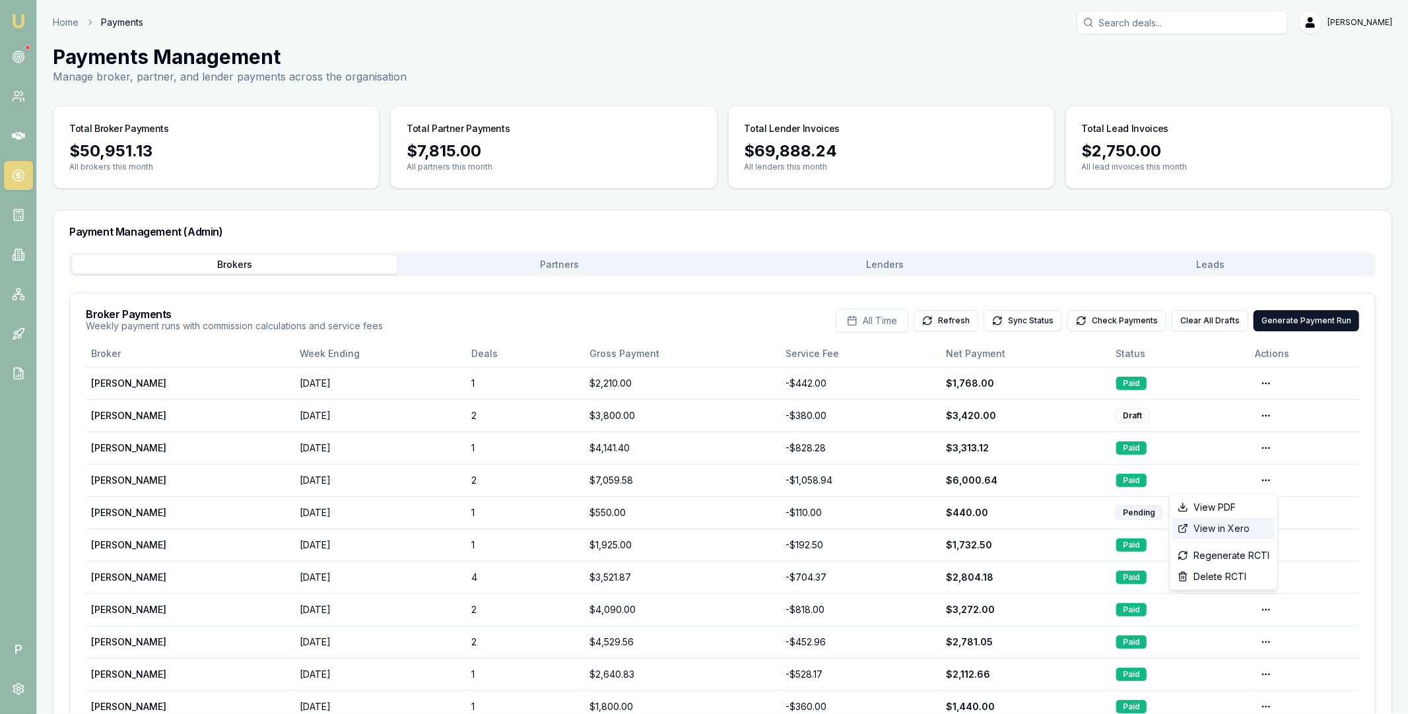
click at [1227, 527] on div "View in Xero" at bounding box center [1223, 528] width 102 height 21
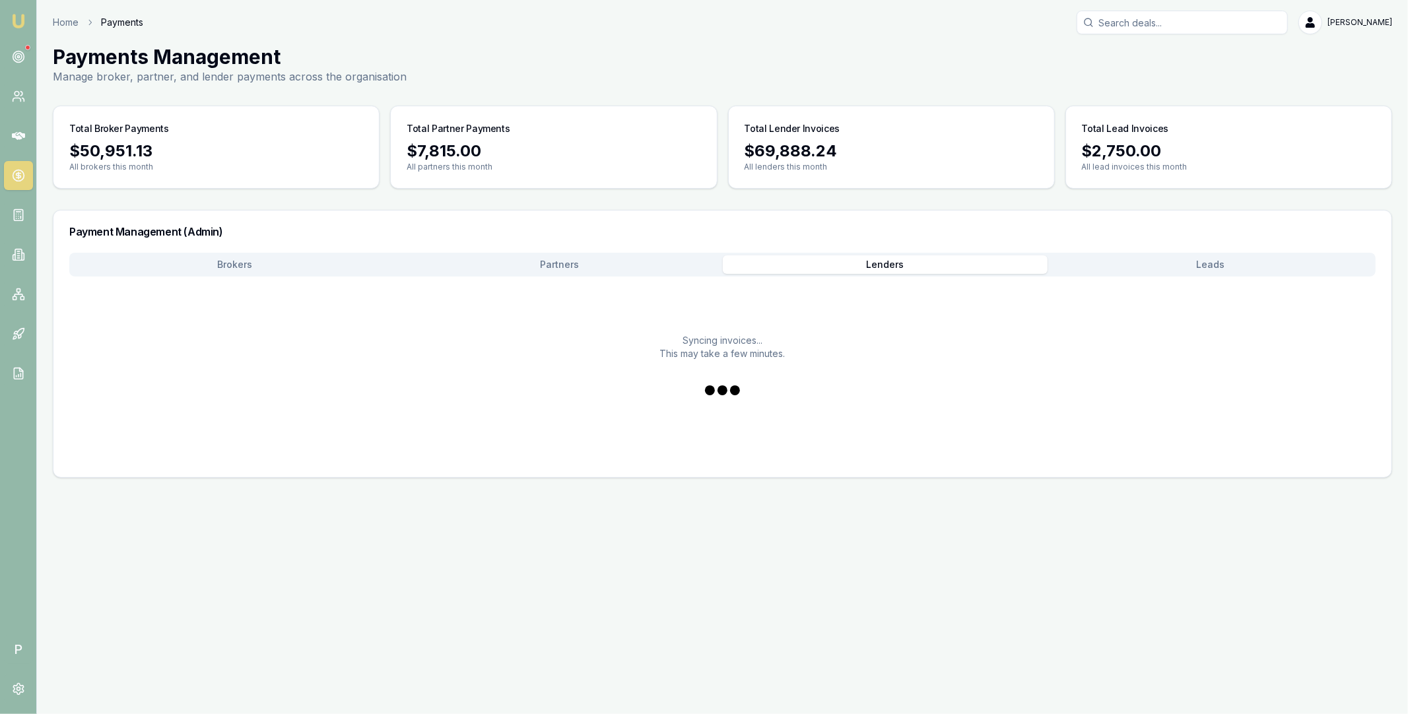
click at [904, 265] on button "Lenders" at bounding box center [885, 264] width 325 height 18
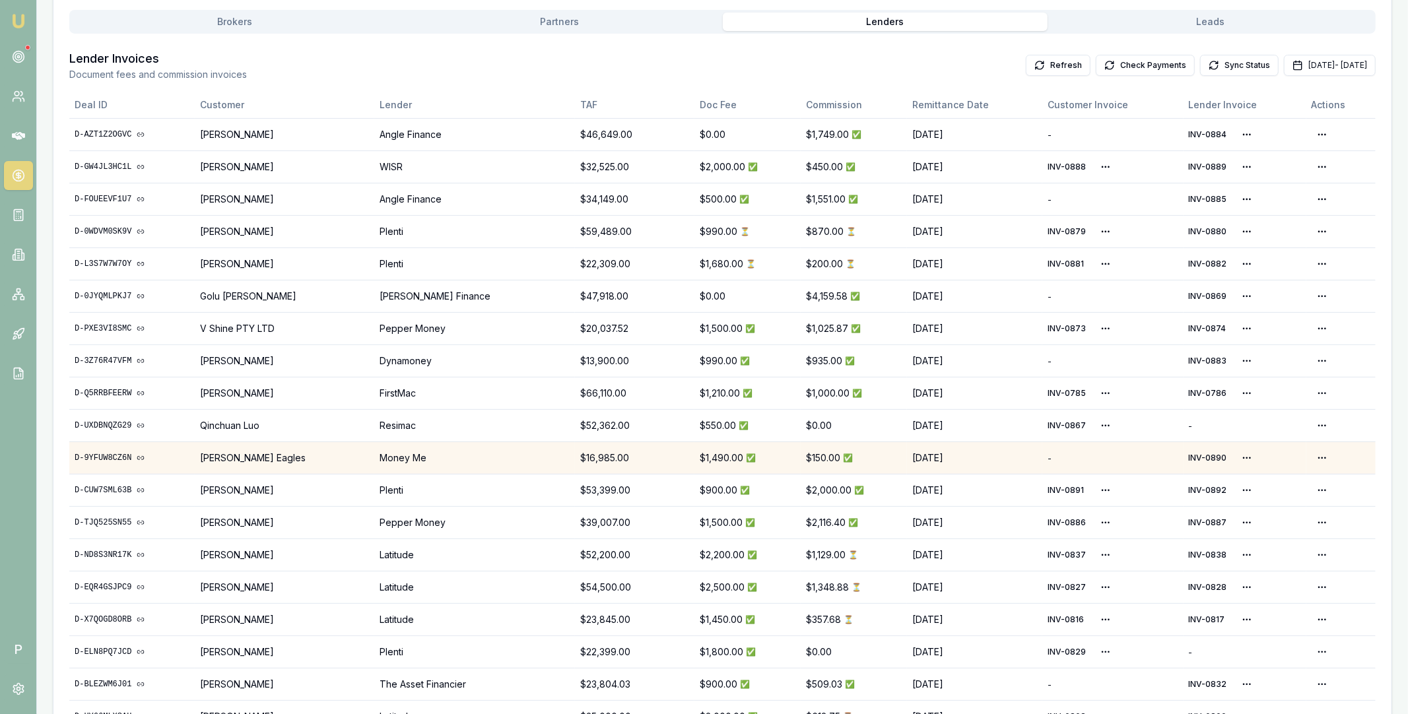
scroll to position [273, 0]
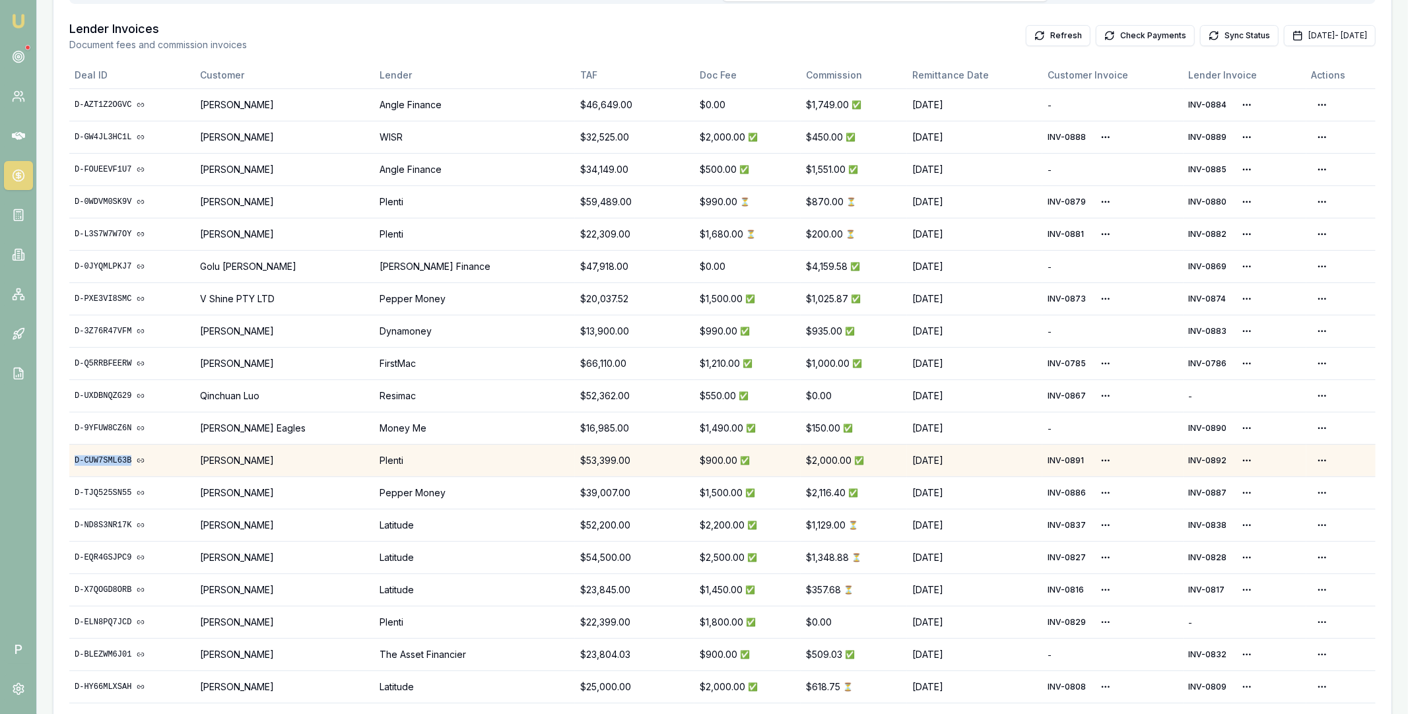
copy link "D-CUW7SML63B"
drag, startPoint x: 73, startPoint y: 461, endPoint x: 131, endPoint y: 460, distance: 57.4
click at [131, 460] on td "D-CUW7SML63B" at bounding box center [131, 460] width 125 height 32
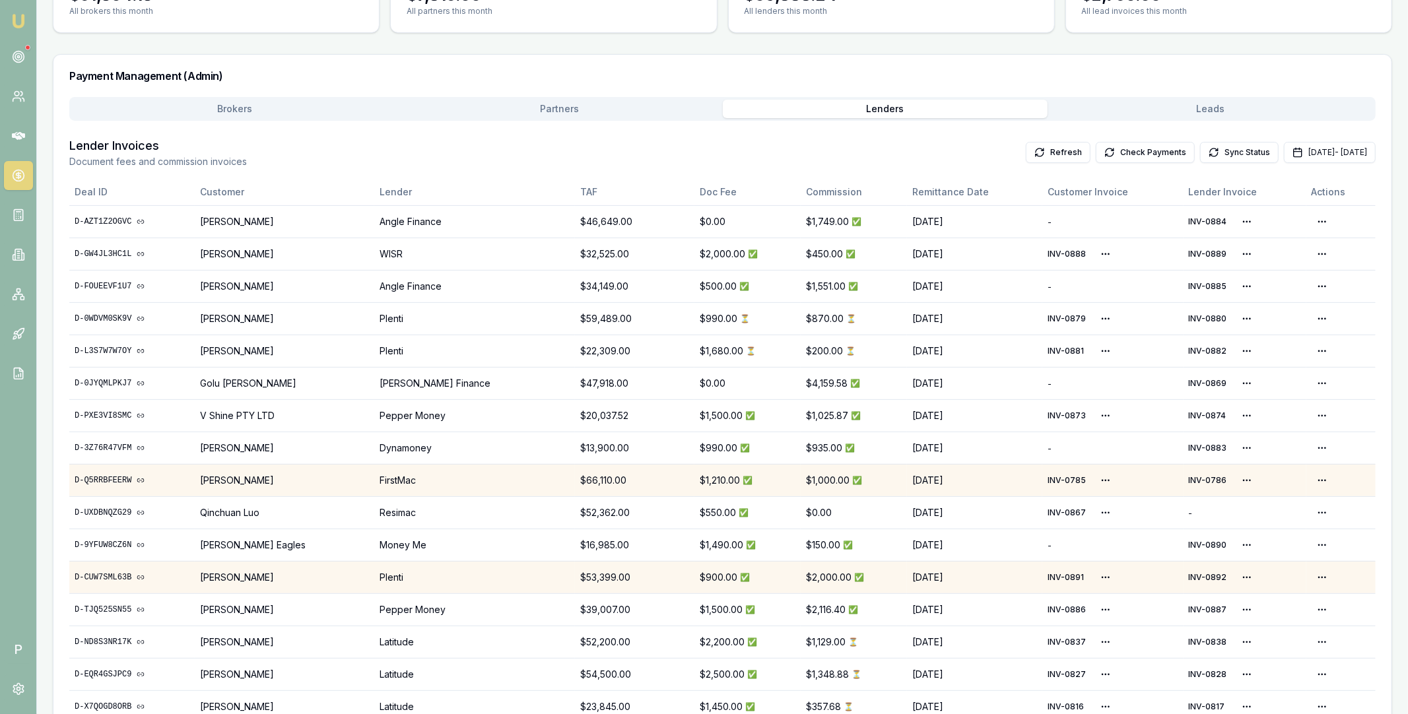
scroll to position [18, 0]
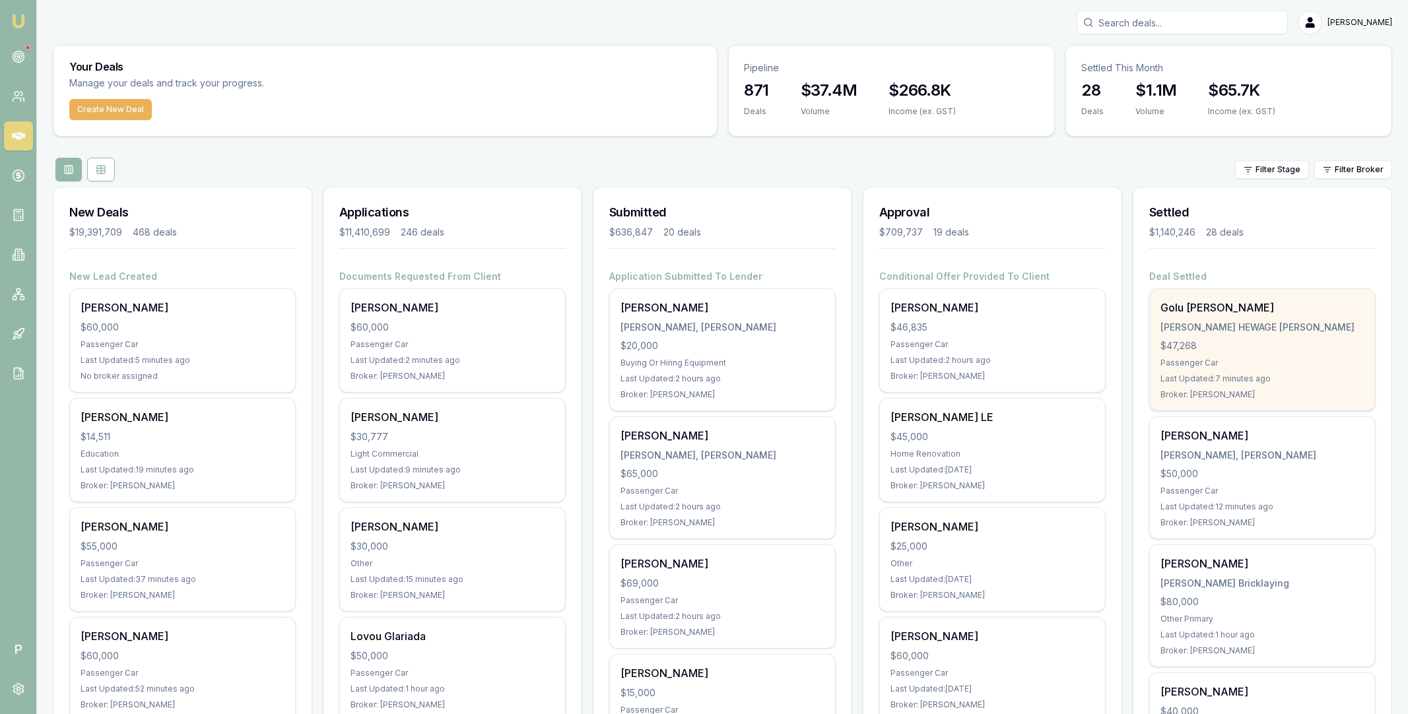
click at [1225, 334] on div "Golu [PERSON_NAME] [PERSON_NAME] HEWAGE [PERSON_NAME] $47,268 Passenger Car Las…" at bounding box center [1262, 349] width 225 height 121
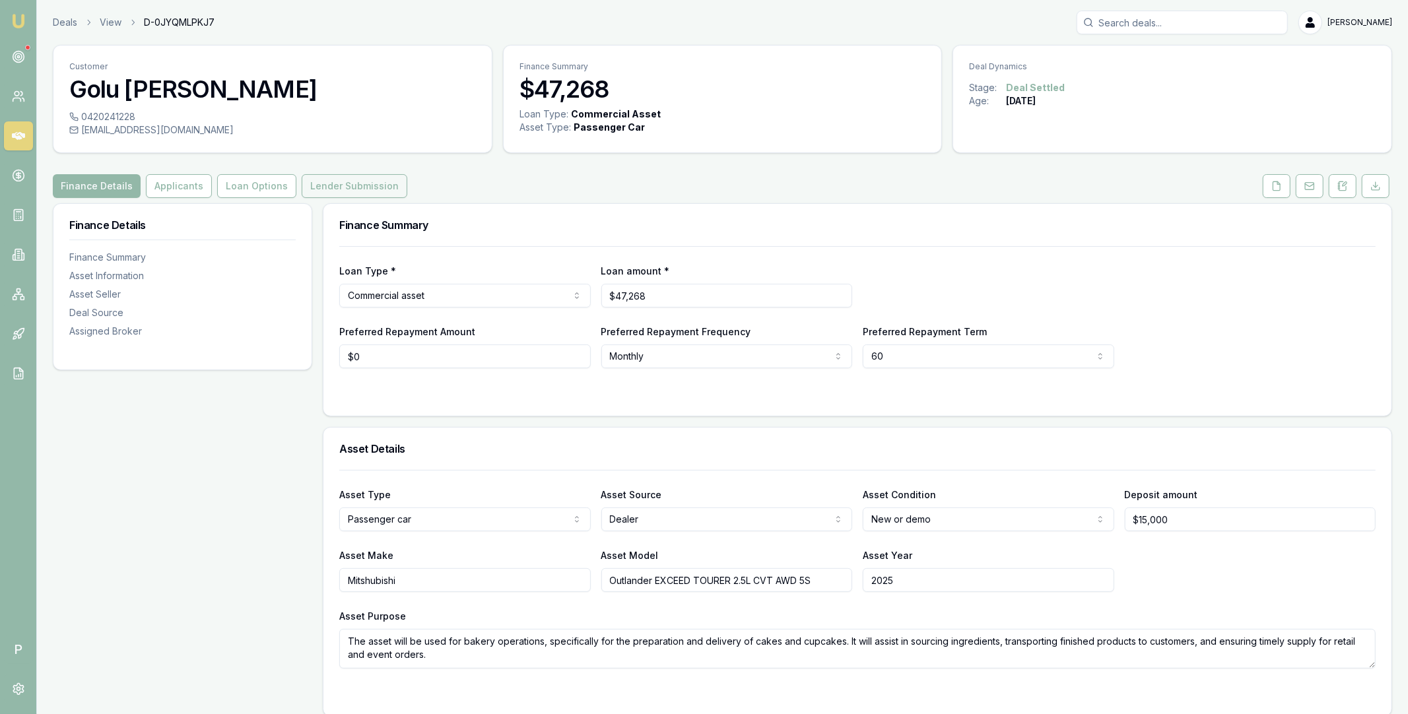
click at [344, 185] on button "Lender Submission" at bounding box center [355, 186] width 106 height 24
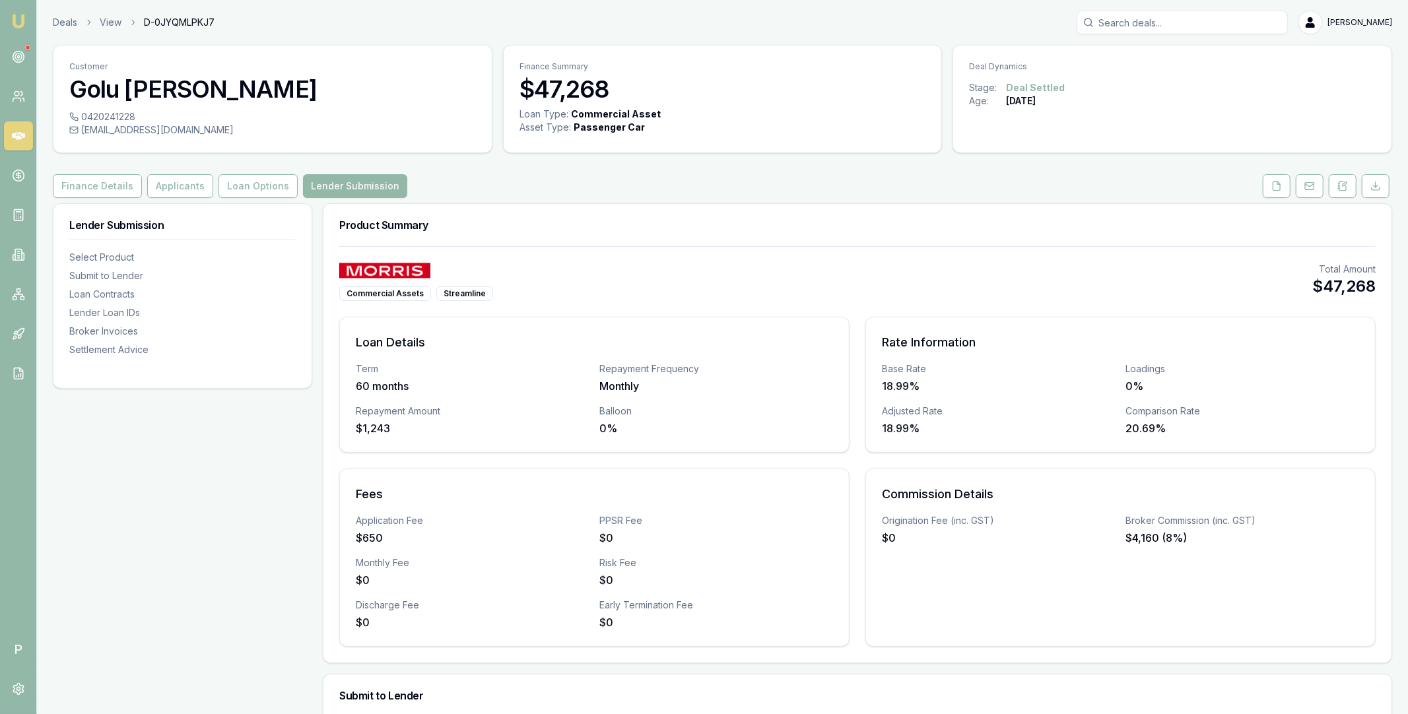
click at [174, 24] on span "D-0JYQMLPKJ7" at bounding box center [179, 22] width 71 height 13
copy span "D-0JYQMLPKJ7"
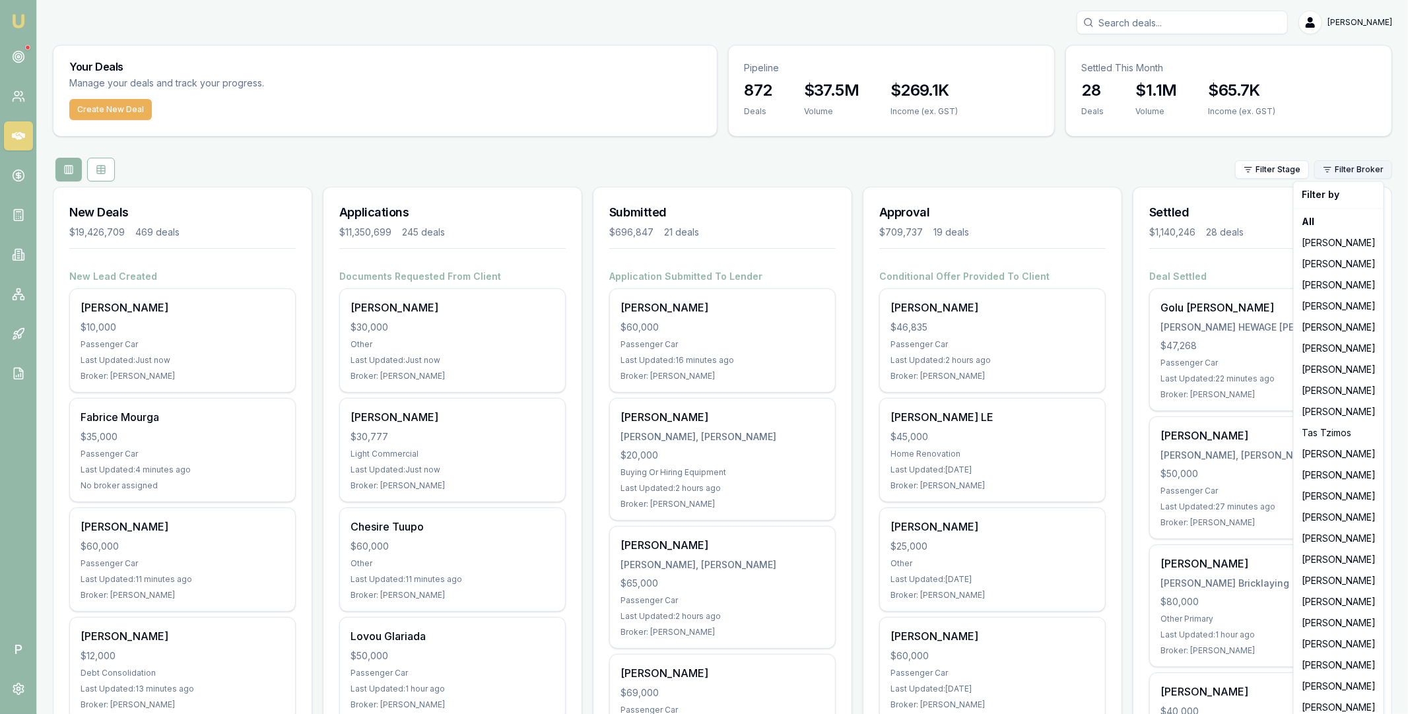
click at [1365, 172] on html "Emu Broker P [PERSON_NAME] Toggle Menu Your Deals Manage your deals and track y…" at bounding box center [704, 357] width 1408 height 714
click at [1323, 519] on div "[PERSON_NAME]" at bounding box center [1338, 517] width 84 height 21
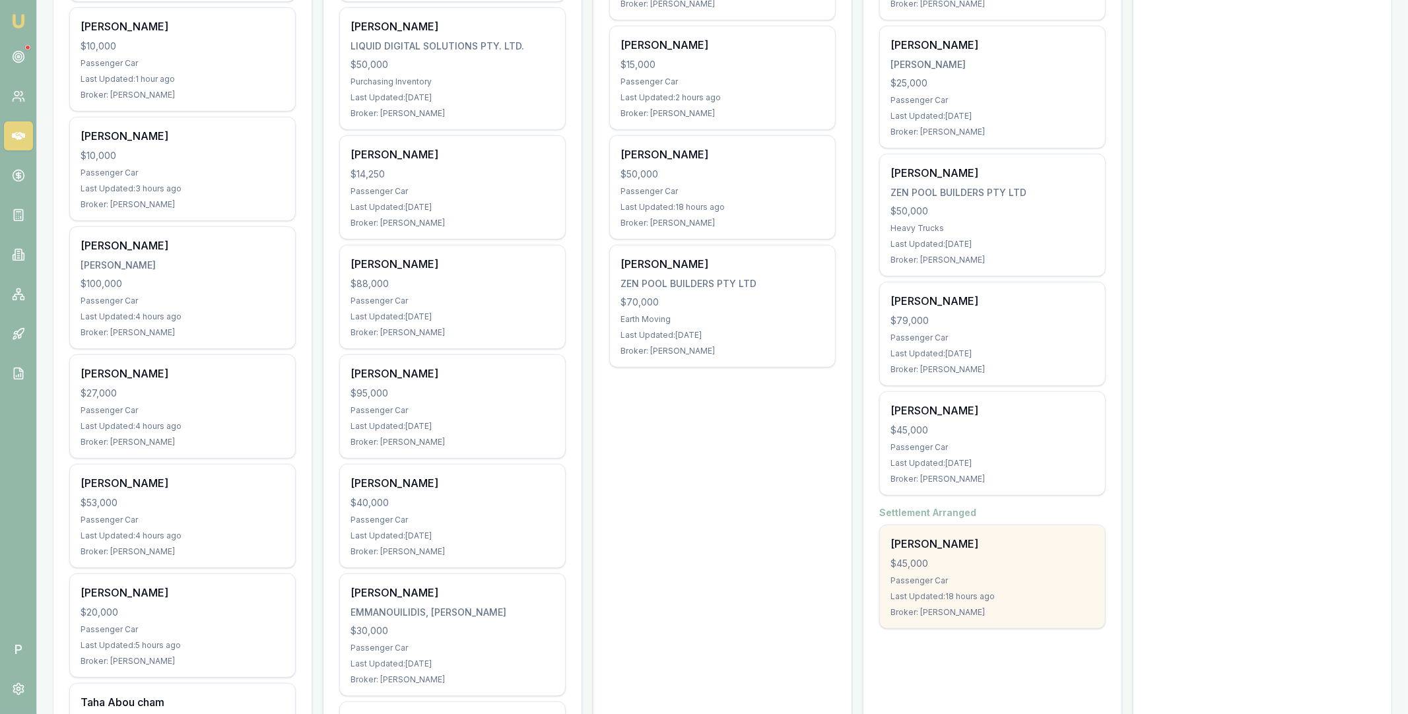
scroll to position [661, 0]
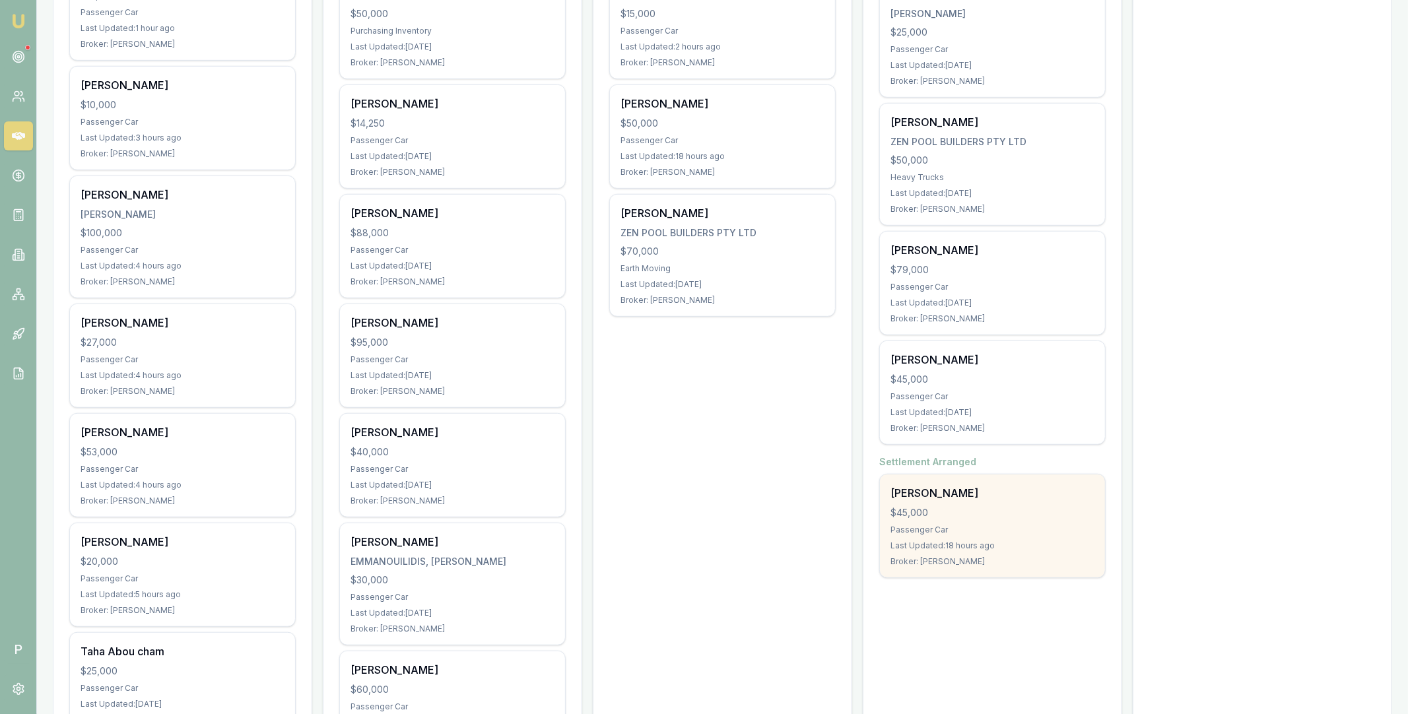
click at [1035, 509] on div "$45,000" at bounding box center [992, 512] width 204 height 13
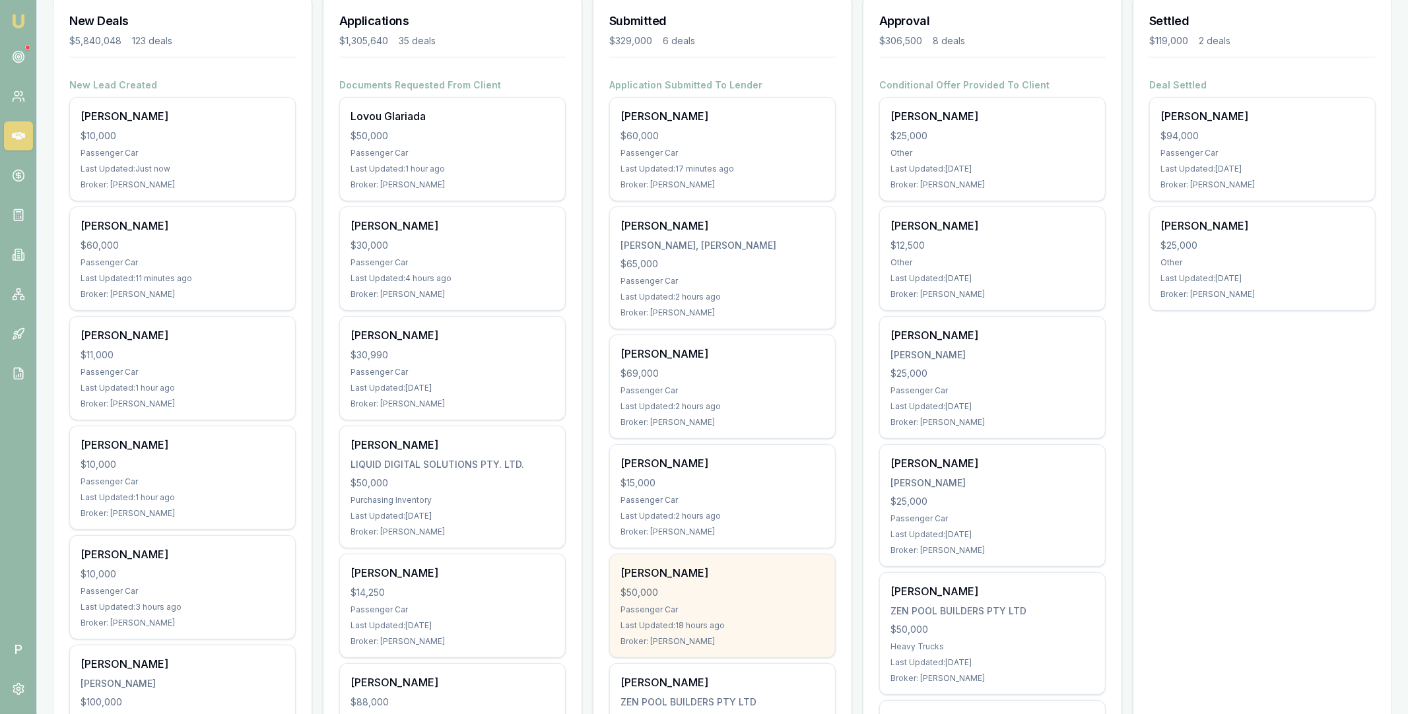
scroll to position [109, 0]
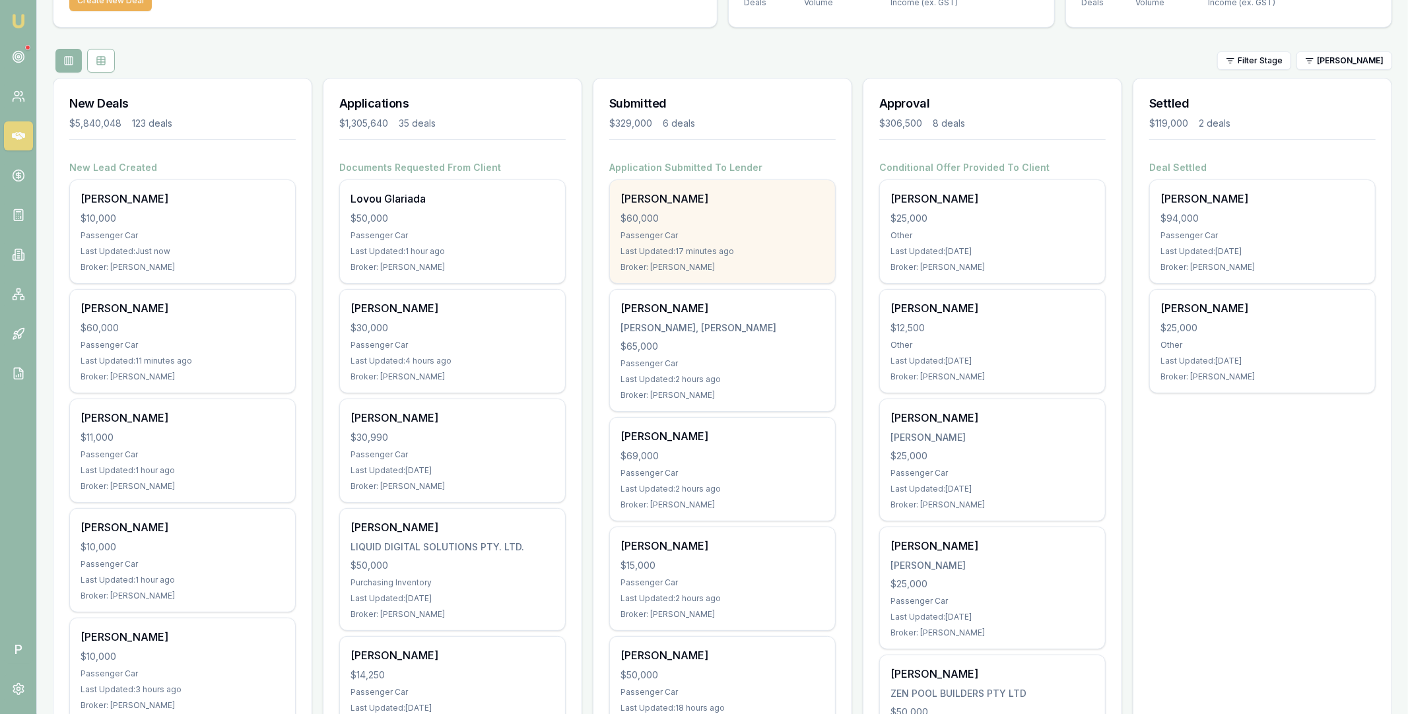
click at [746, 230] on div "Passenger Car" at bounding box center [722, 235] width 204 height 11
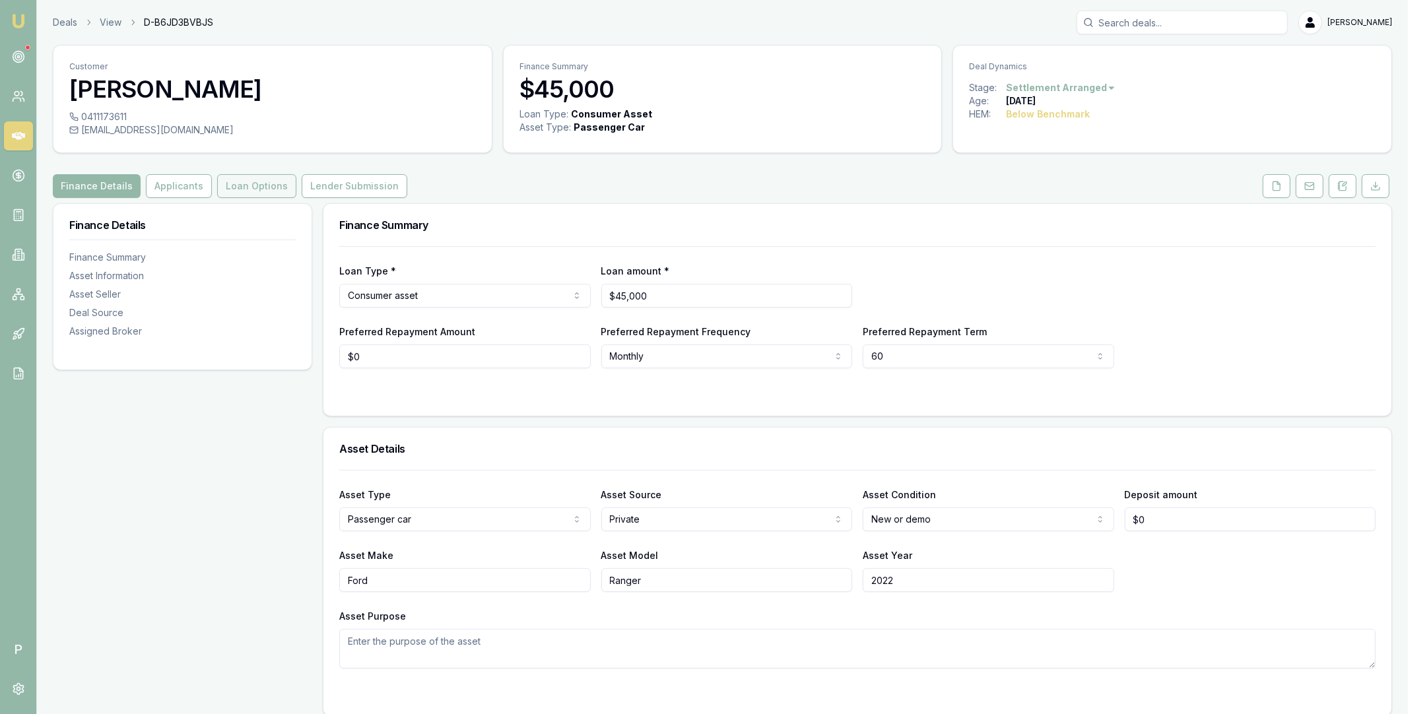
click at [267, 190] on button "Loan Options" at bounding box center [256, 186] width 79 height 24
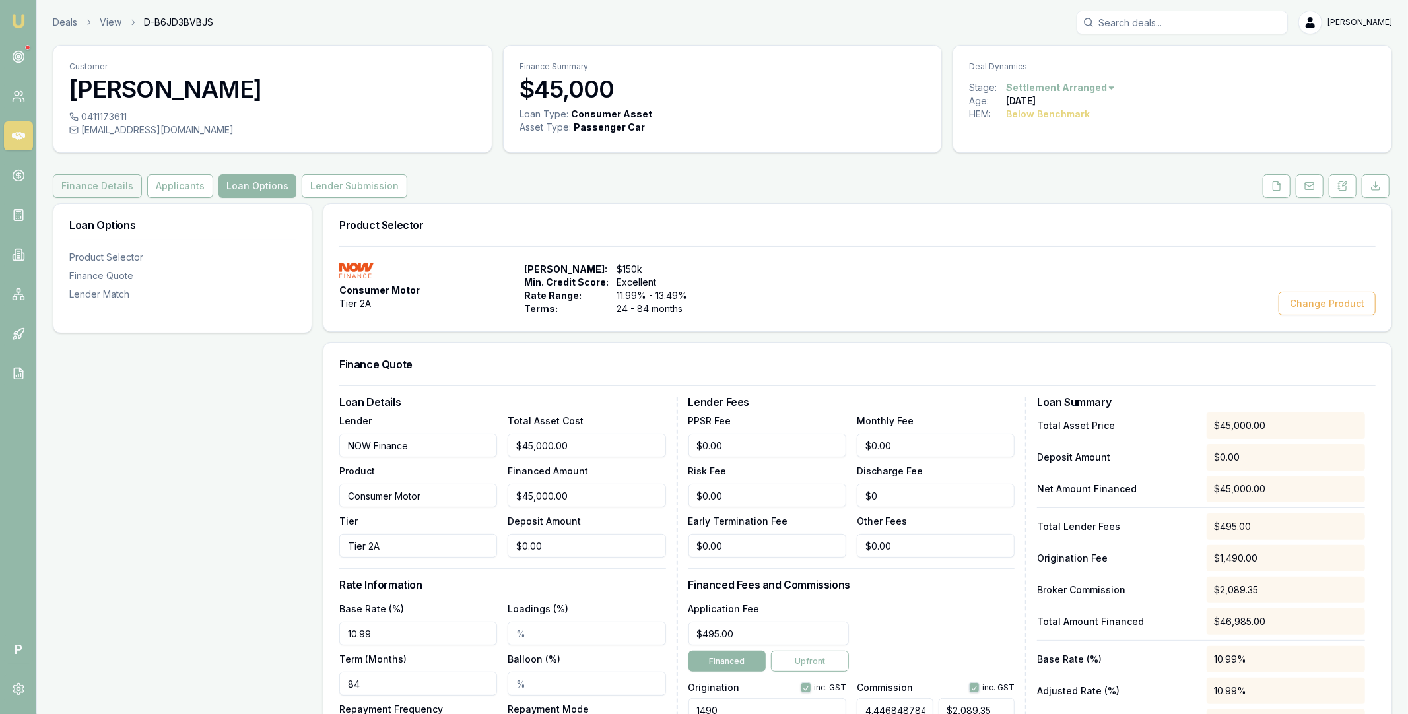
click at [121, 189] on button "Finance Details" at bounding box center [97, 186] width 89 height 24
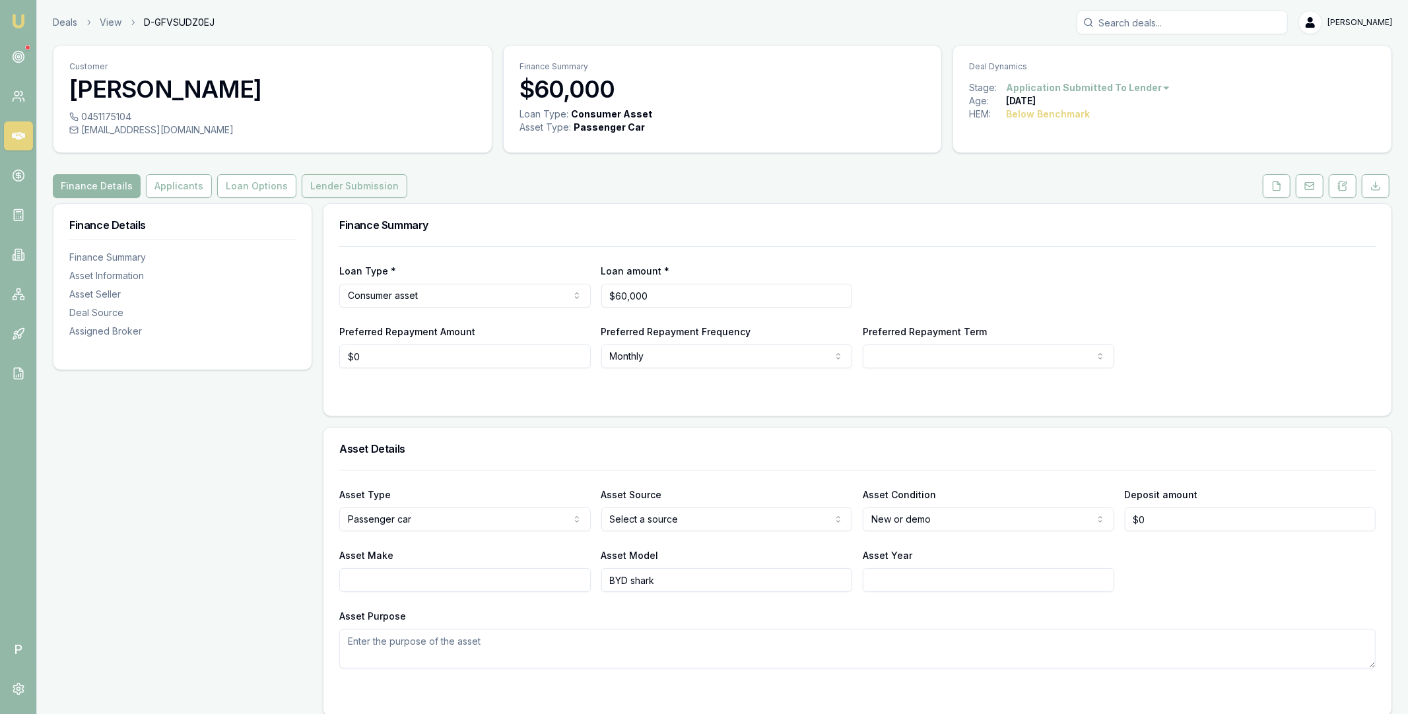
click at [368, 183] on button "Lender Submission" at bounding box center [355, 186] width 106 height 24
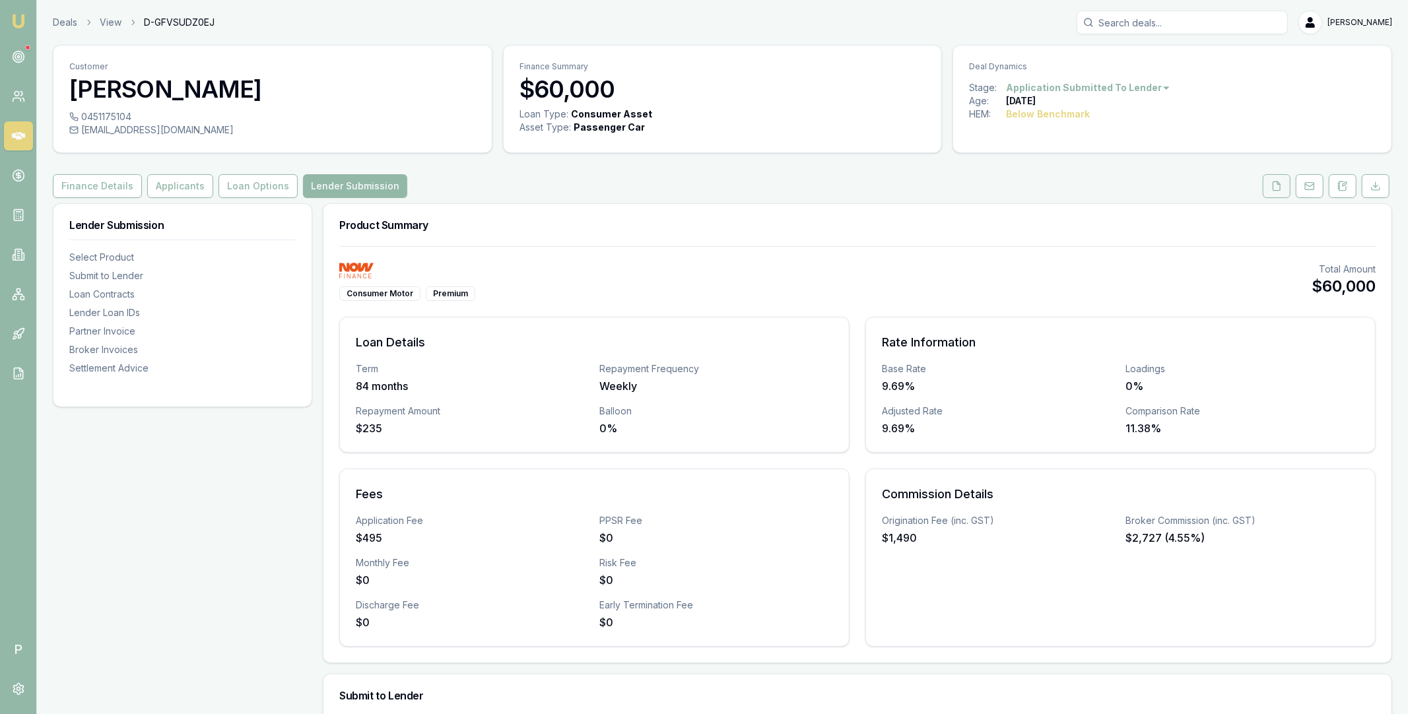
click at [1270, 189] on button at bounding box center [1276, 186] width 28 height 24
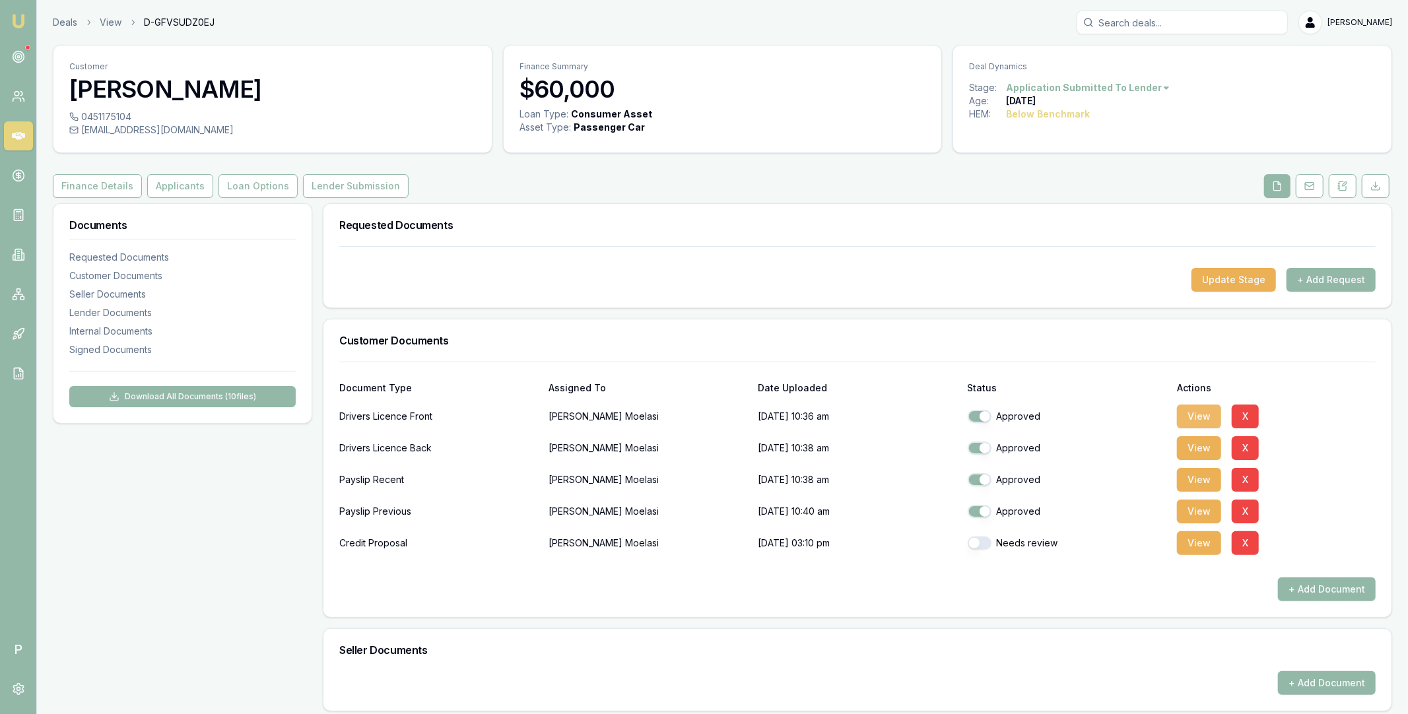
click at [1194, 413] on button "View" at bounding box center [1199, 417] width 44 height 24
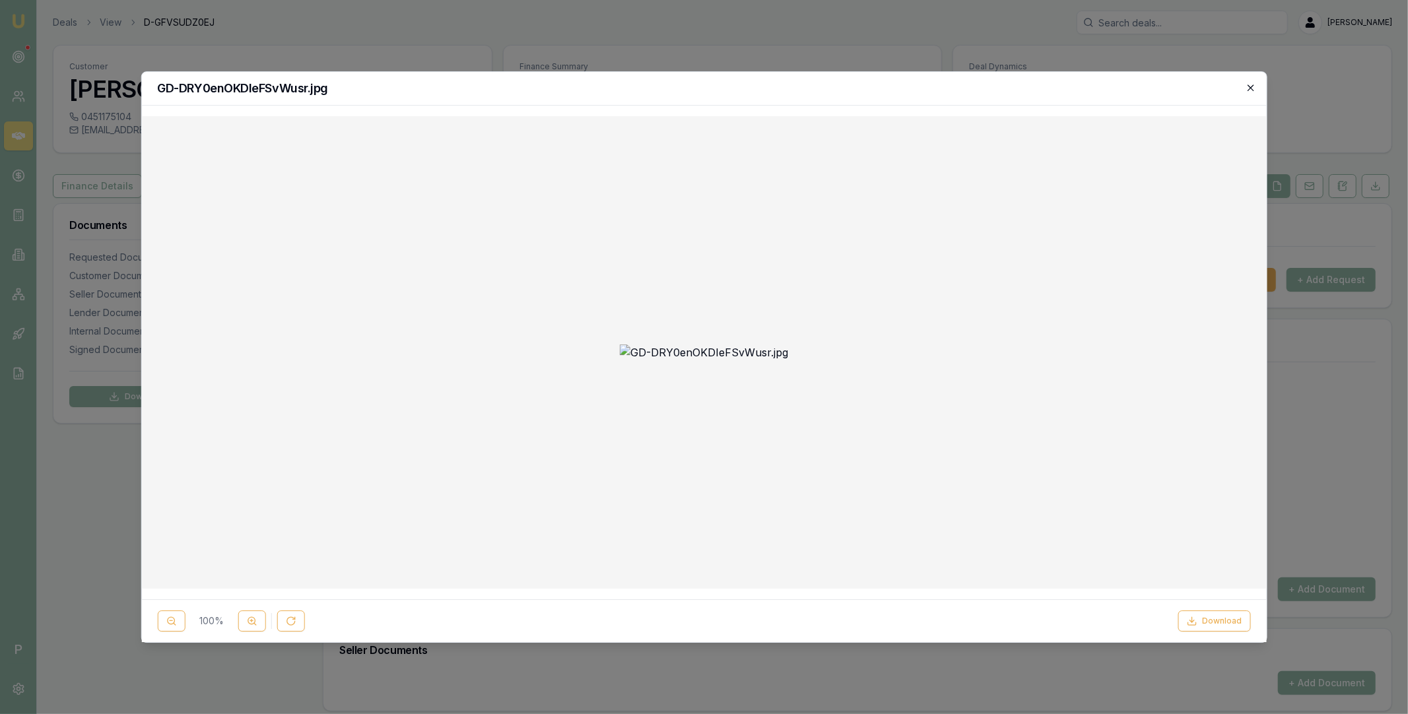
click at [1249, 86] on icon "button" at bounding box center [1250, 87] width 6 height 6
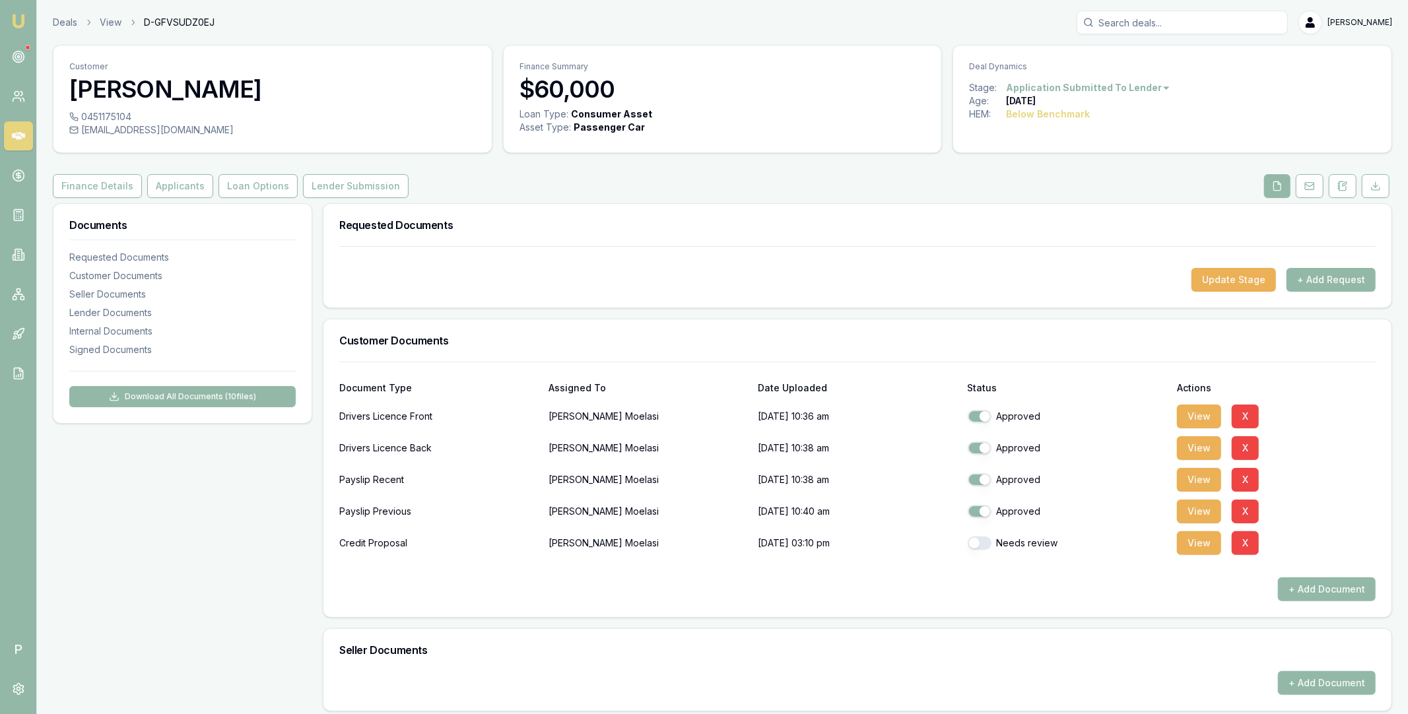
click at [23, 139] on icon at bounding box center [18, 135] width 13 height 13
